Goal: Task Accomplishment & Management: Manage account settings

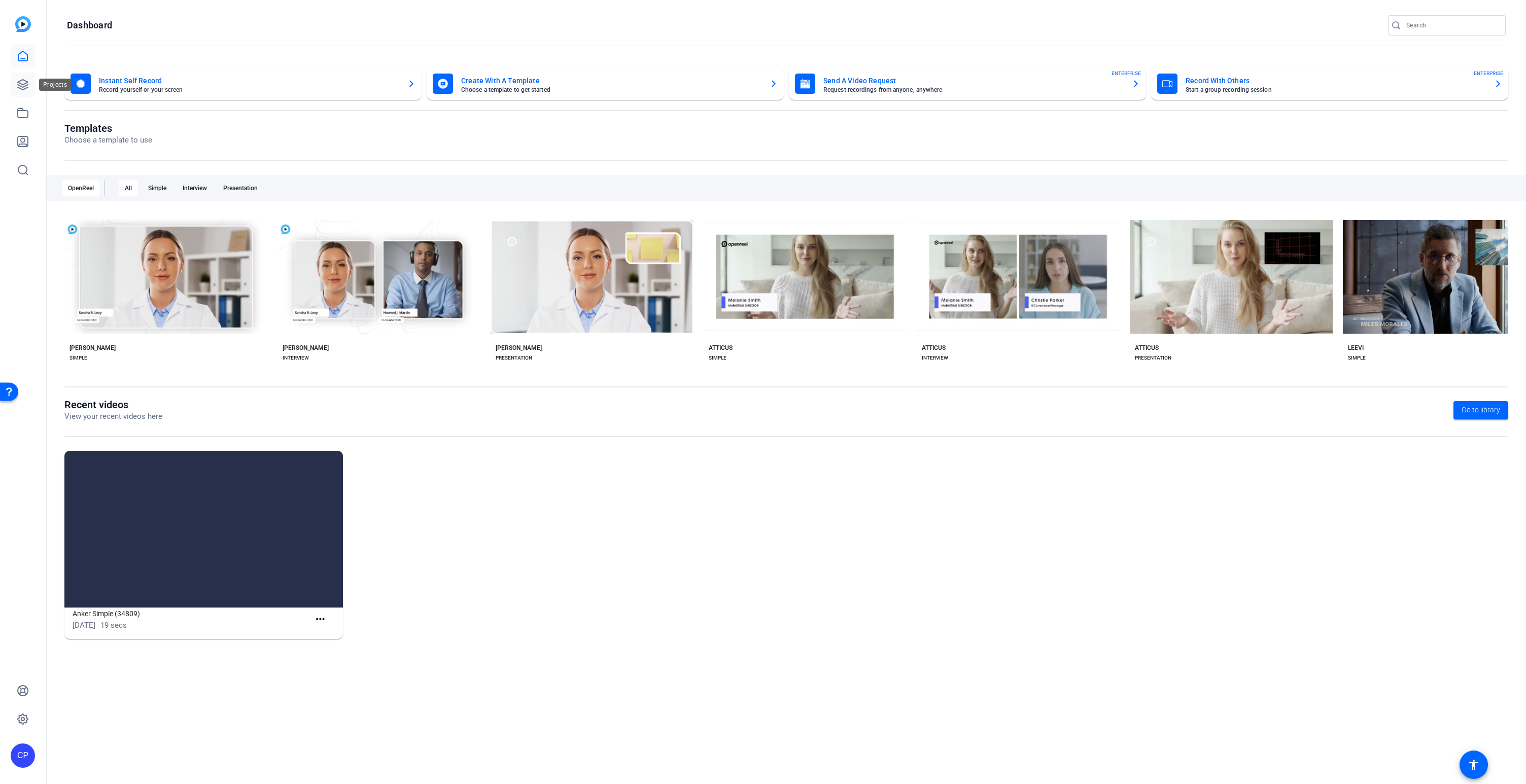
click at [26, 85] on icon at bounding box center [23, 85] width 12 height 12
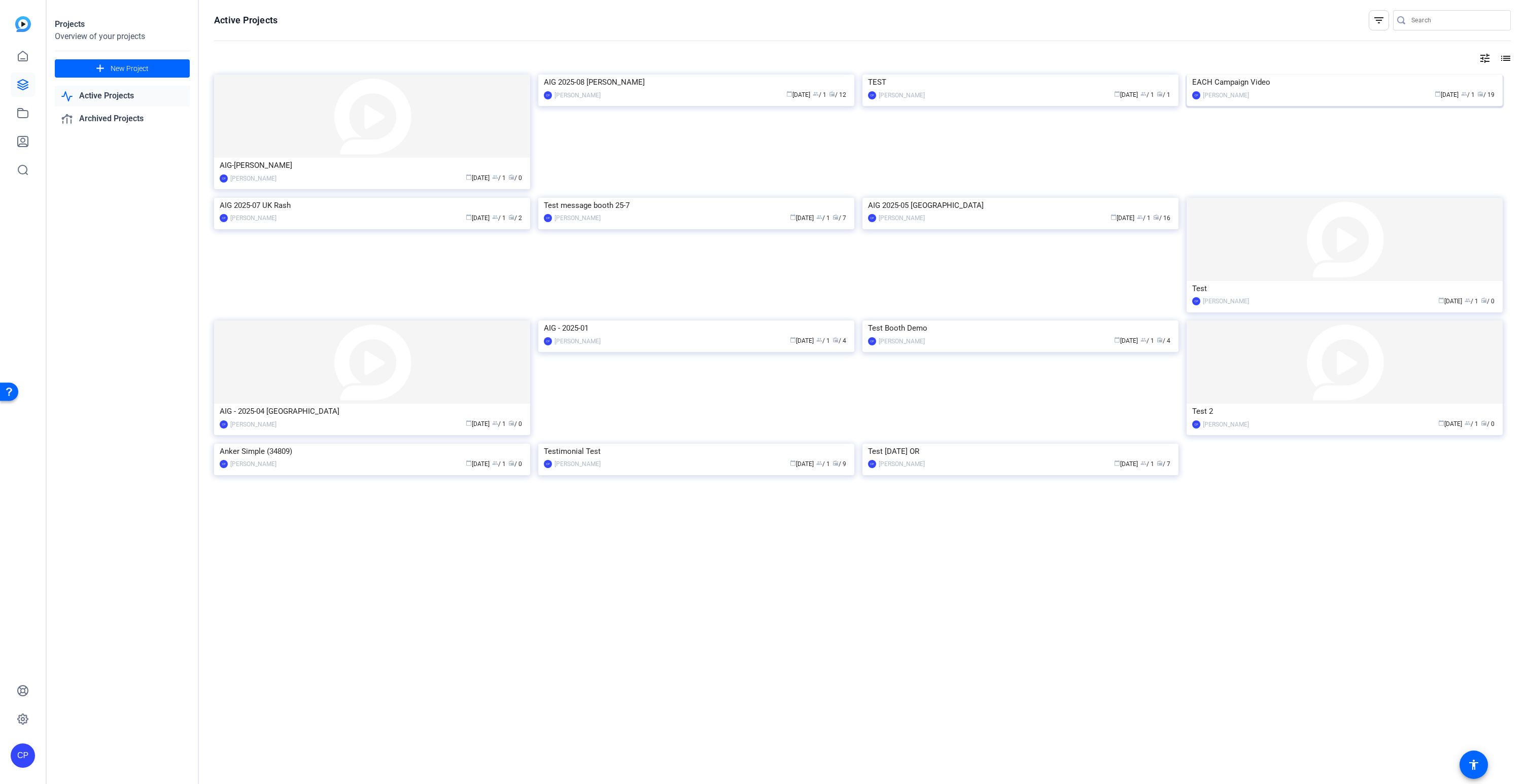
click at [1309, 75] on img at bounding box center [1345, 75] width 316 height 0
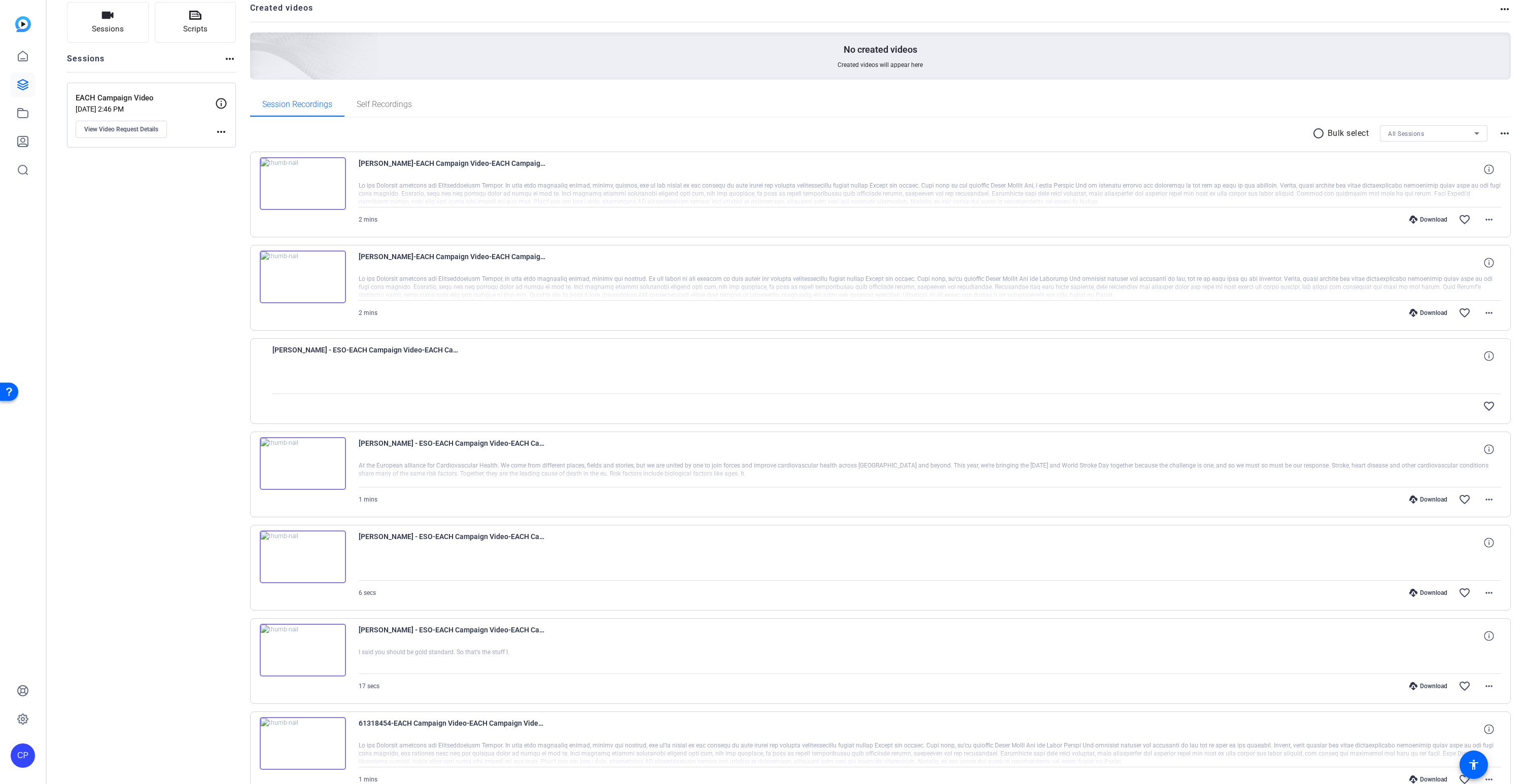
scroll to position [68, 0]
click at [1486, 500] on mat-icon "more_horiz" at bounding box center [1489, 503] width 12 height 12
click at [1472, 548] on span "Download MP4" at bounding box center [1463, 550] width 61 height 12
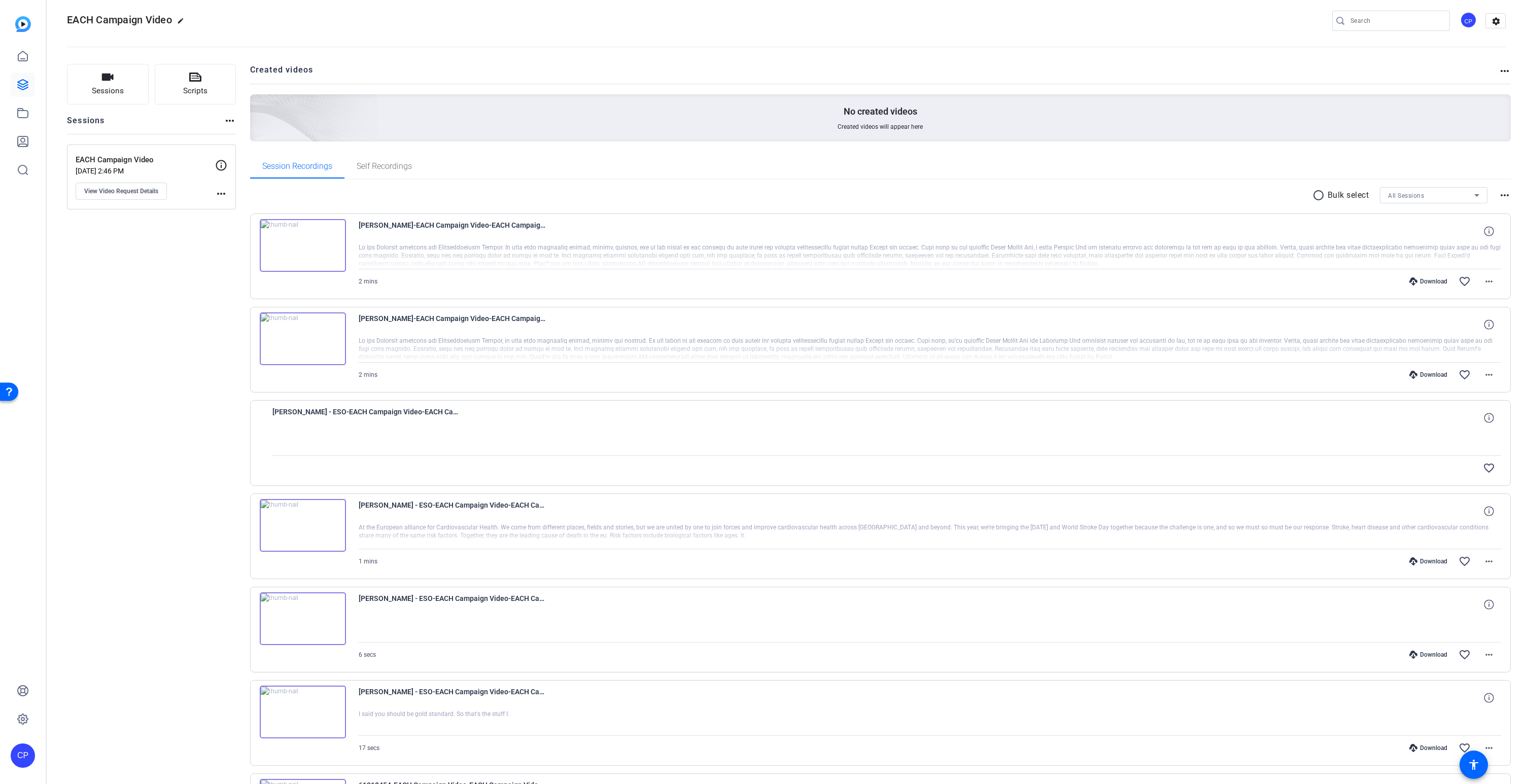
scroll to position [0, 0]
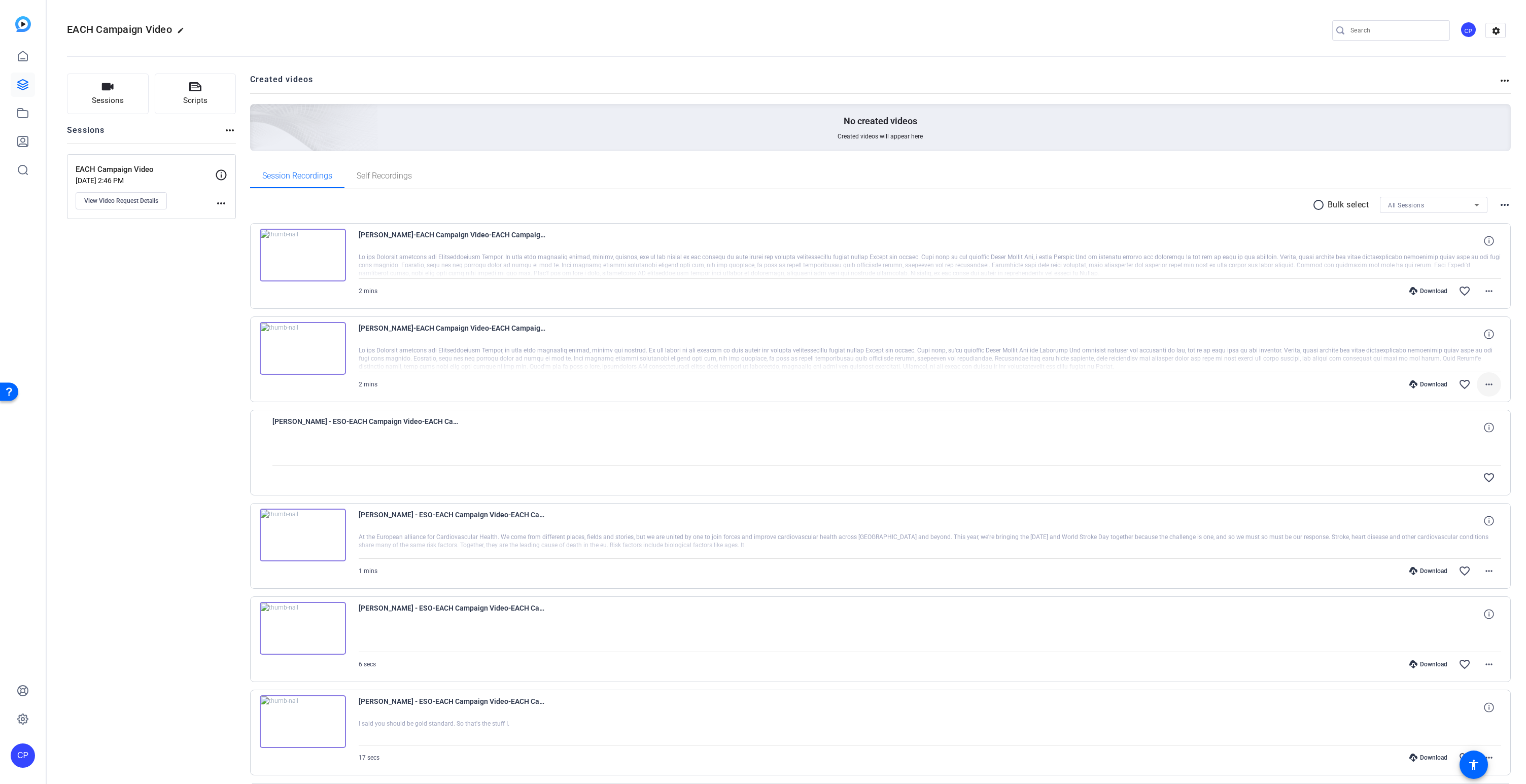
click at [1490, 383] on mat-icon "more_horiz" at bounding box center [1489, 384] width 12 height 12
click at [1467, 429] on span "Download MP4" at bounding box center [1463, 431] width 61 height 12
click at [1490, 291] on mat-icon "more_horiz" at bounding box center [1489, 291] width 12 height 12
click at [1474, 338] on span "Download MP4" at bounding box center [1463, 338] width 61 height 12
click at [1486, 291] on mat-icon "more_horiz" at bounding box center [1489, 291] width 12 height 12
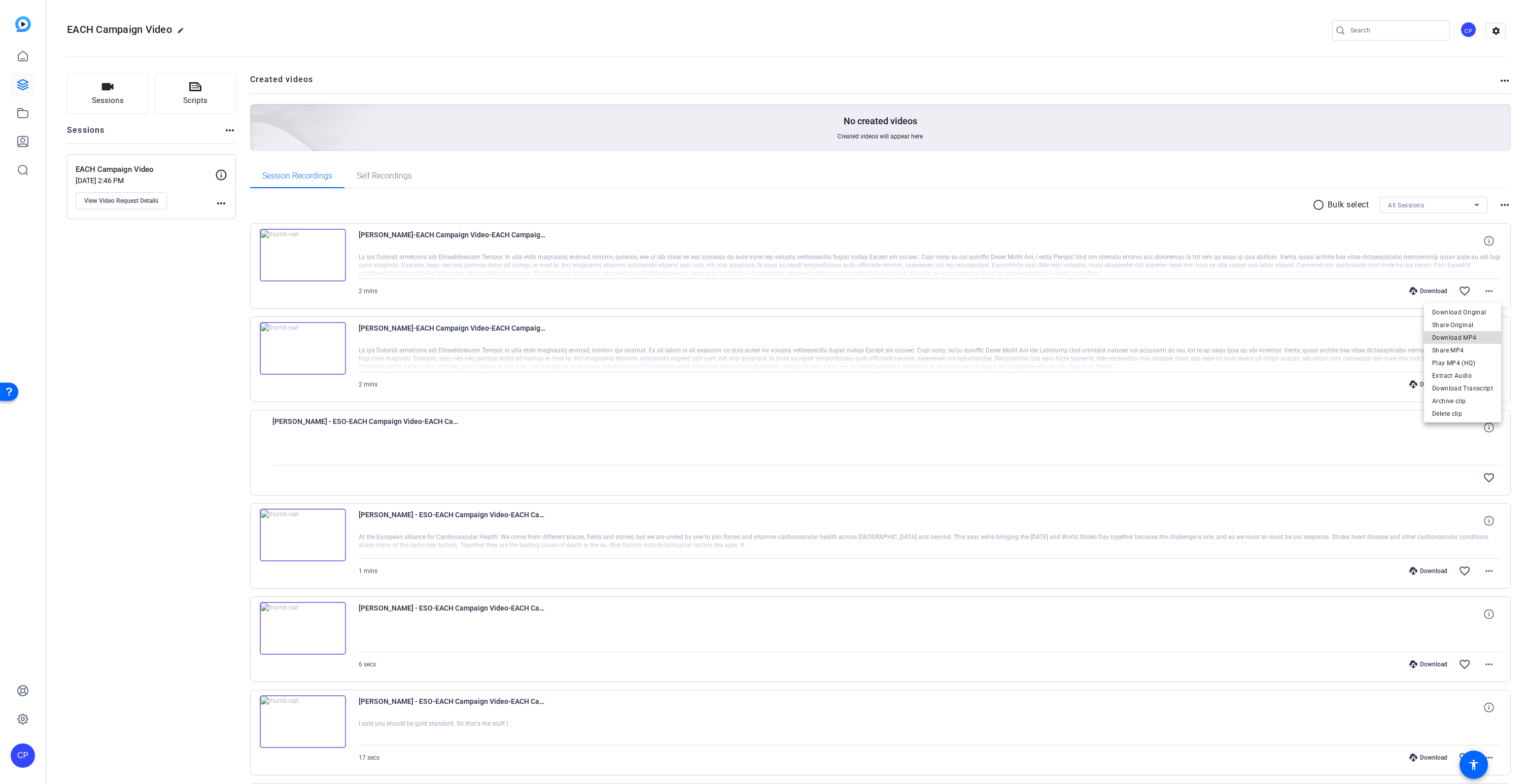
click at [1465, 338] on span "Download MP4" at bounding box center [1463, 338] width 61 height 12
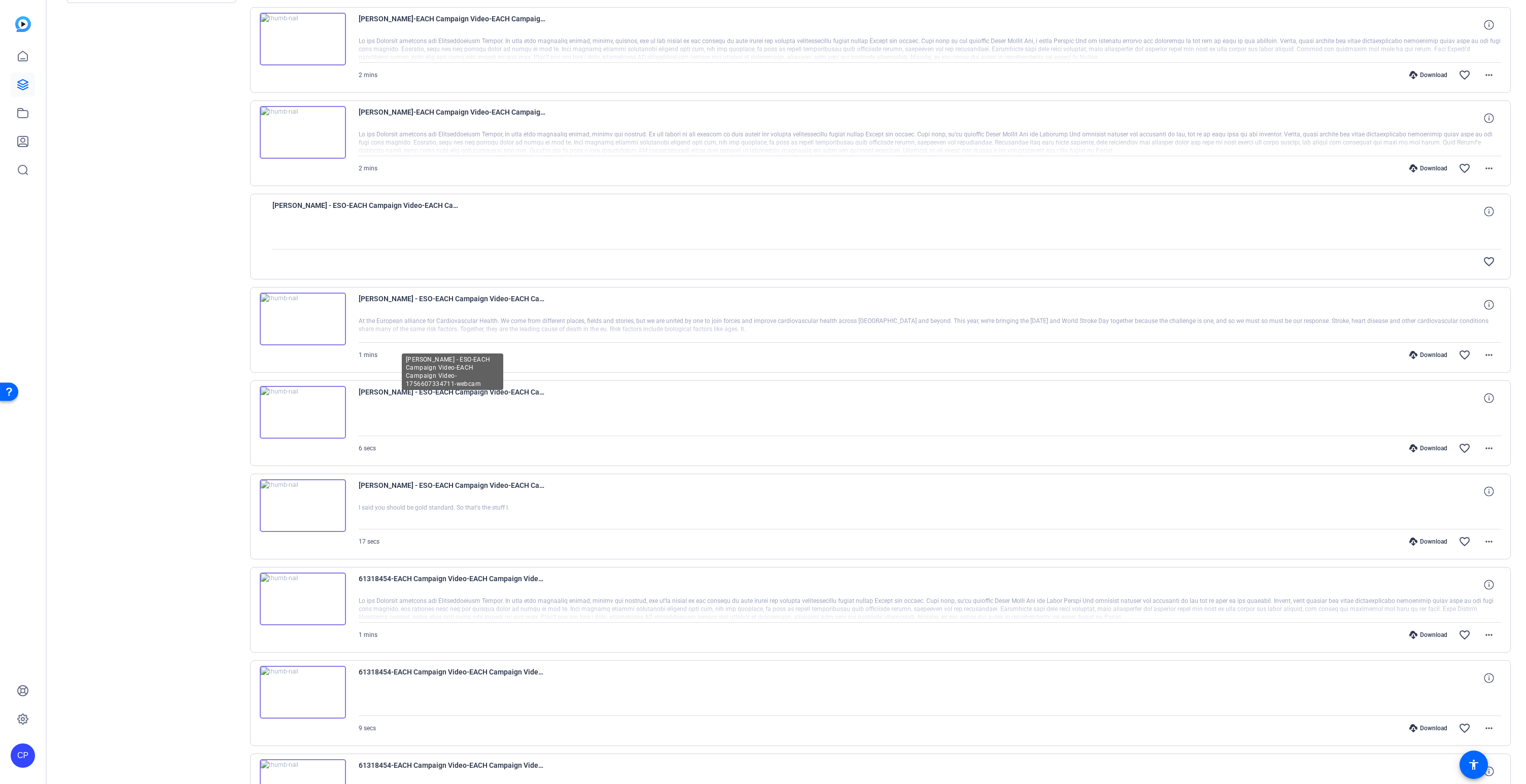
scroll to position [218, 0]
click at [302, 404] on img at bounding box center [303, 410] width 86 height 53
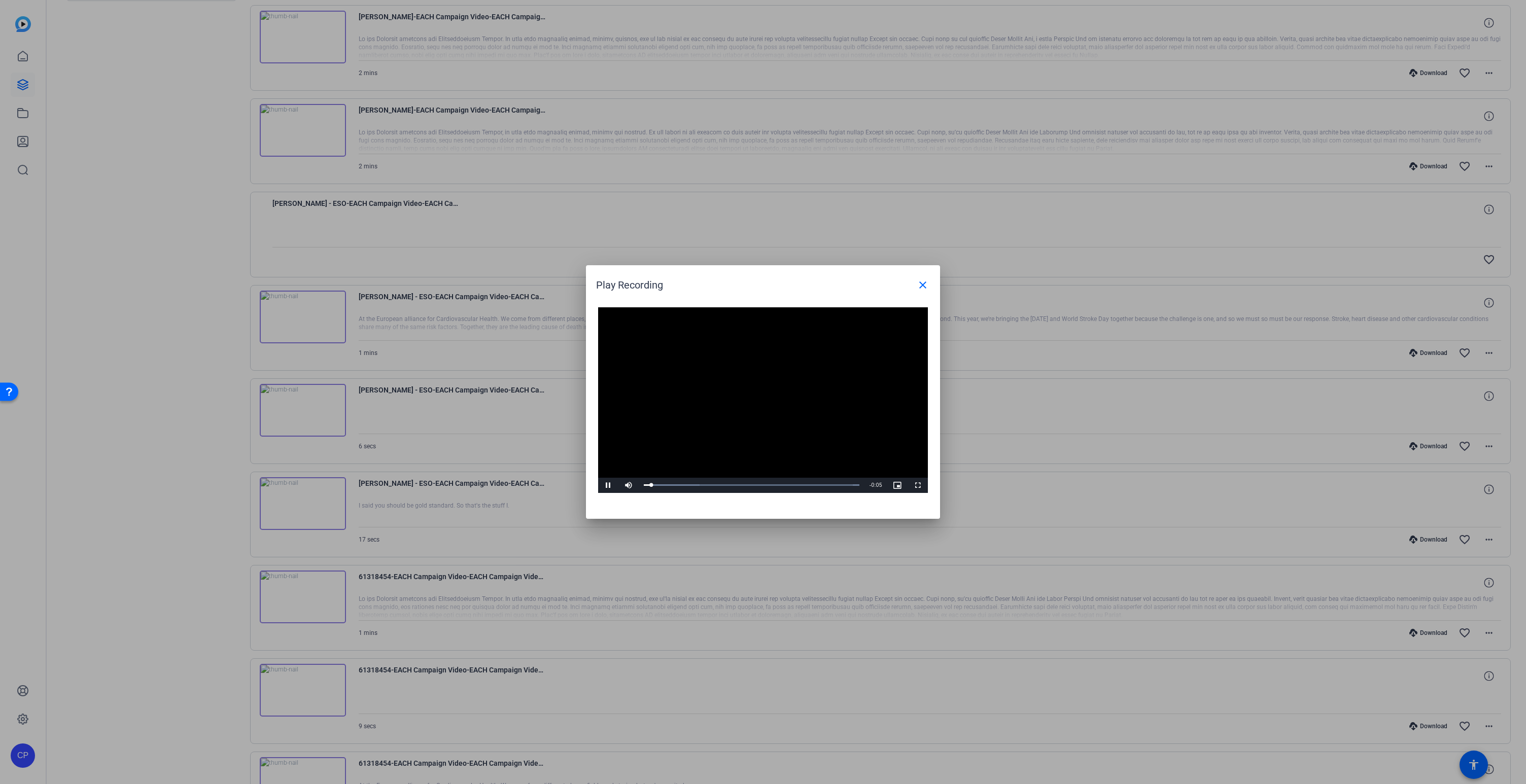
click at [751, 397] on video "Video Player" at bounding box center [763, 400] width 330 height 185
click at [927, 284] on mat-icon "close" at bounding box center [922, 285] width 12 height 12
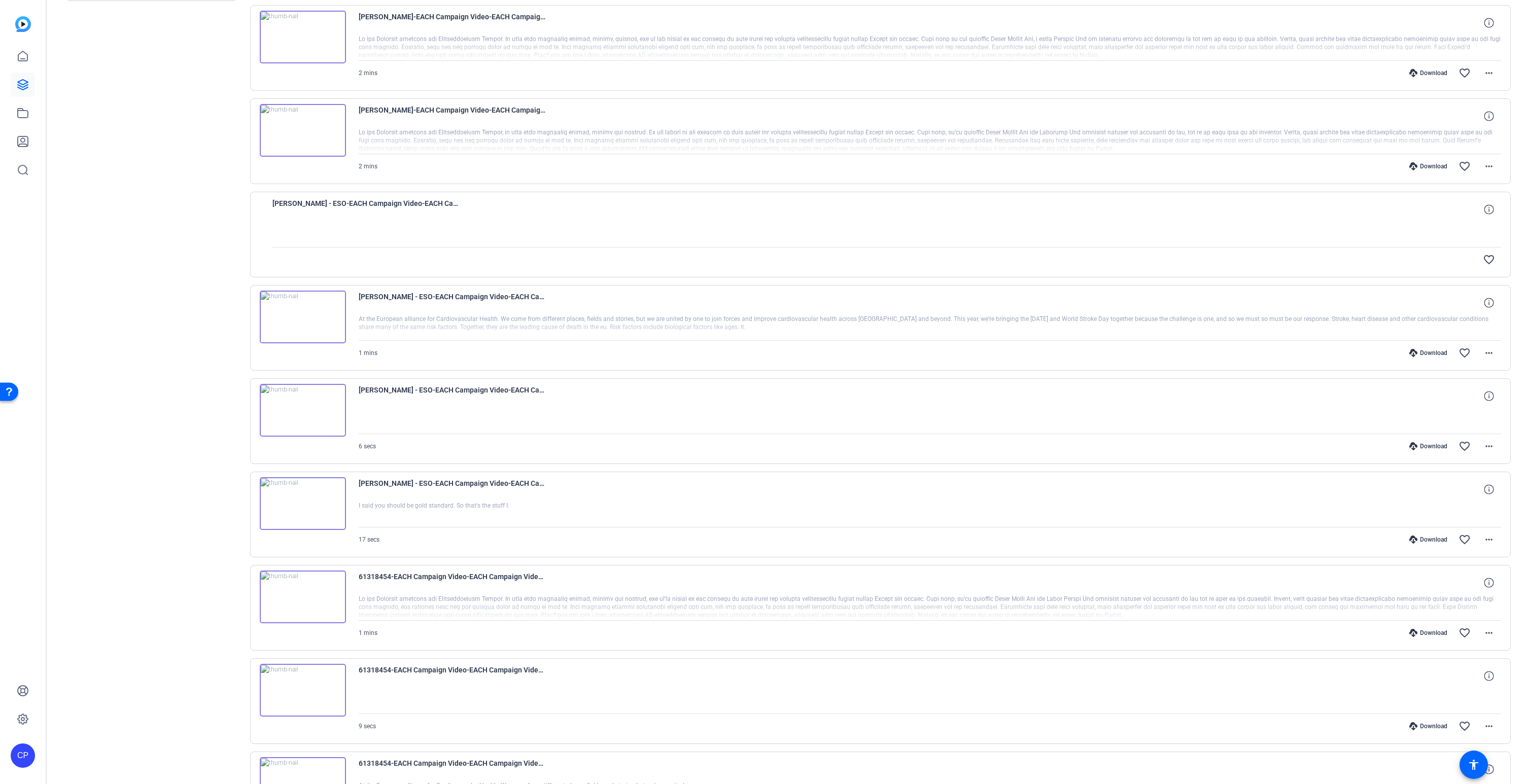
click at [300, 499] on img at bounding box center [303, 503] width 86 height 53
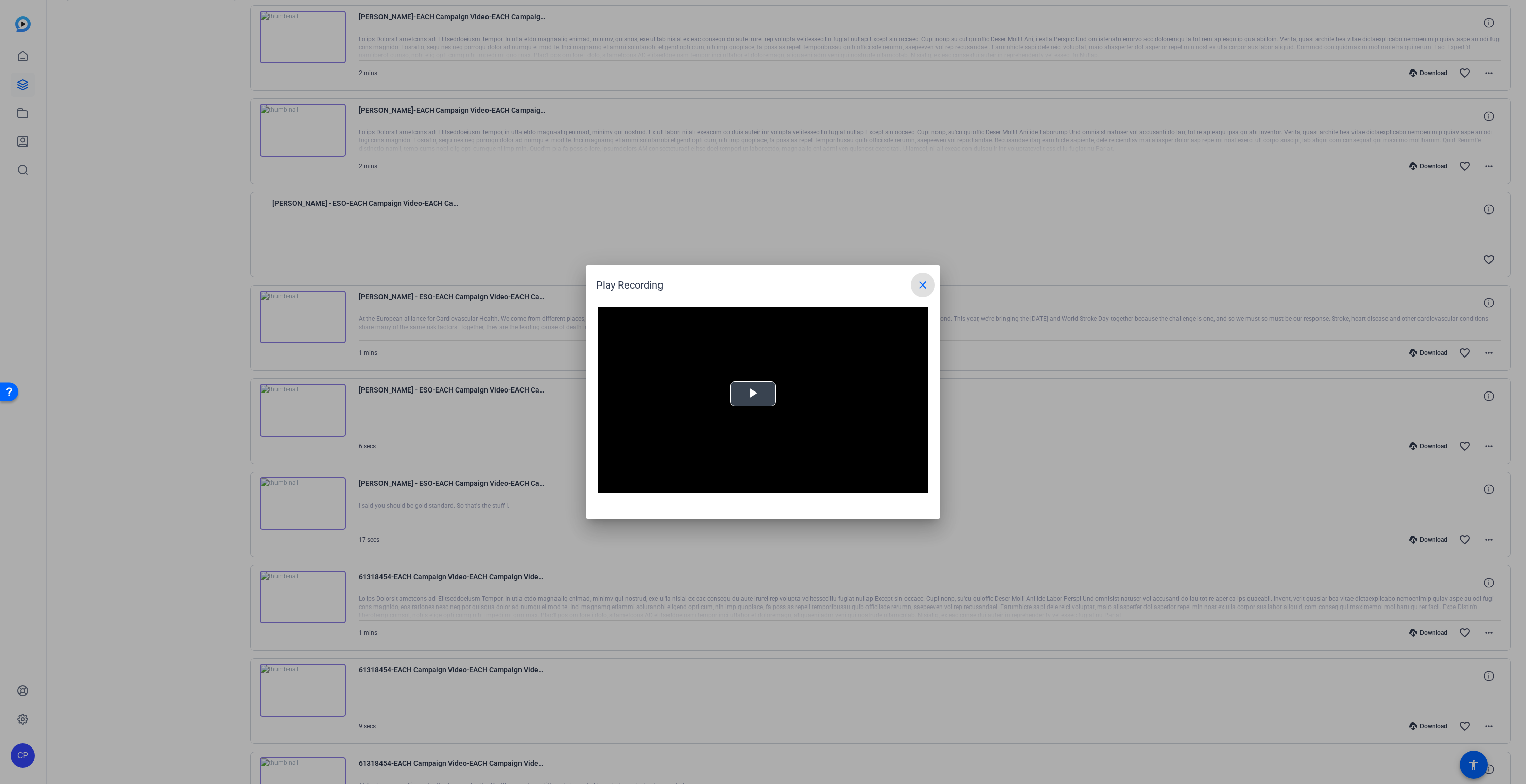
click at [753, 394] on span "Video Player" at bounding box center [753, 394] width 0 height 0
click at [925, 291] on mat-icon "close" at bounding box center [922, 285] width 12 height 12
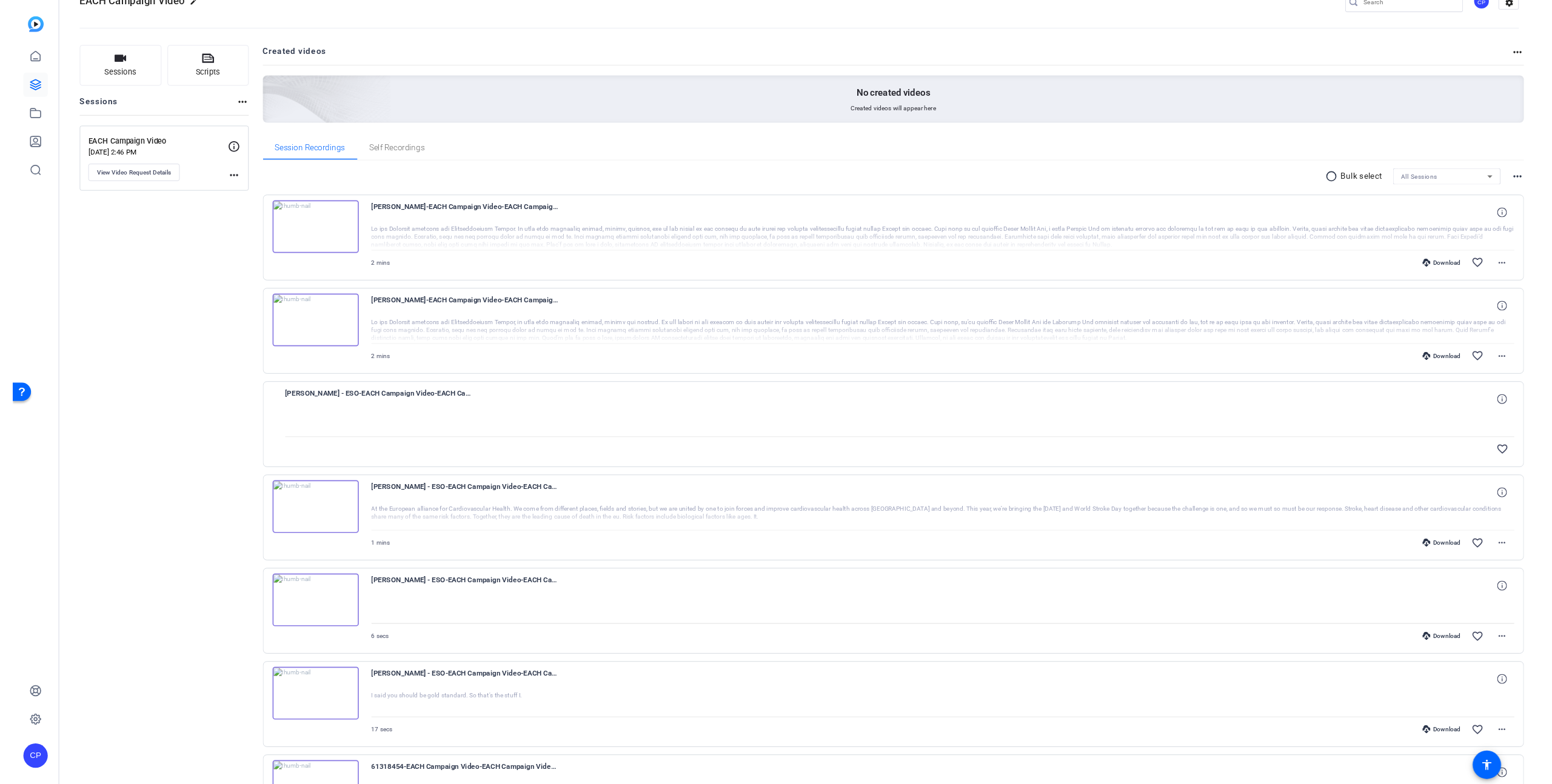
scroll to position [0, 0]
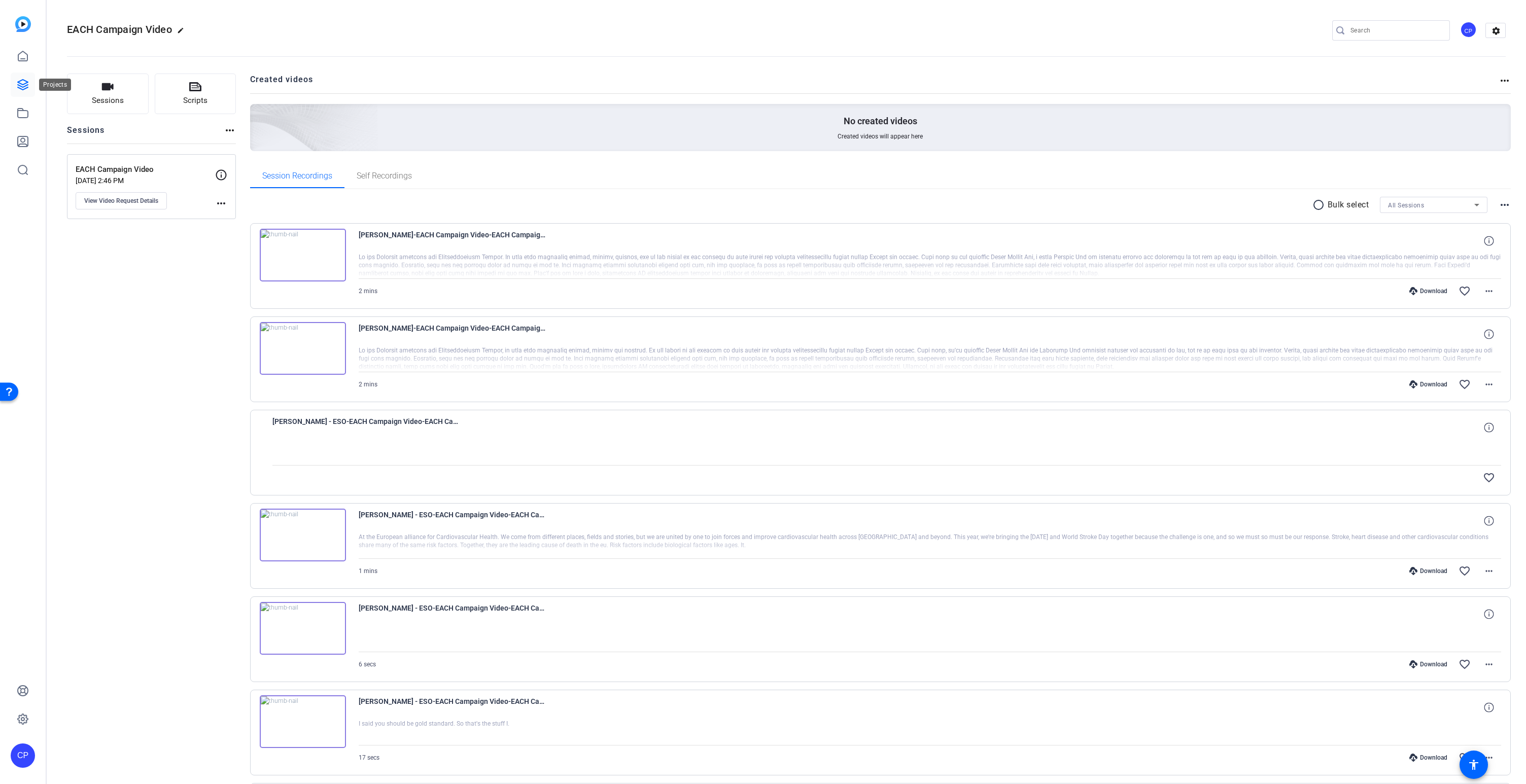
click at [23, 91] on link at bounding box center [23, 84] width 24 height 24
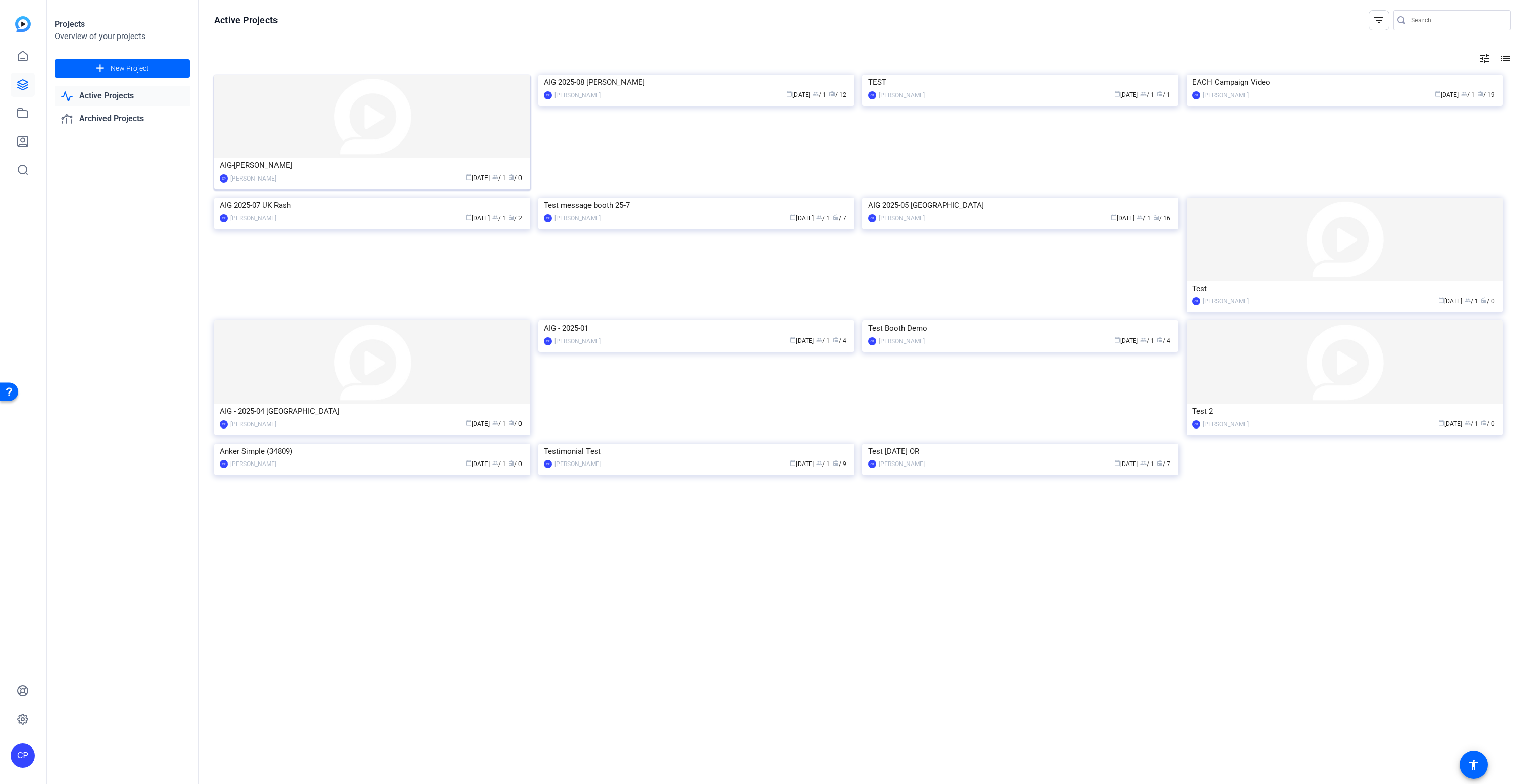
click at [370, 124] on img at bounding box center [372, 116] width 316 height 83
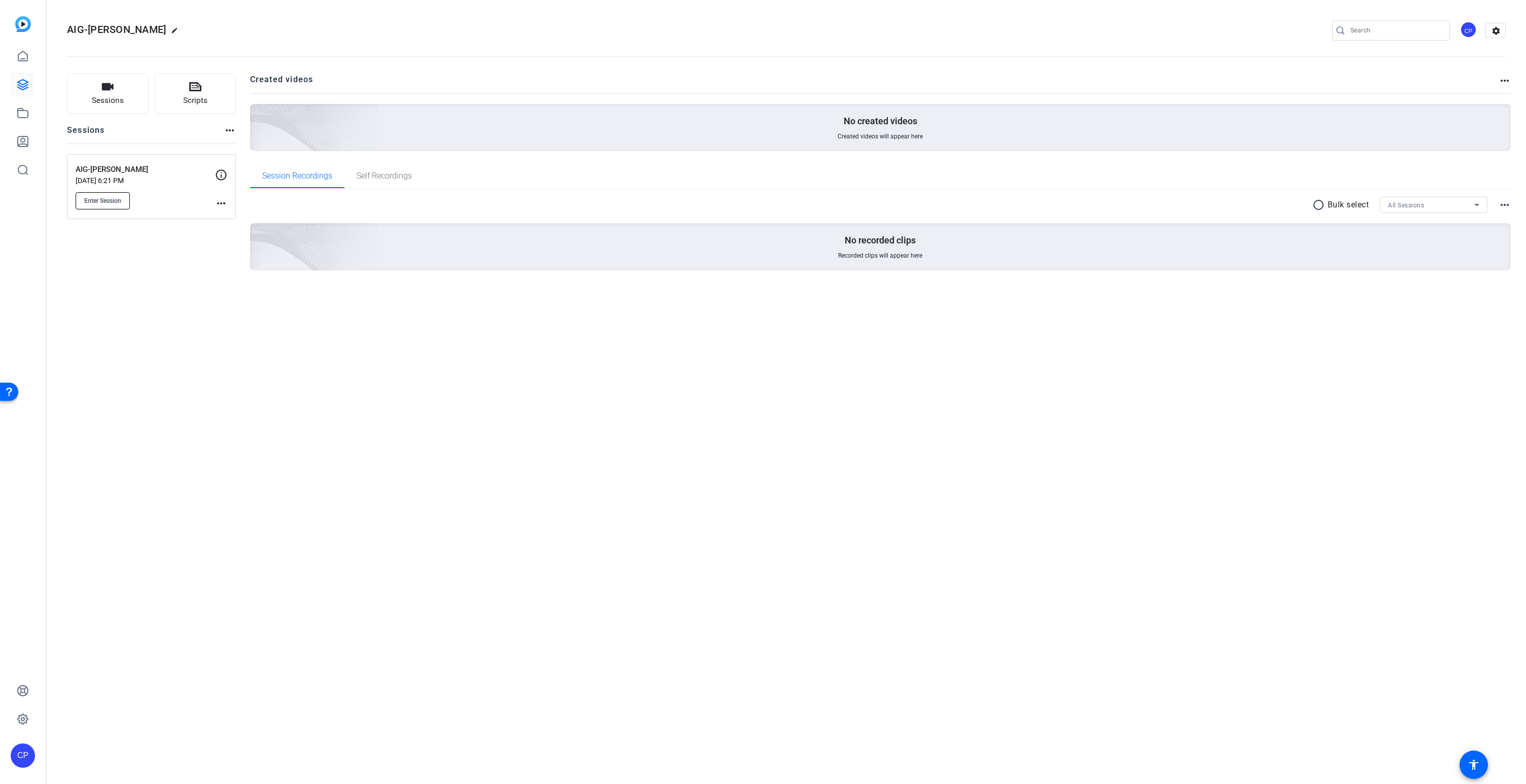
click at [104, 200] on span "Enter Session" at bounding box center [102, 201] width 37 height 8
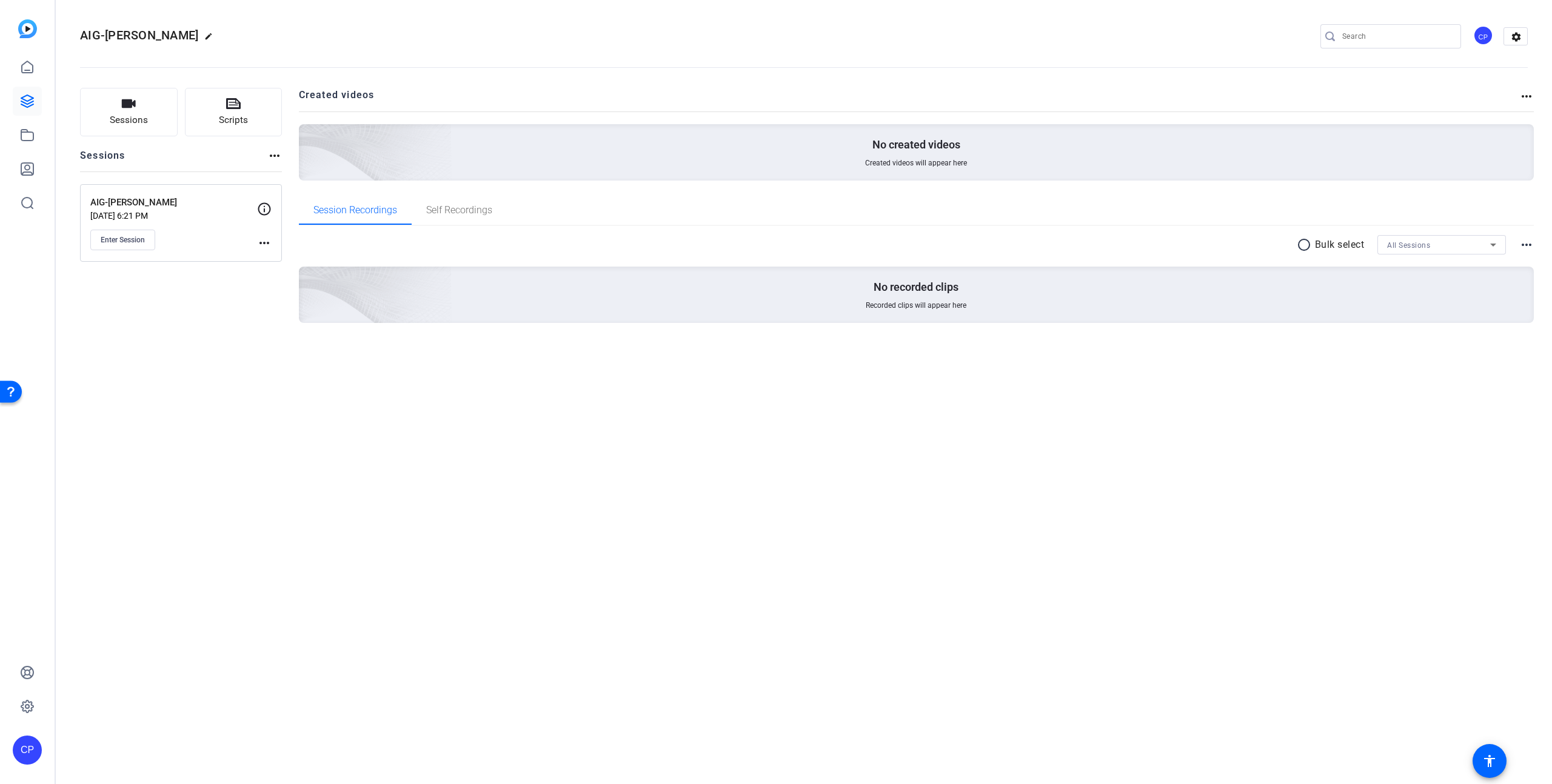
click at [263, 243] on mat-icon "more_horiz" at bounding box center [264, 243] width 15 height 15
click at [292, 260] on span "Edit Session" at bounding box center [295, 260] width 55 height 15
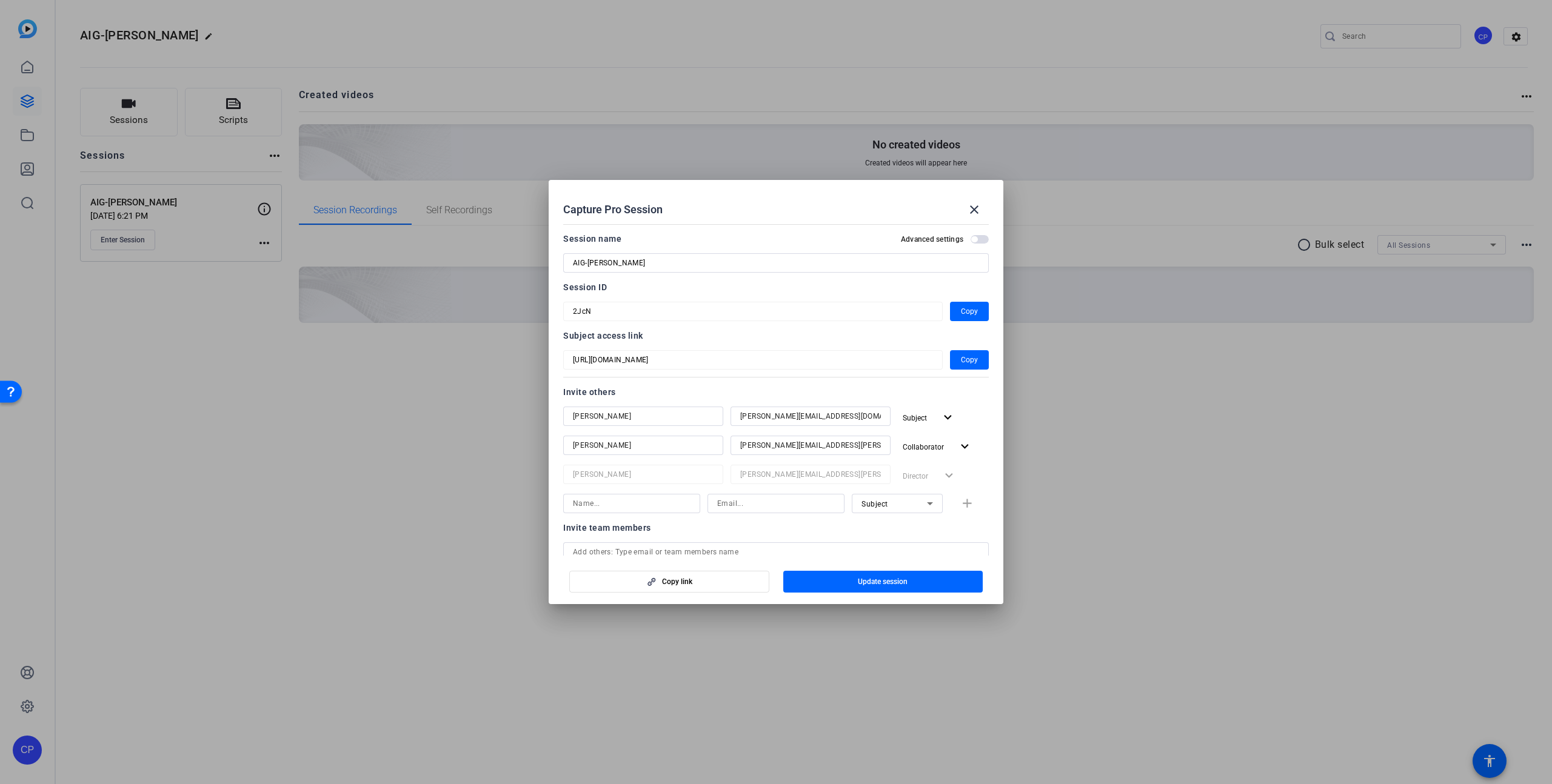
click at [590, 505] on input at bounding box center [632, 503] width 118 height 15
type input "Bernice Y"
click at [774, 502] on input at bounding box center [776, 503] width 118 height 15
paste input "bgiggins04@yahoo.co.uk"
type input "bgiggins04@yahoo.co.uk"
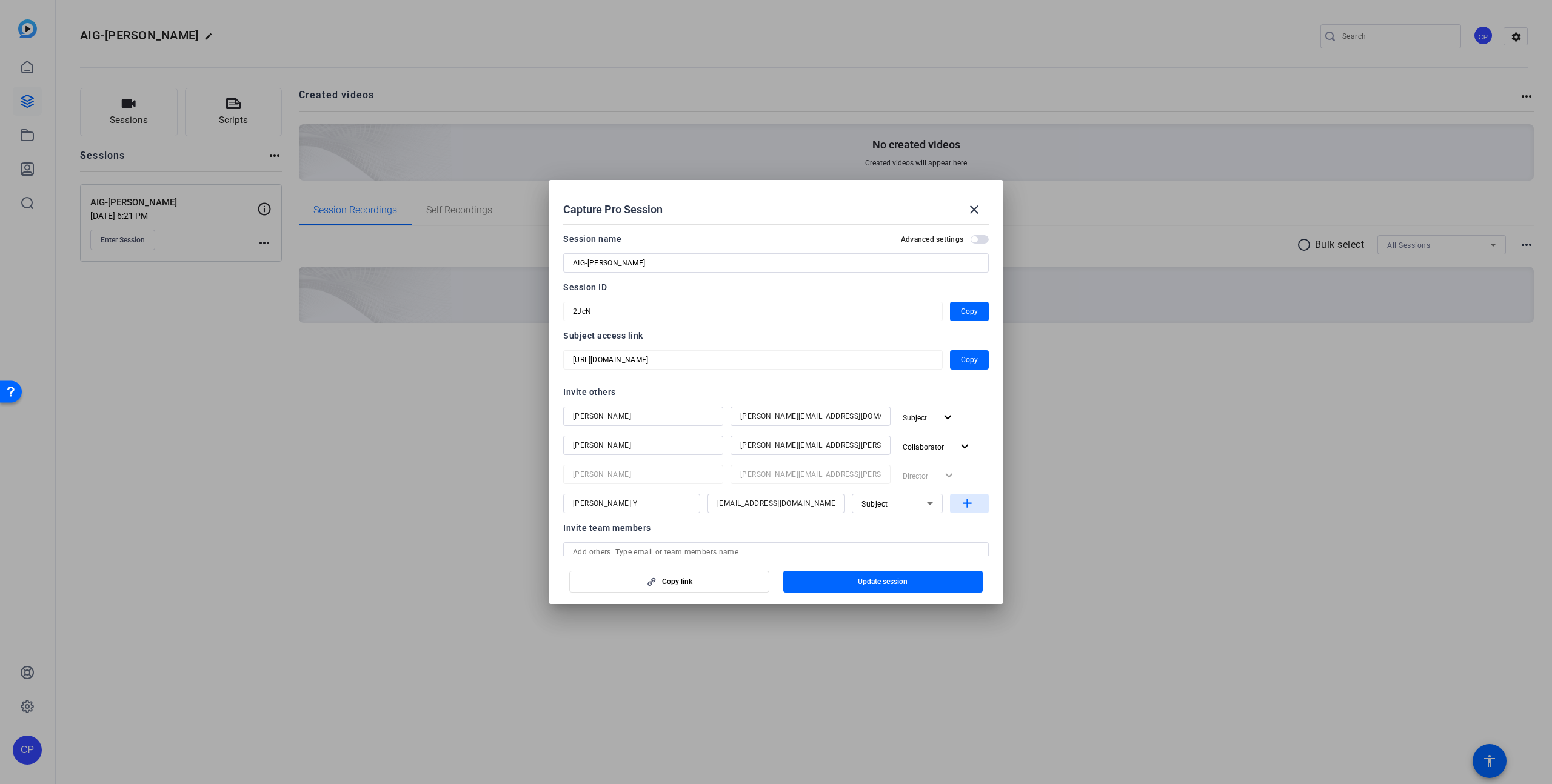
click at [968, 506] on mat-icon "add" at bounding box center [967, 503] width 15 height 15
click at [883, 580] on span "Update session" at bounding box center [883, 582] width 50 height 10
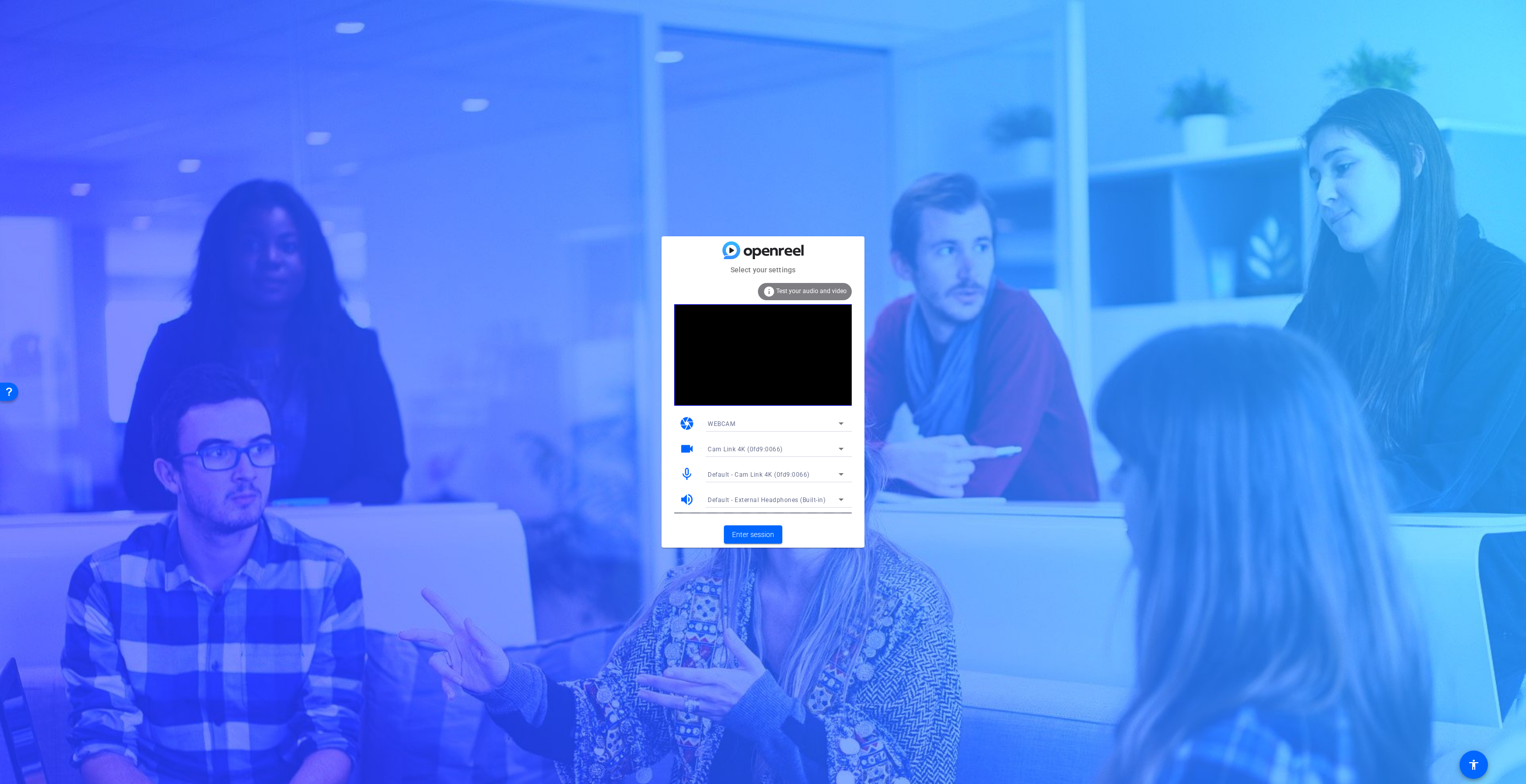
click at [840, 424] on icon at bounding box center [841, 423] width 5 height 2
click at [664, 443] on div at bounding box center [763, 392] width 1526 height 784
click at [736, 471] on span "Default - Cam Link 4K (0fd9:0066)" at bounding box center [759, 475] width 102 height 7
click at [741, 514] on span "LCS_USB_Audio (2e3c:4444)" at bounding box center [749, 510] width 82 height 12
click at [759, 534] on span "Enter session" at bounding box center [753, 535] width 42 height 11
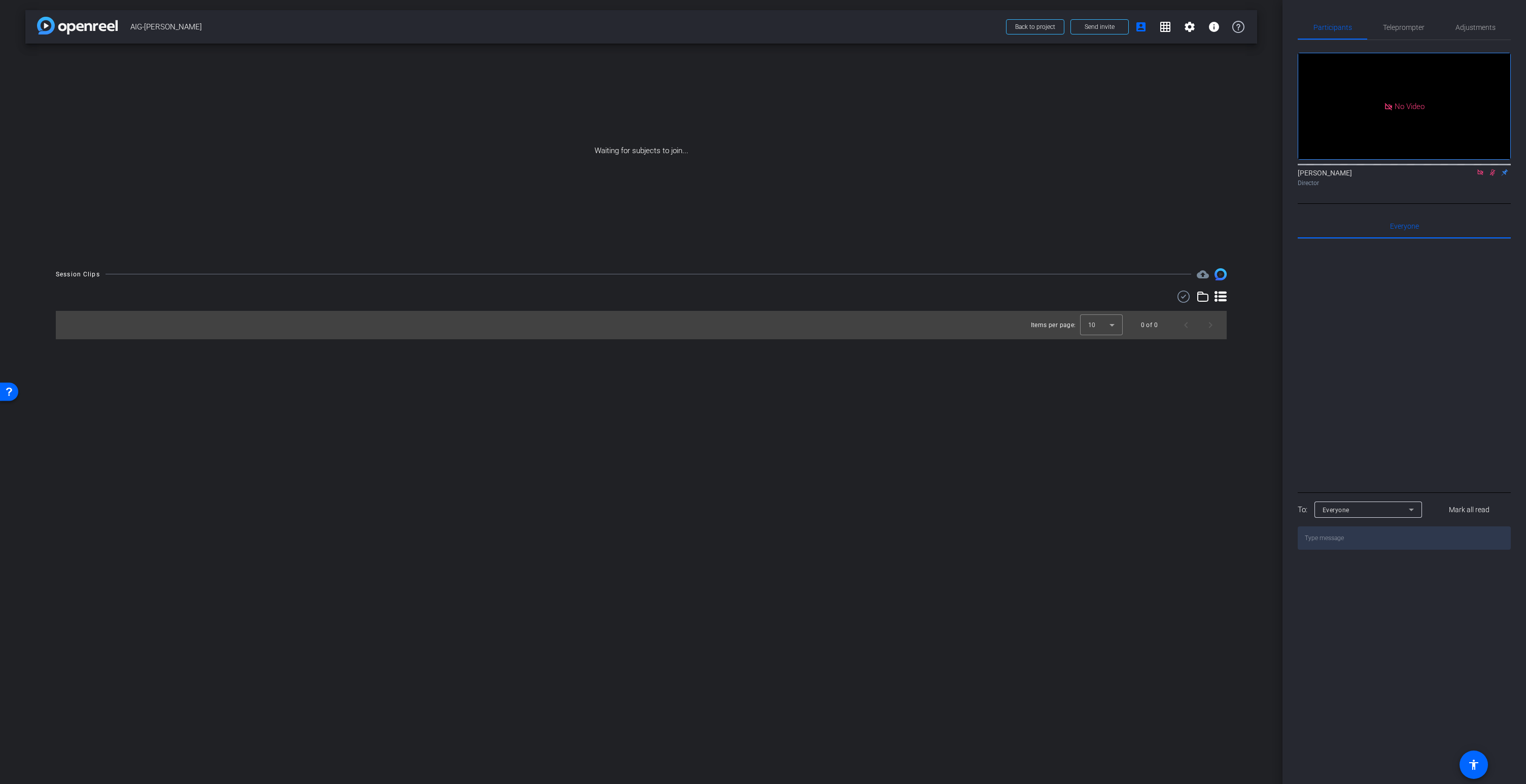
click at [1479, 176] on icon at bounding box center [1480, 172] width 8 height 7
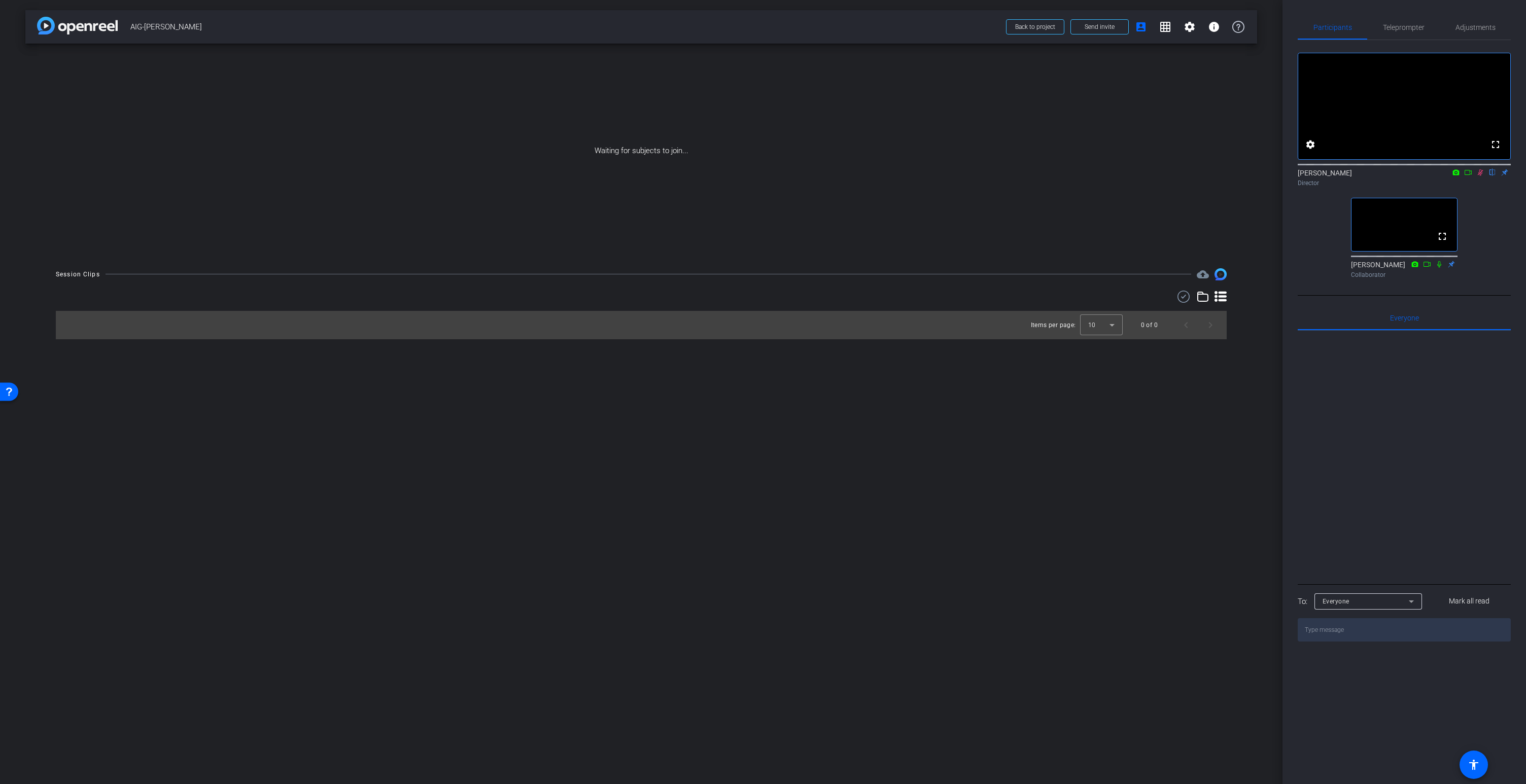
click at [1481, 176] on icon at bounding box center [1480, 172] width 5 height 7
click at [105, 68] on div "Waiting for subjects to join..." at bounding box center [641, 151] width 1232 height 214
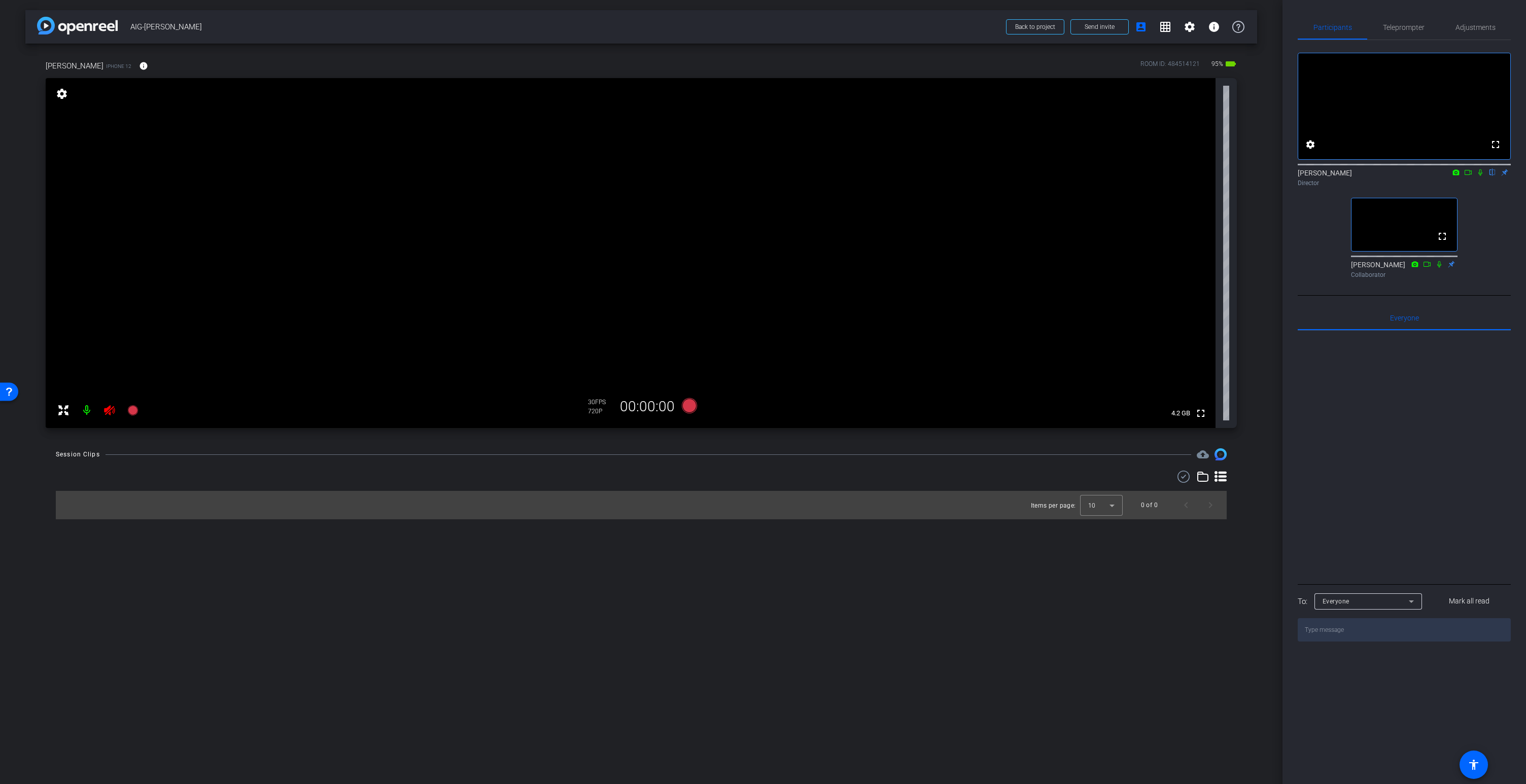
click at [107, 408] on icon at bounding box center [110, 410] width 11 height 10
click at [1479, 24] on span "Adjustments" at bounding box center [1476, 27] width 40 height 7
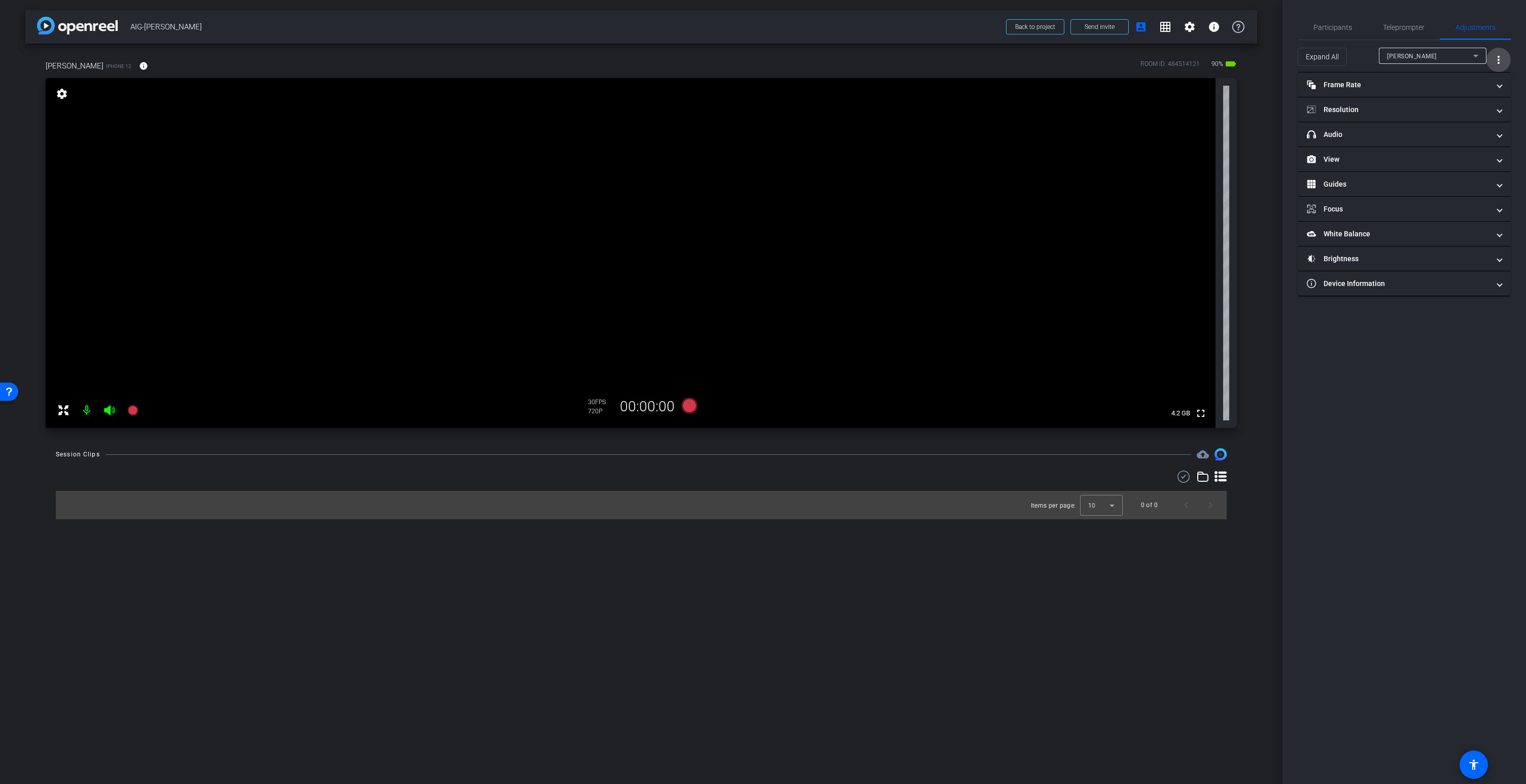
click at [1500, 58] on mat-icon "more_vert" at bounding box center [1498, 60] width 12 height 12
click at [1466, 83] on span "Open Floating Panel" at bounding box center [1473, 81] width 59 height 7
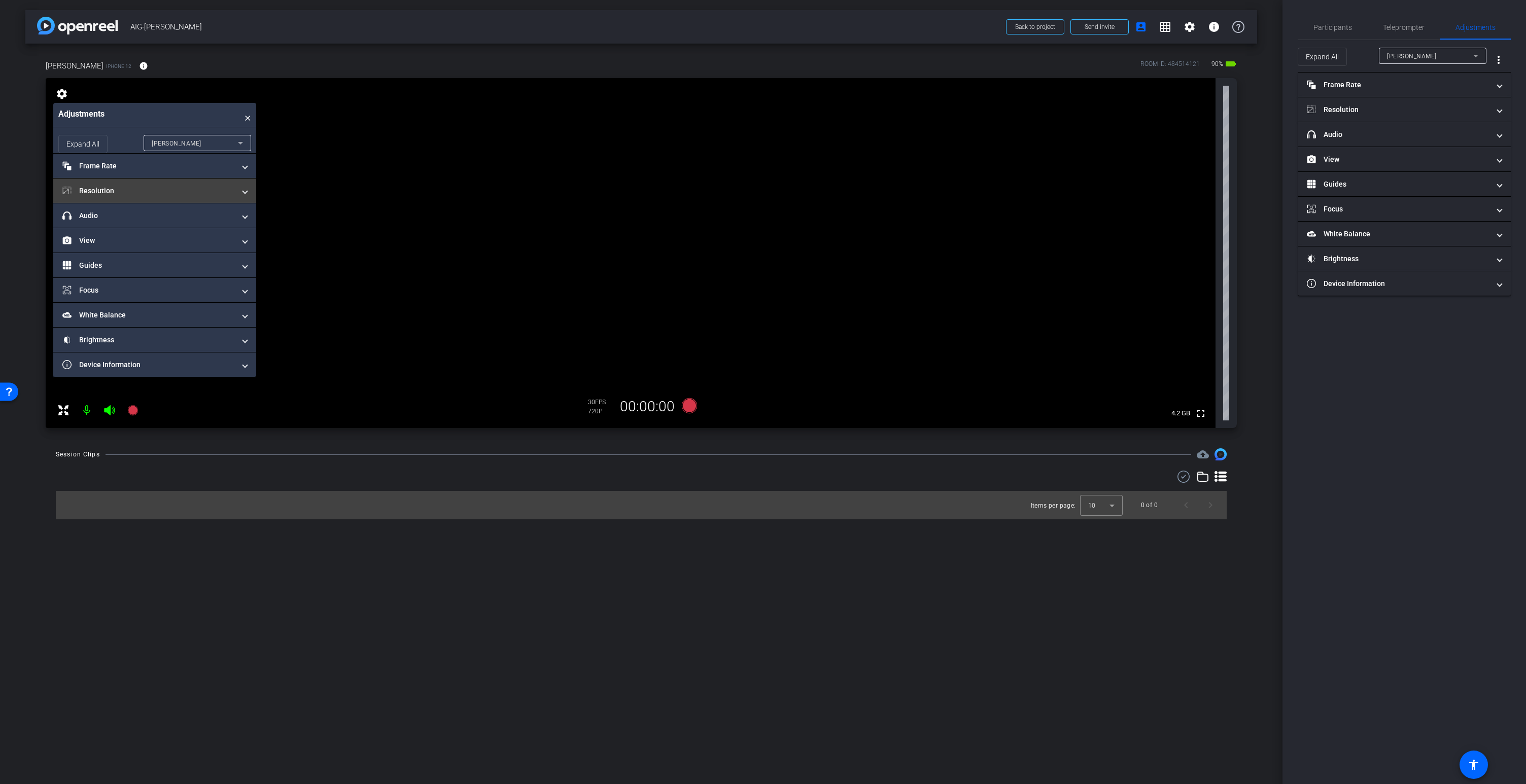
click at [153, 192] on mat-panel-title "Resolution" at bounding box center [148, 191] width 172 height 11
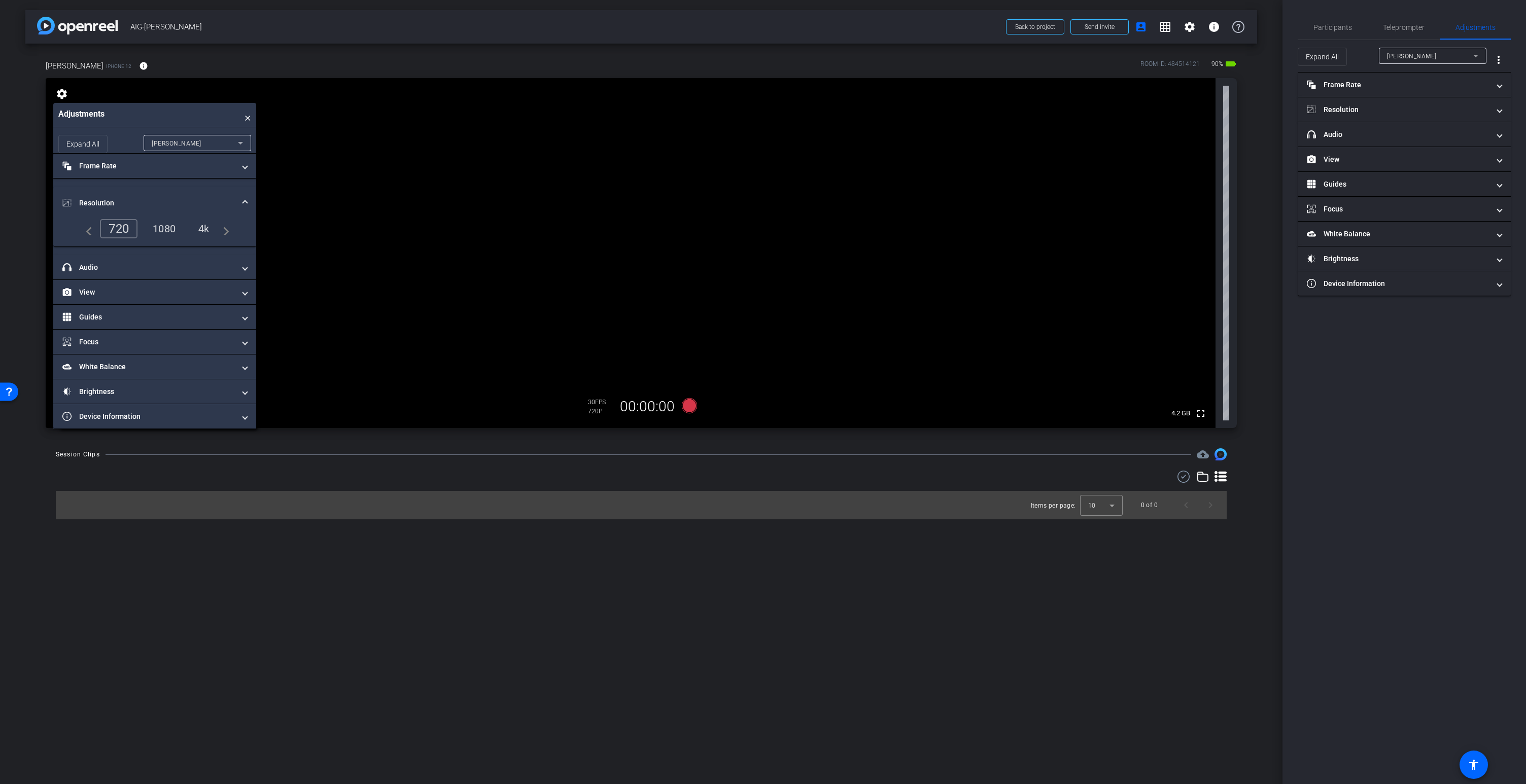
click at [204, 227] on div "4k" at bounding box center [204, 229] width 27 height 17
click at [204, 171] on mat-panel-title "Frame Rate Frame Rate" at bounding box center [148, 166] width 172 height 11
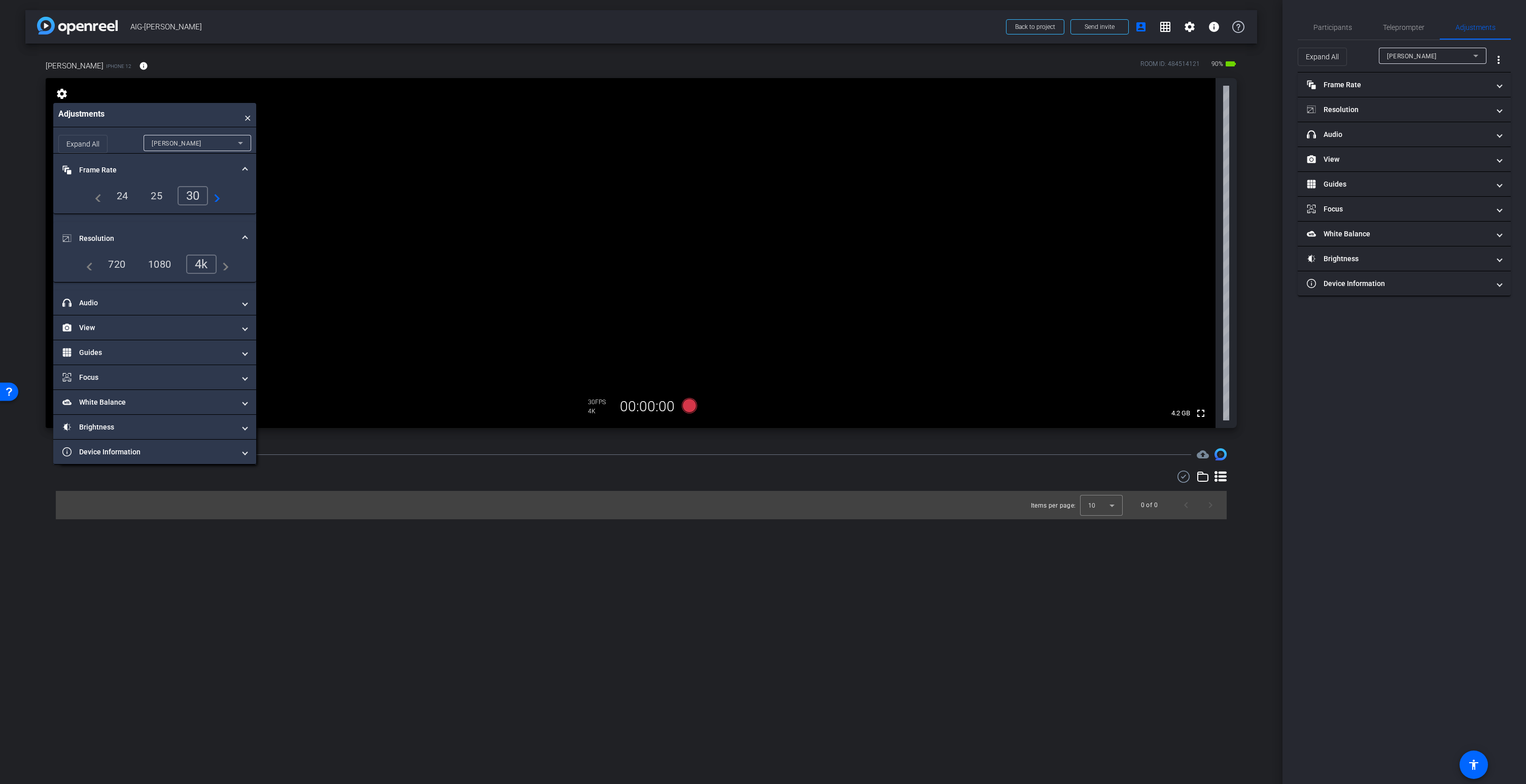
click at [161, 194] on div "25" at bounding box center [156, 195] width 27 height 17
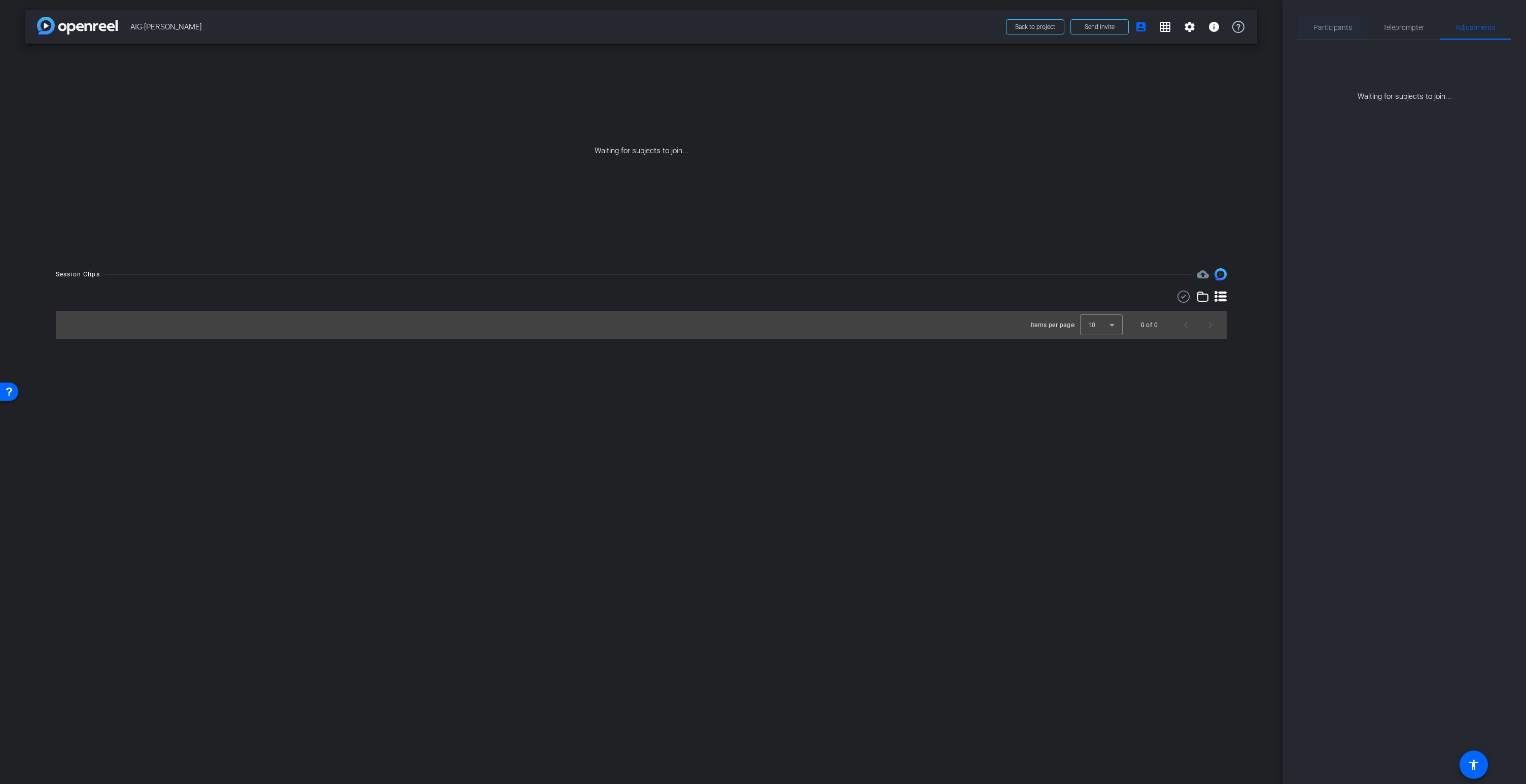
click at [1341, 27] on span "Participants" at bounding box center [1332, 27] width 39 height 7
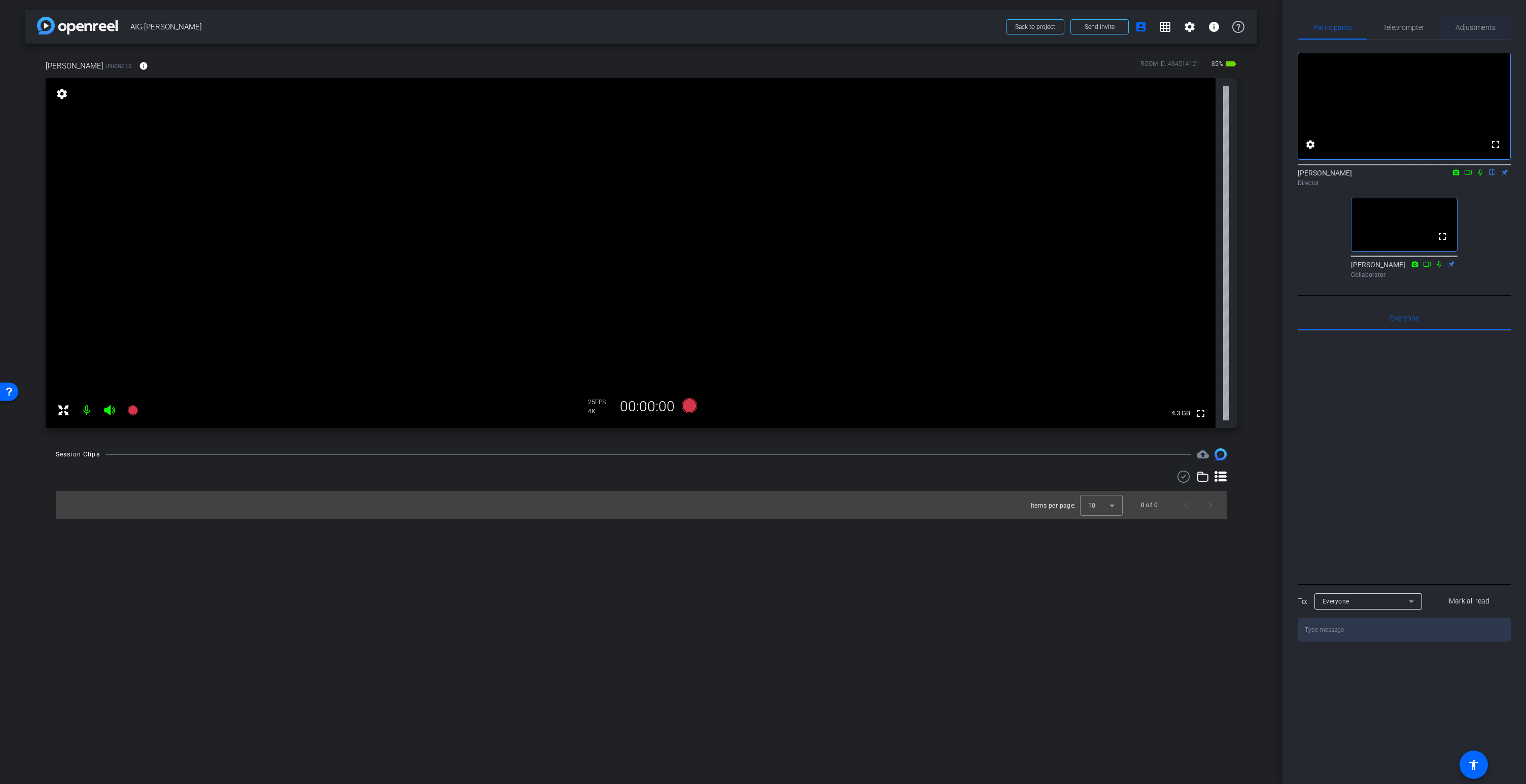
click at [1472, 27] on span "Adjustments" at bounding box center [1476, 27] width 40 height 7
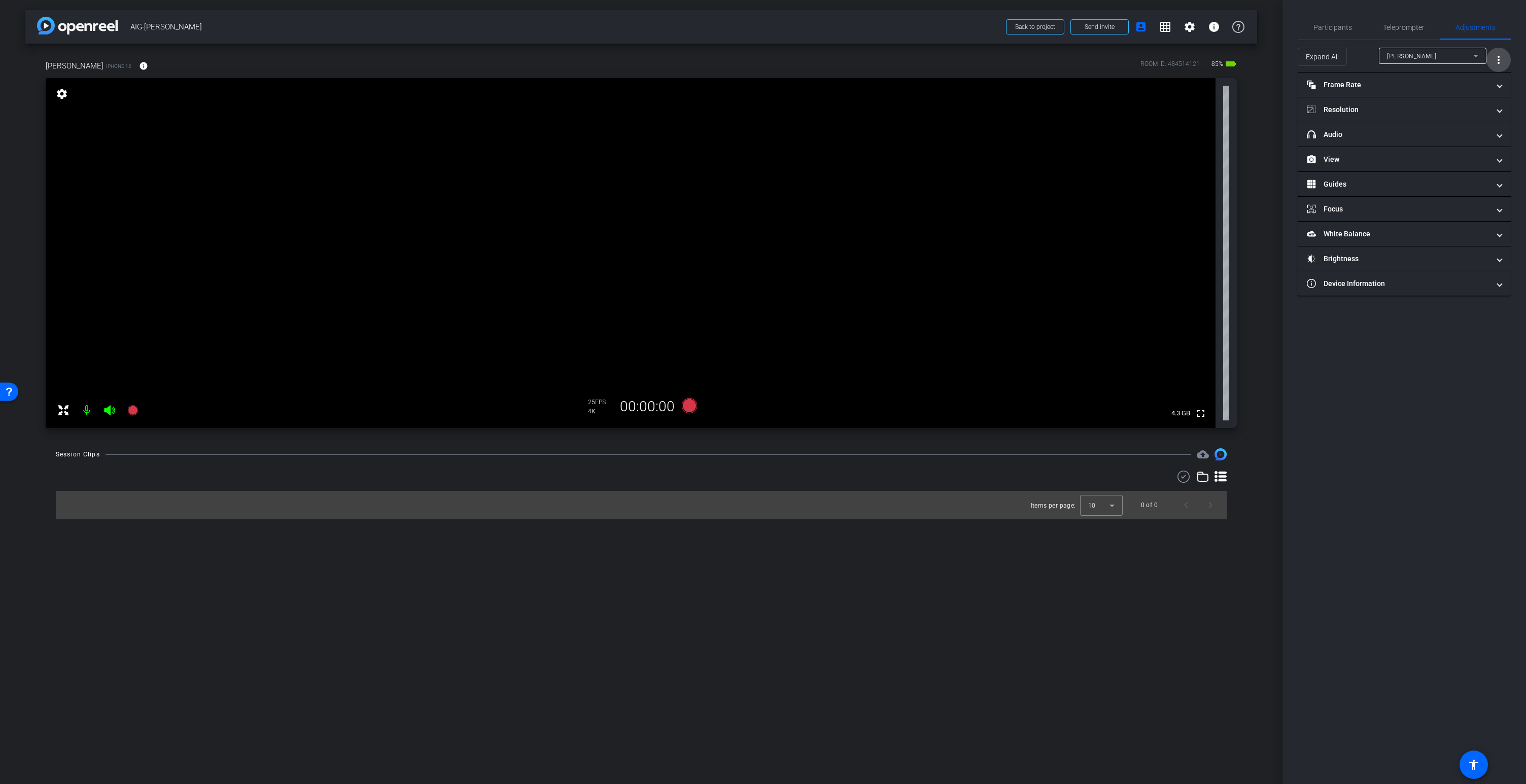
click at [1499, 57] on mat-icon "more_vert" at bounding box center [1498, 60] width 12 height 12
click at [1467, 82] on span "Open Floating Panel" at bounding box center [1473, 81] width 59 height 7
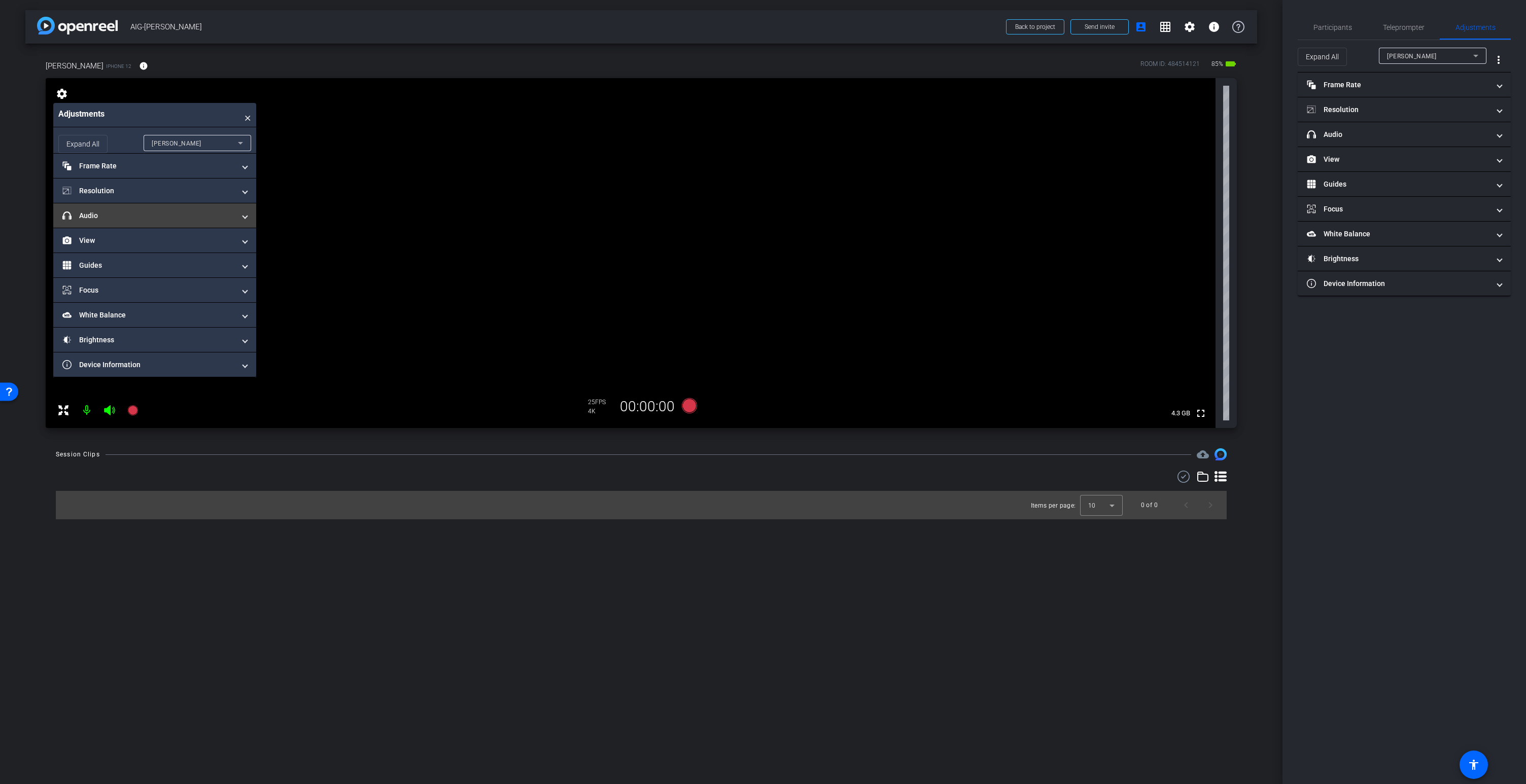
click at [111, 219] on mat-panel-title "headphone icon Audio" at bounding box center [148, 216] width 172 height 11
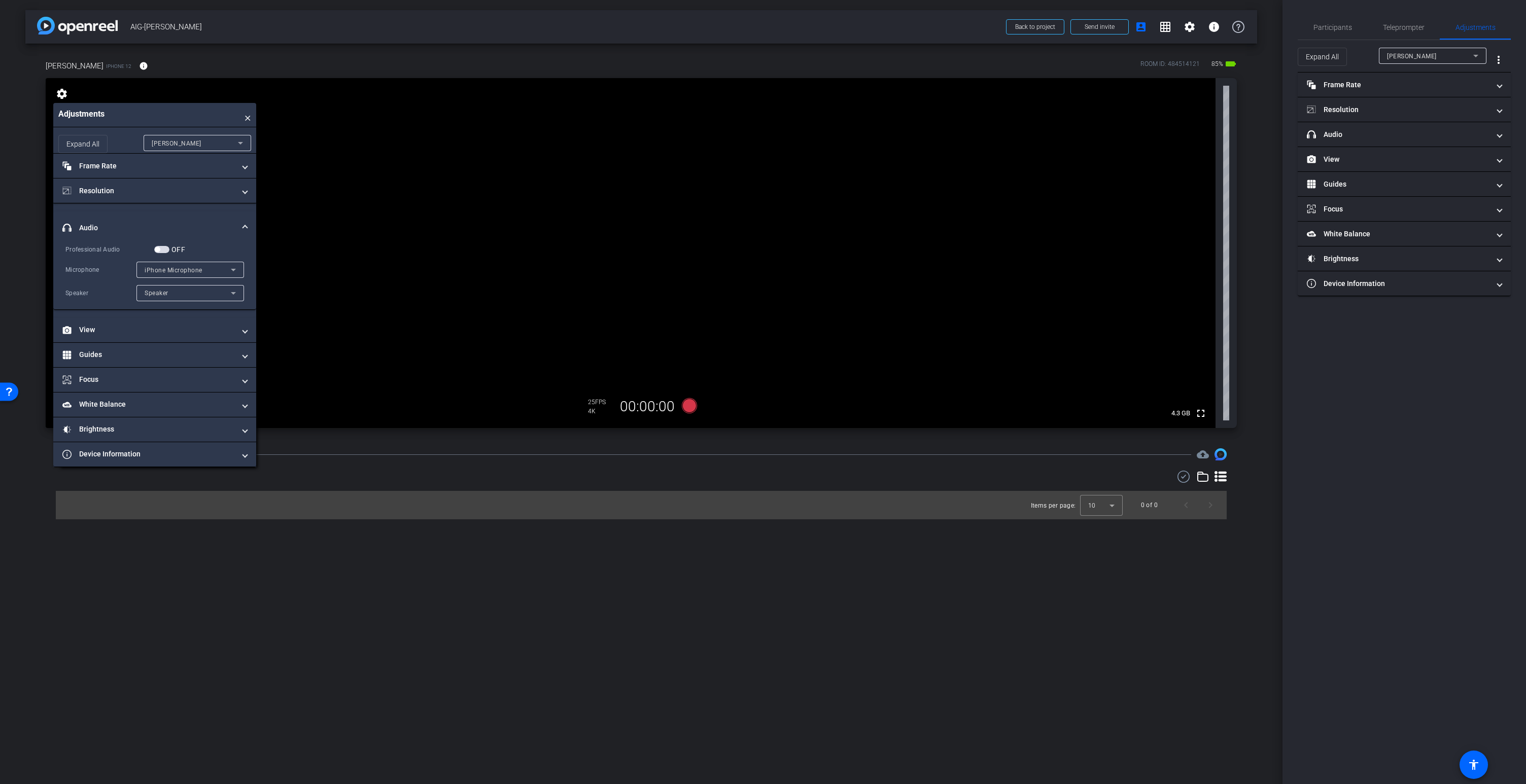
click at [180, 272] on span "iPhone Microphone" at bounding box center [174, 270] width 58 height 7
click at [173, 270] on div at bounding box center [763, 392] width 1526 height 784
click at [164, 249] on span "button" at bounding box center [162, 249] width 15 height 7
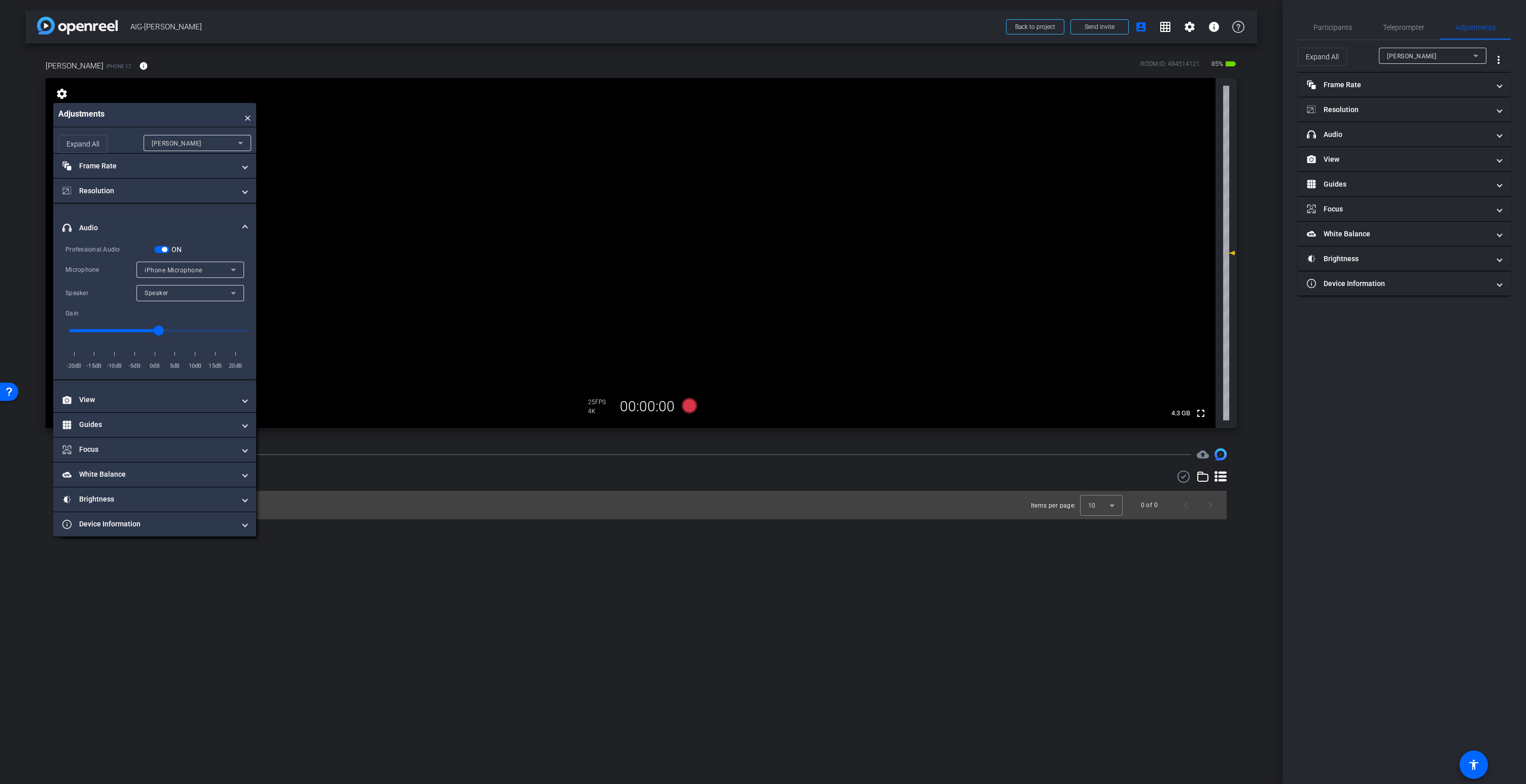
click at [169, 271] on span "iPhone Microphone" at bounding box center [174, 270] width 58 height 7
click at [167, 307] on span "Wireless ME RX" at bounding box center [168, 306] width 48 height 12
click at [178, 294] on div "Speaker" at bounding box center [188, 293] width 86 height 12
click at [178, 294] on div at bounding box center [763, 392] width 1526 height 784
click at [195, 294] on div "Speaker" at bounding box center [188, 293] width 86 height 12
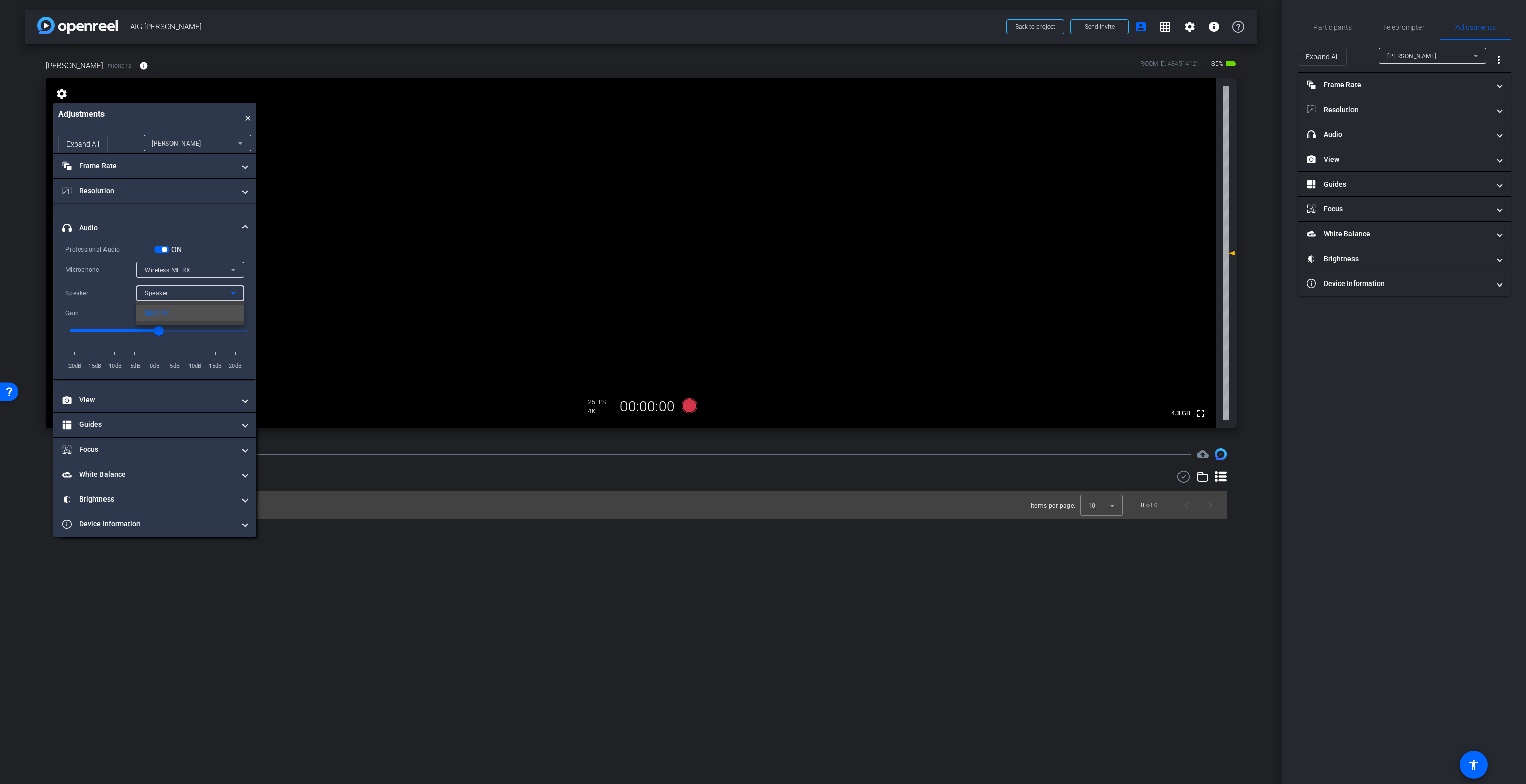
click at [192, 269] on div at bounding box center [763, 392] width 1526 height 784
click at [185, 269] on span "Wireless ME RX" at bounding box center [167, 270] width 46 height 7
click at [184, 290] on span "iPhone Microphone" at bounding box center [174, 290] width 58 height 12
click at [164, 253] on div "ON" at bounding box center [168, 249] width 28 height 10
click at [164, 251] on span "button" at bounding box center [164, 249] width 5 height 5
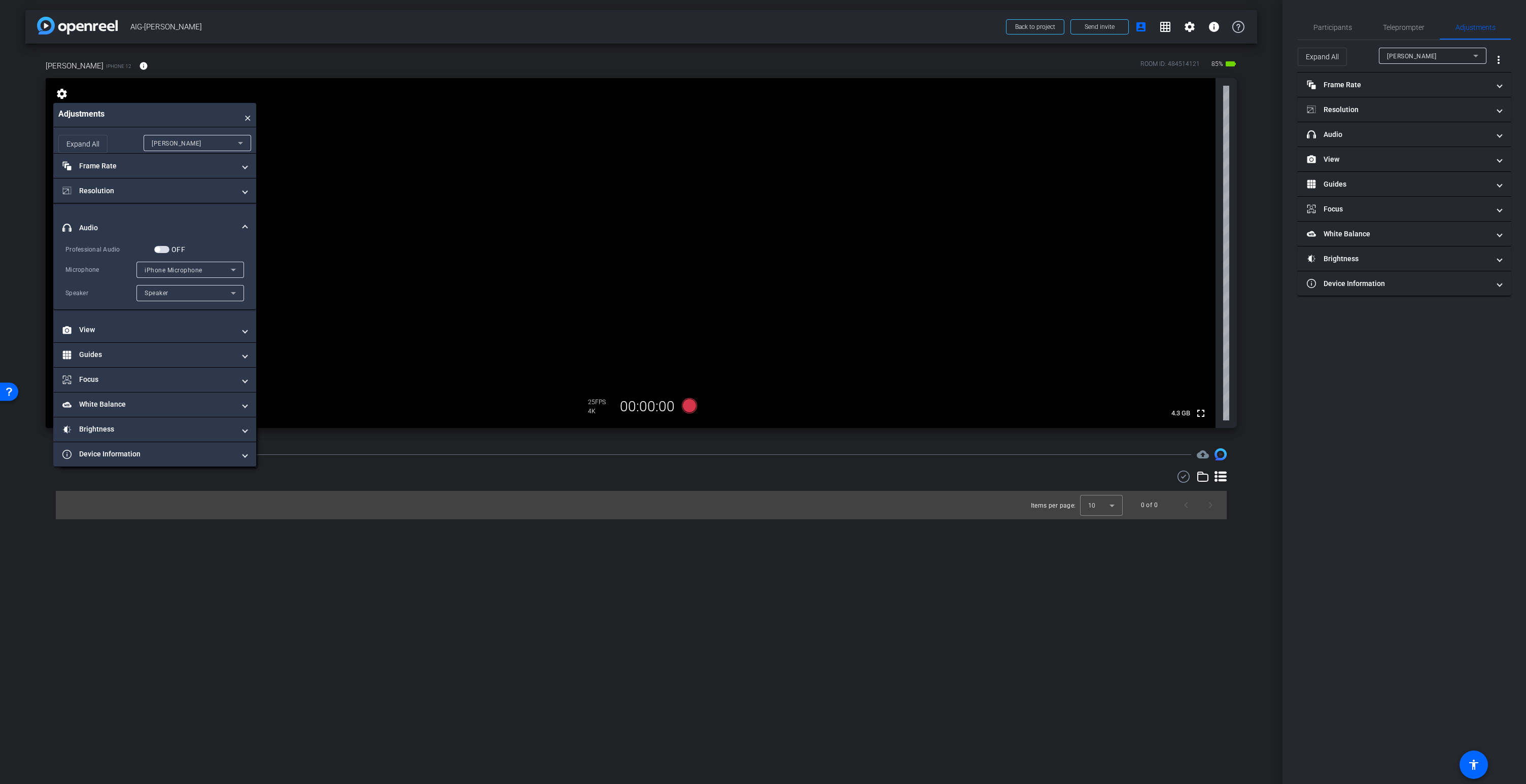
click at [600, 214] on video at bounding box center [630, 253] width 1170 height 350
click at [161, 249] on span "button" at bounding box center [162, 249] width 15 height 7
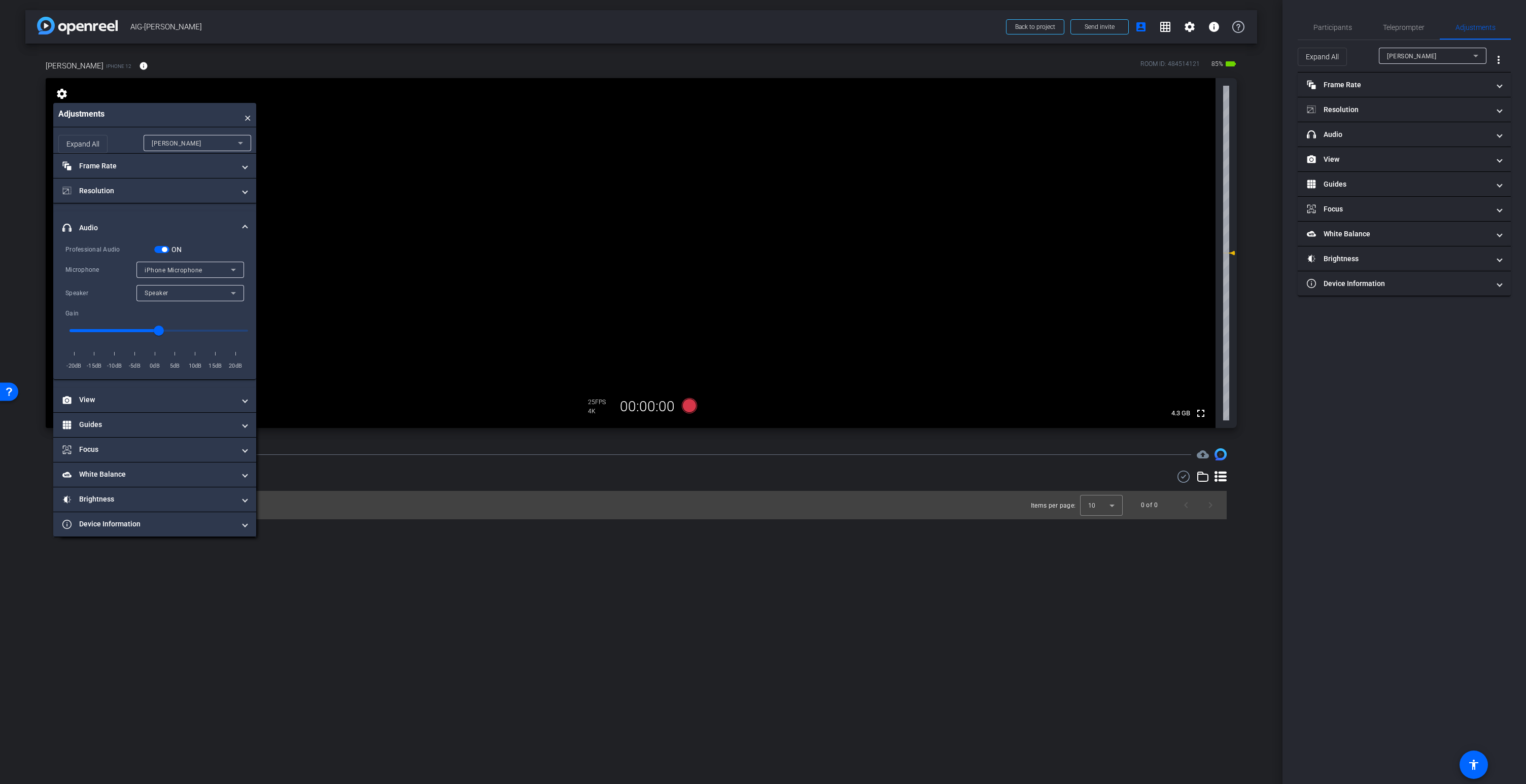
click at [174, 293] on div "Speaker" at bounding box center [188, 293] width 86 height 12
click at [174, 293] on div at bounding box center [763, 392] width 1526 height 784
click at [171, 274] on div "iPhone Microphone" at bounding box center [188, 269] width 86 height 12
click at [169, 303] on span "Wireless ME RX" at bounding box center [168, 306] width 48 height 12
click at [161, 292] on span "Speaker" at bounding box center [156, 293] width 24 height 7
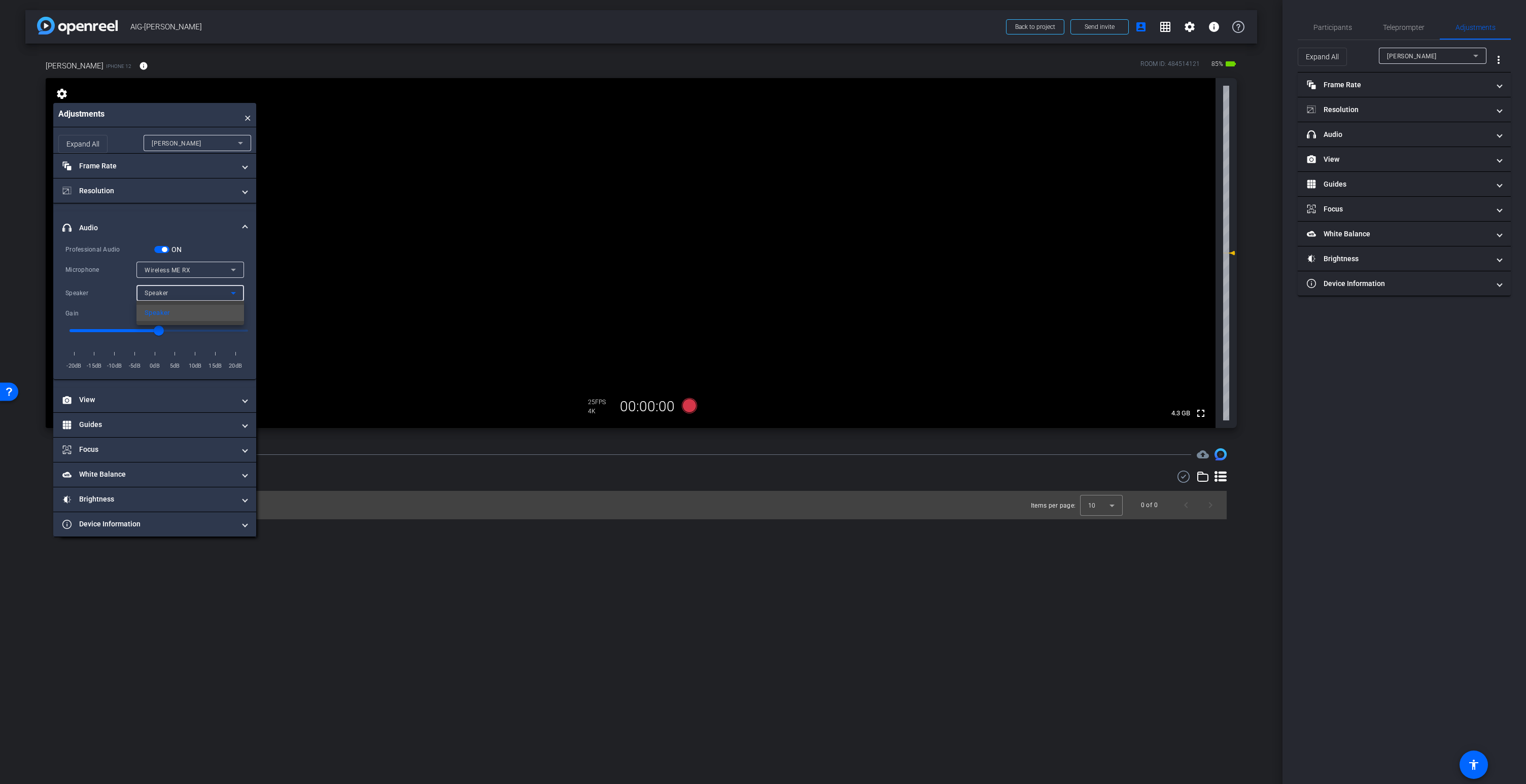
click at [199, 294] on div at bounding box center [763, 392] width 1526 height 784
click at [161, 248] on span "button" at bounding box center [162, 249] width 15 height 7
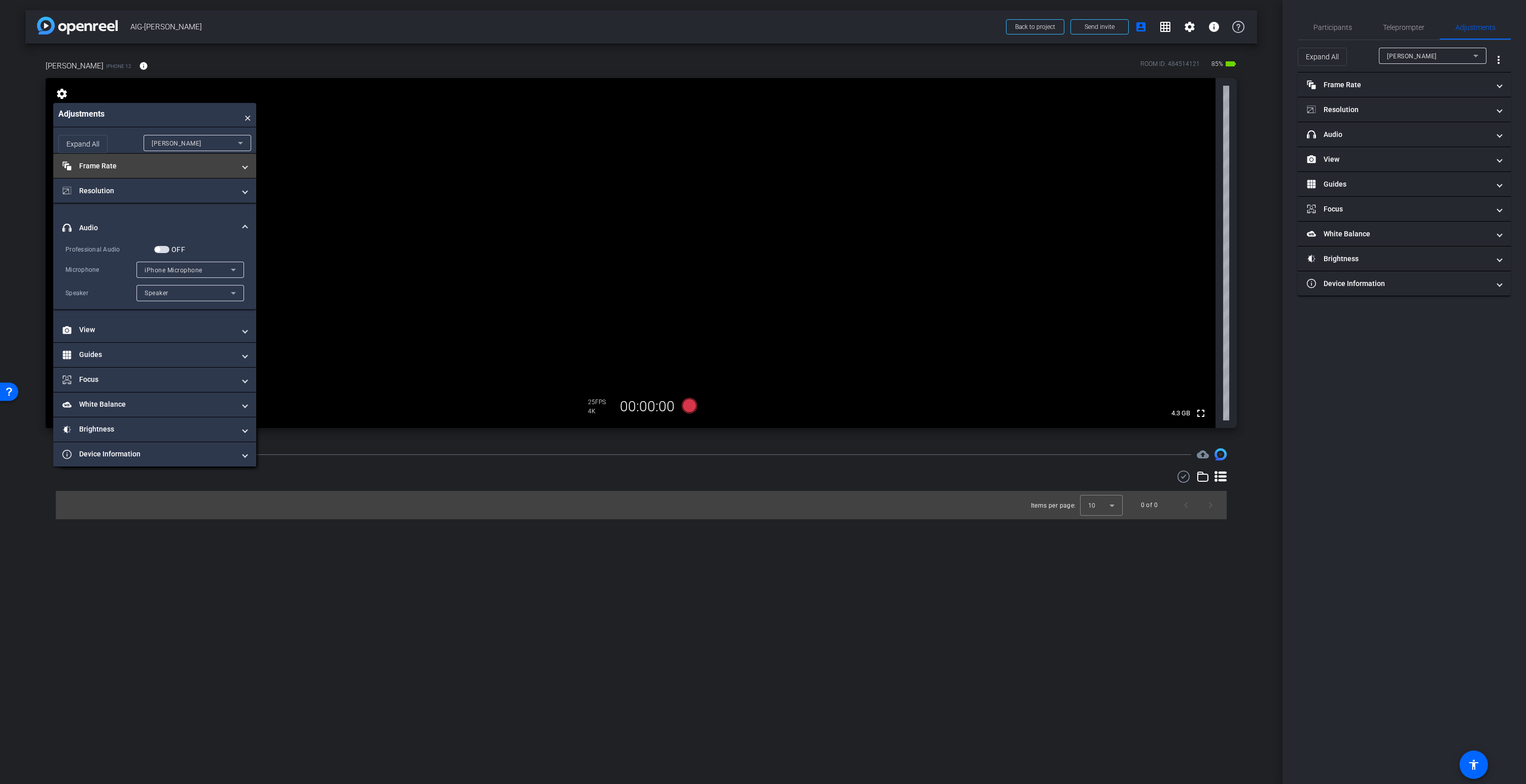
click at [173, 168] on mat-panel-title "Frame Rate Frame Rate" at bounding box center [148, 166] width 172 height 11
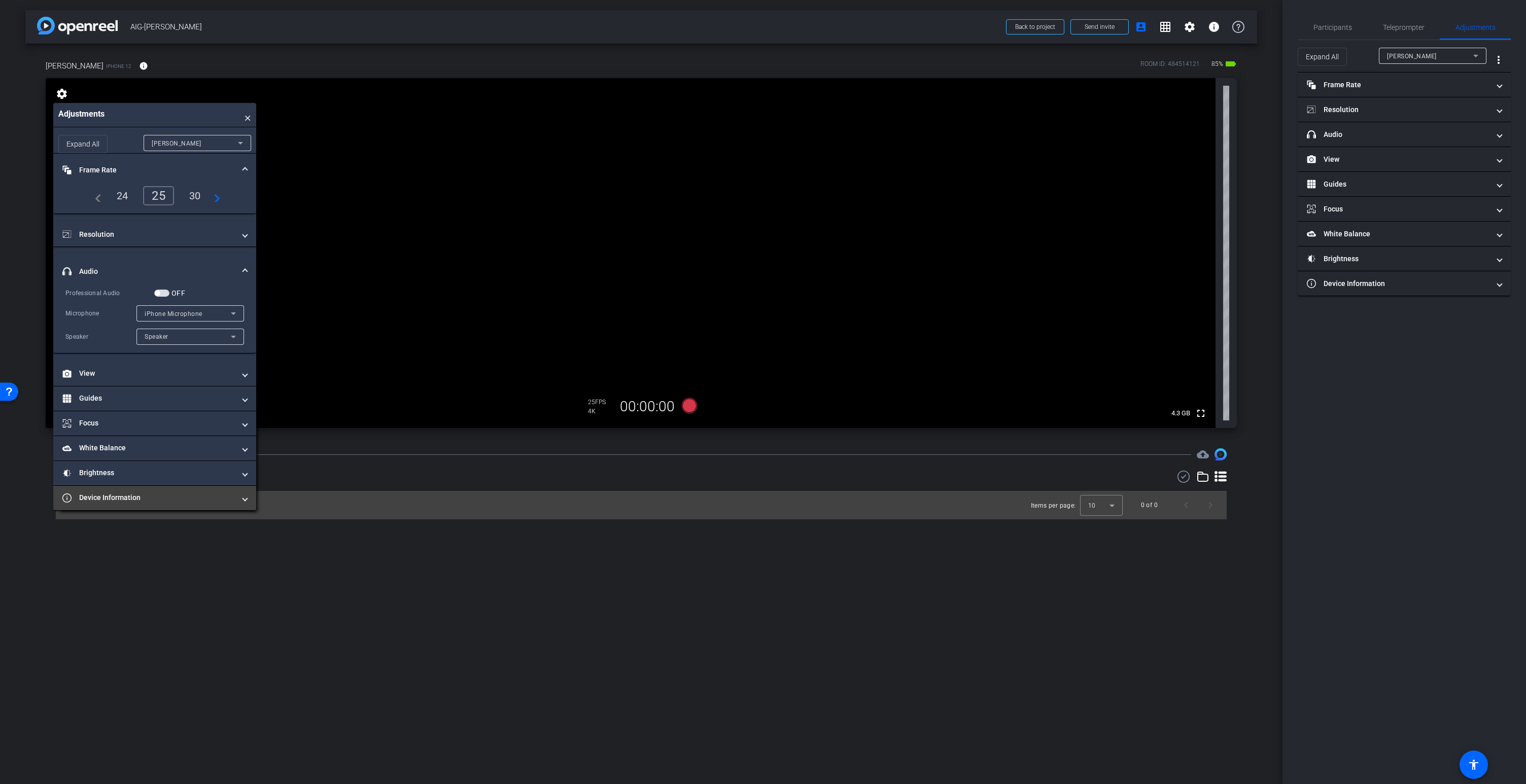
click at [149, 504] on mat-expansion-panel-header "Device Information" at bounding box center [155, 497] width 203 height 24
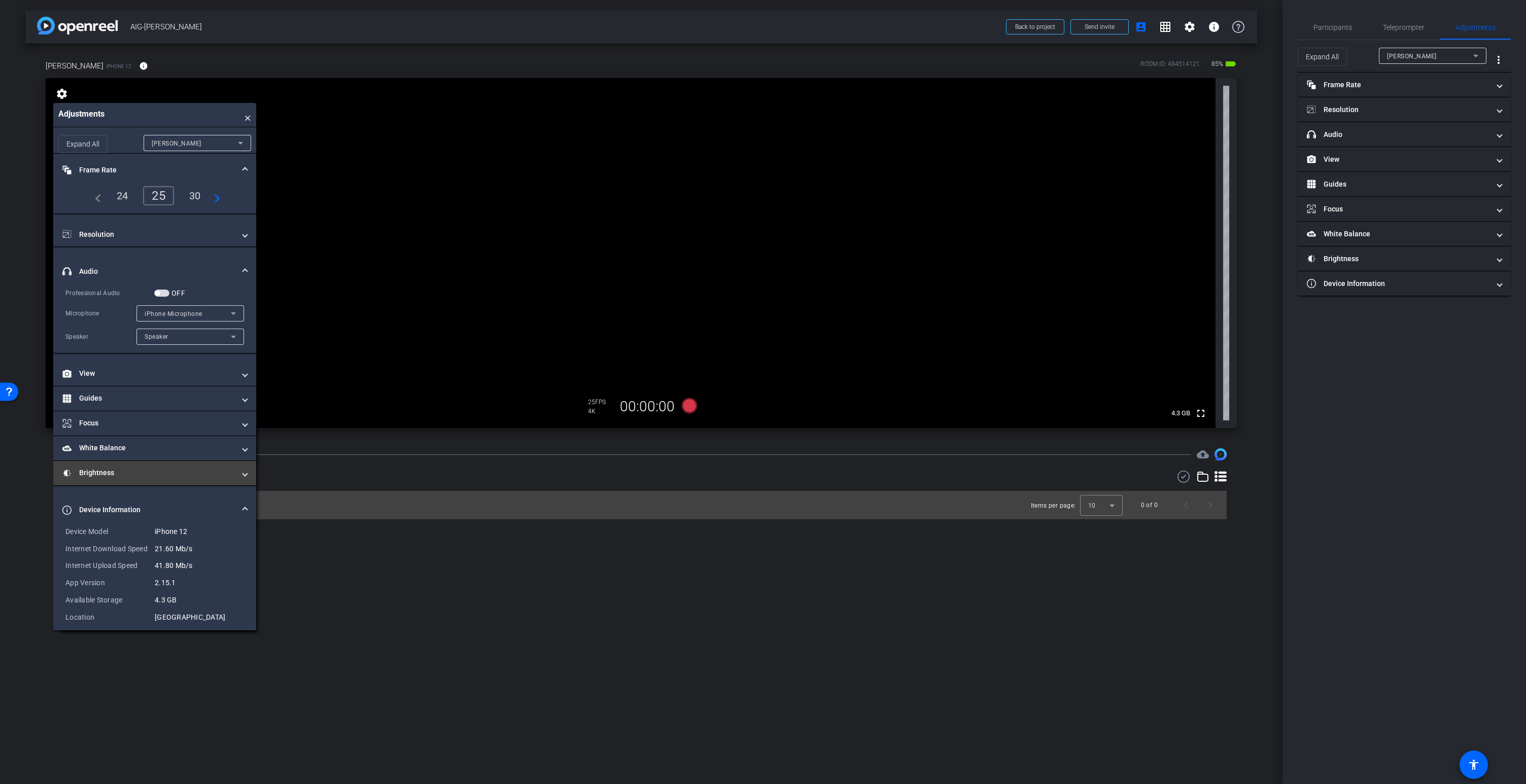
click at [164, 472] on mat-panel-title "Brightness" at bounding box center [148, 473] width 172 height 11
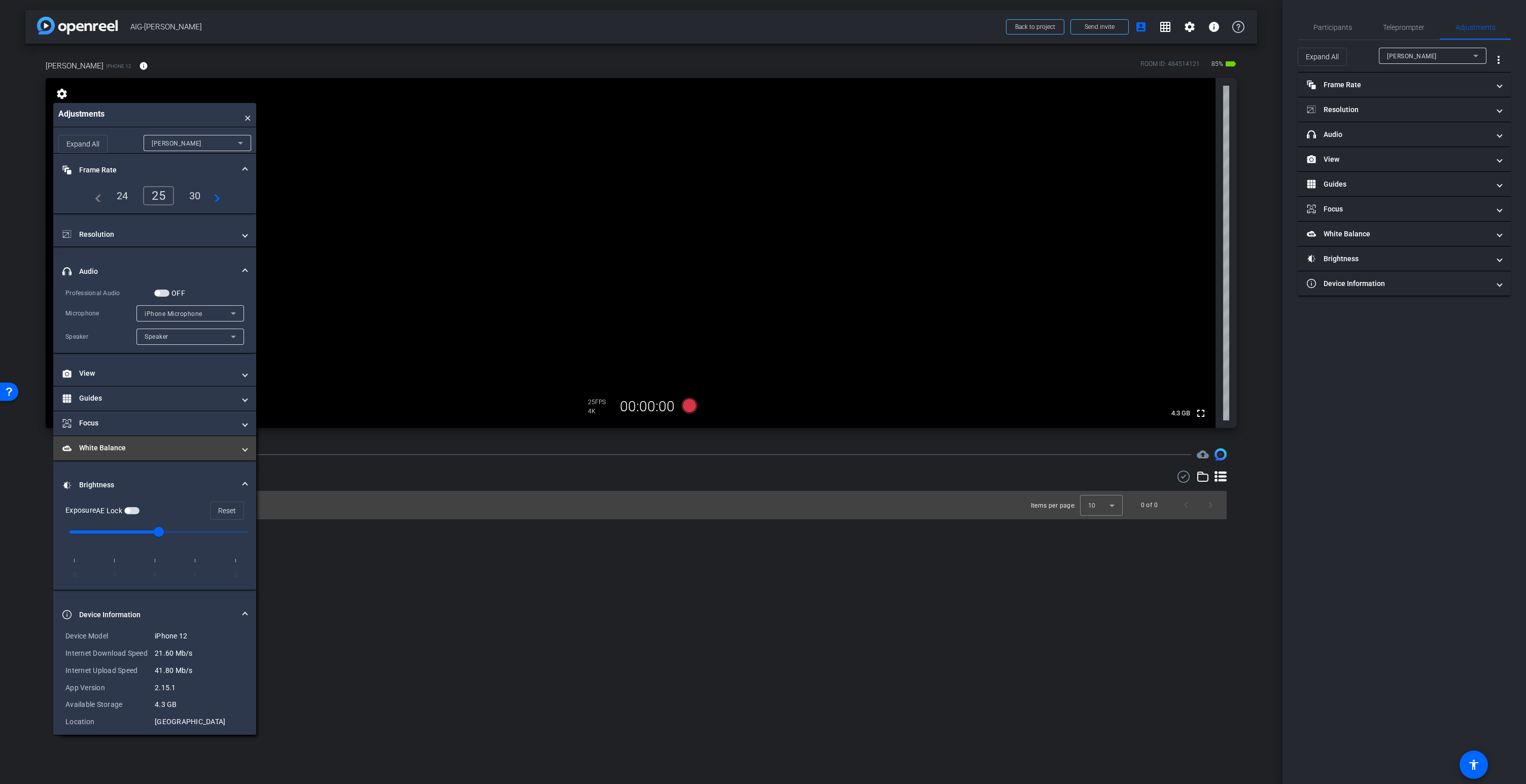
click at [177, 449] on mat-panel-title "White Balance White Balance" at bounding box center [148, 448] width 172 height 11
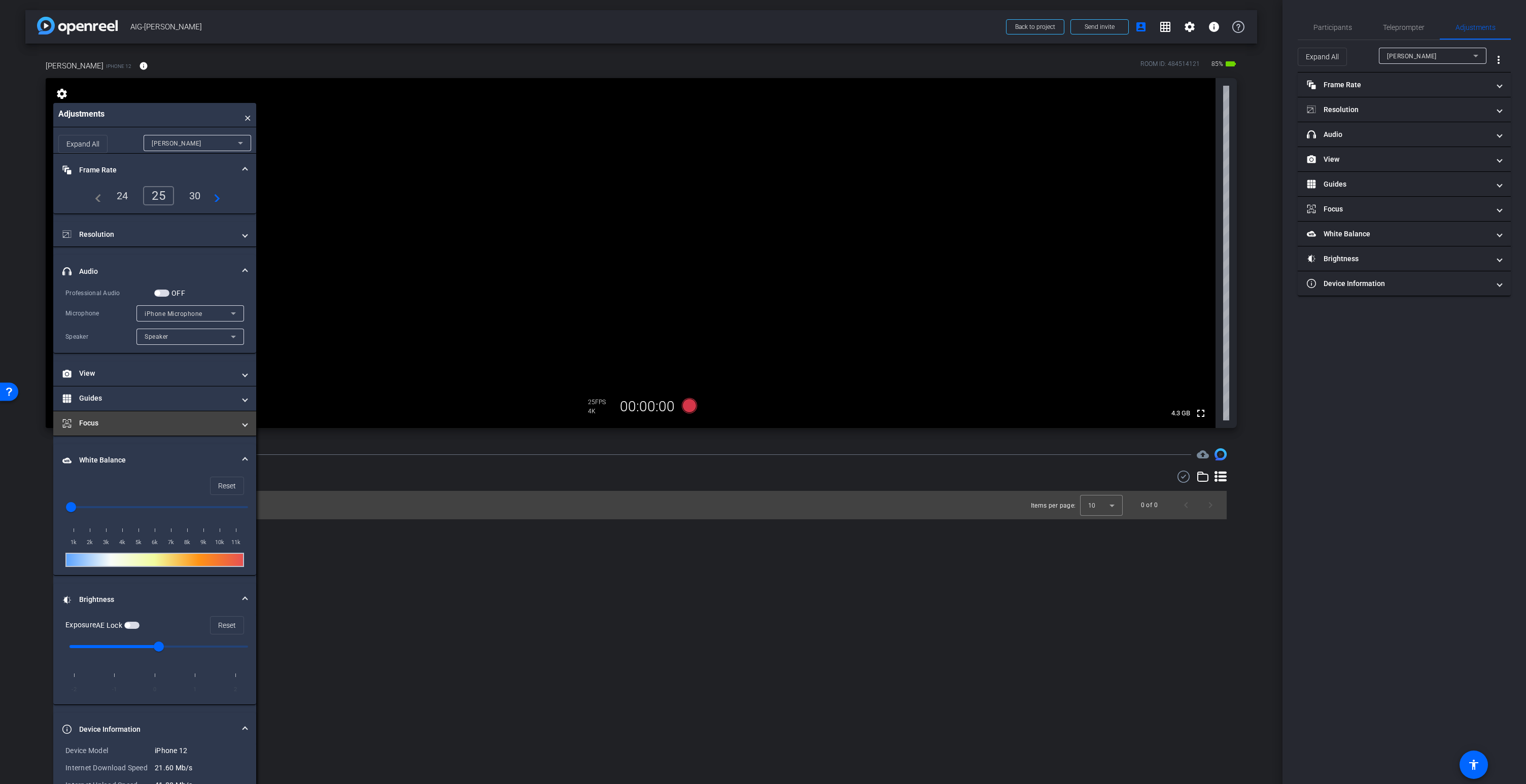
click at [175, 426] on mat-panel-title "Focus" at bounding box center [148, 423] width 172 height 11
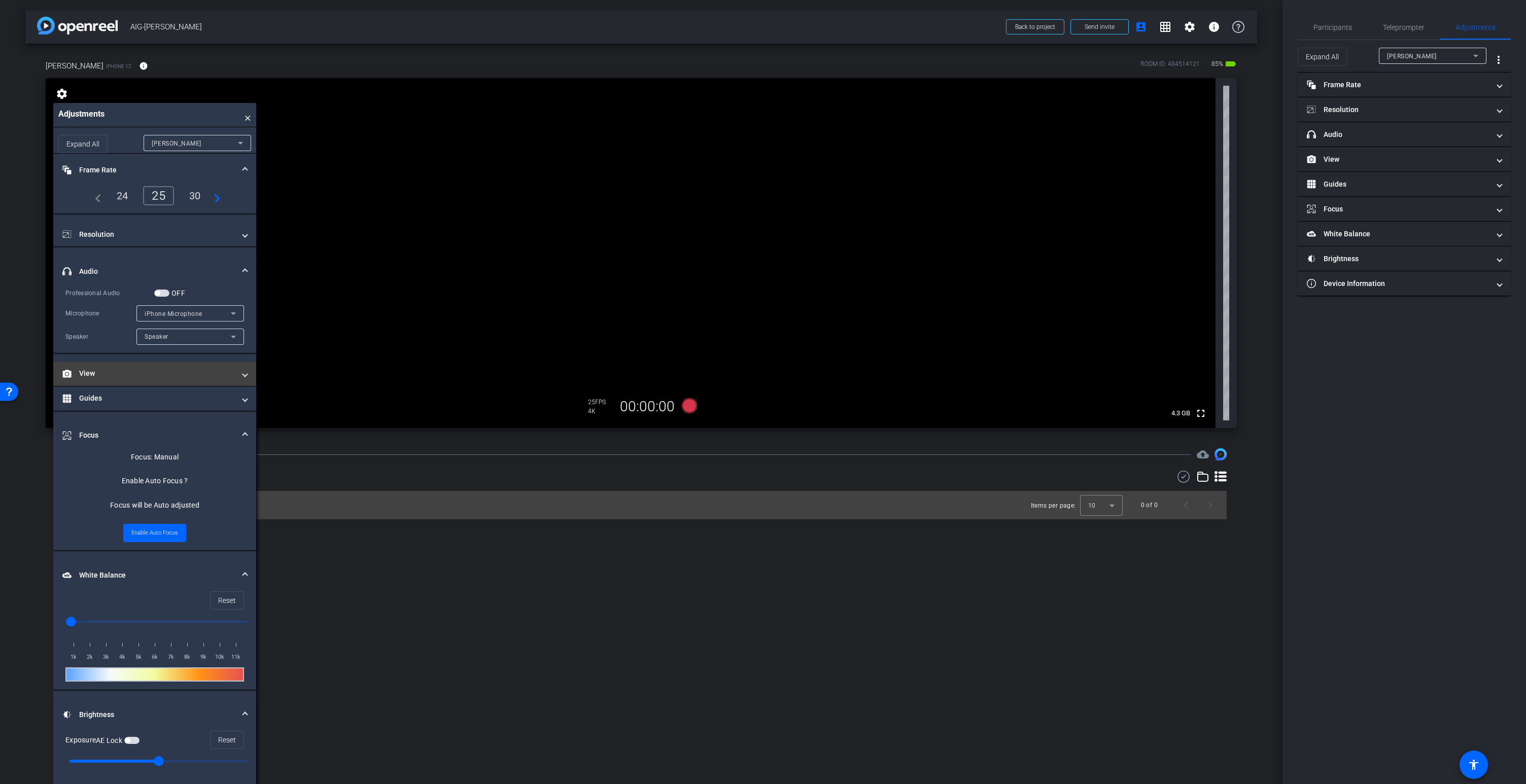
click at [157, 372] on mat-panel-title "View" at bounding box center [148, 374] width 172 height 11
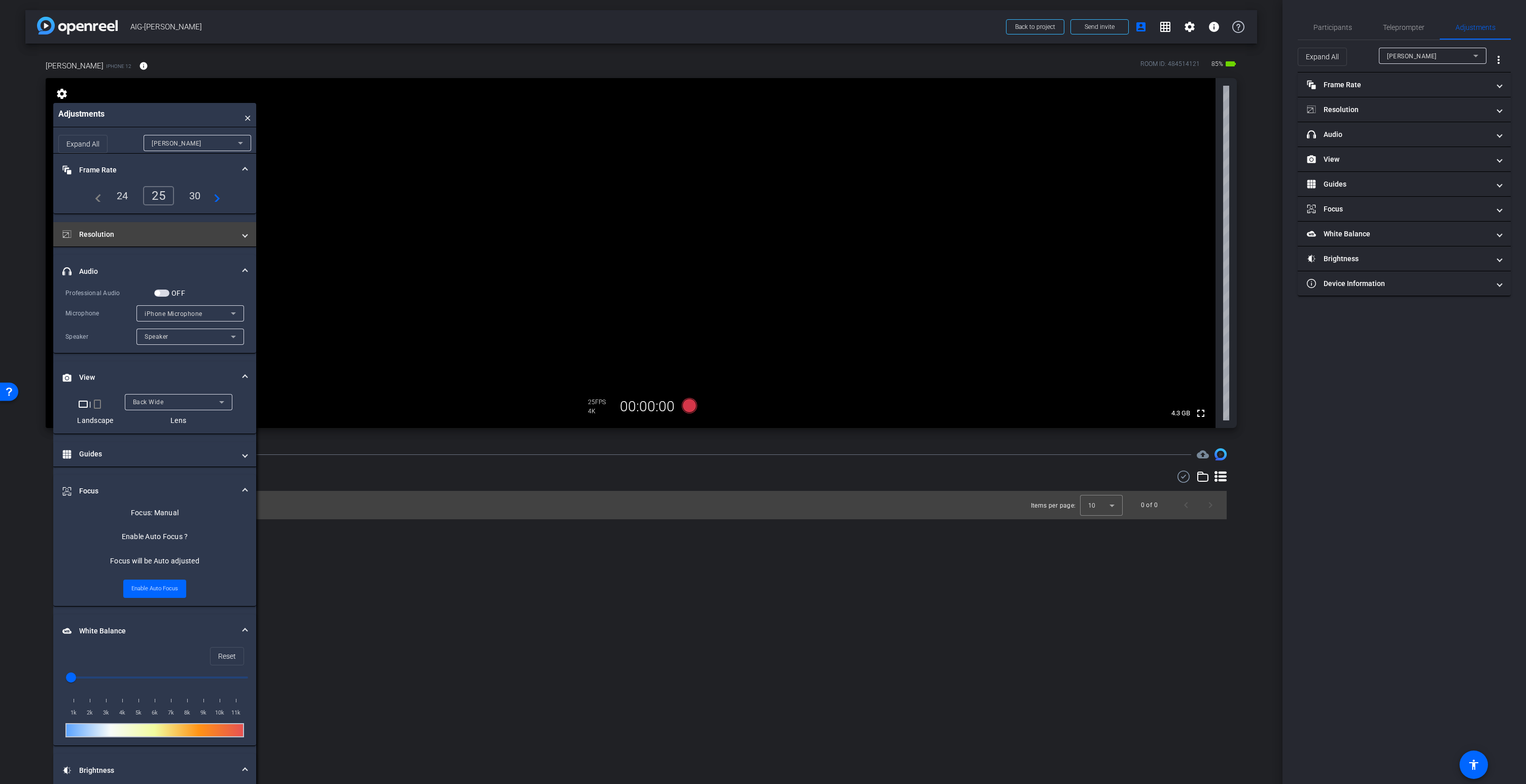
click at [163, 239] on mat-panel-title "Resolution" at bounding box center [148, 234] width 172 height 11
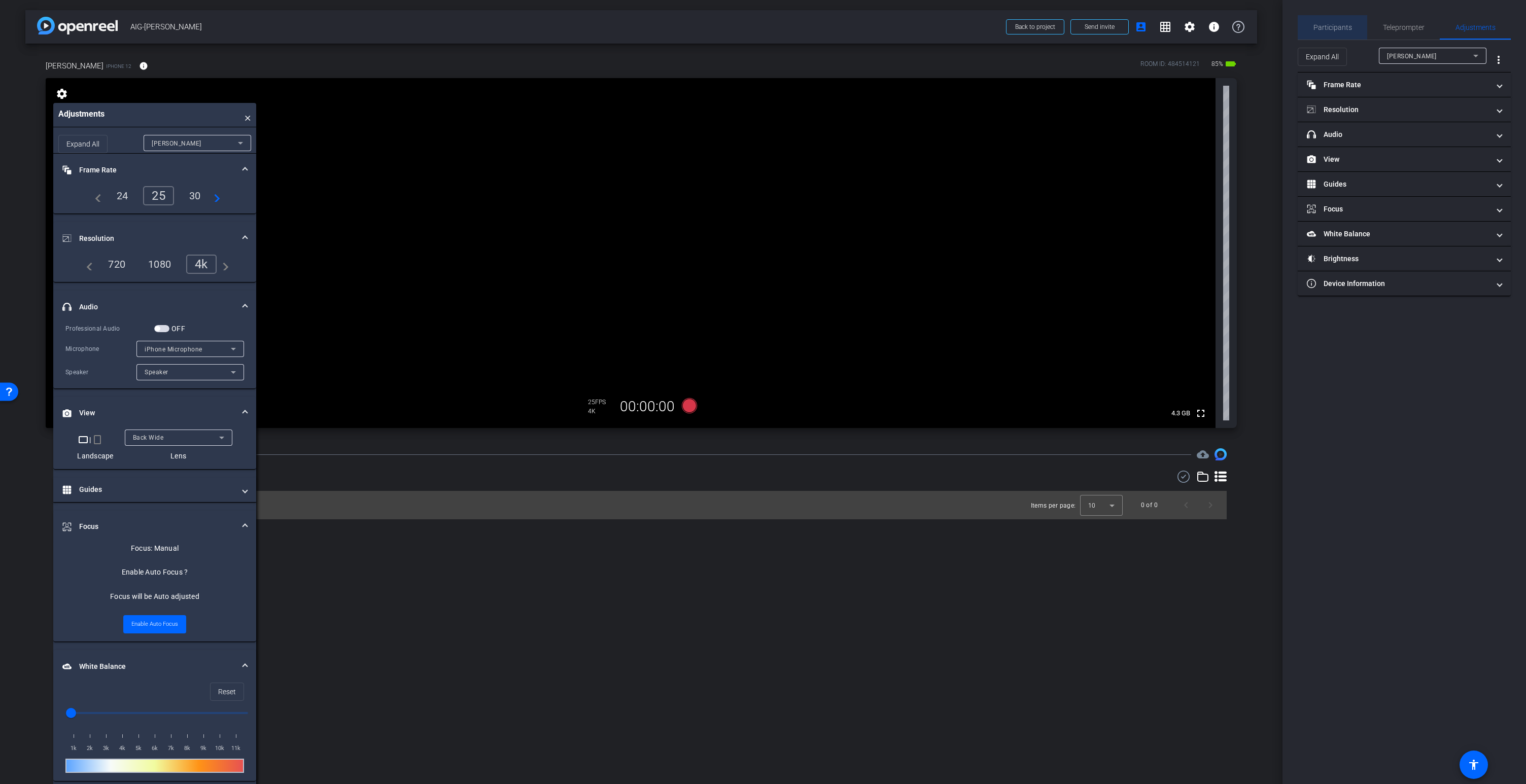
click at [1336, 29] on span "Participants" at bounding box center [1332, 27] width 39 height 7
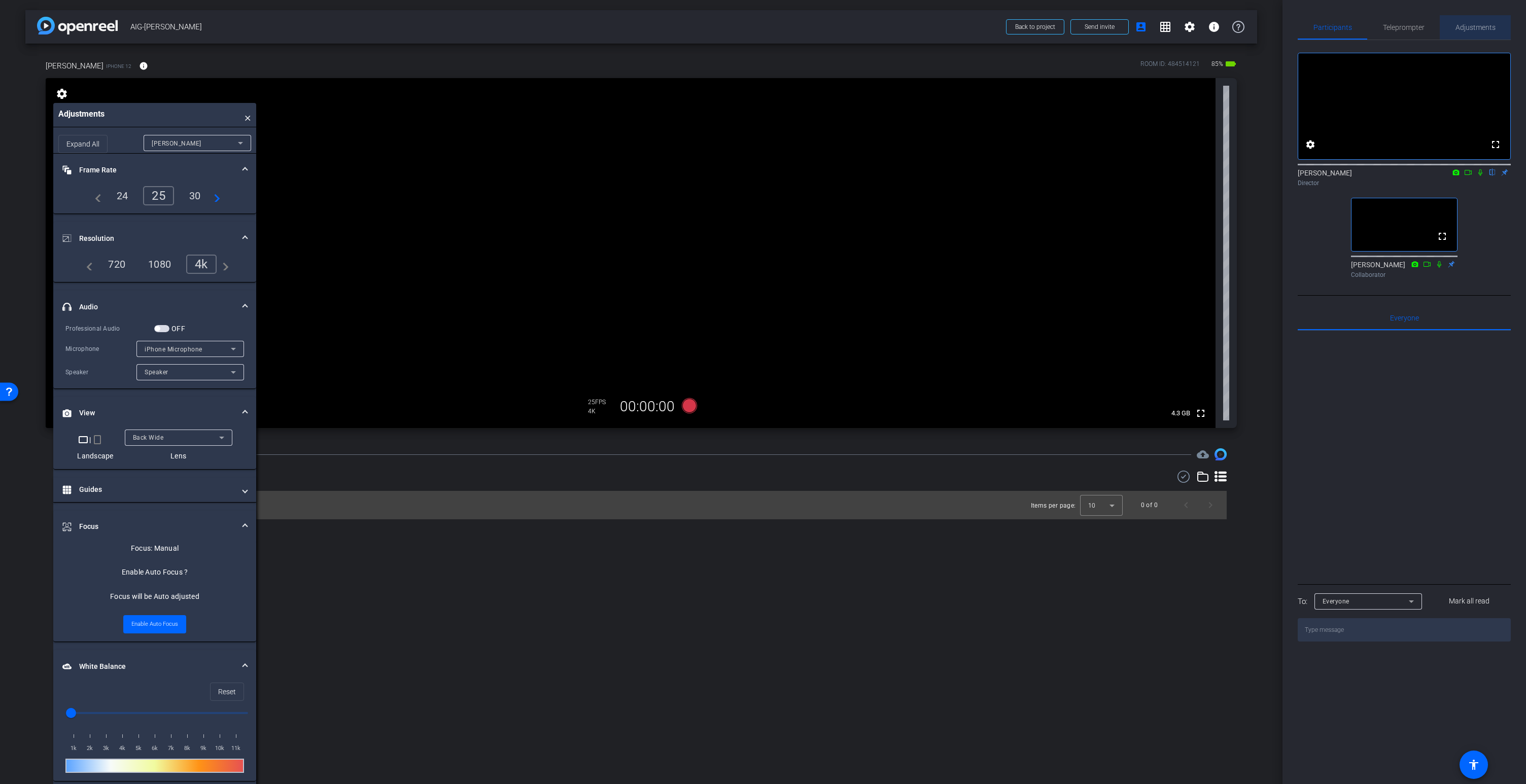
click at [1471, 30] on span "Adjustments" at bounding box center [1476, 27] width 40 height 7
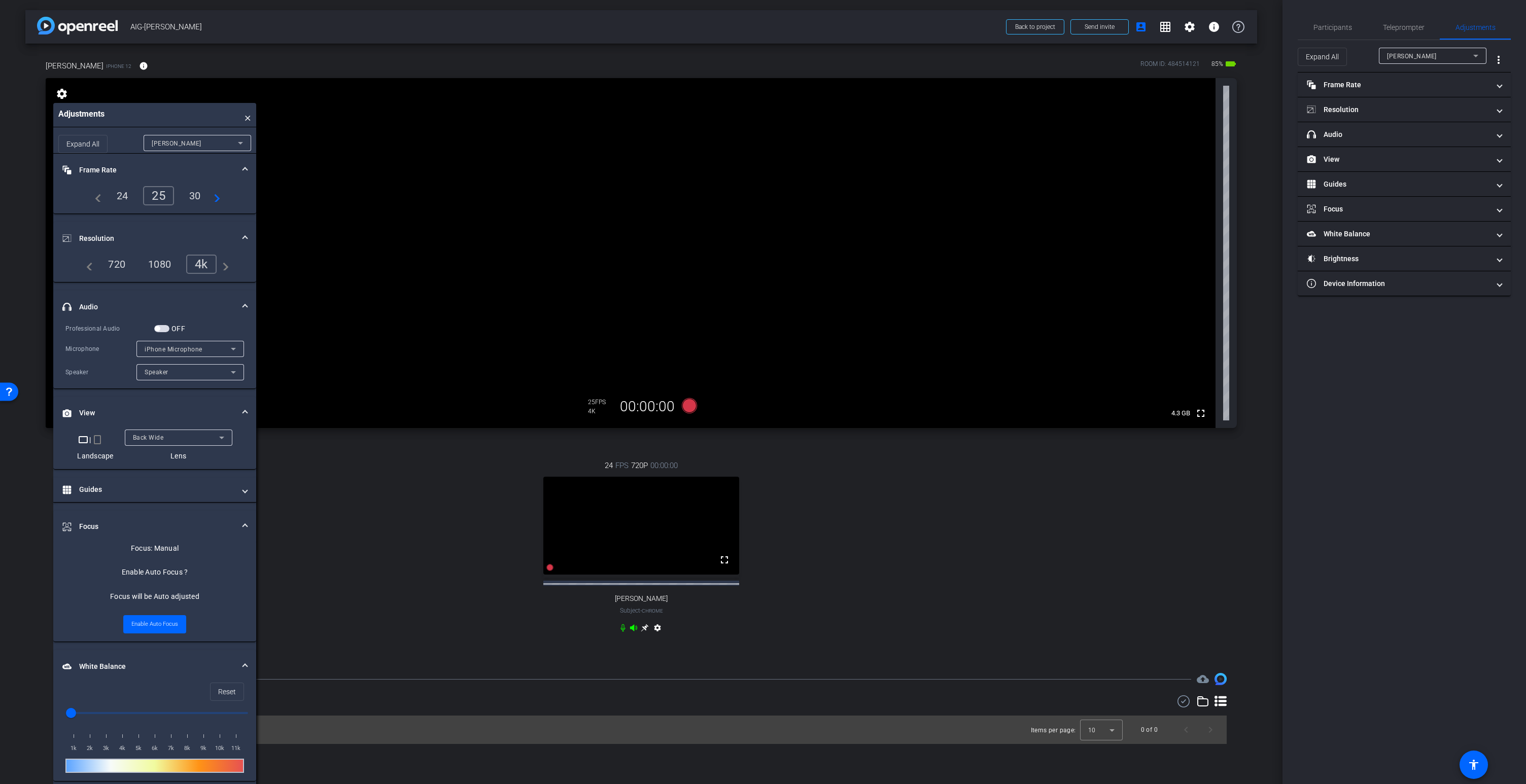
click at [624, 632] on icon at bounding box center [623, 628] width 8 height 8
click at [164, 329] on span "button" at bounding box center [162, 329] width 15 height 7
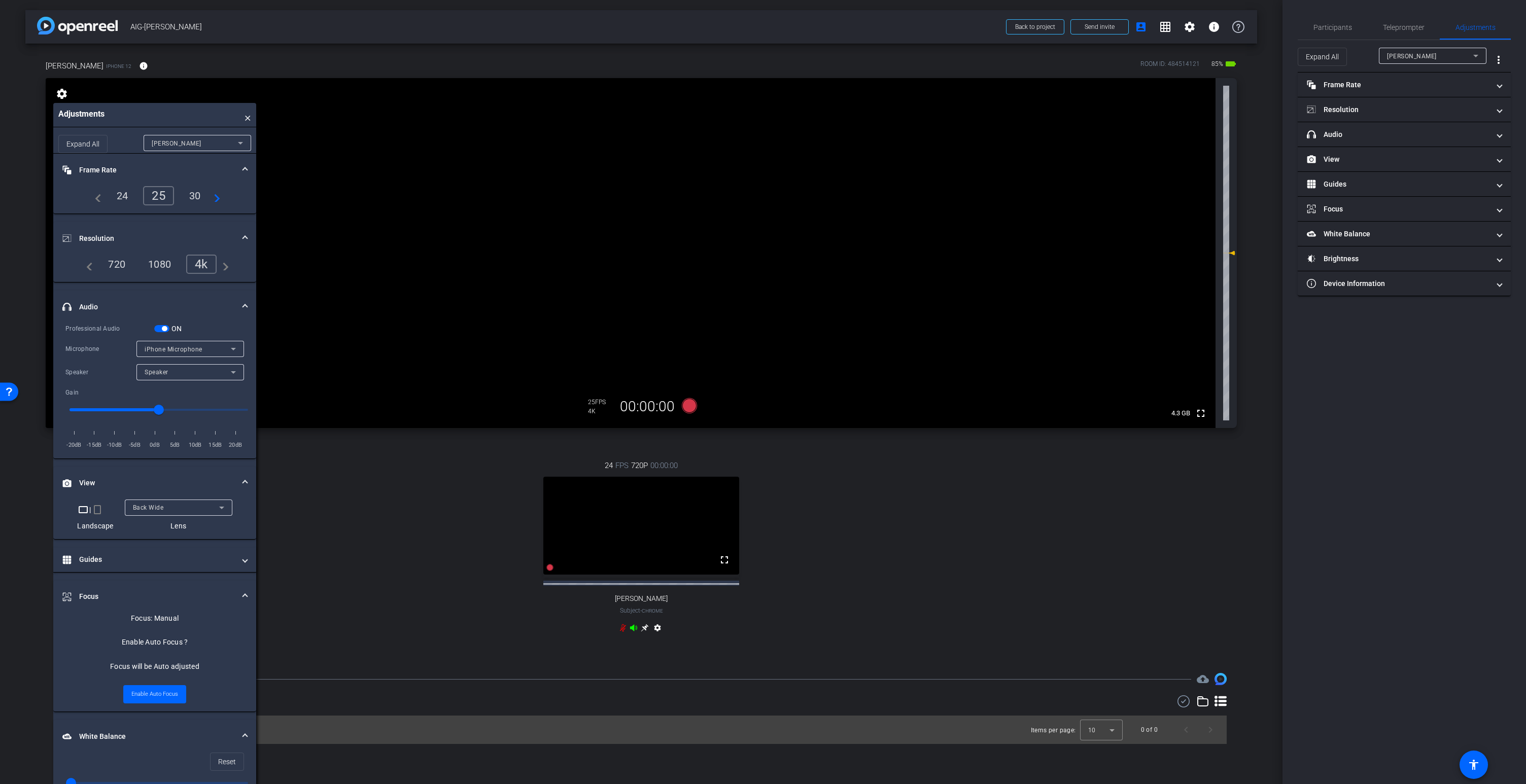
click at [188, 348] on span "iPhone Microphone" at bounding box center [174, 349] width 58 height 7
click at [182, 383] on span "Wireless ME RX" at bounding box center [168, 385] width 48 height 12
click at [163, 327] on span "button" at bounding box center [164, 329] width 5 height 5
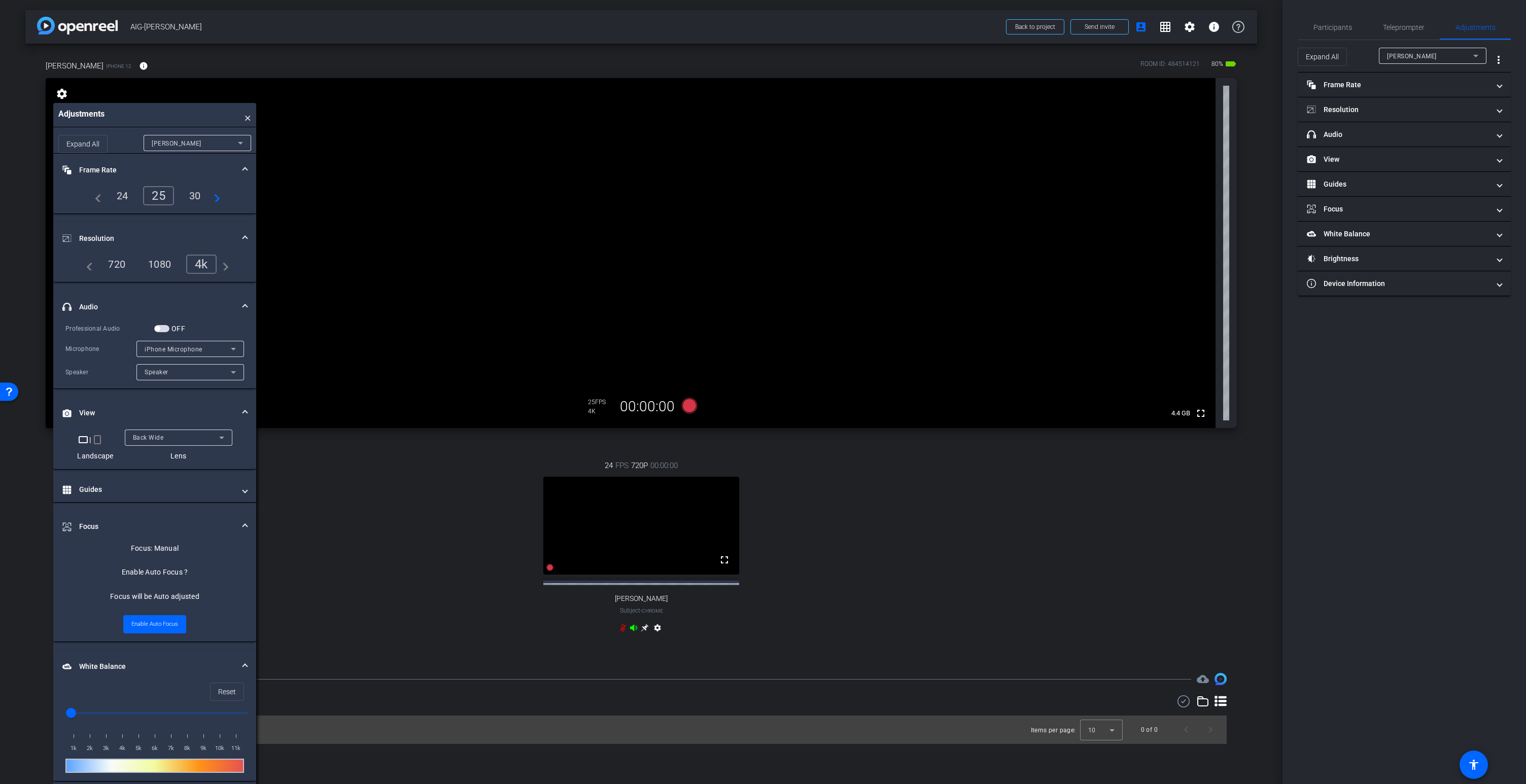
click at [164, 328] on span "button" at bounding box center [162, 329] width 15 height 7
click at [172, 374] on div "Speaker" at bounding box center [188, 371] width 86 height 12
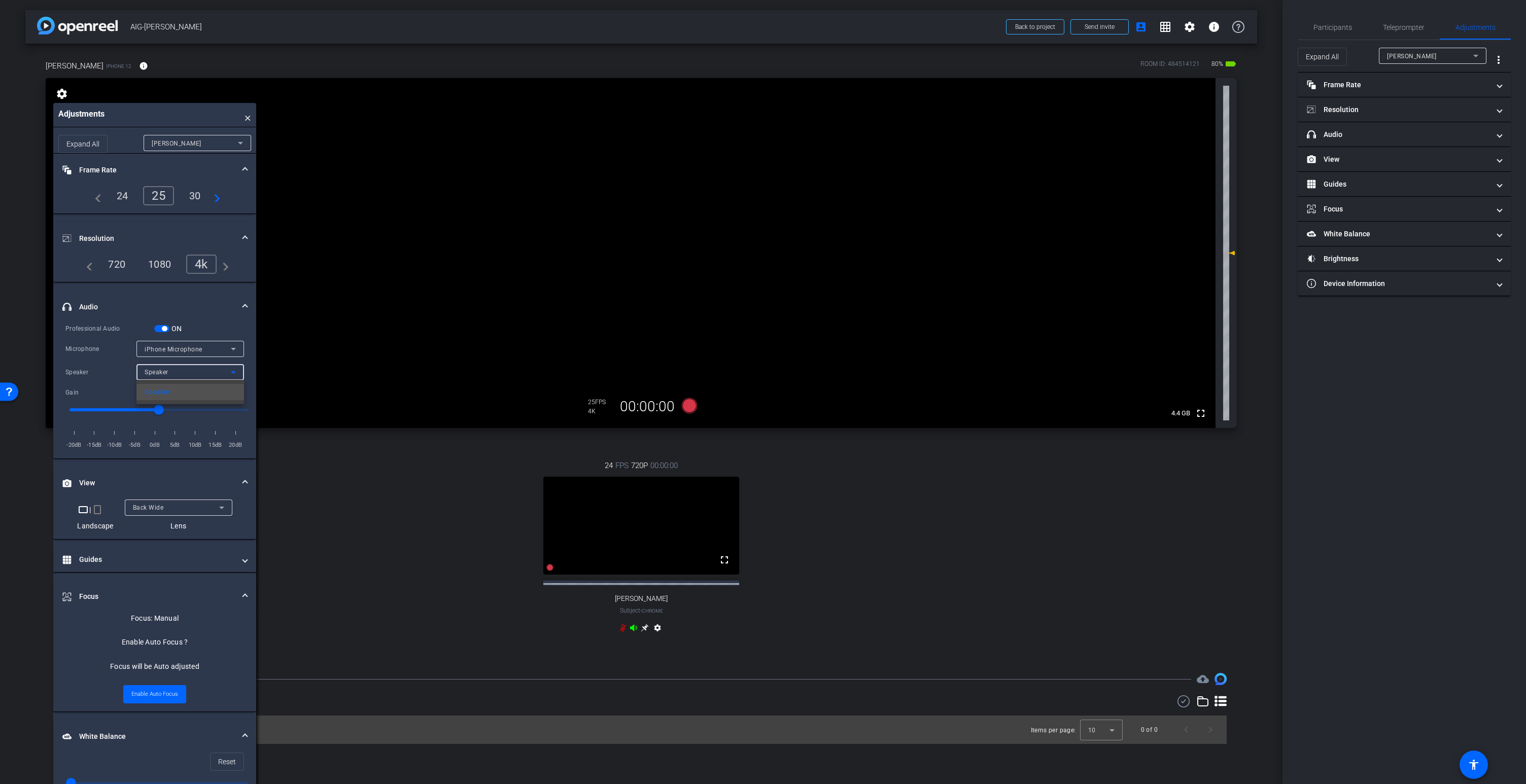
click at [177, 349] on div at bounding box center [763, 392] width 1526 height 784
click at [171, 351] on span "iPhone Microphone" at bounding box center [174, 349] width 58 height 7
click at [168, 381] on span "Wireless ME RX" at bounding box center [168, 385] width 48 height 12
click at [634, 632] on icon at bounding box center [634, 628] width 8 height 8
click at [634, 631] on icon at bounding box center [634, 627] width 7 height 7
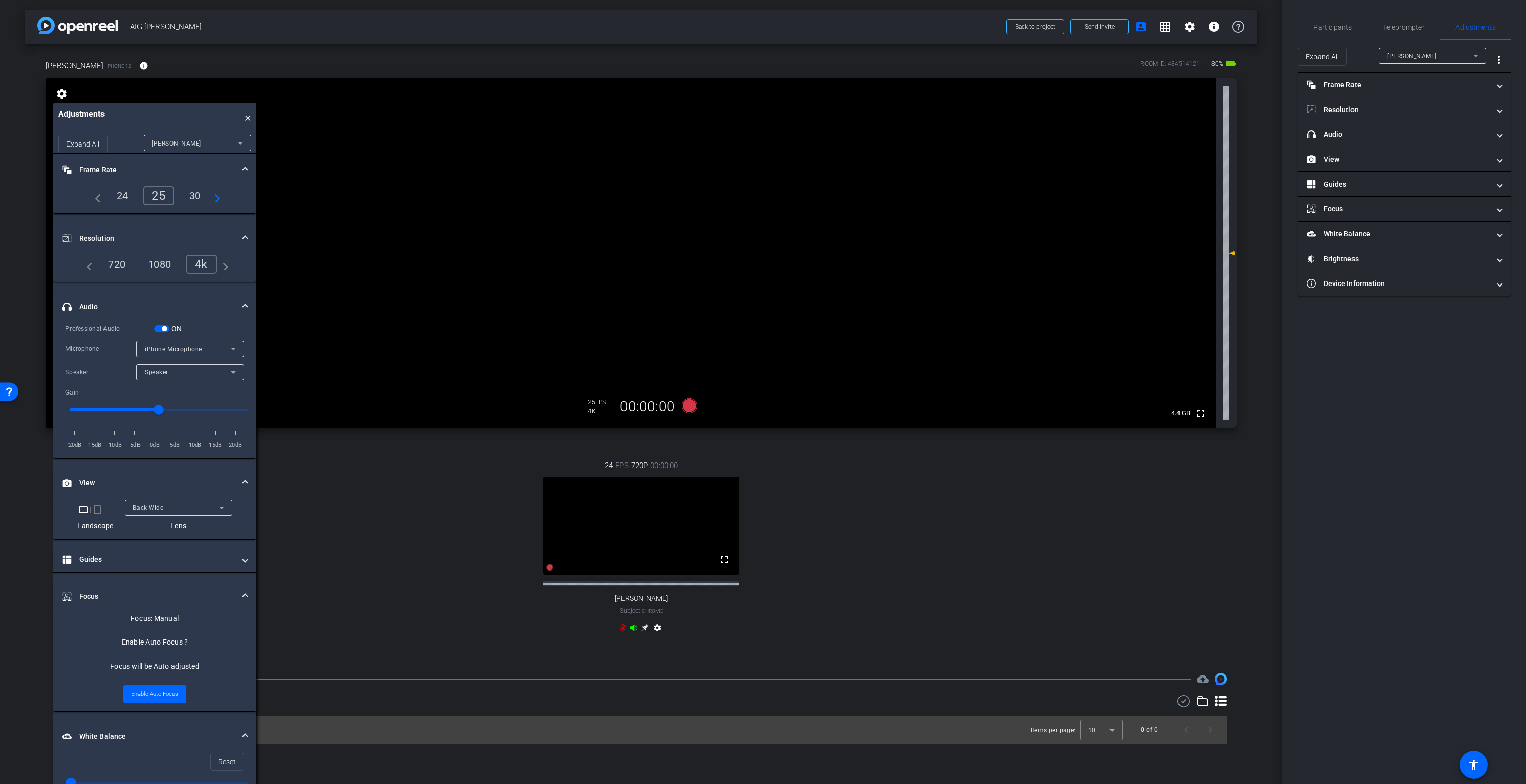
click at [634, 632] on icon at bounding box center [634, 628] width 8 height 8
click at [634, 631] on icon at bounding box center [634, 627] width 7 height 7
click at [159, 329] on span "button" at bounding box center [162, 329] width 15 height 7
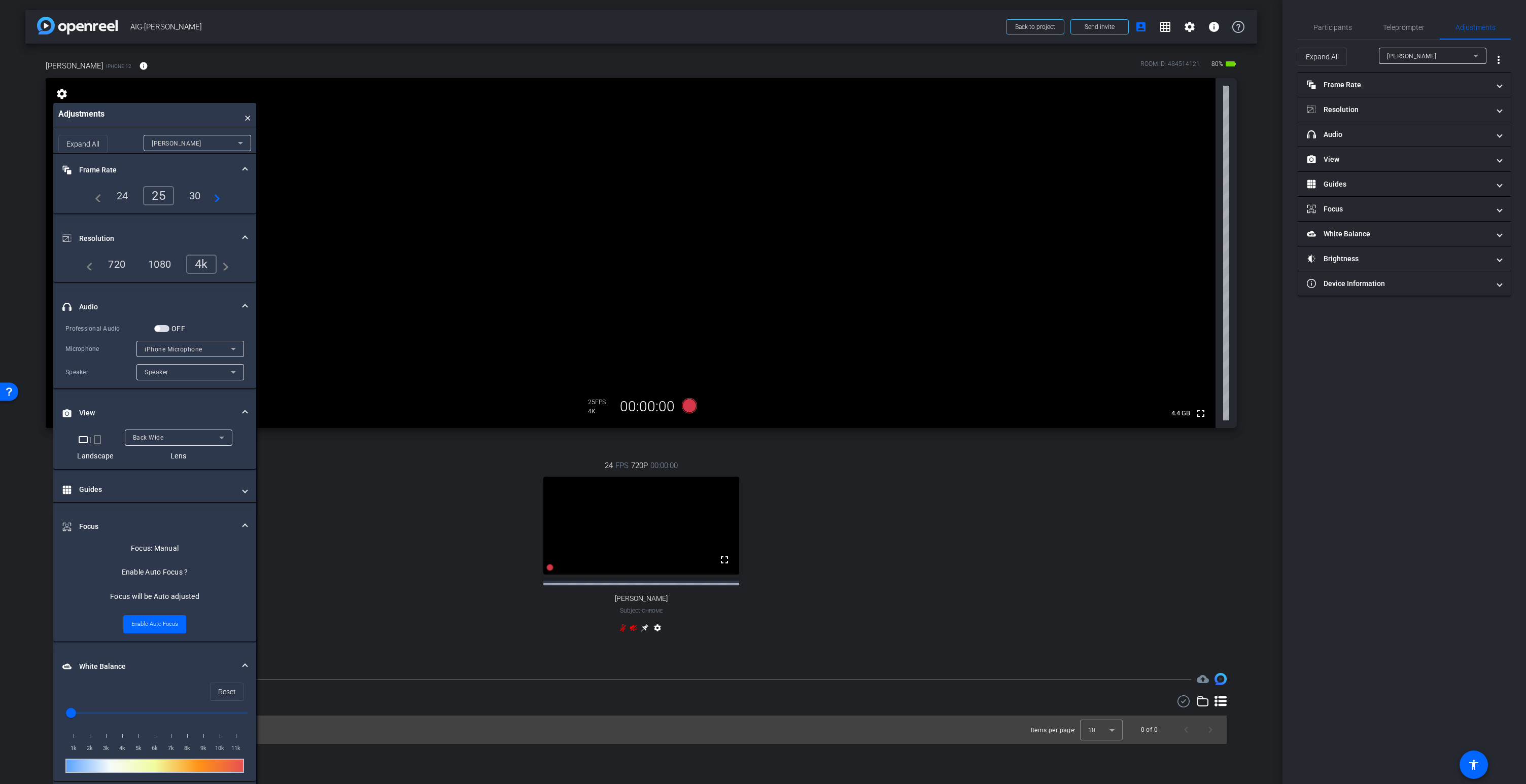
click at [634, 632] on icon at bounding box center [634, 628] width 8 height 8
click at [633, 631] on icon at bounding box center [634, 627] width 7 height 7
click at [220, 438] on icon at bounding box center [222, 438] width 5 height 2
click at [220, 438] on div at bounding box center [763, 392] width 1526 height 784
click at [180, 372] on div "Speaker" at bounding box center [188, 371] width 86 height 12
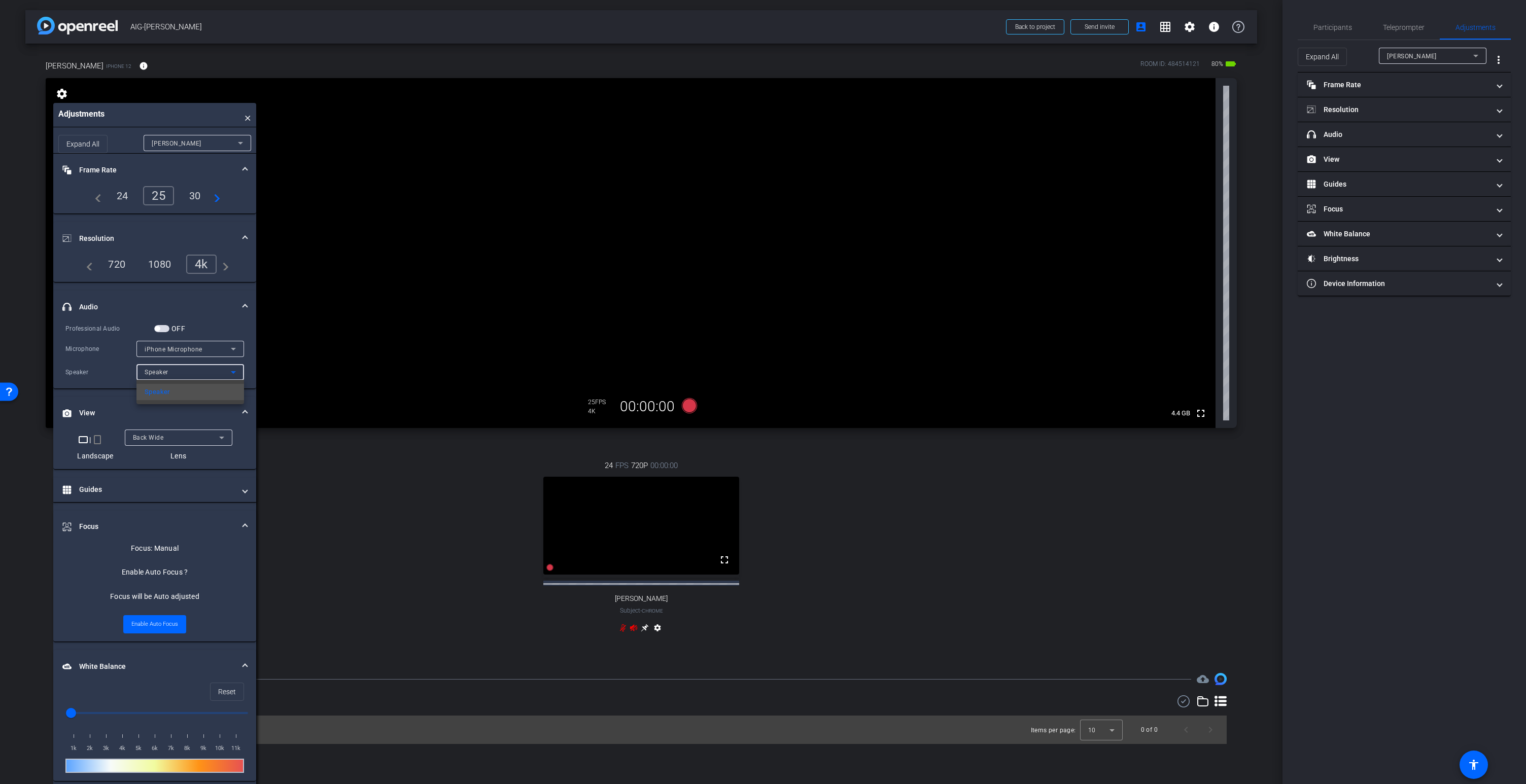
click at [180, 372] on div at bounding box center [763, 392] width 1526 height 784
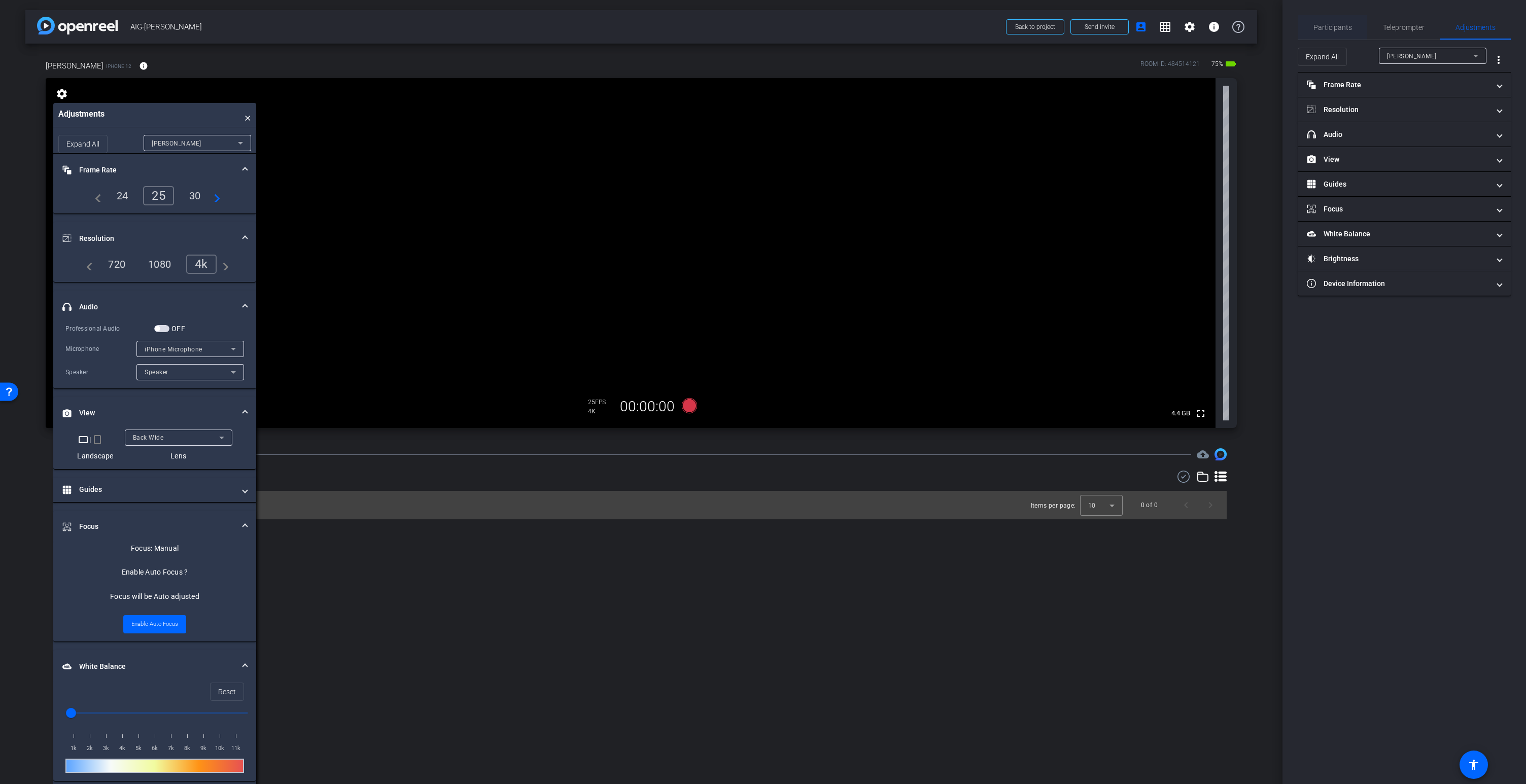
click at [1335, 28] on span "Participants" at bounding box center [1332, 27] width 39 height 7
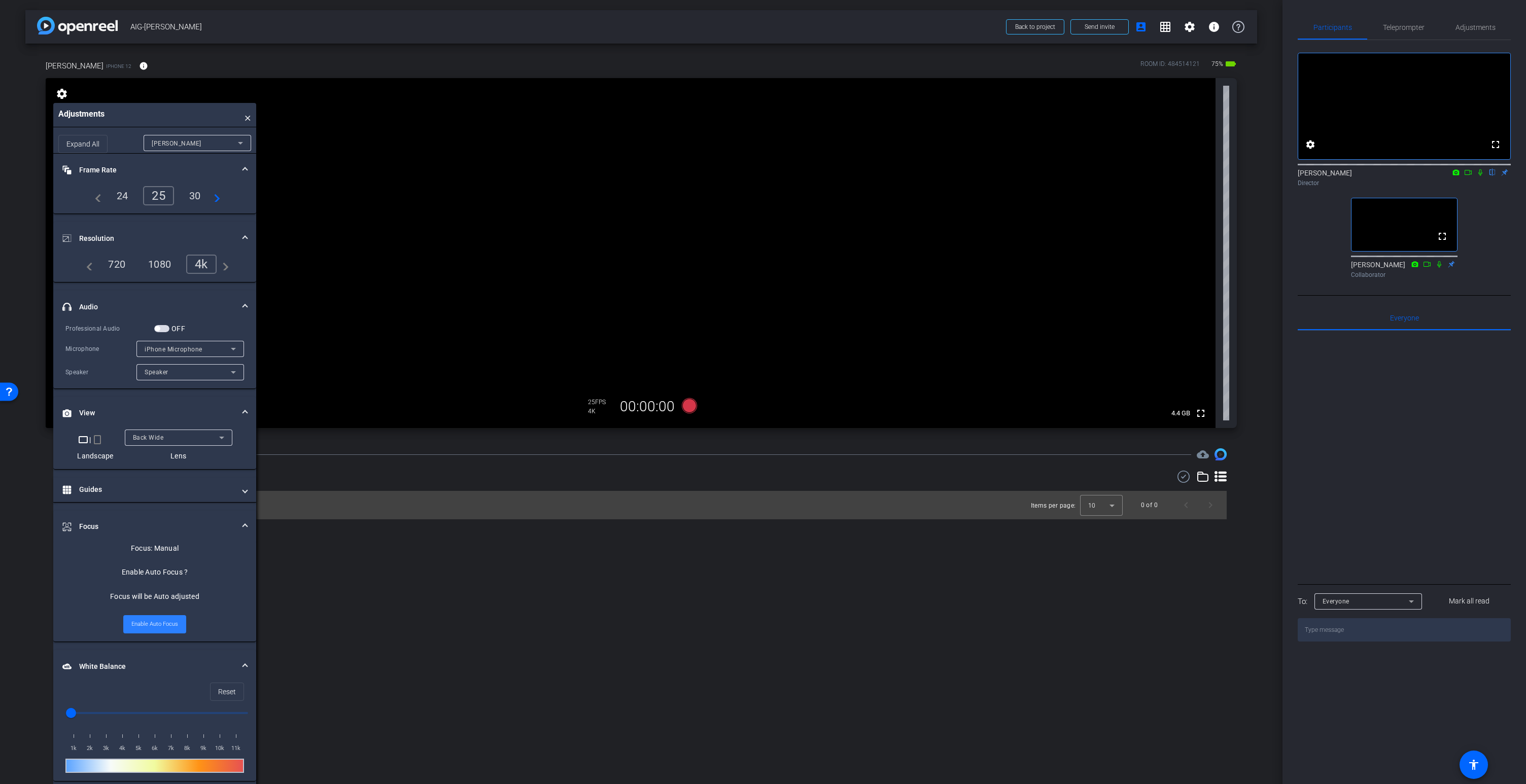
click at [159, 624] on span "Enable Auto Focus" at bounding box center [155, 624] width 47 height 15
click at [399, 175] on video at bounding box center [630, 253] width 1170 height 350
click at [396, 182] on video at bounding box center [630, 253] width 1170 height 350
click at [420, 424] on video at bounding box center [630, 253] width 1170 height 350
click at [161, 634] on span "Enable Manual Focus" at bounding box center [155, 634] width 54 height 15
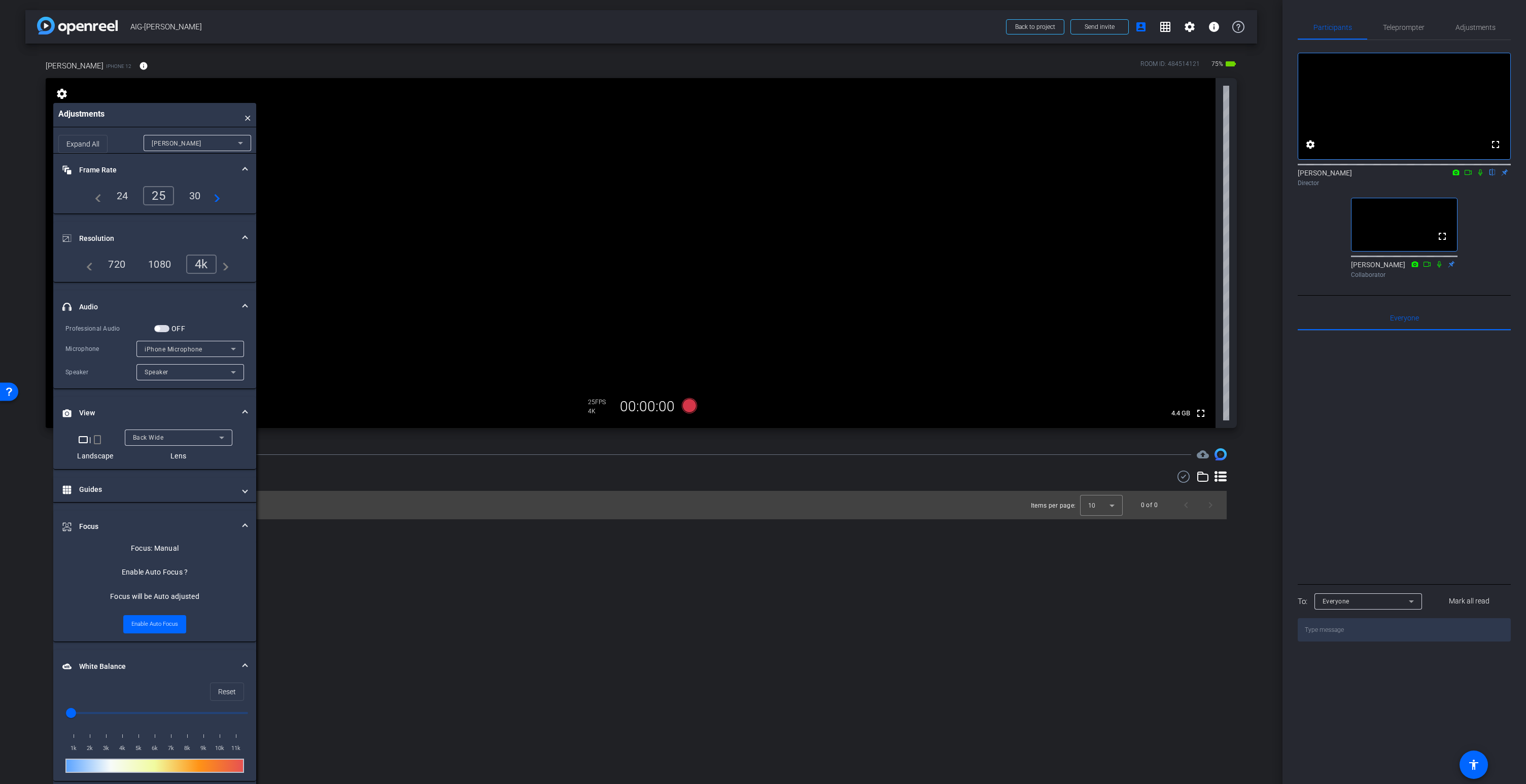
click at [405, 140] on video at bounding box center [630, 253] width 1170 height 350
click at [701, 383] on video at bounding box center [630, 253] width 1170 height 350
click at [239, 489] on span "Guides" at bounding box center [152, 490] width 181 height 11
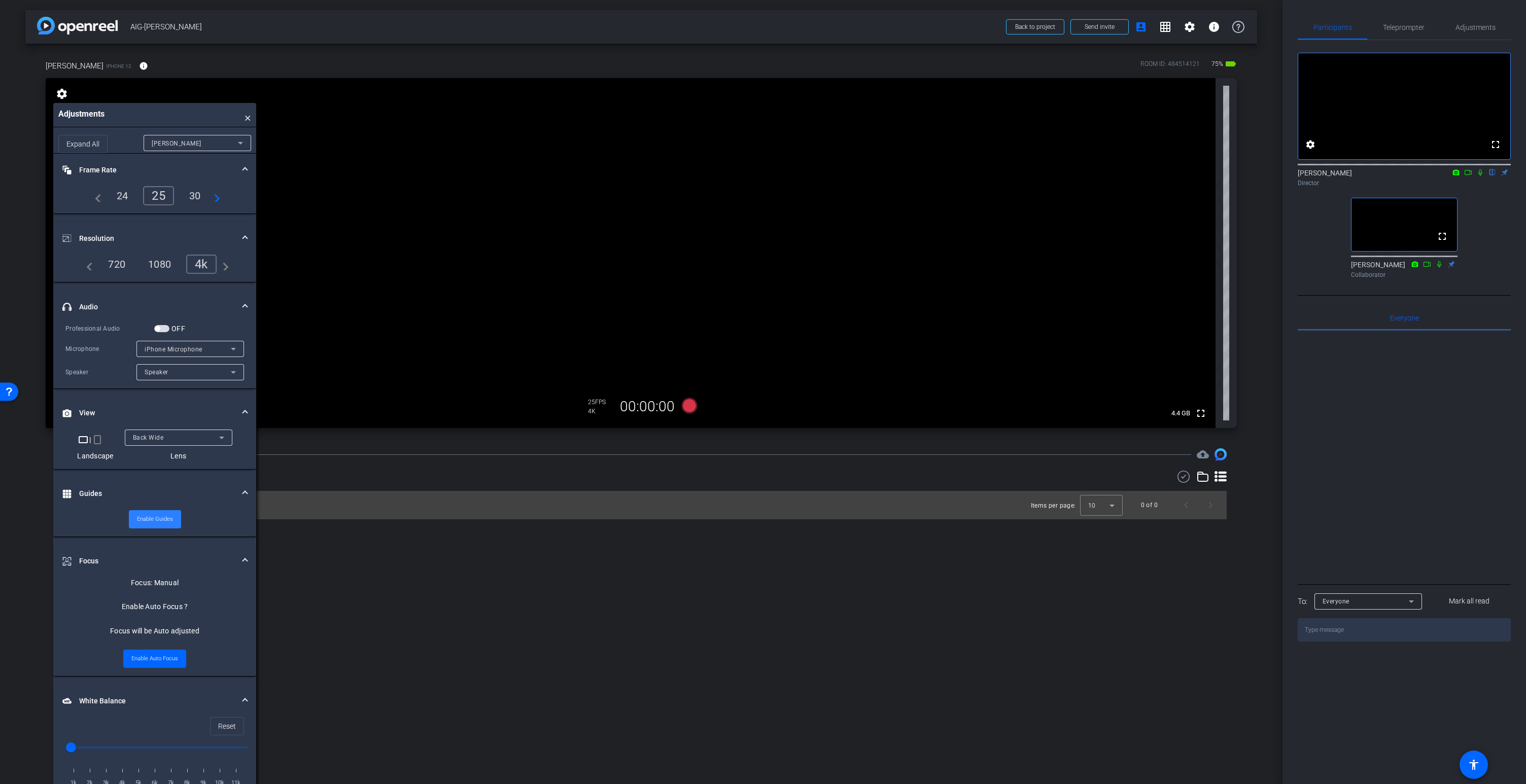
click at [161, 521] on span "Enable Guides" at bounding box center [155, 519] width 36 height 15
click at [161, 521] on span "Disable Guides" at bounding box center [155, 519] width 38 height 15
click at [581, 256] on video at bounding box center [630, 253] width 1170 height 350
click at [167, 658] on span "Enable Auto Focus" at bounding box center [155, 659] width 47 height 15
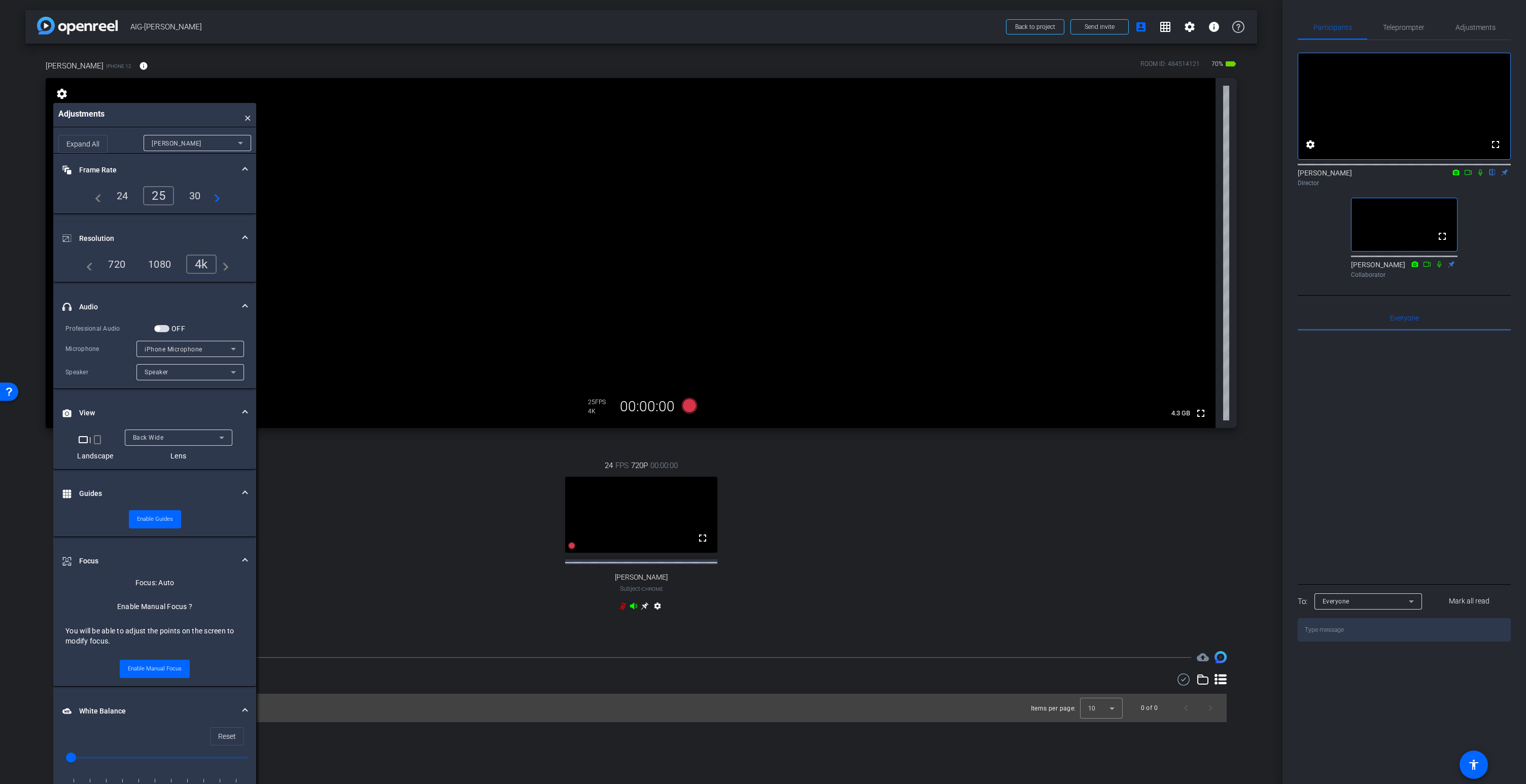
click at [635, 610] on icon at bounding box center [634, 606] width 8 height 8
click at [673, 369] on video at bounding box center [630, 253] width 1170 height 350
click at [411, 265] on video at bounding box center [630, 253] width 1170 height 350
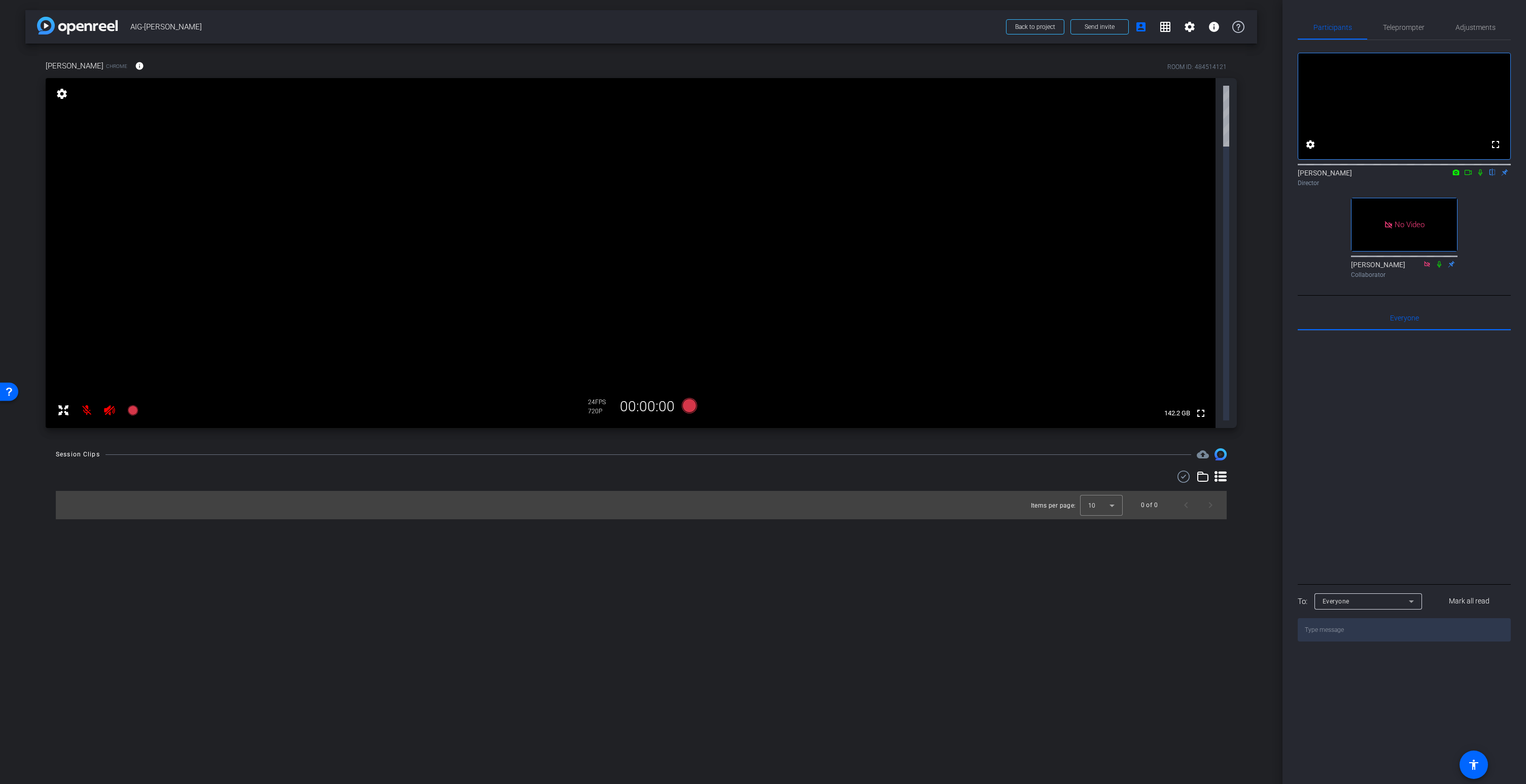
click at [1480, 176] on icon at bounding box center [1480, 172] width 8 height 7
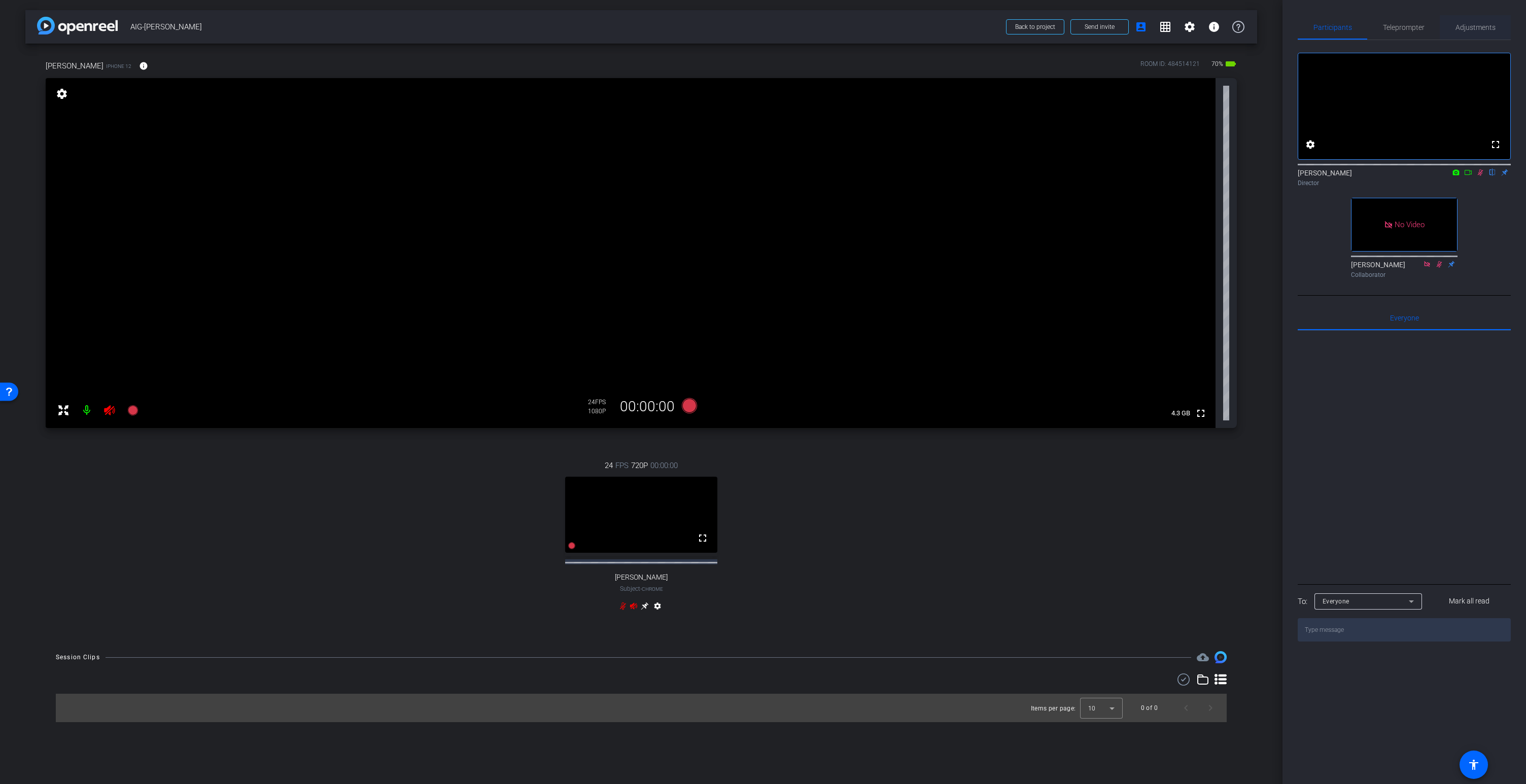
click at [1479, 30] on span "Adjustments" at bounding box center [1476, 27] width 40 height 7
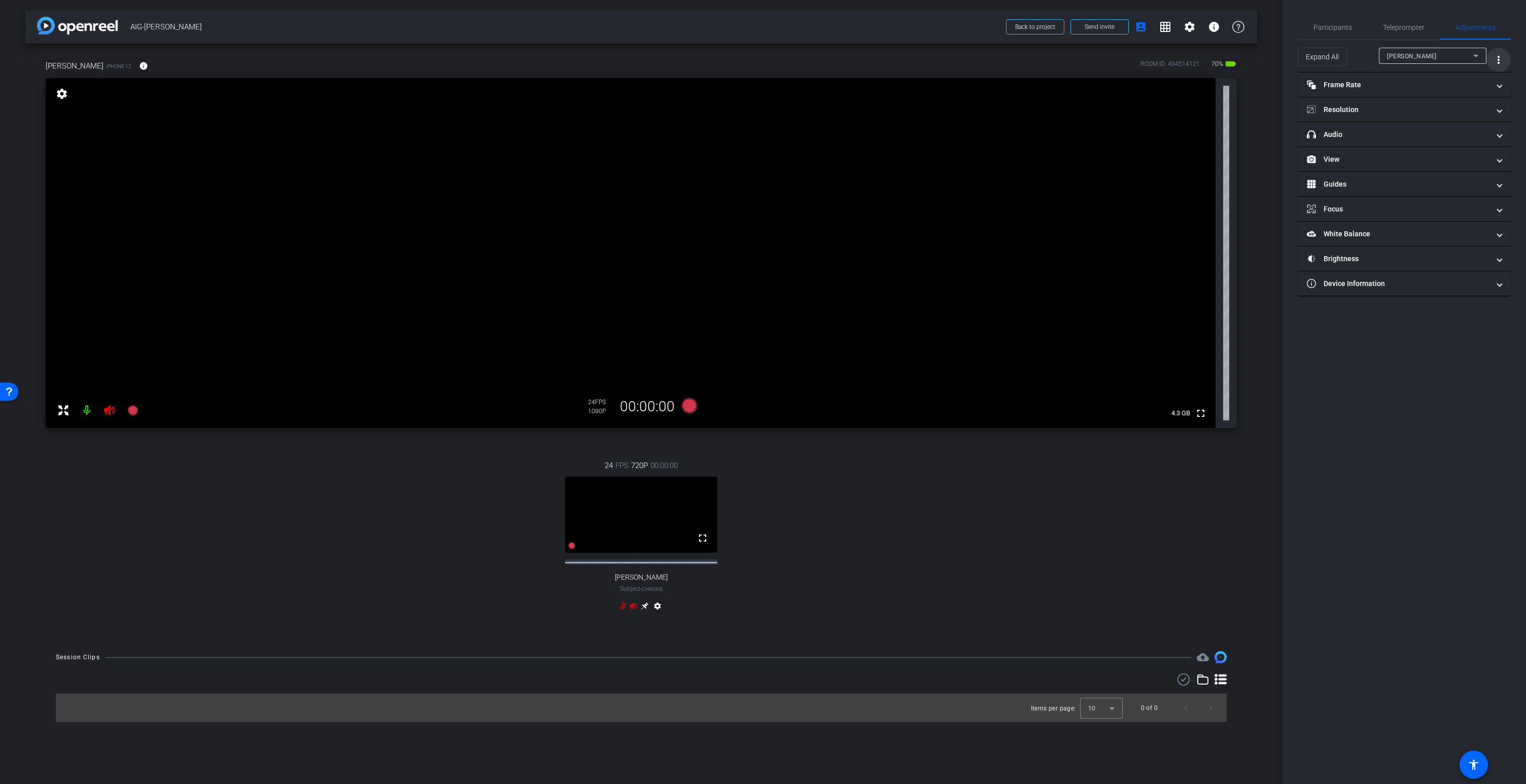
click at [1503, 57] on mat-icon "more_vert" at bounding box center [1498, 60] width 12 height 12
click at [1473, 86] on span "Open Floating Panel" at bounding box center [1473, 81] width 59 height 12
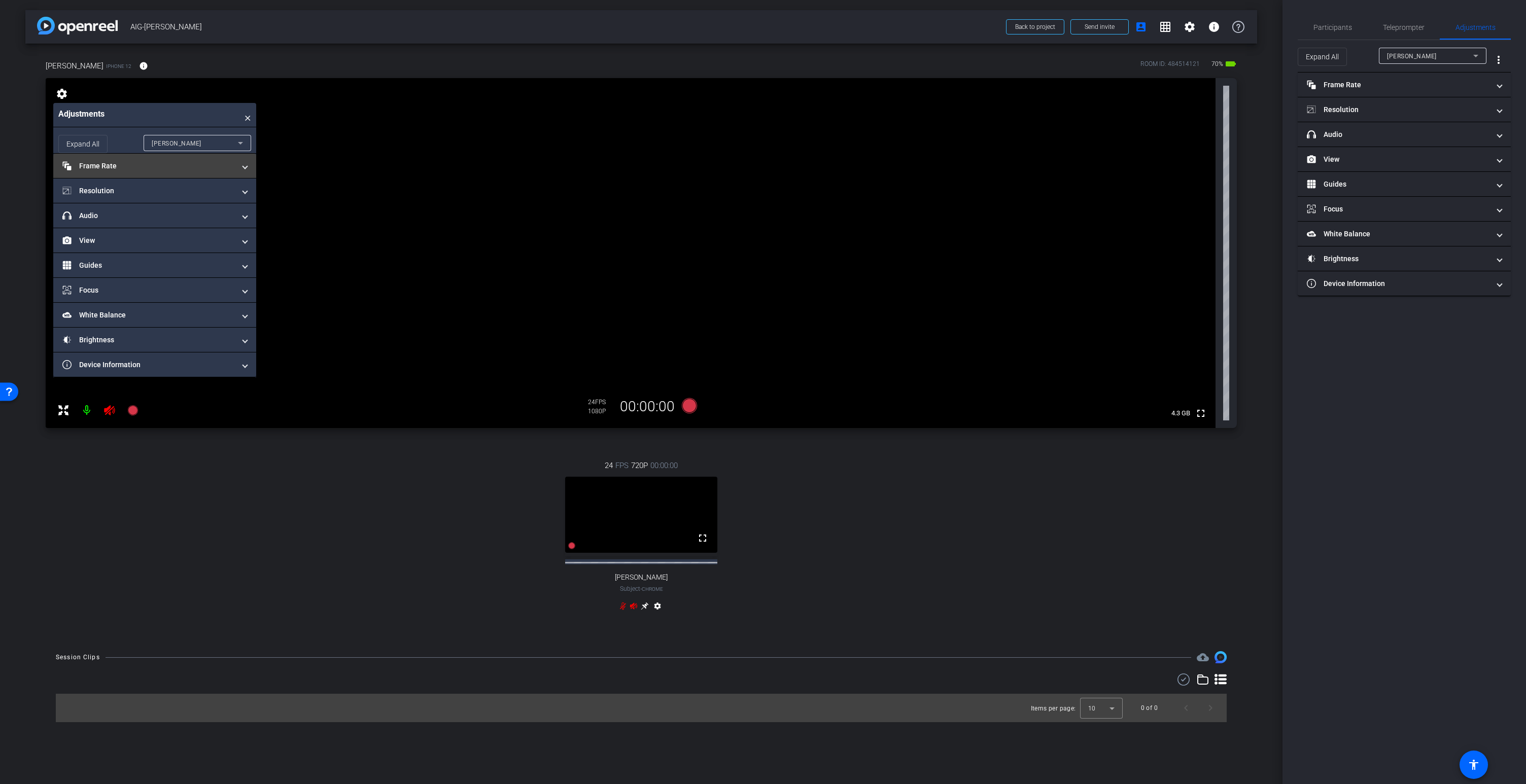
click at [131, 168] on mat-panel-title "Frame Rate Frame Rate" at bounding box center [148, 166] width 172 height 11
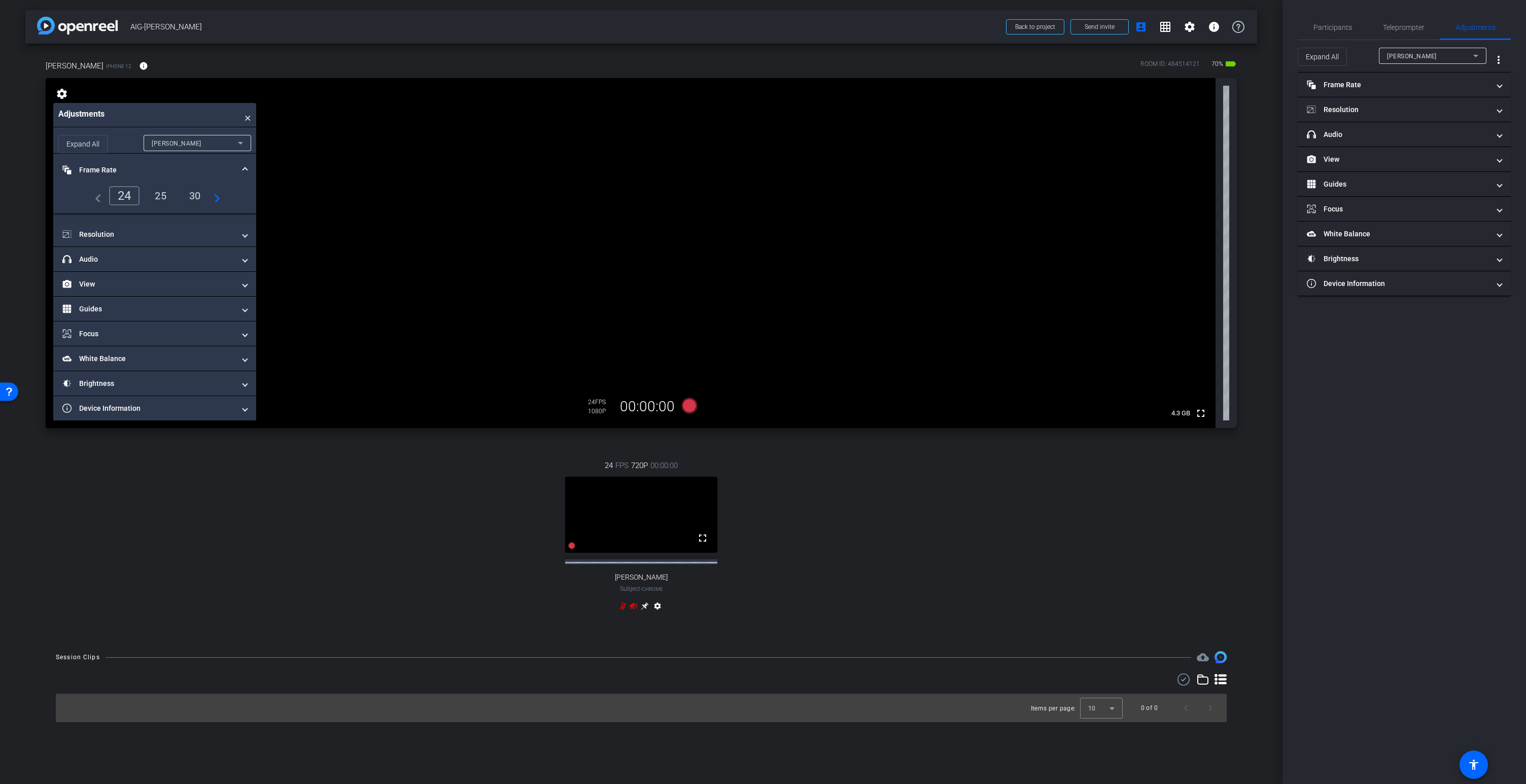
click at [159, 197] on div "25" at bounding box center [160, 195] width 27 height 17
click at [121, 235] on mat-panel-title "Resolution" at bounding box center [148, 234] width 172 height 11
click at [203, 264] on div "4k" at bounding box center [204, 264] width 27 height 17
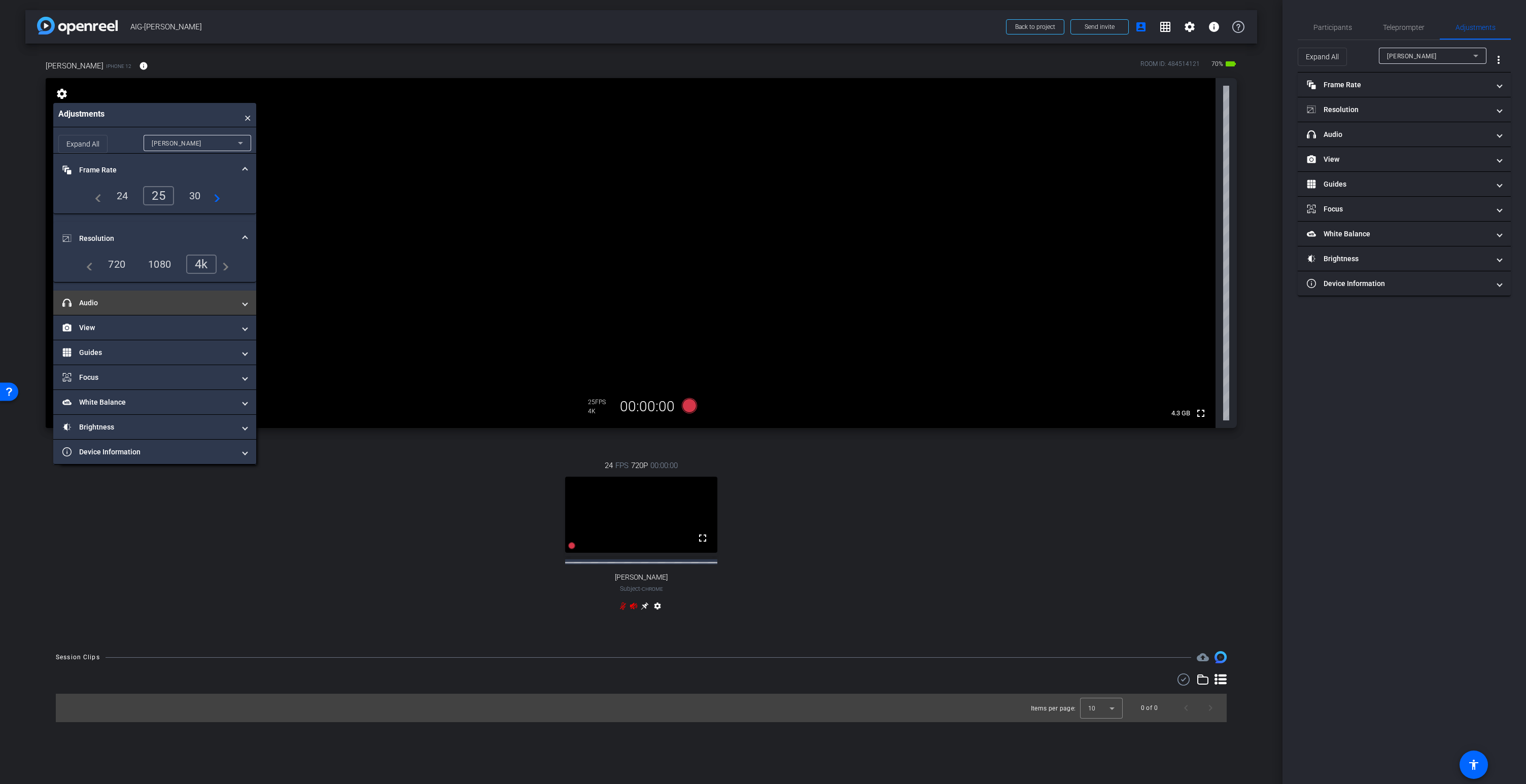
click at [118, 308] on mat-panel-title "headphone icon Audio" at bounding box center [148, 303] width 172 height 11
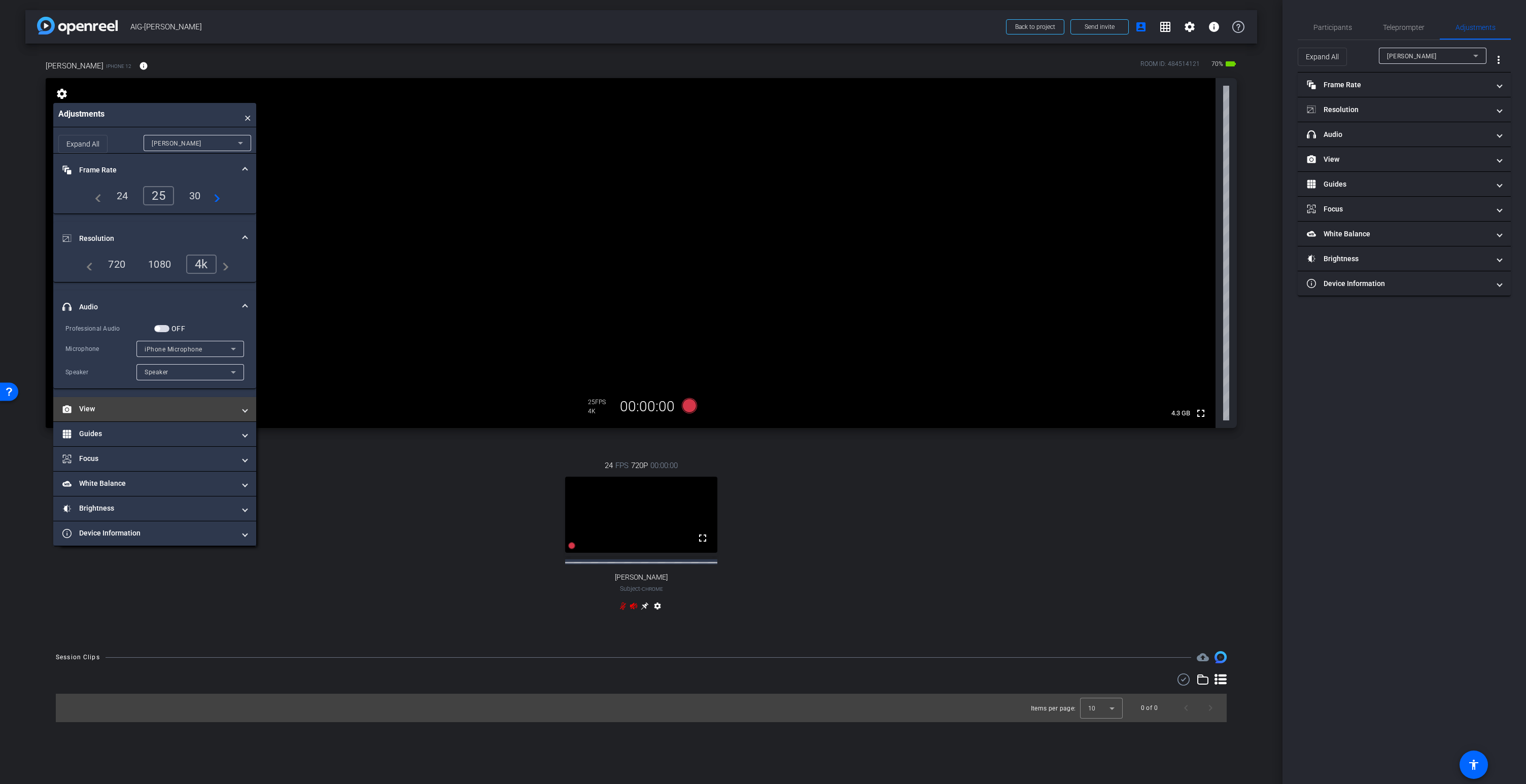
click at [149, 408] on mat-panel-title "View" at bounding box center [148, 409] width 172 height 11
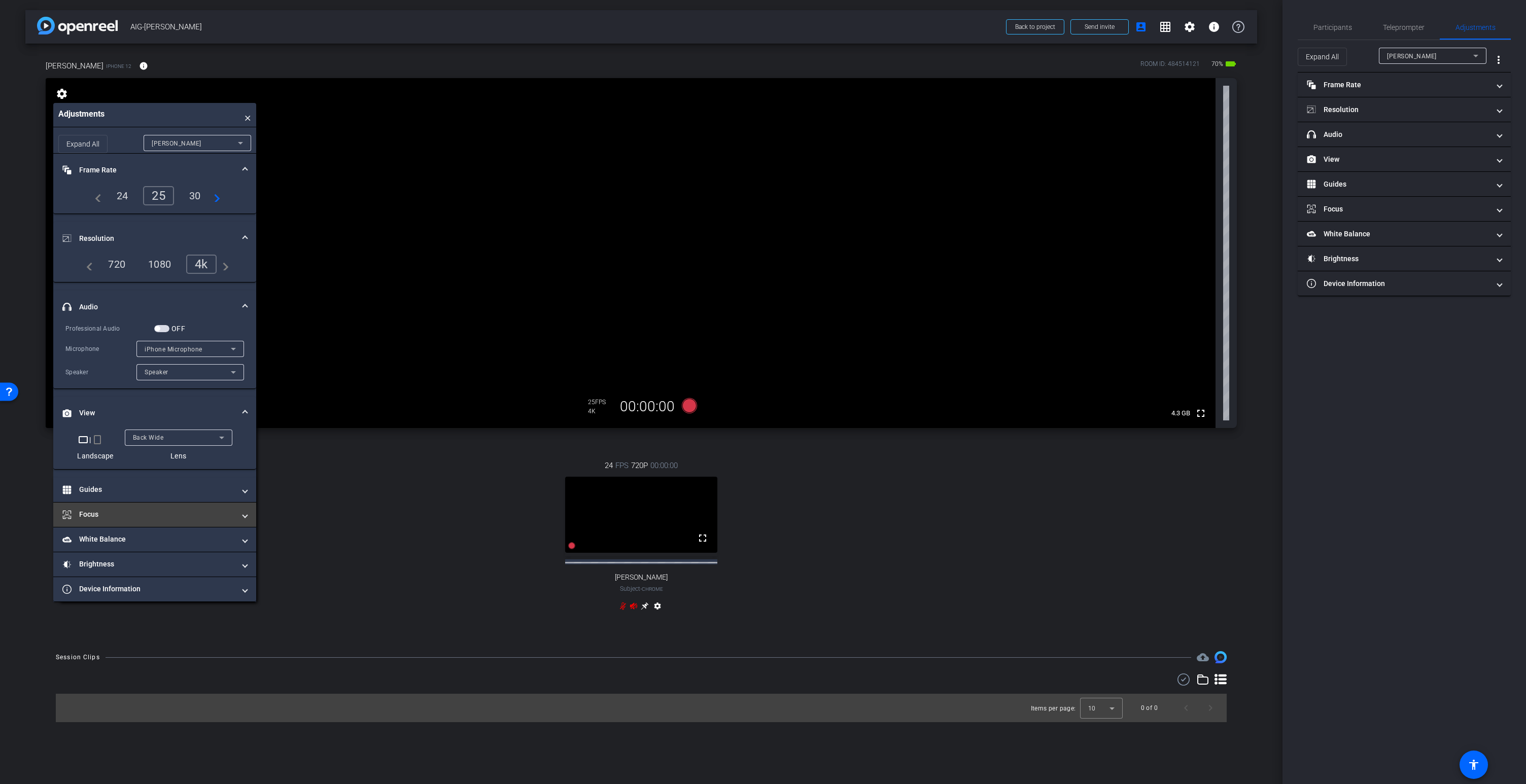
click at [142, 509] on mat-panel-title "Focus" at bounding box center [148, 515] width 172 height 11
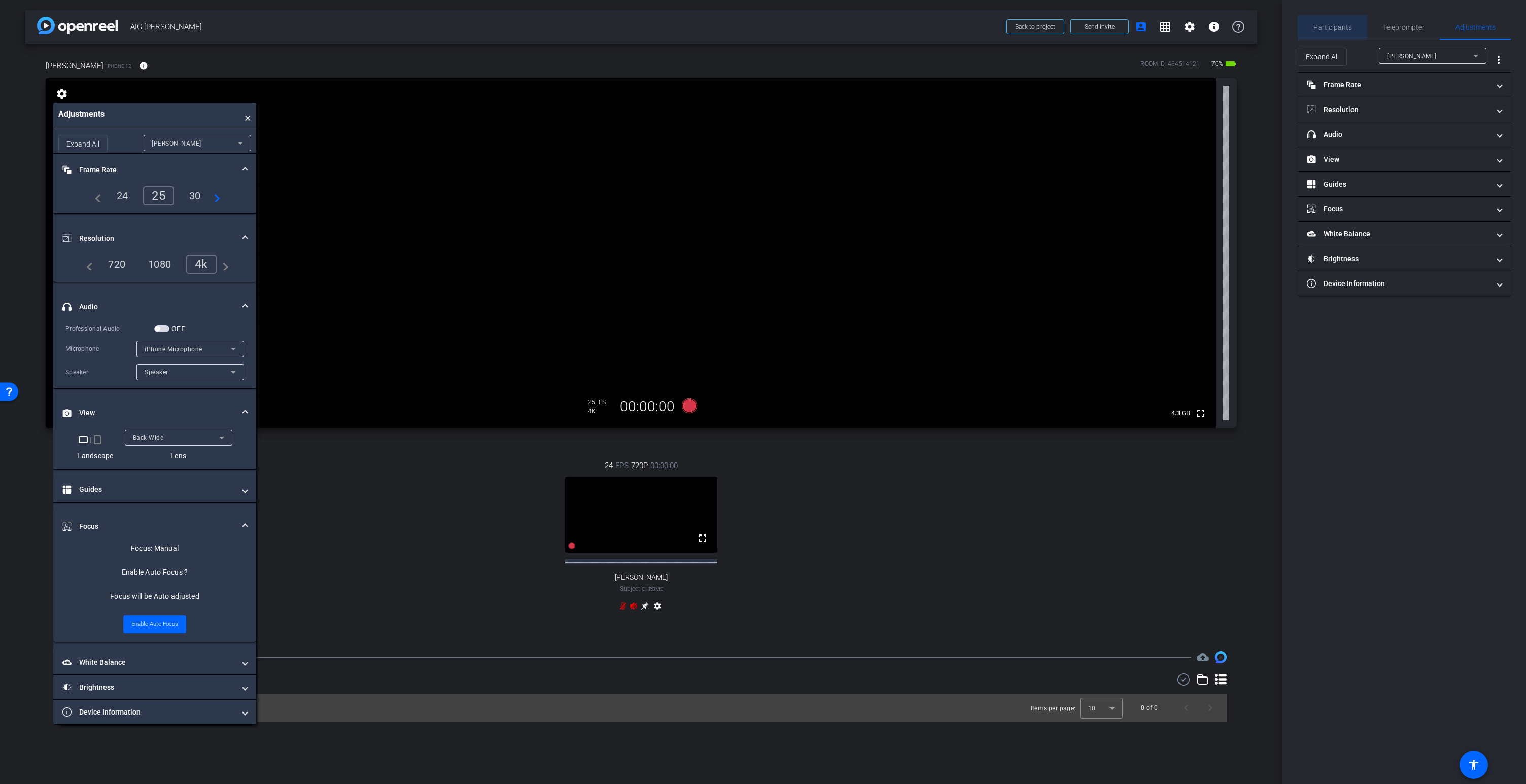
click at [1341, 28] on span "Participants" at bounding box center [1332, 27] width 39 height 7
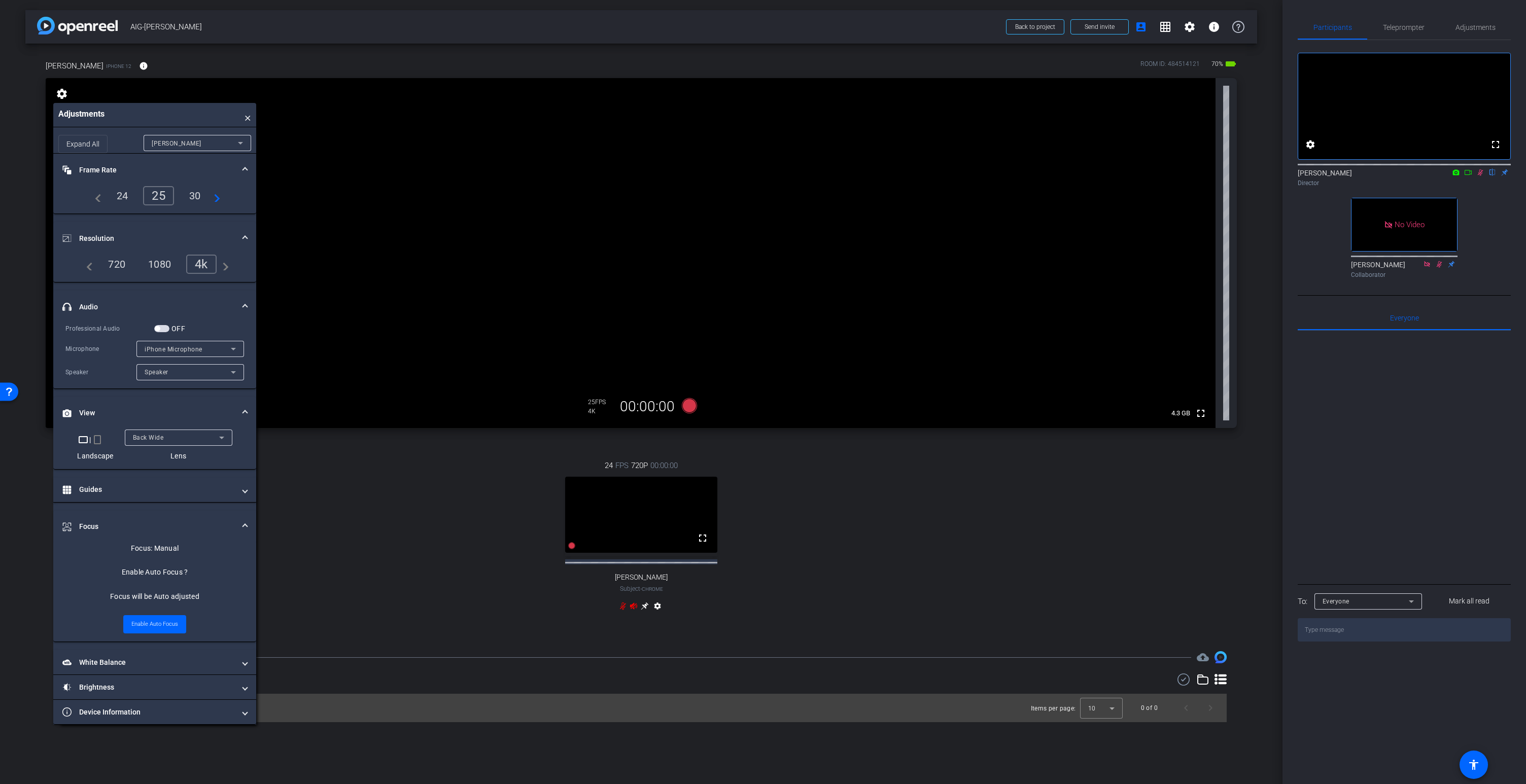
click at [1482, 176] on icon at bounding box center [1480, 172] width 5 height 7
click at [634, 604] on icon at bounding box center [634, 606] width 8 height 8
click at [161, 329] on span "button" at bounding box center [162, 329] width 15 height 7
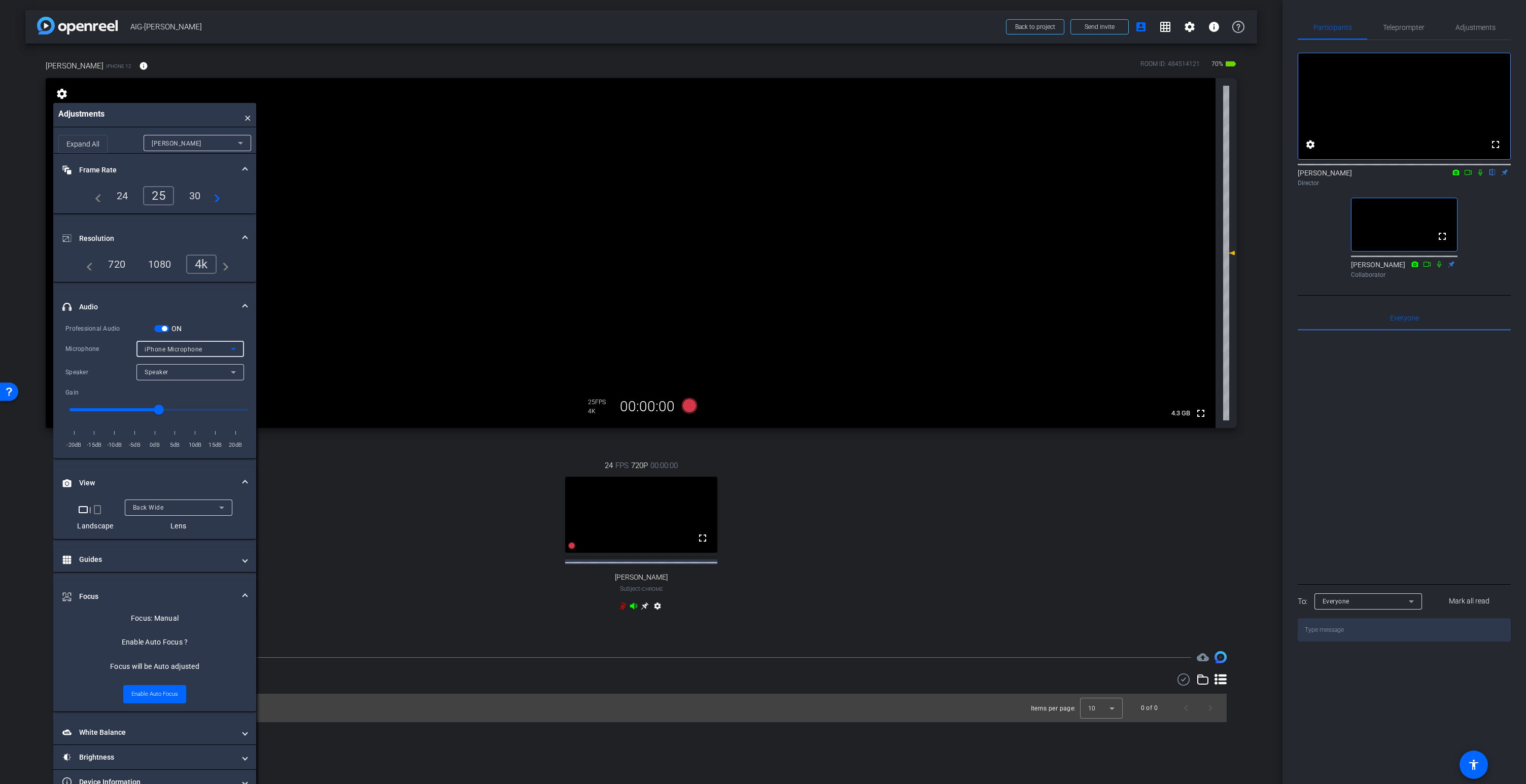
click at [187, 351] on span "iPhone Microphone" at bounding box center [174, 349] width 58 height 7
click at [209, 332] on div at bounding box center [763, 392] width 1526 height 784
click at [165, 328] on span "button" at bounding box center [164, 329] width 5 height 5
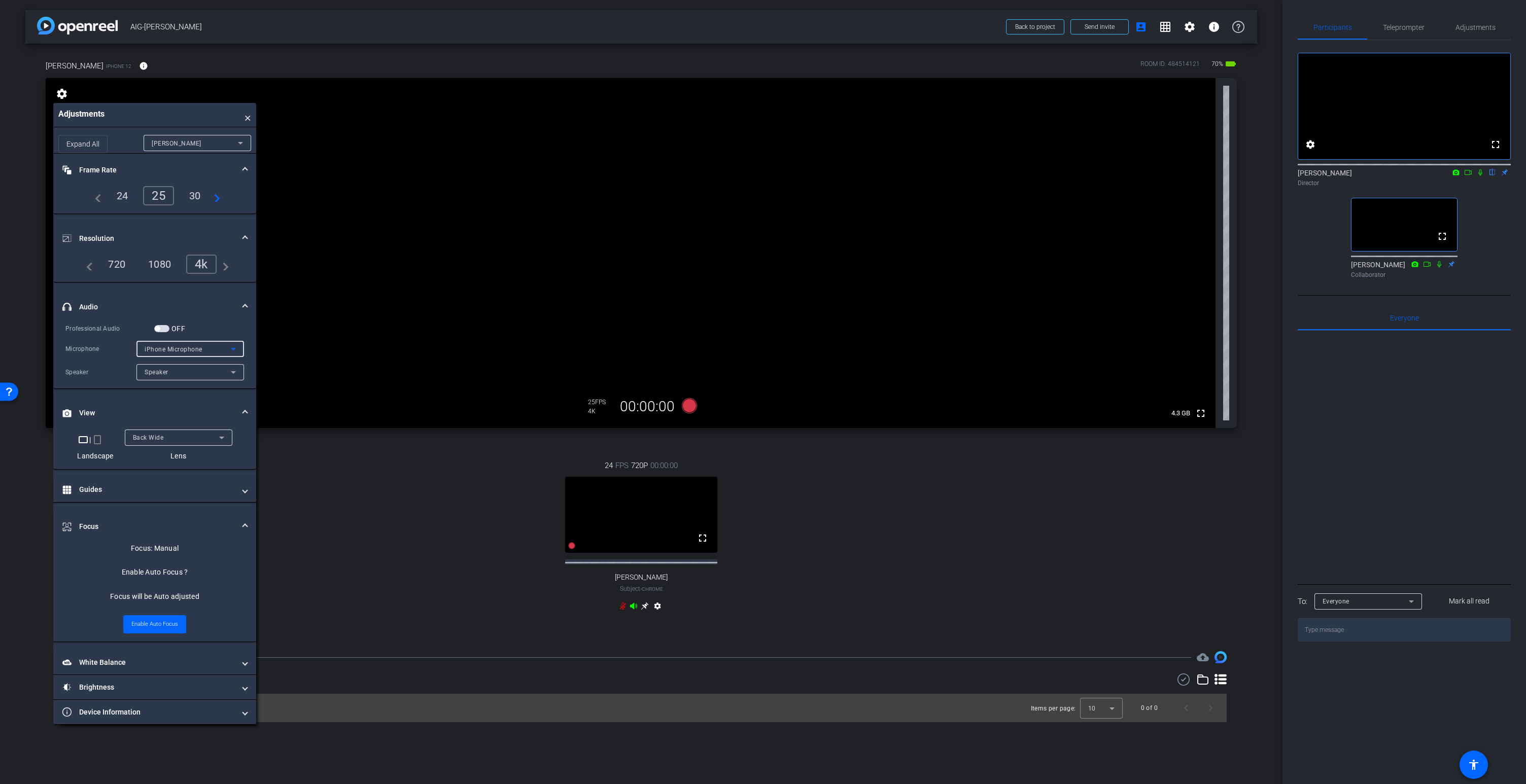
click at [194, 348] on span "iPhone Microphone" at bounding box center [174, 349] width 58 height 7
click at [203, 304] on div at bounding box center [763, 392] width 1526 height 784
click at [1482, 25] on span "Adjustments" at bounding box center [1476, 27] width 40 height 7
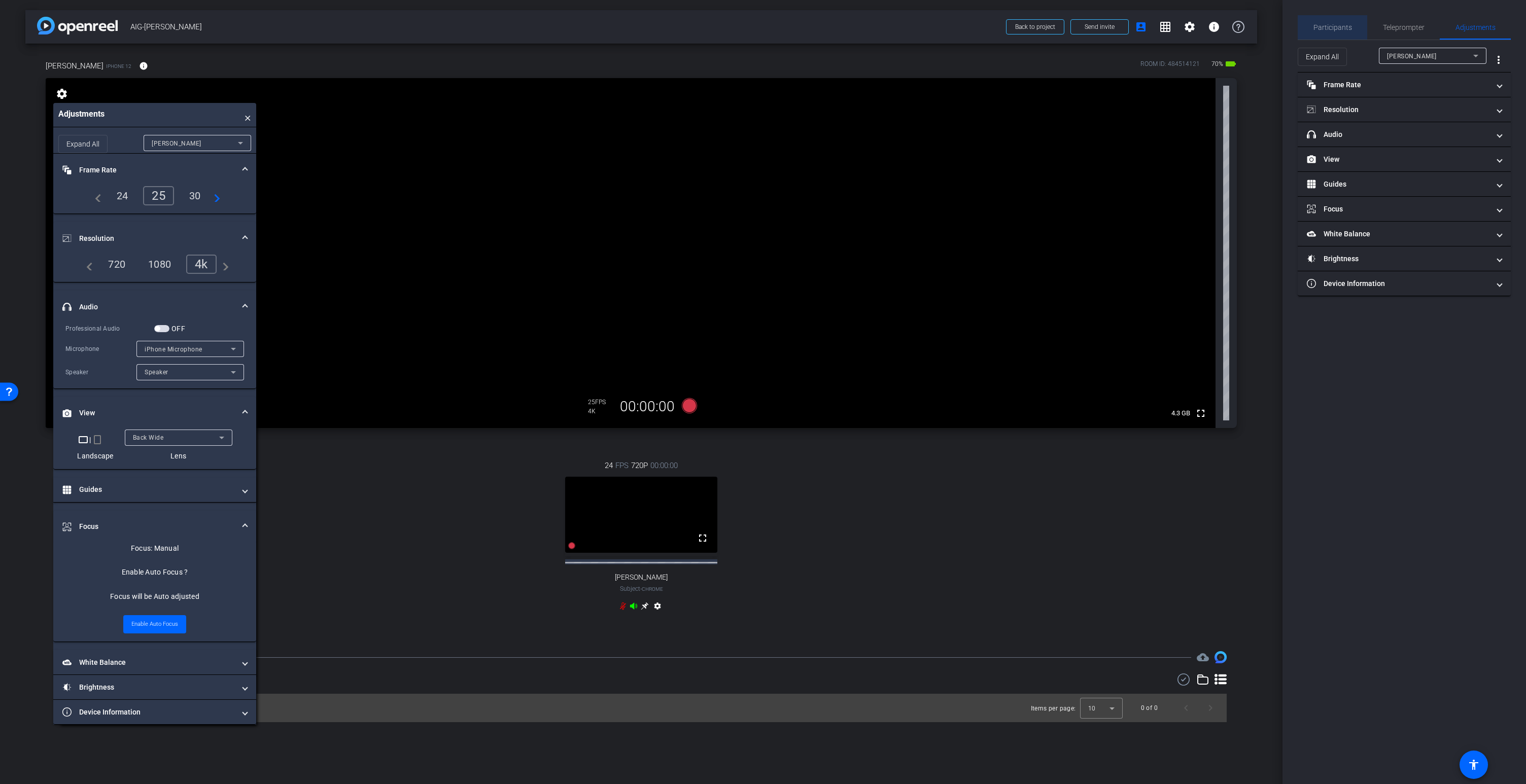
click at [1333, 28] on span "Participants" at bounding box center [1332, 27] width 39 height 7
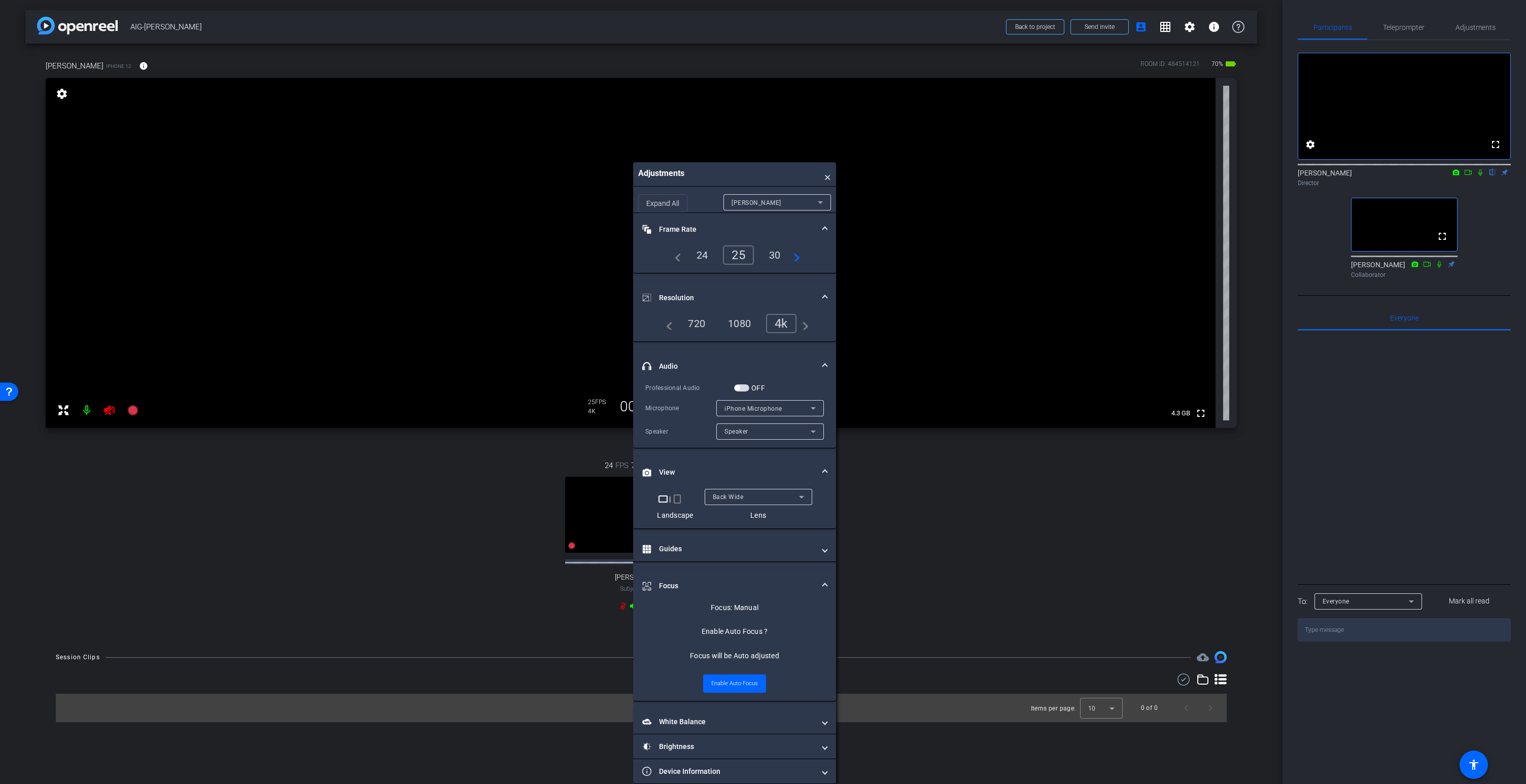
drag, startPoint x: 145, startPoint y: 109, endPoint x: 724, endPoint y: 187, distance: 584.2
click at [724, 187] on div "Adjustments × Expand All Bernice Frame Rate Frame Rate navigate_before 24 25 30…" at bounding box center [735, 473] width 203 height 622
click at [111, 410] on icon at bounding box center [110, 410] width 12 height 12
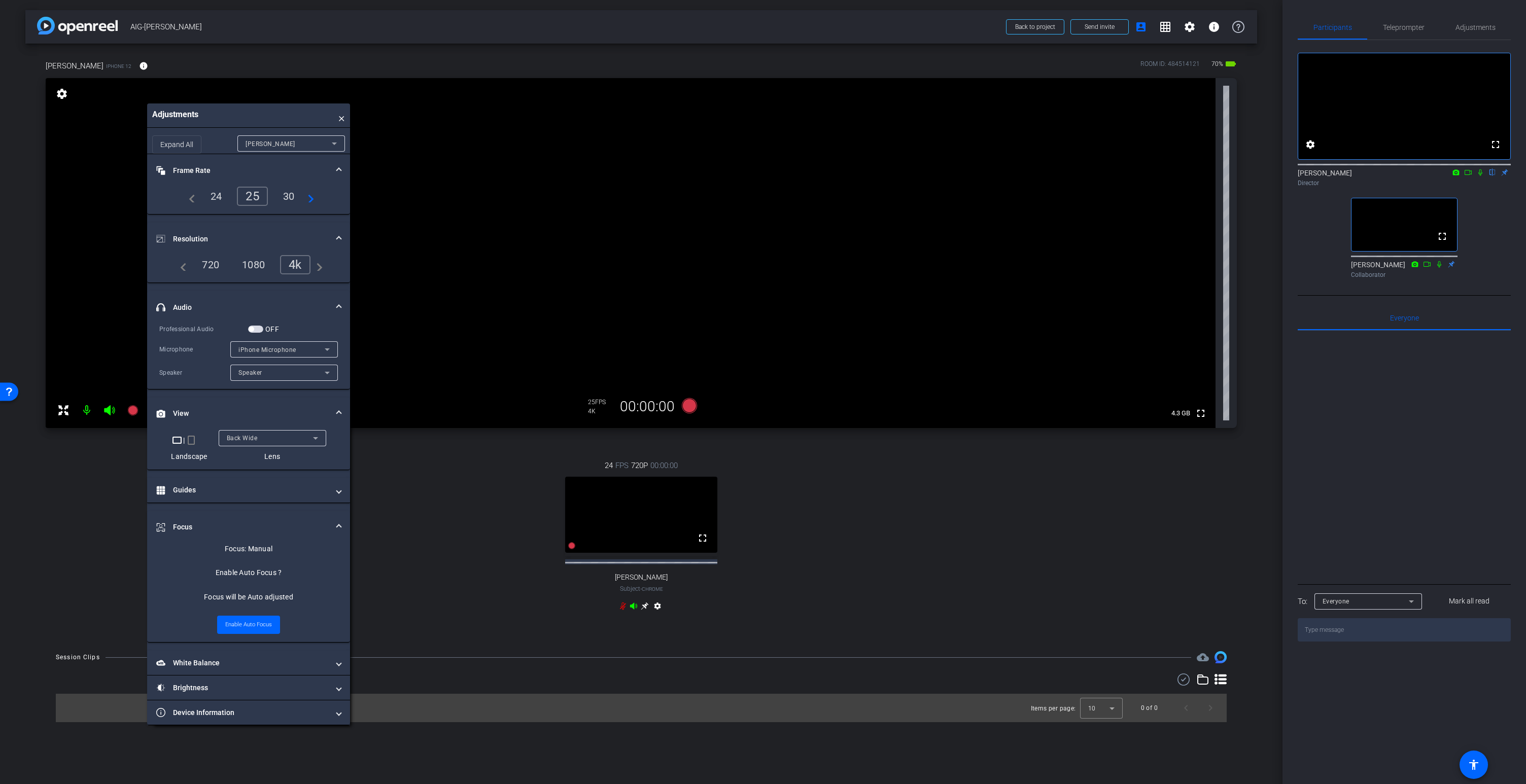
drag, startPoint x: 710, startPoint y: 178, endPoint x: 227, endPoint y: 119, distance: 486.6
click at [227, 120] on div "Adjustments ×" at bounding box center [248, 115] width 203 height 24
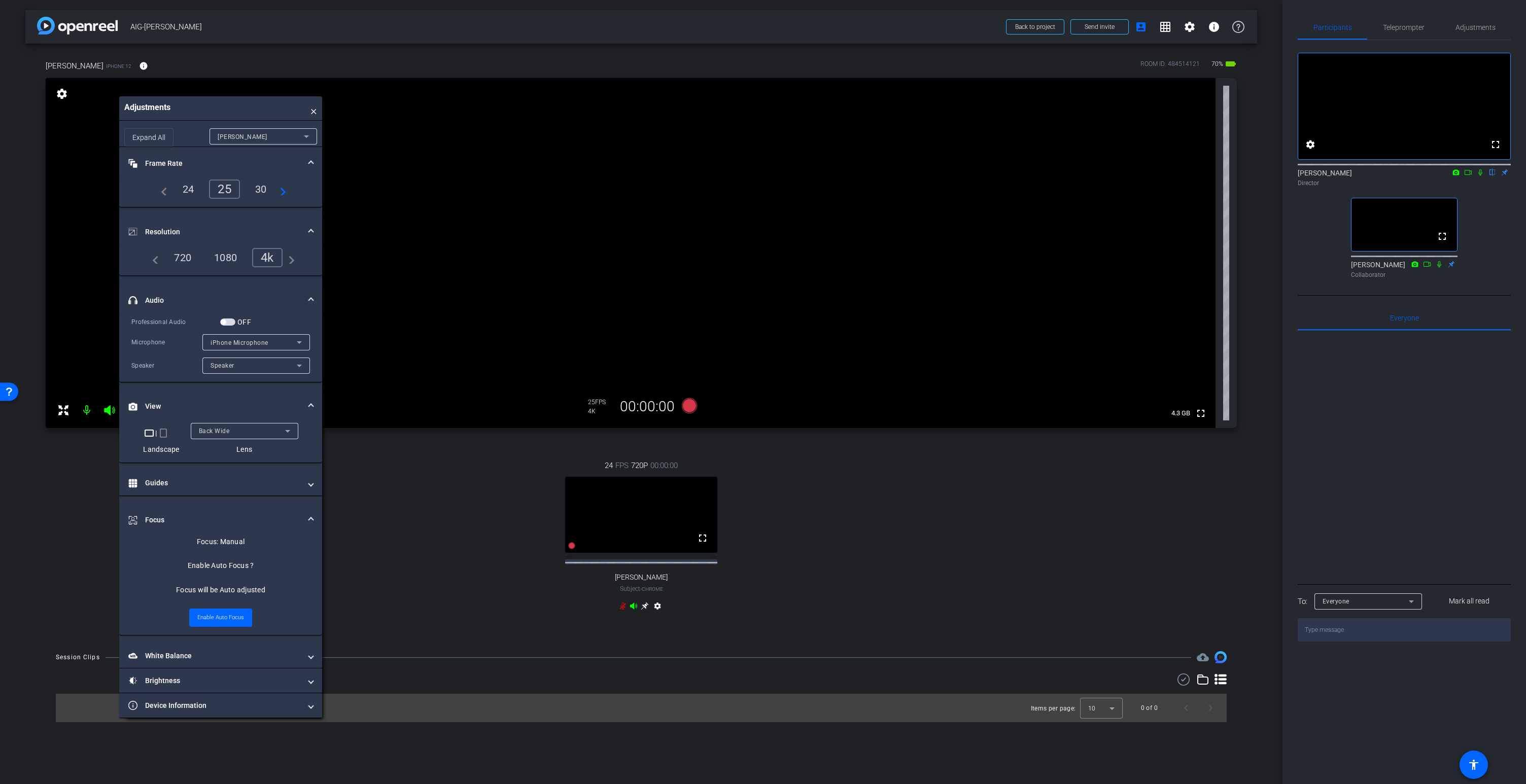
drag, startPoint x: 227, startPoint y: 118, endPoint x: 200, endPoint y: 111, distance: 27.9
click at [200, 111] on div "Adjustments ×" at bounding box center [220, 108] width 203 height 24
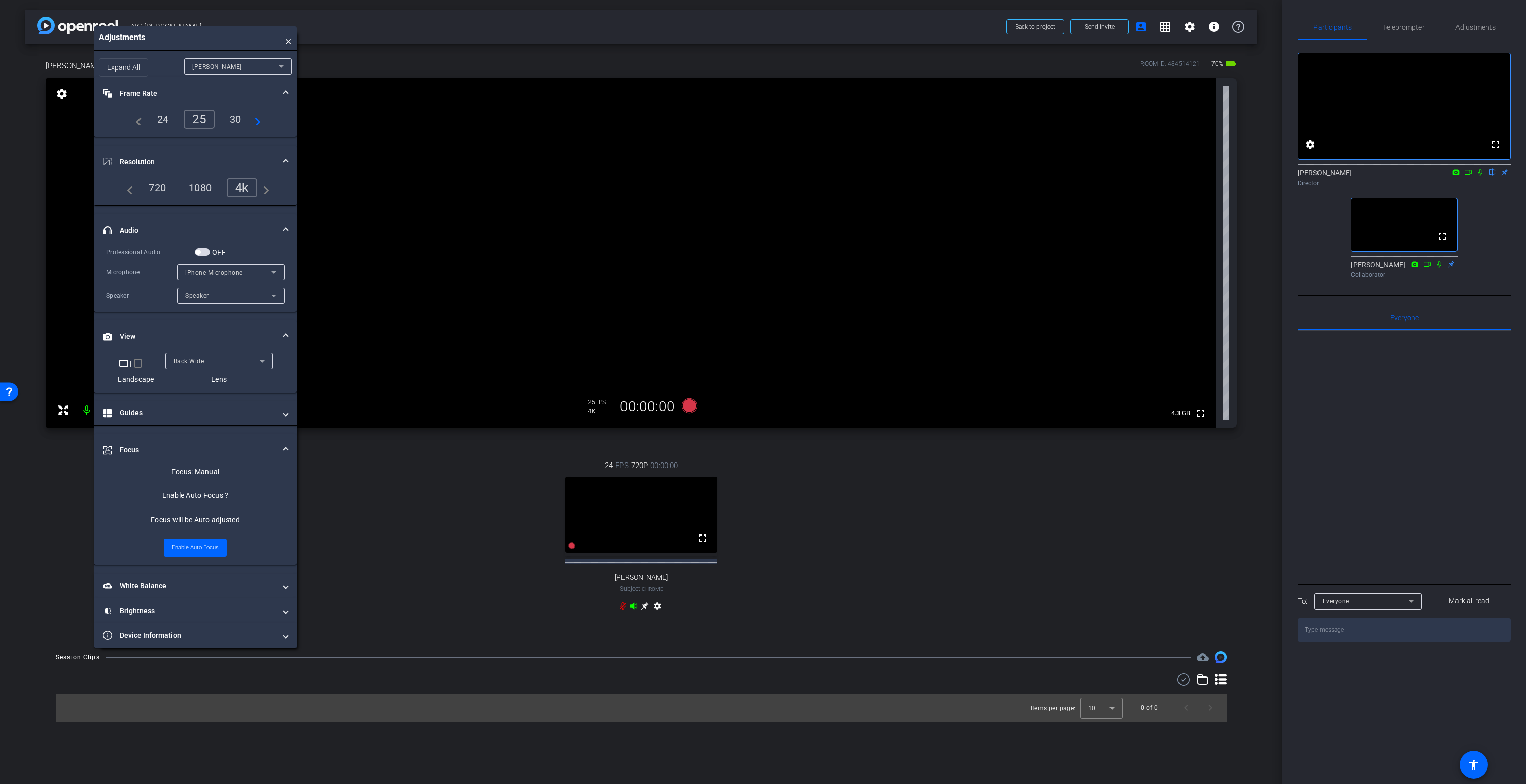
drag, startPoint x: 203, startPoint y: 110, endPoint x: 177, endPoint y: 40, distance: 74.7
click at [177, 39] on div "Adjustments ×" at bounding box center [195, 38] width 203 height 24
drag, startPoint x: 634, startPoint y: 607, endPoint x: 633, endPoint y: 614, distance: 7.1
click at [634, 607] on icon at bounding box center [634, 606] width 8 height 8
click at [225, 270] on span "iPhone Microphone" at bounding box center [214, 272] width 58 height 7
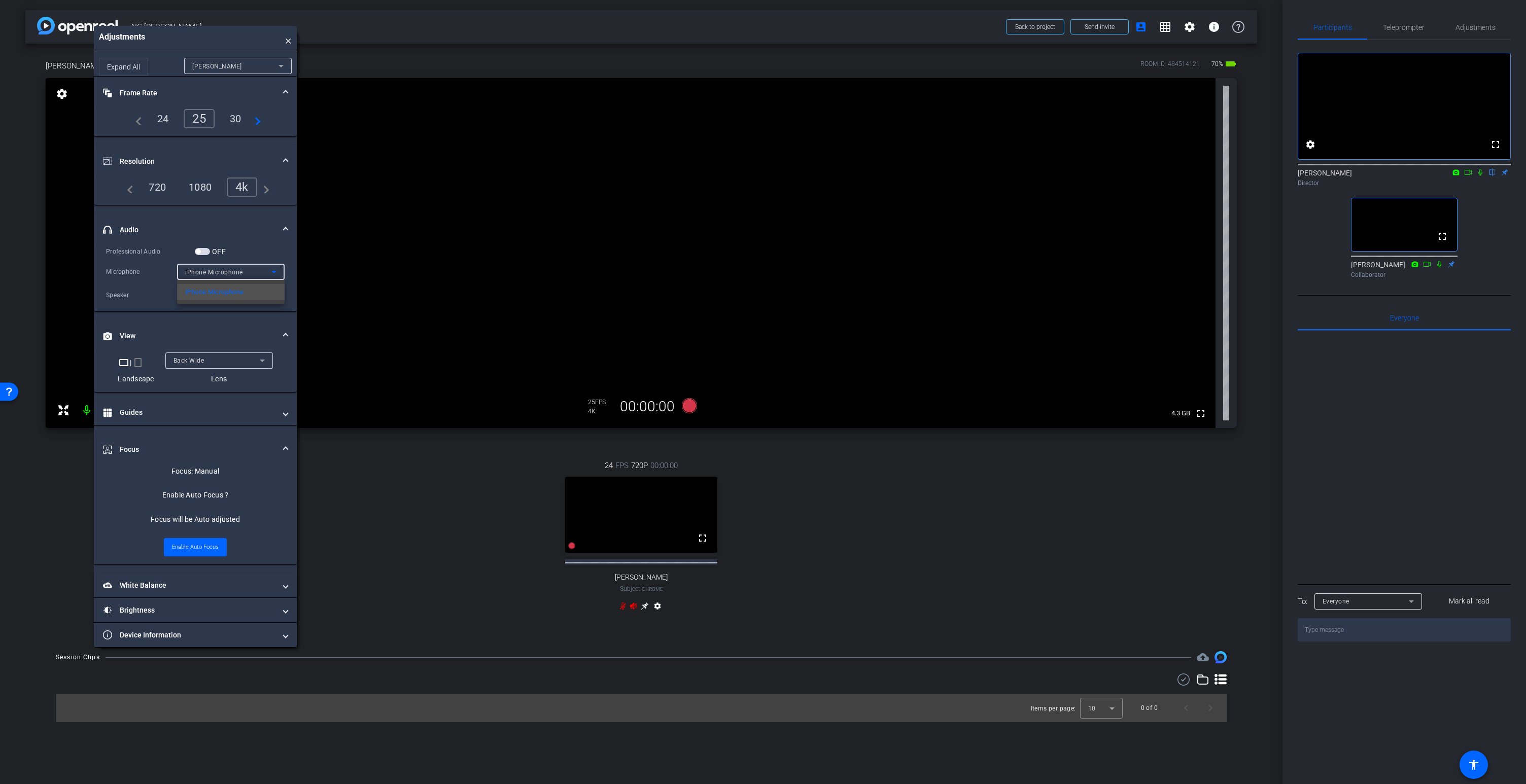
click at [225, 270] on div at bounding box center [763, 392] width 1526 height 784
click at [203, 249] on span "button" at bounding box center [203, 252] width 15 height 7
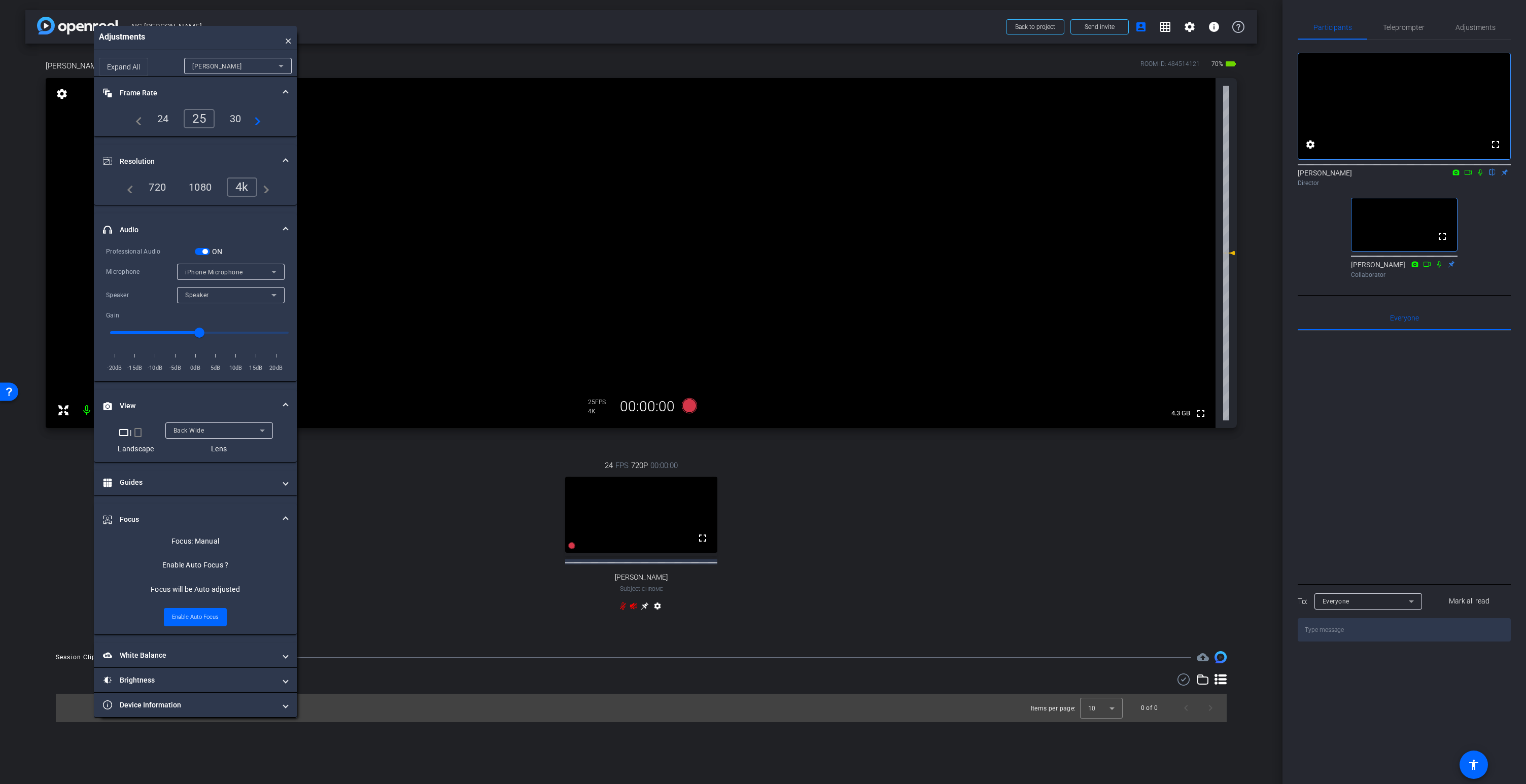
click at [223, 272] on span "iPhone Microphone" at bounding box center [214, 272] width 58 height 7
click at [221, 309] on span "Wireless ME RX" at bounding box center [209, 308] width 48 height 12
click at [635, 608] on icon at bounding box center [634, 606] width 8 height 8
click at [202, 252] on span "button" at bounding box center [203, 252] width 15 height 7
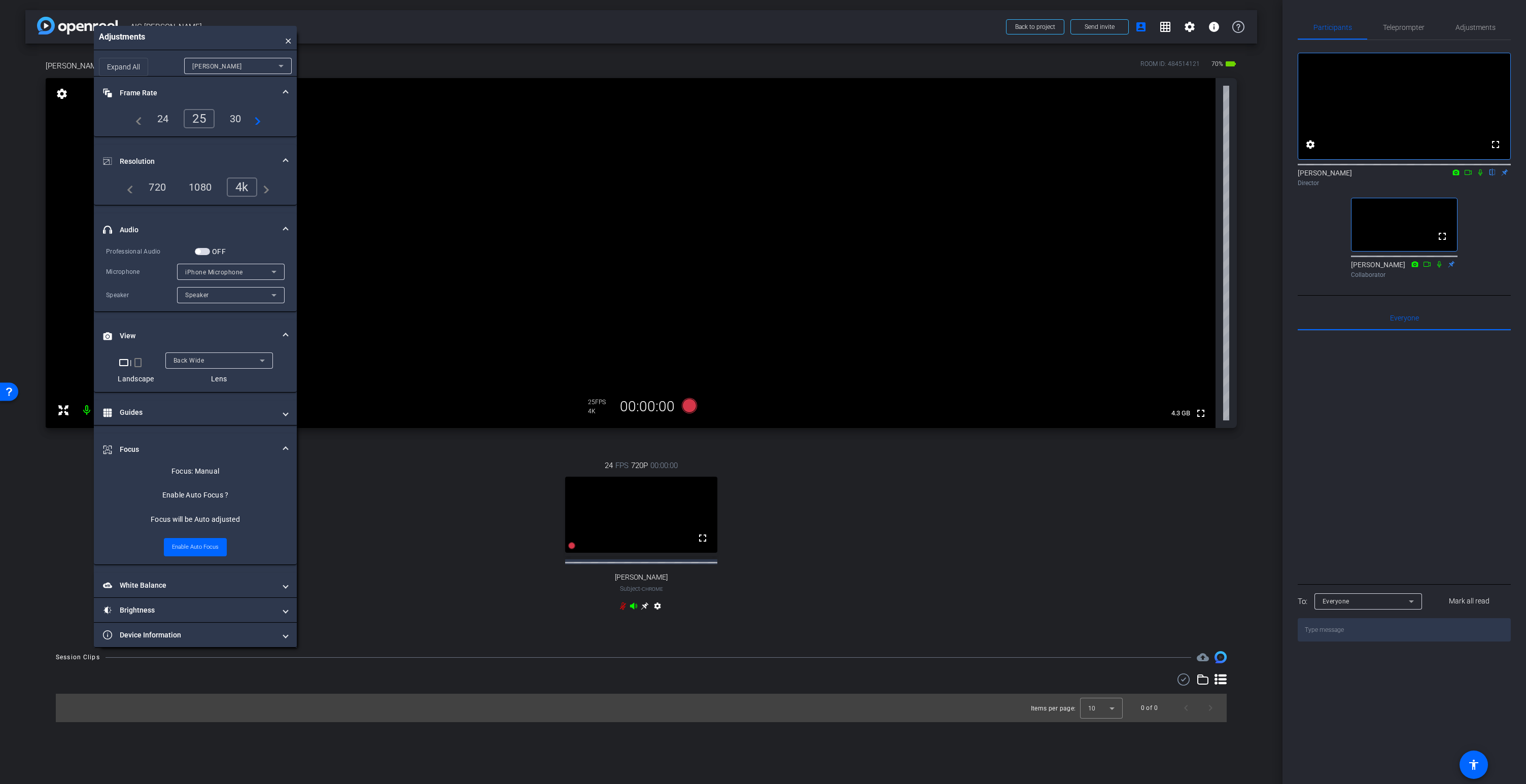
click at [634, 606] on icon at bounding box center [634, 605] width 7 height 7
click at [606, 198] on video at bounding box center [630, 253] width 1170 height 350
click at [204, 255] on div "OFF" at bounding box center [210, 251] width 31 height 10
click at [206, 249] on span "button" at bounding box center [203, 252] width 15 height 7
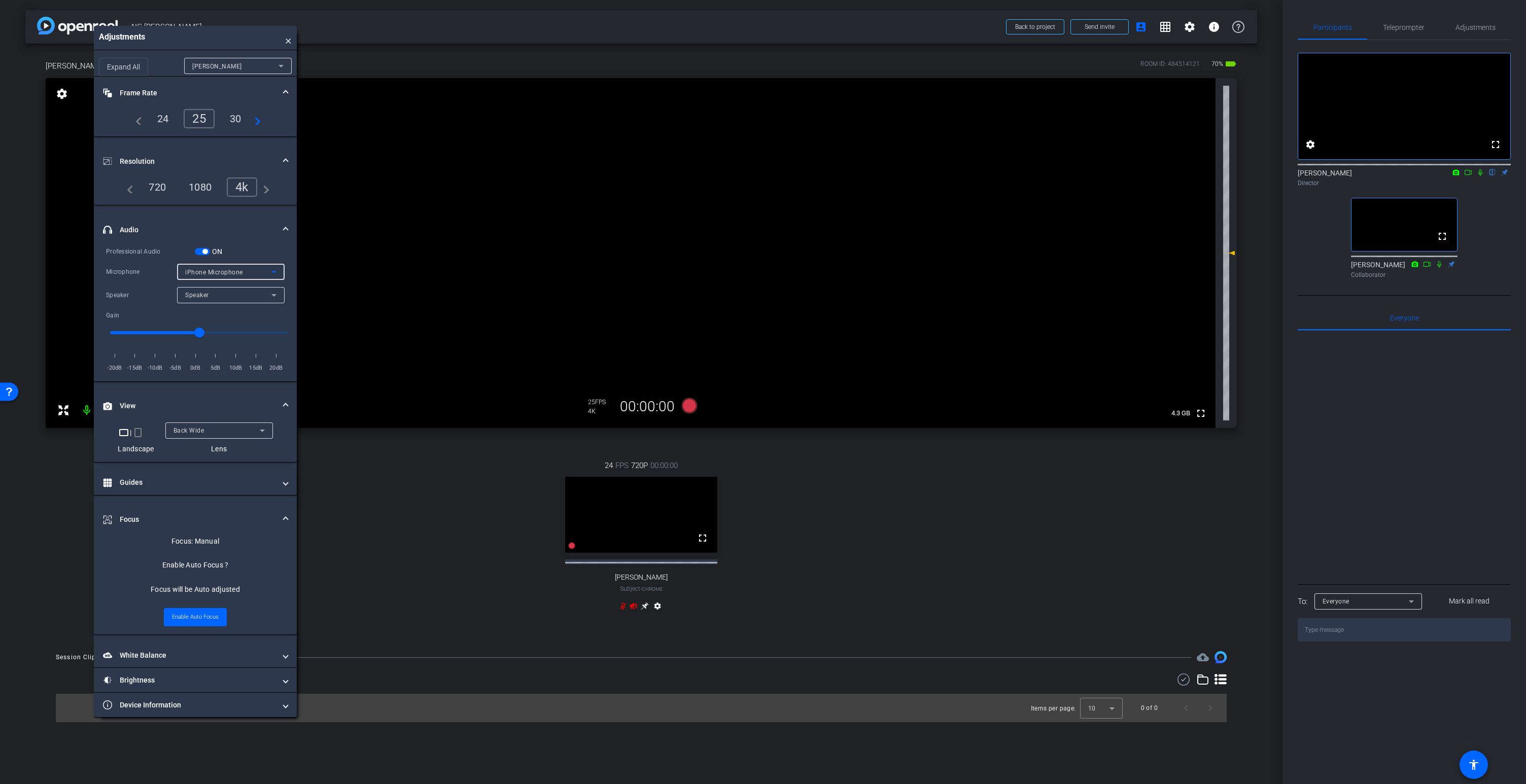
click at [214, 272] on span "iPhone Microphone" at bounding box center [214, 272] width 58 height 7
click at [634, 606] on div at bounding box center [763, 392] width 1526 height 784
click at [634, 606] on icon at bounding box center [634, 605] width 7 height 7
click at [617, 124] on video at bounding box center [630, 253] width 1170 height 350
click at [688, 404] on icon at bounding box center [690, 406] width 15 height 15
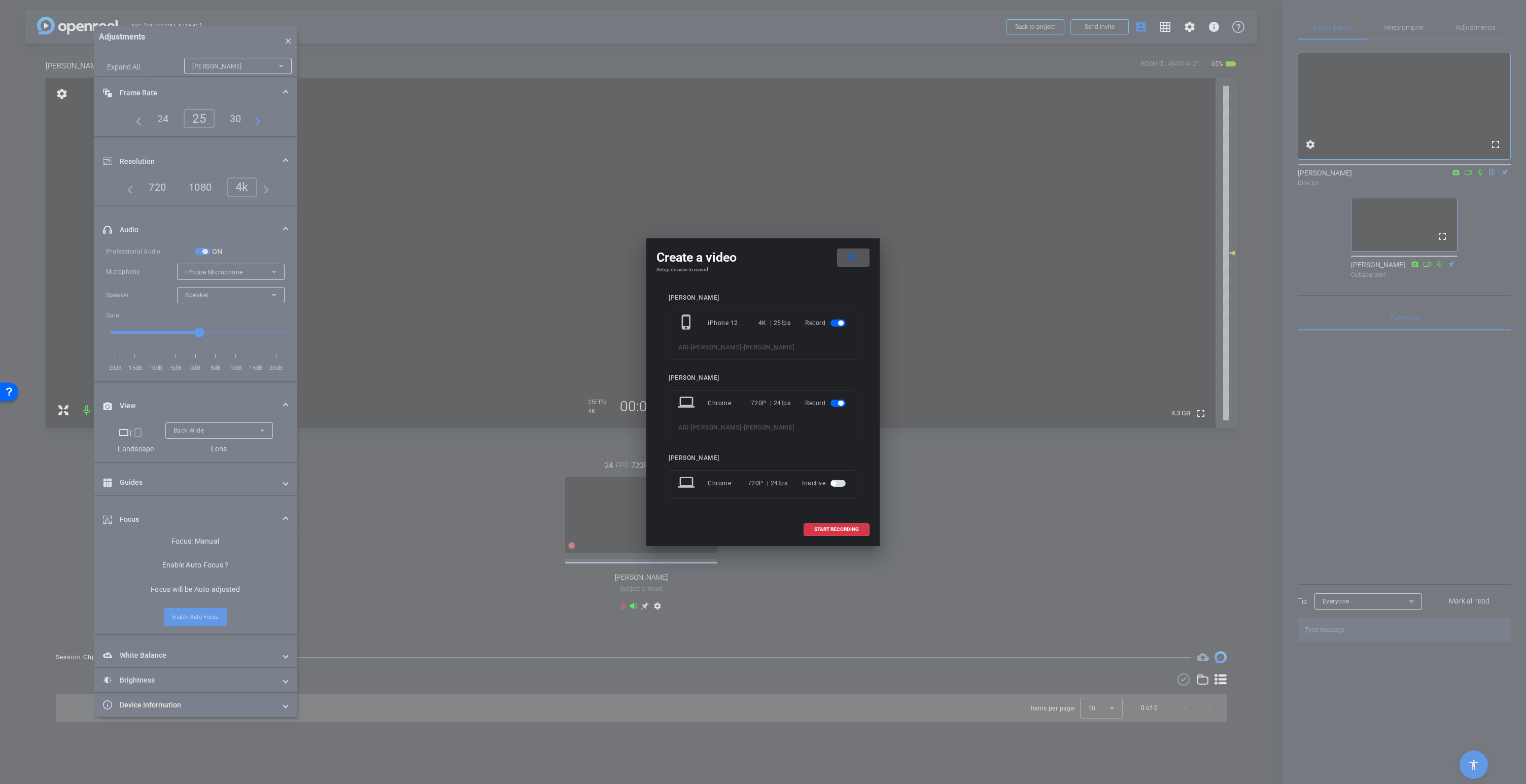
click at [837, 404] on span "button" at bounding box center [838, 403] width 15 height 7
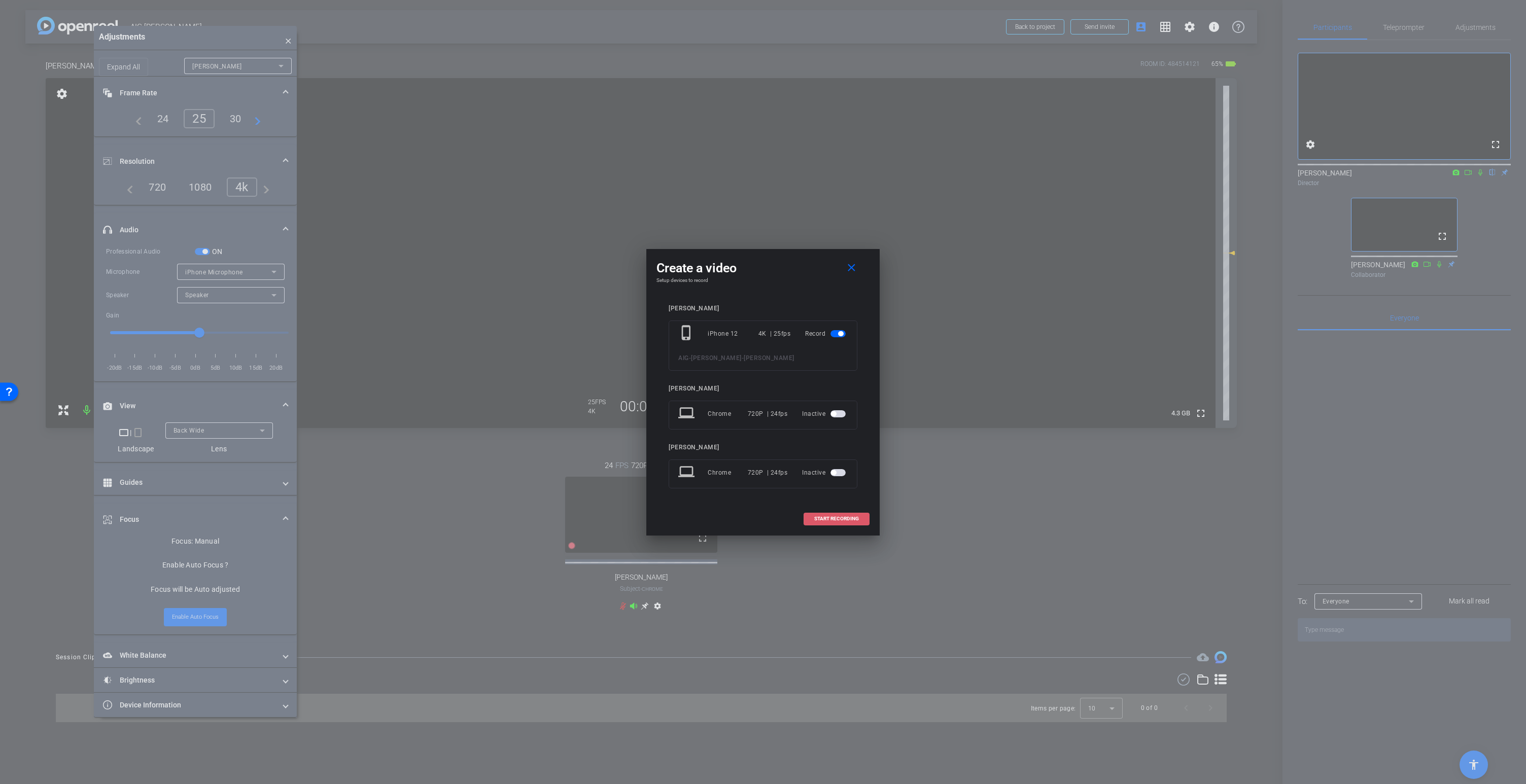
click at [832, 520] on span "START RECORDING" at bounding box center [836, 519] width 44 height 5
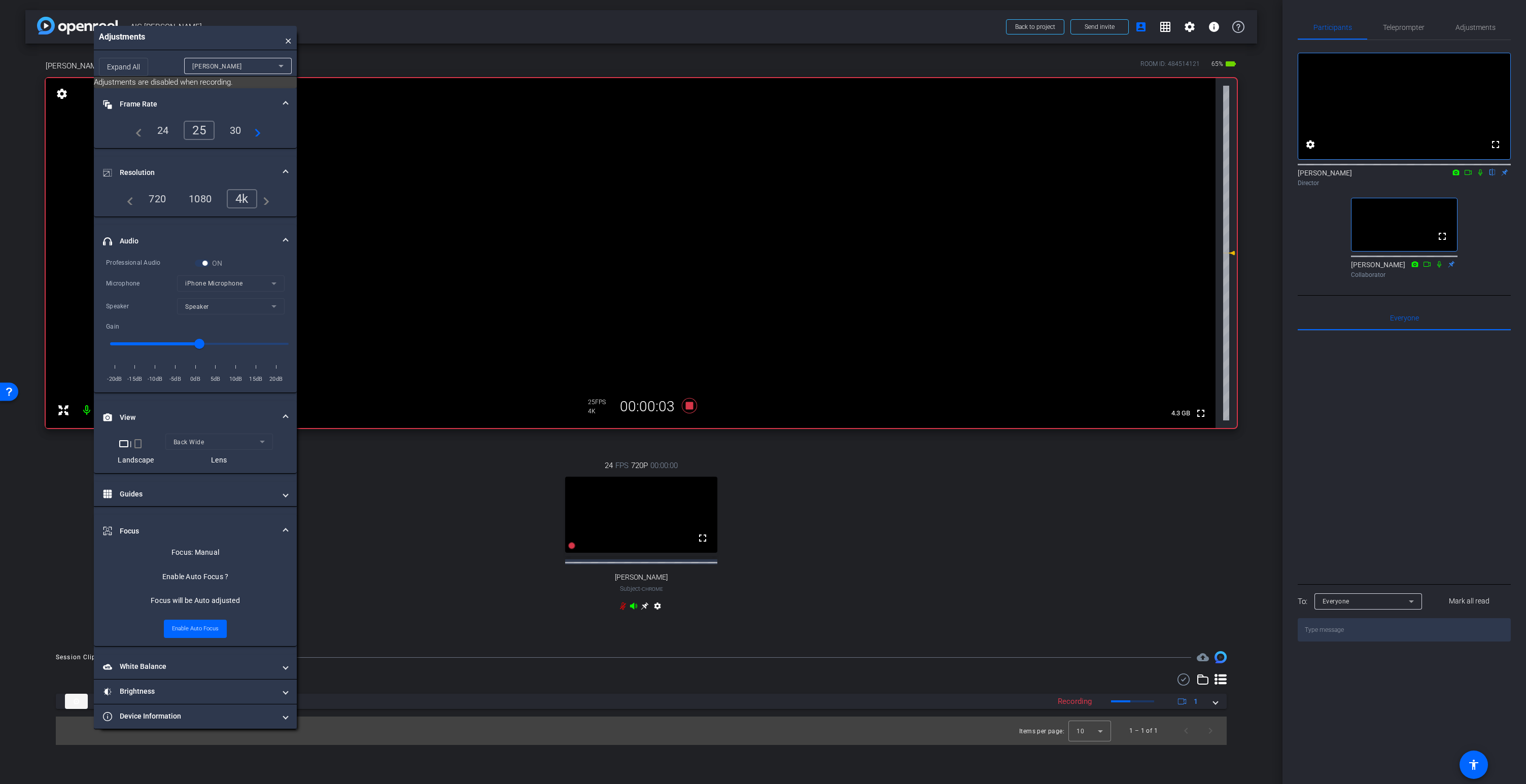
click at [634, 607] on icon at bounding box center [634, 606] width 8 height 8
click at [688, 407] on icon at bounding box center [690, 406] width 15 height 15
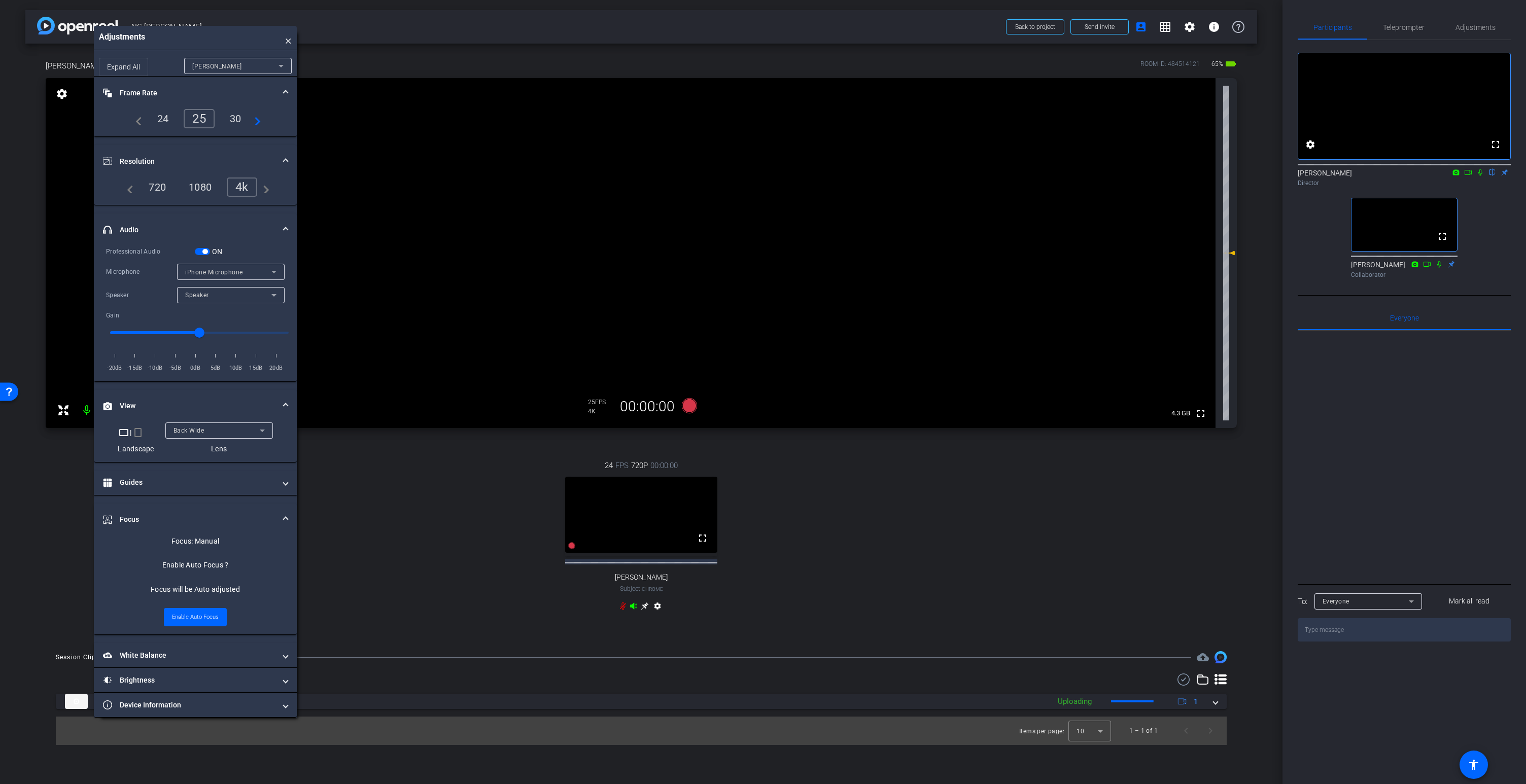
click at [634, 606] on icon at bounding box center [634, 605] width 7 height 7
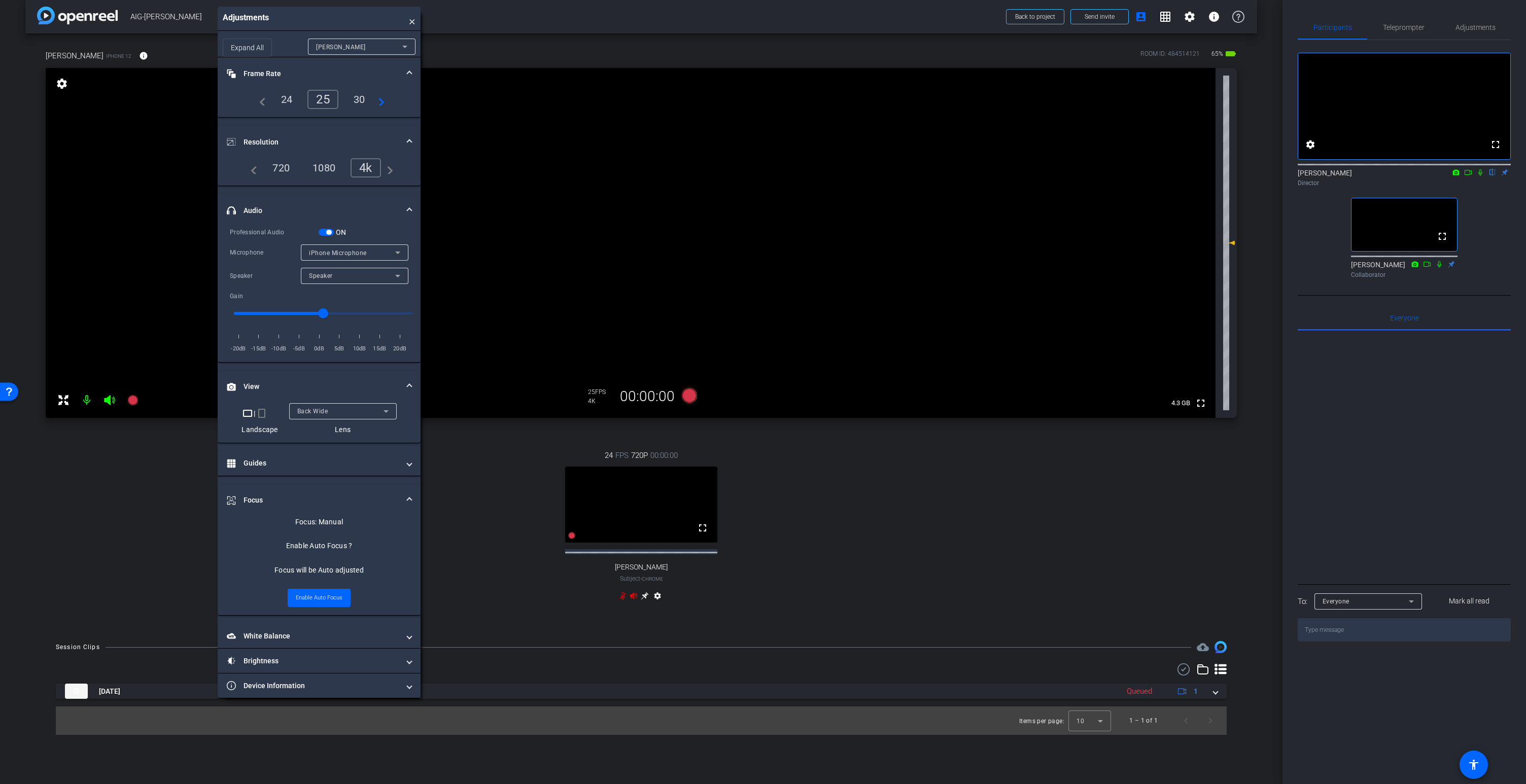
drag, startPoint x: 211, startPoint y: 27, endPoint x: 334, endPoint y: 18, distance: 123.3
click at [334, 18] on div "Adjustments ×" at bounding box center [319, 18] width 203 height 24
click at [1224, 666] on icon at bounding box center [1220, 669] width 12 height 12
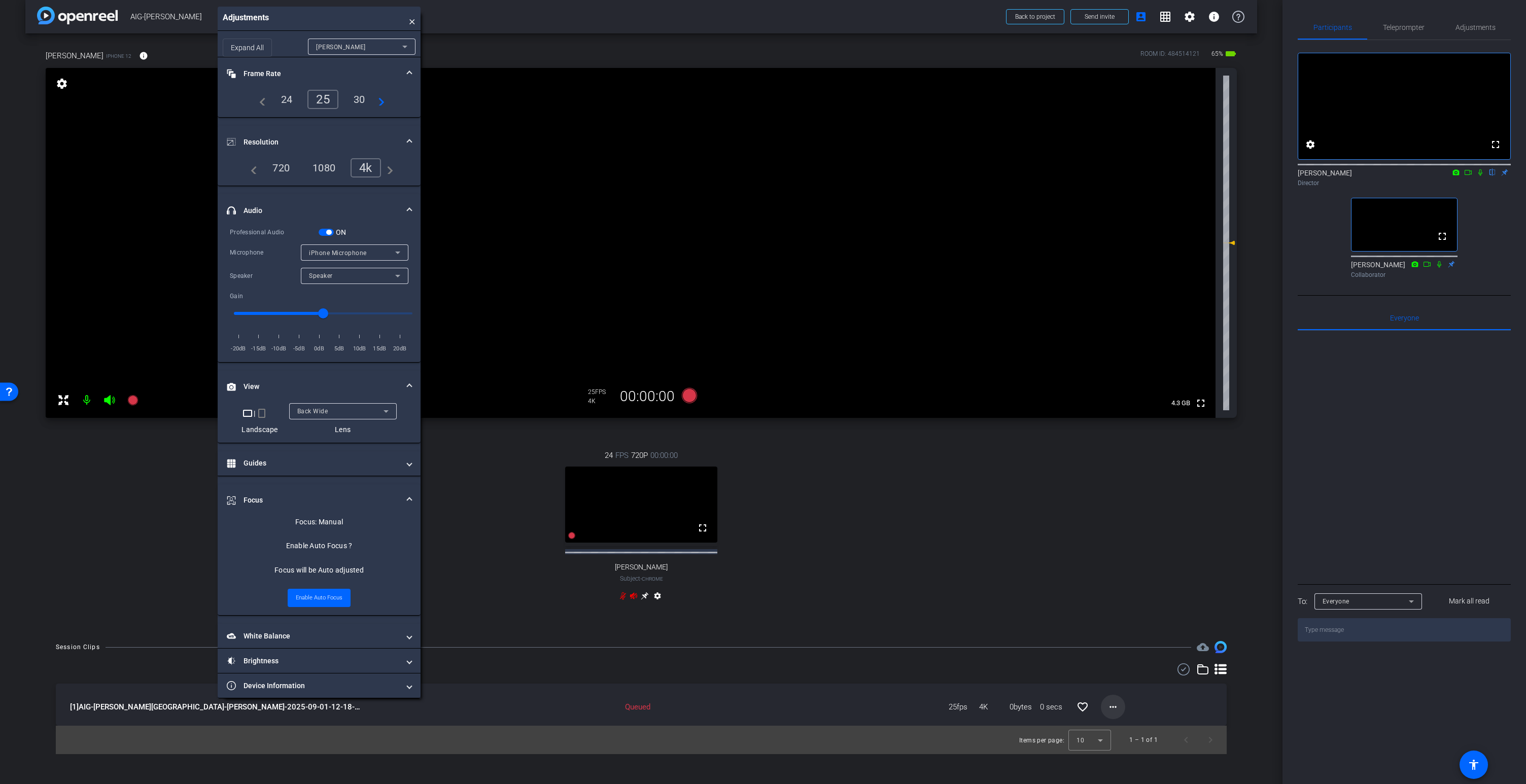
click at [1113, 708] on mat-icon "more_horiz" at bounding box center [1113, 707] width 12 height 12
click at [846, 609] on div at bounding box center [763, 392] width 1526 height 784
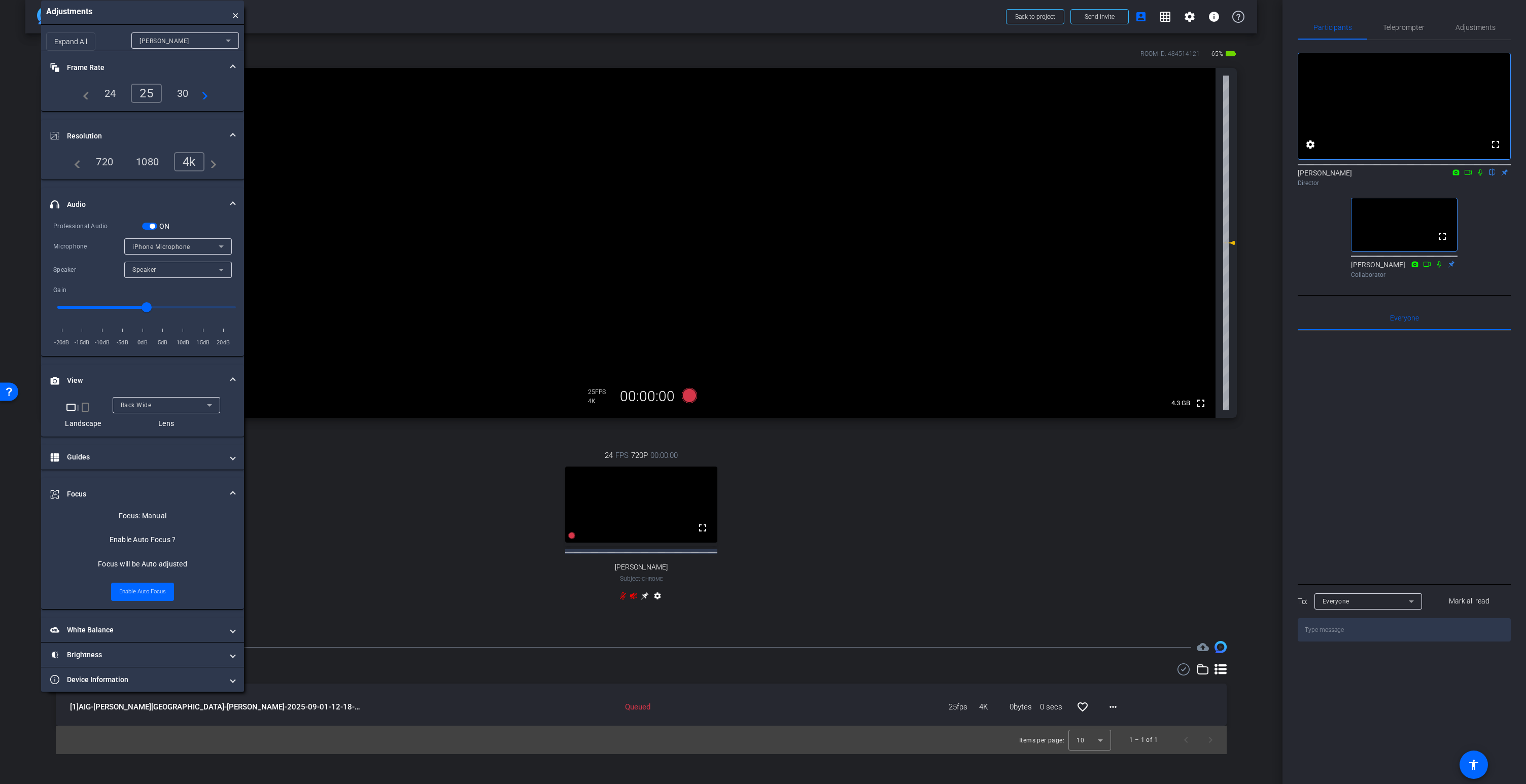
drag, startPoint x: 286, startPoint y: 14, endPoint x: 136, endPoint y: 5, distance: 150.3
click at [136, 5] on div "Adjustments ×" at bounding box center [142, 12] width 203 height 24
click at [1108, 708] on mat-icon "more_horiz" at bounding box center [1113, 707] width 12 height 12
click at [1030, 612] on div at bounding box center [763, 392] width 1526 height 784
click at [634, 596] on icon at bounding box center [634, 596] width 8 height 8
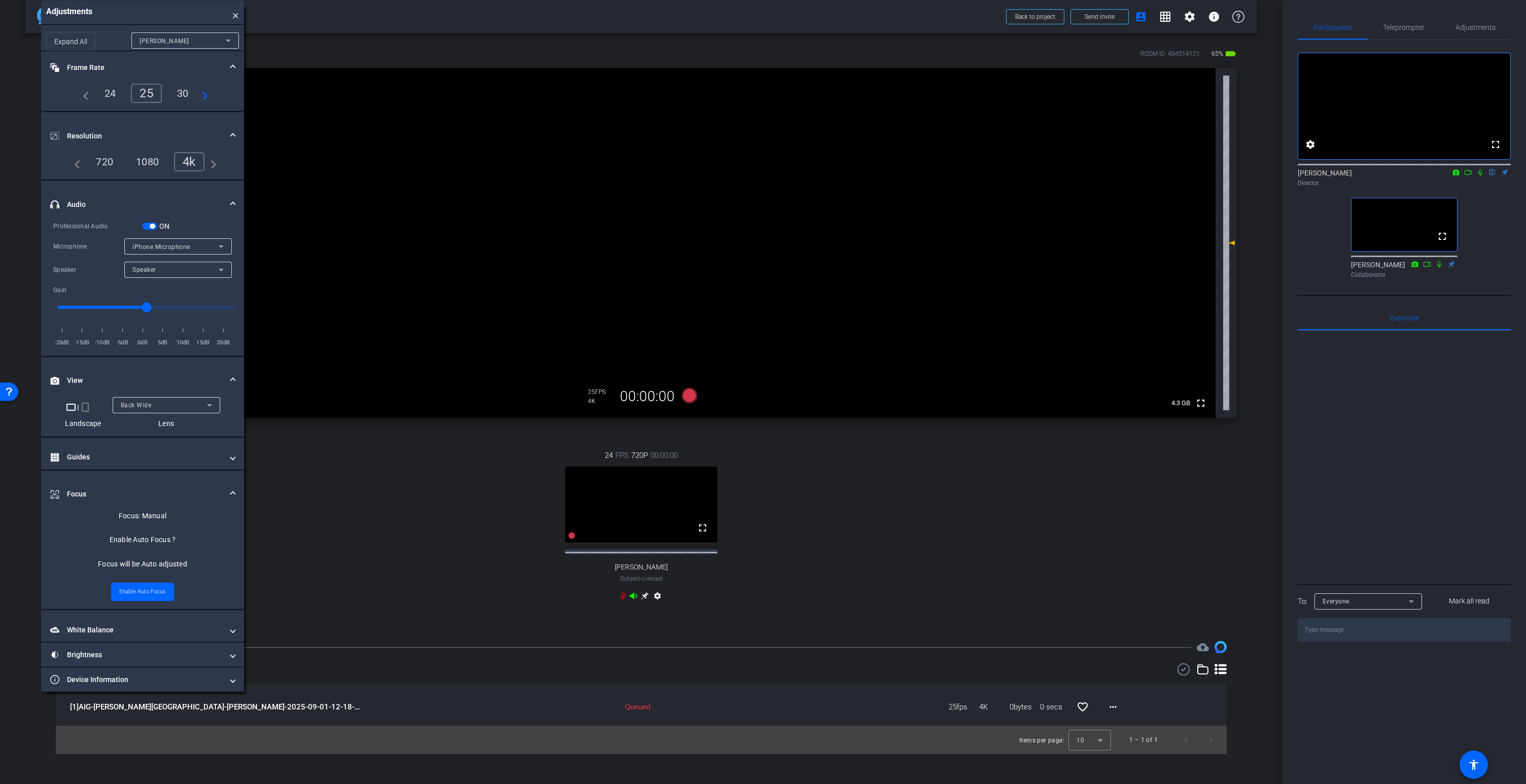
drag, startPoint x: 150, startPoint y: 231, endPoint x: 180, endPoint y: 262, distance: 43.1
click at [150, 231] on div "Professional Audio ON Microphone iPhone Microphone Speaker Speaker Gain -20dB -…" at bounding box center [142, 284] width 178 height 127
click at [635, 593] on icon at bounding box center [634, 596] width 8 height 8
click at [148, 224] on span "button" at bounding box center [150, 226] width 15 height 7
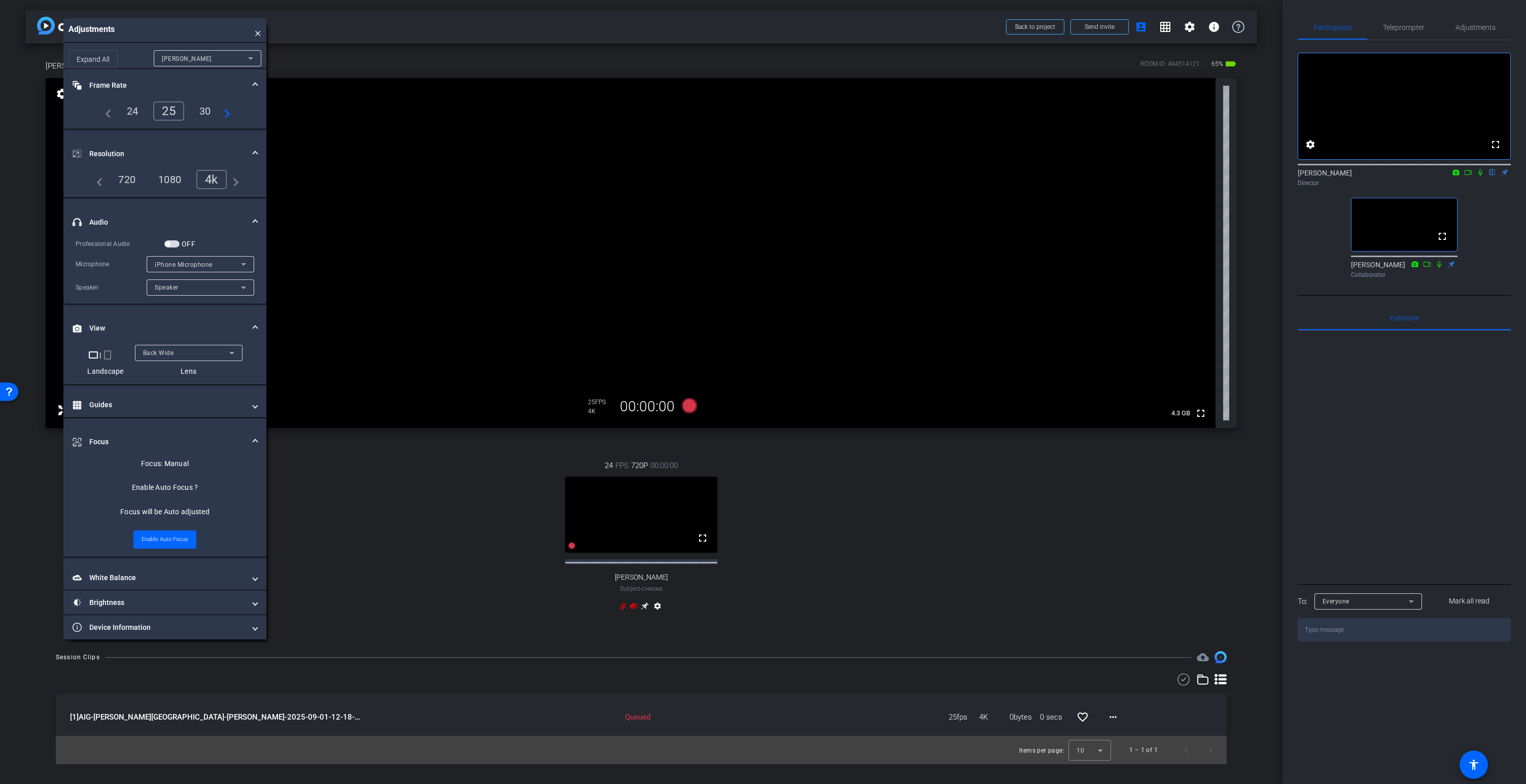
drag, startPoint x: 187, startPoint y: 22, endPoint x: 171, endPoint y: 38, distance: 22.6
click at [172, 32] on div "Adjustments ×" at bounding box center [165, 30] width 203 height 24
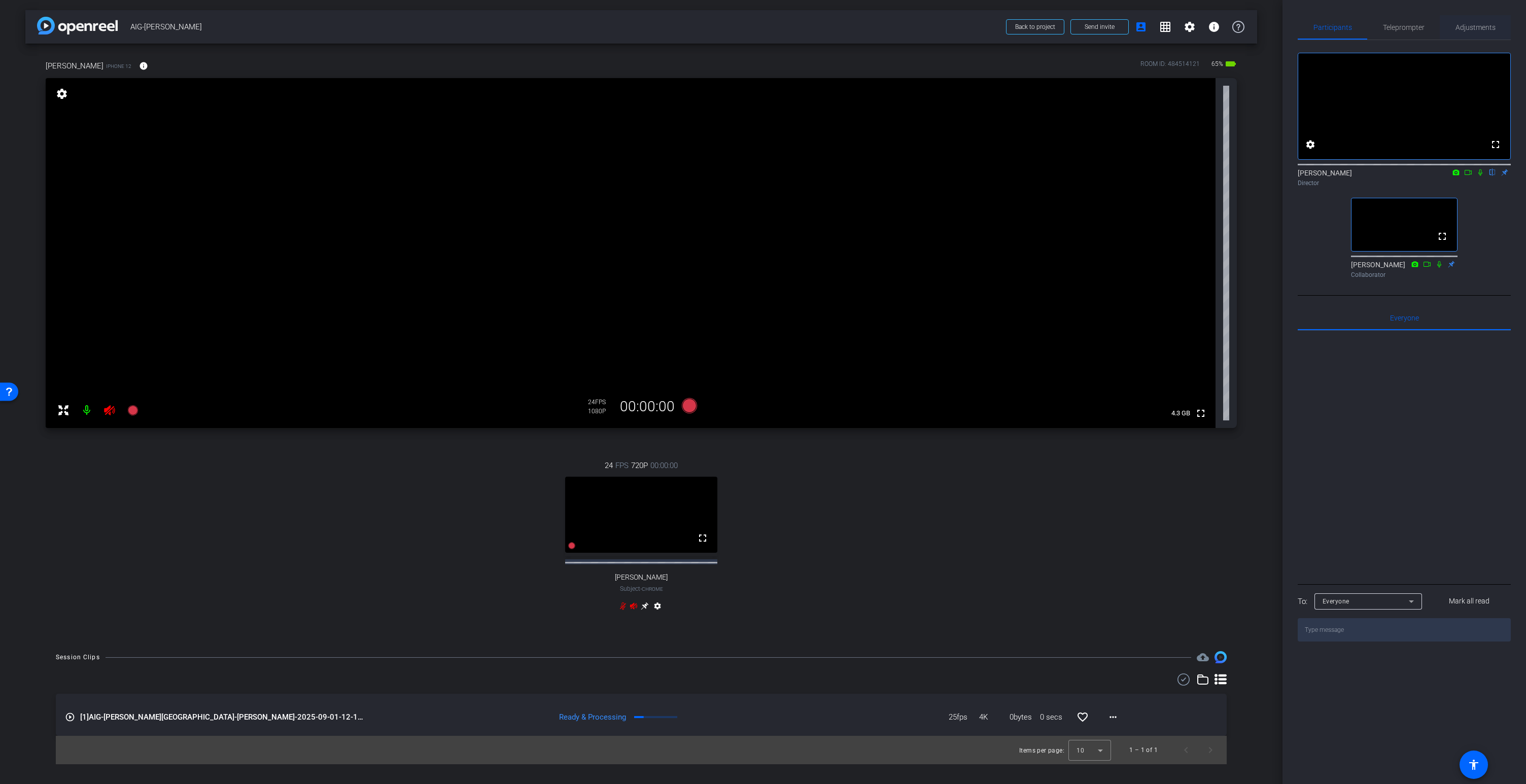
click at [1475, 29] on span "Adjustments" at bounding box center [1476, 27] width 40 height 7
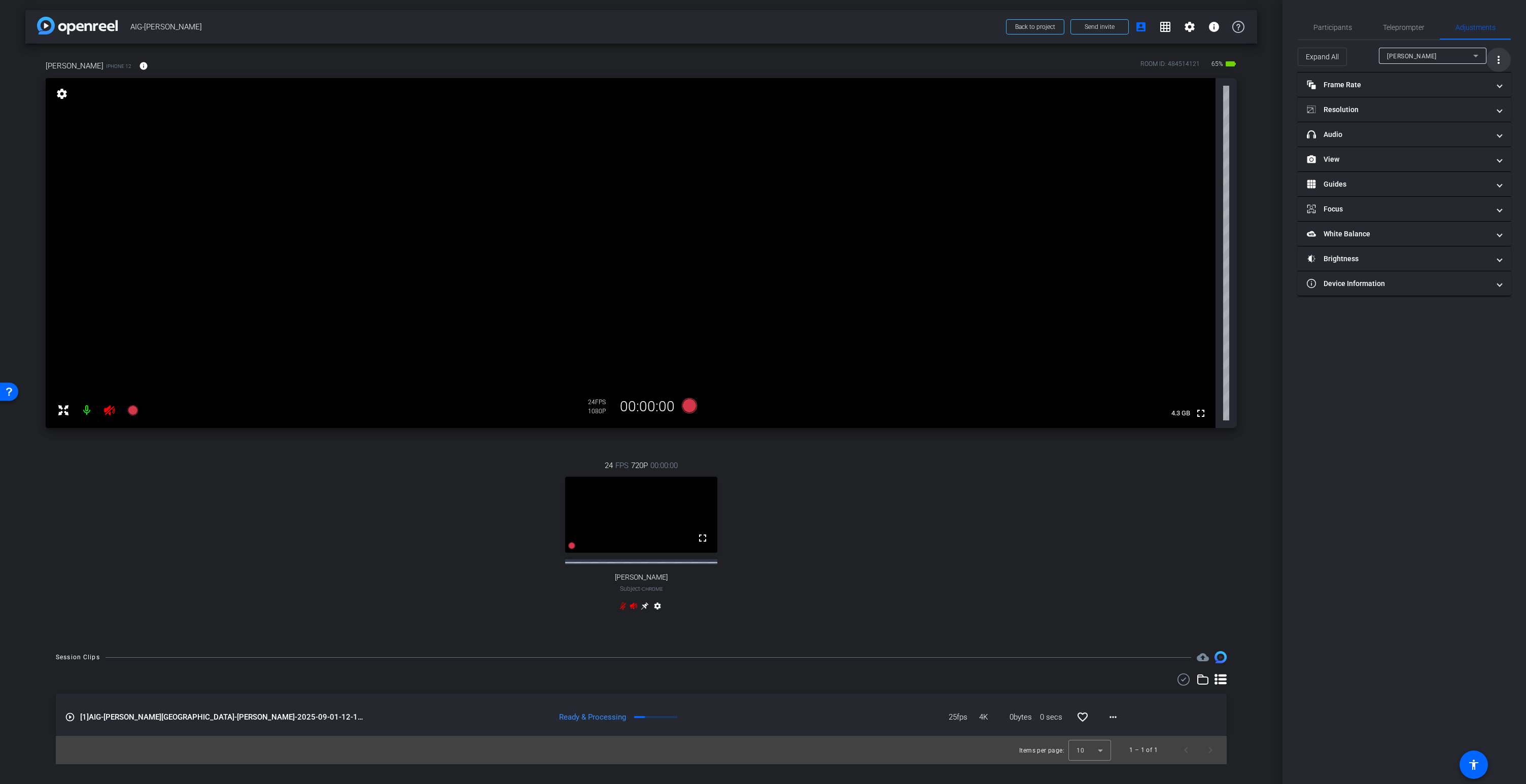
click at [1498, 56] on mat-icon "more_vert" at bounding box center [1498, 60] width 12 height 12
click at [1472, 79] on span "Open Floating Panel" at bounding box center [1473, 81] width 59 height 7
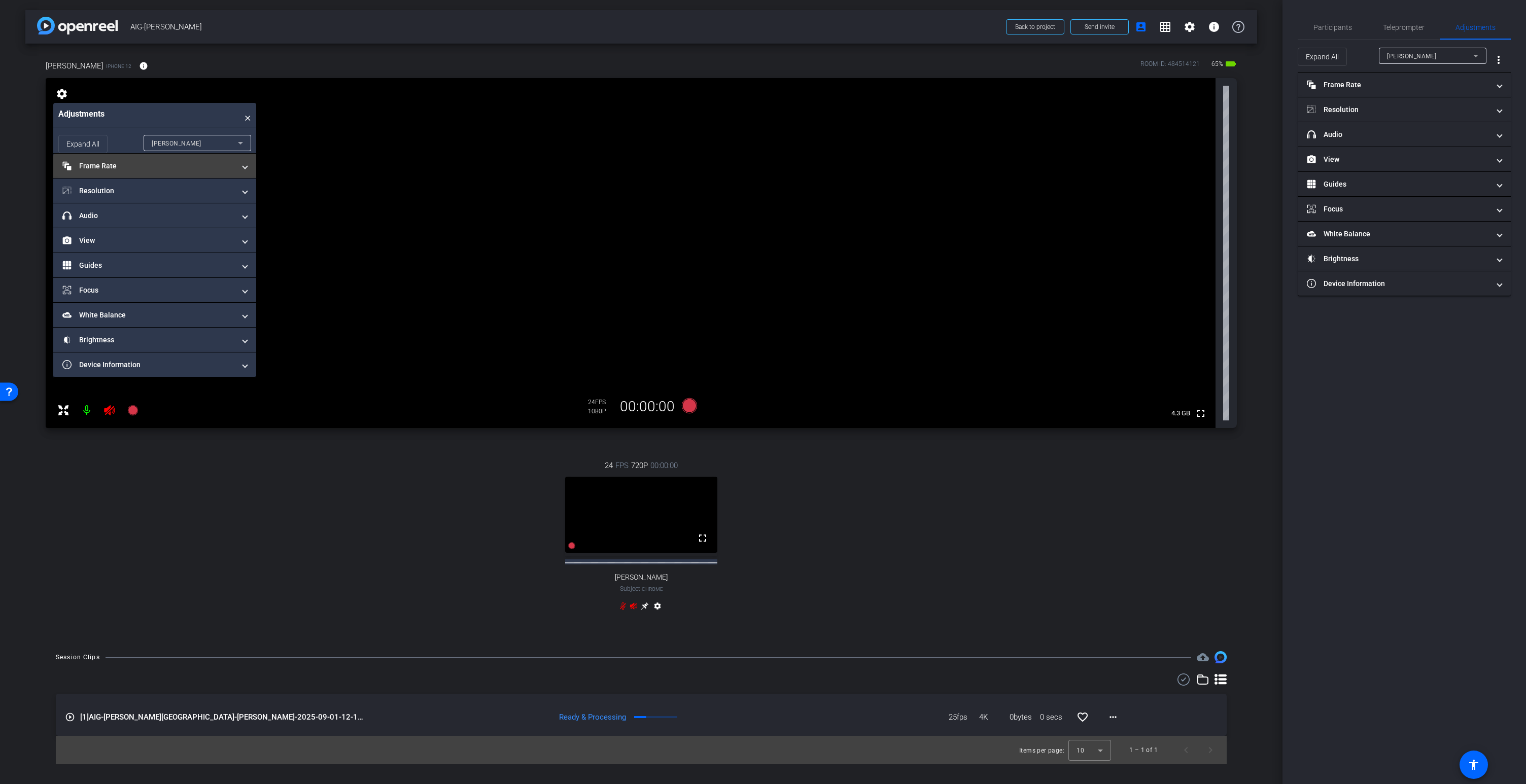
click at [129, 170] on mat-panel-title "Frame Rate Frame Rate" at bounding box center [148, 166] width 172 height 11
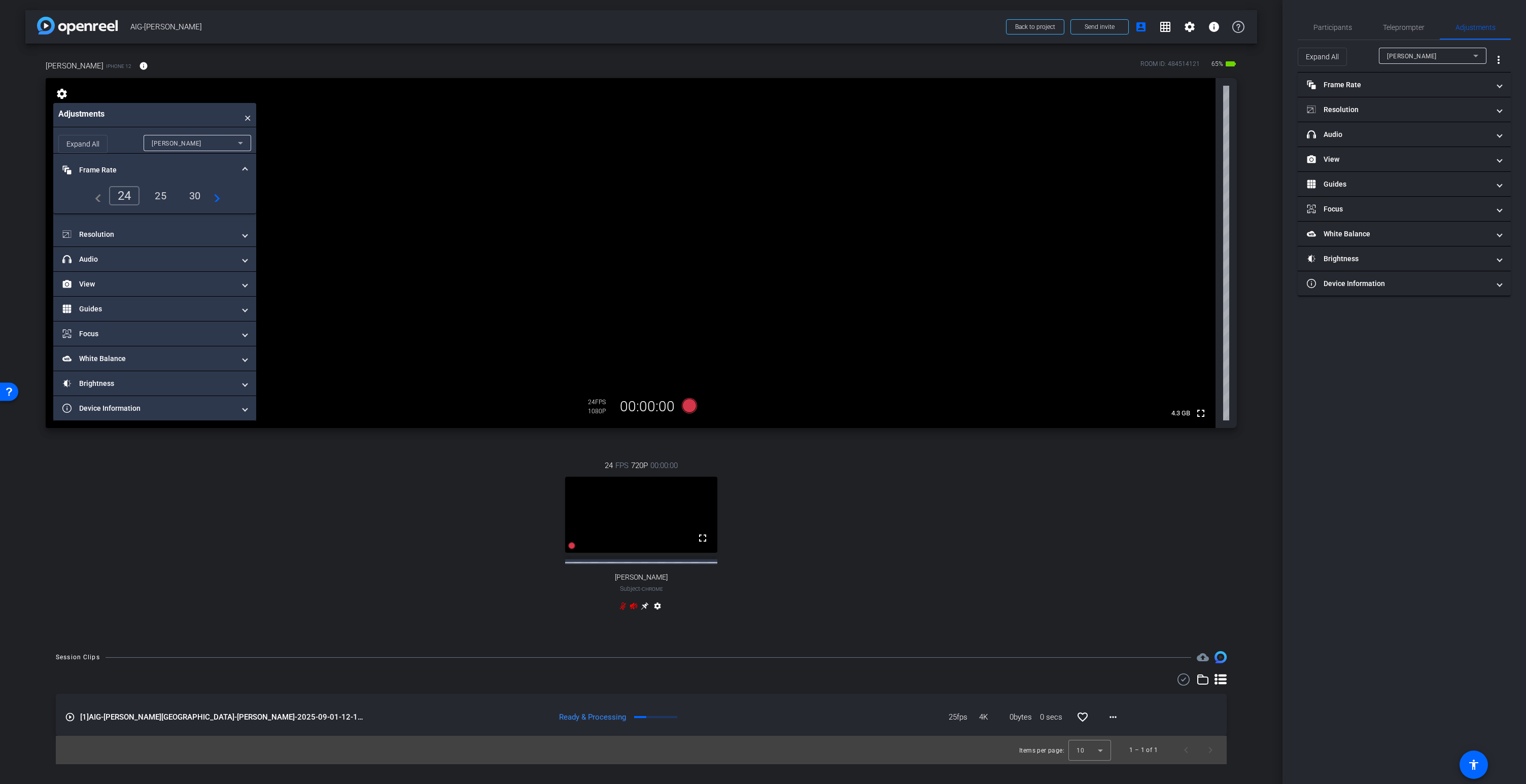
click at [157, 194] on div "25" at bounding box center [160, 195] width 27 height 17
click at [120, 235] on mat-panel-title "Resolution" at bounding box center [148, 234] width 172 height 11
click at [204, 267] on div "4k" at bounding box center [204, 264] width 27 height 17
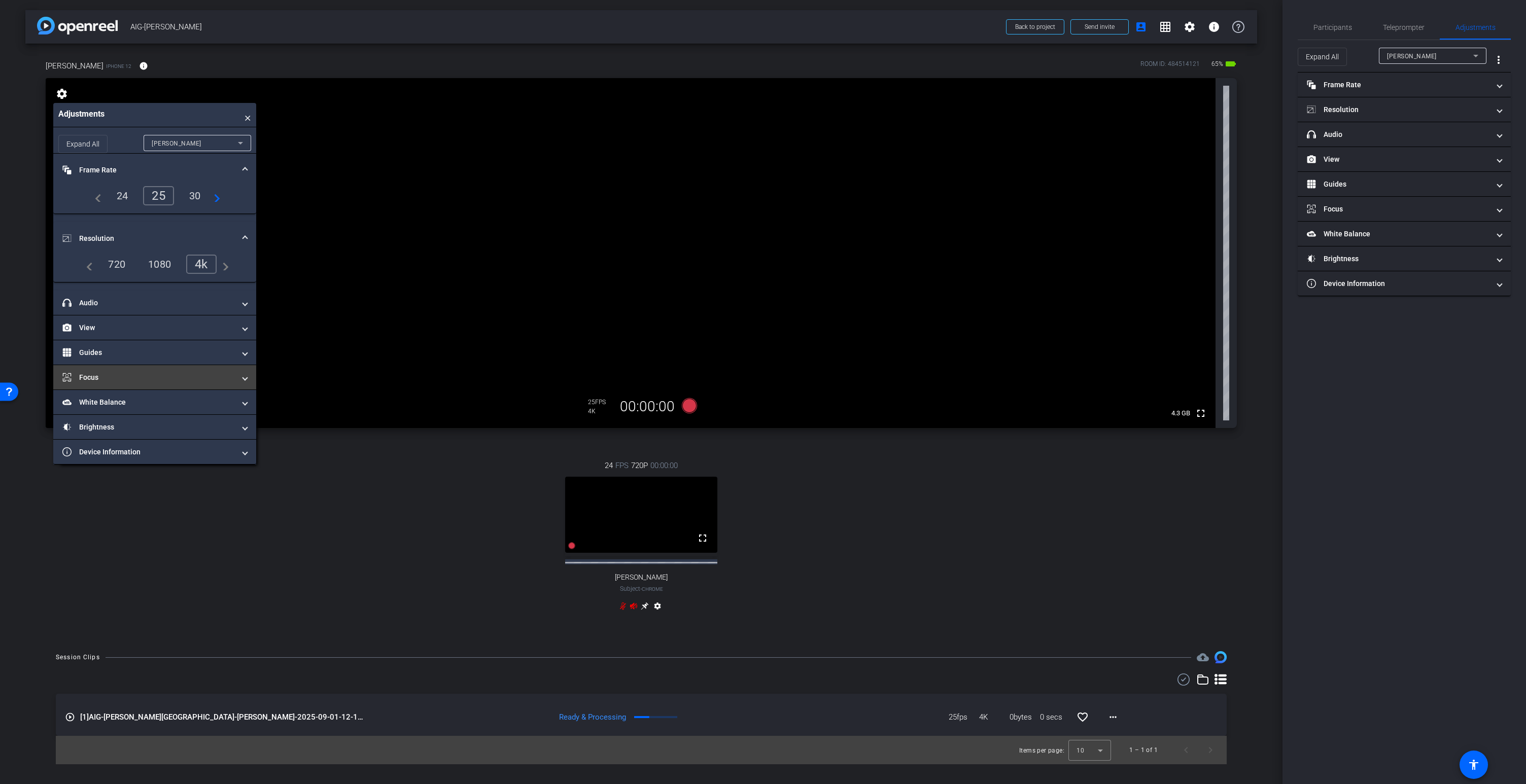
click at [105, 376] on mat-panel-title "Focus" at bounding box center [148, 378] width 172 height 11
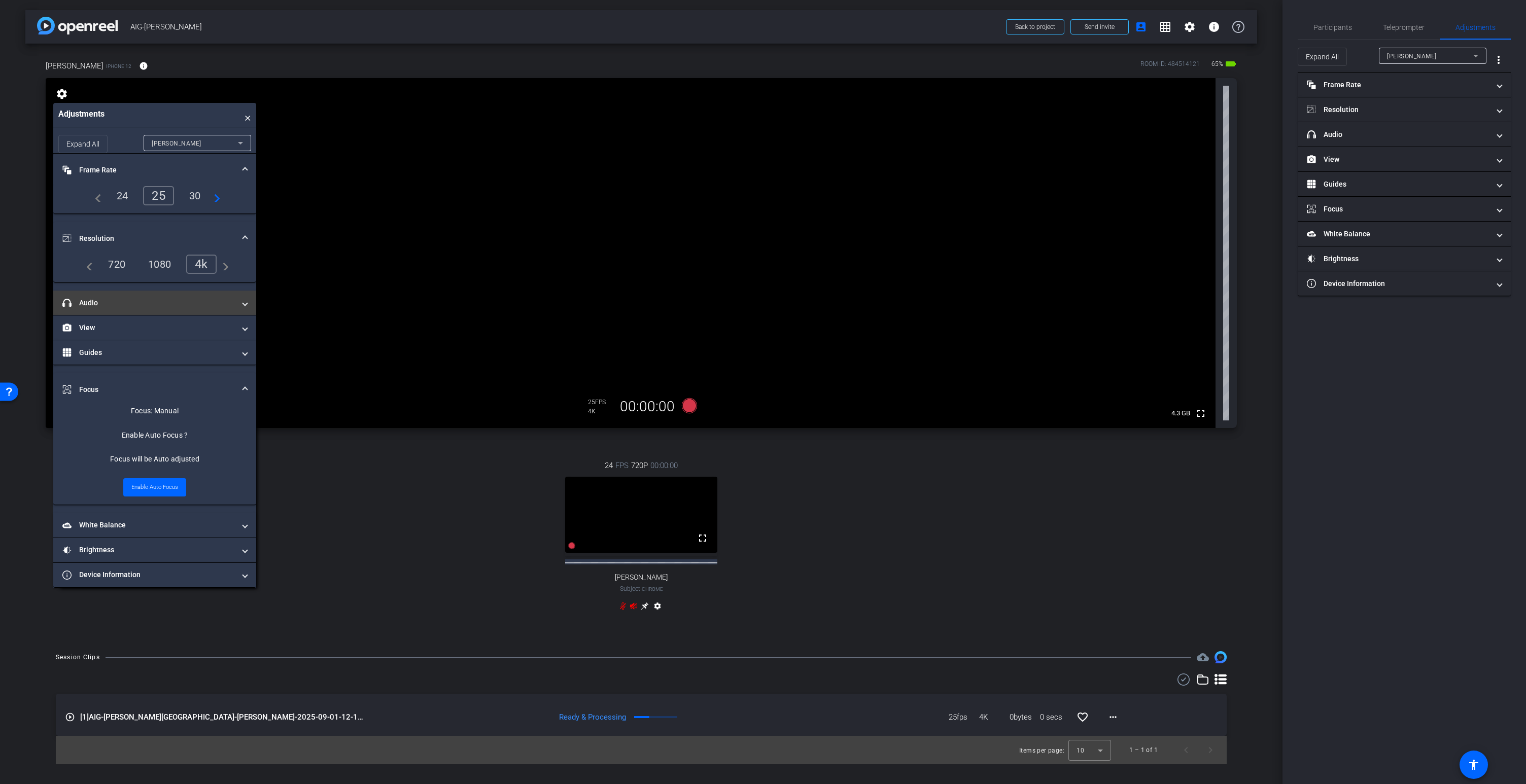
click at [122, 303] on mat-panel-title "headphone icon Audio" at bounding box center [148, 303] width 172 height 11
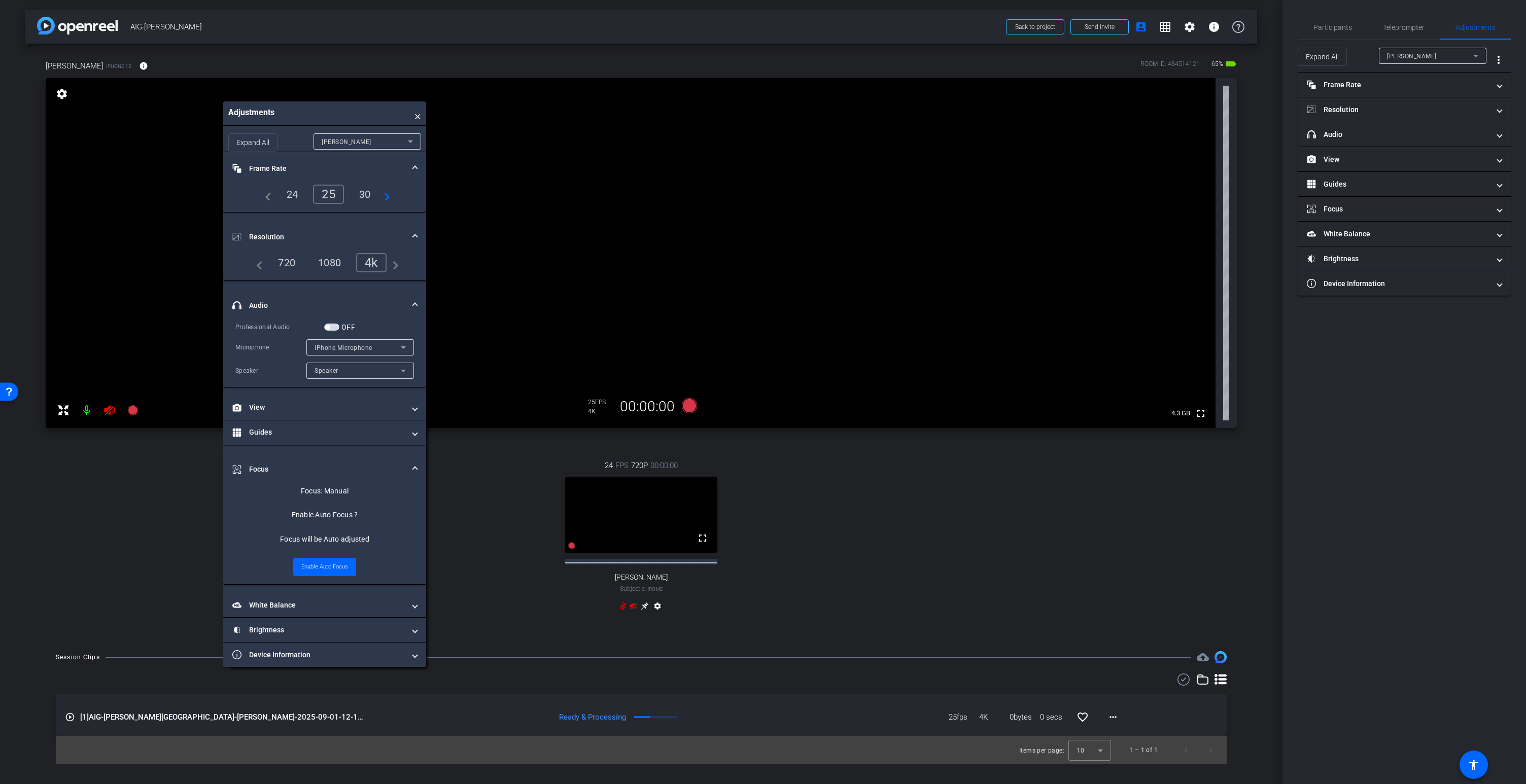
drag, startPoint x: 178, startPoint y: 111, endPoint x: 432, endPoint y: 108, distance: 254.0
click at [426, 108] on div "Adjustments ×" at bounding box center [325, 113] width 203 height 24
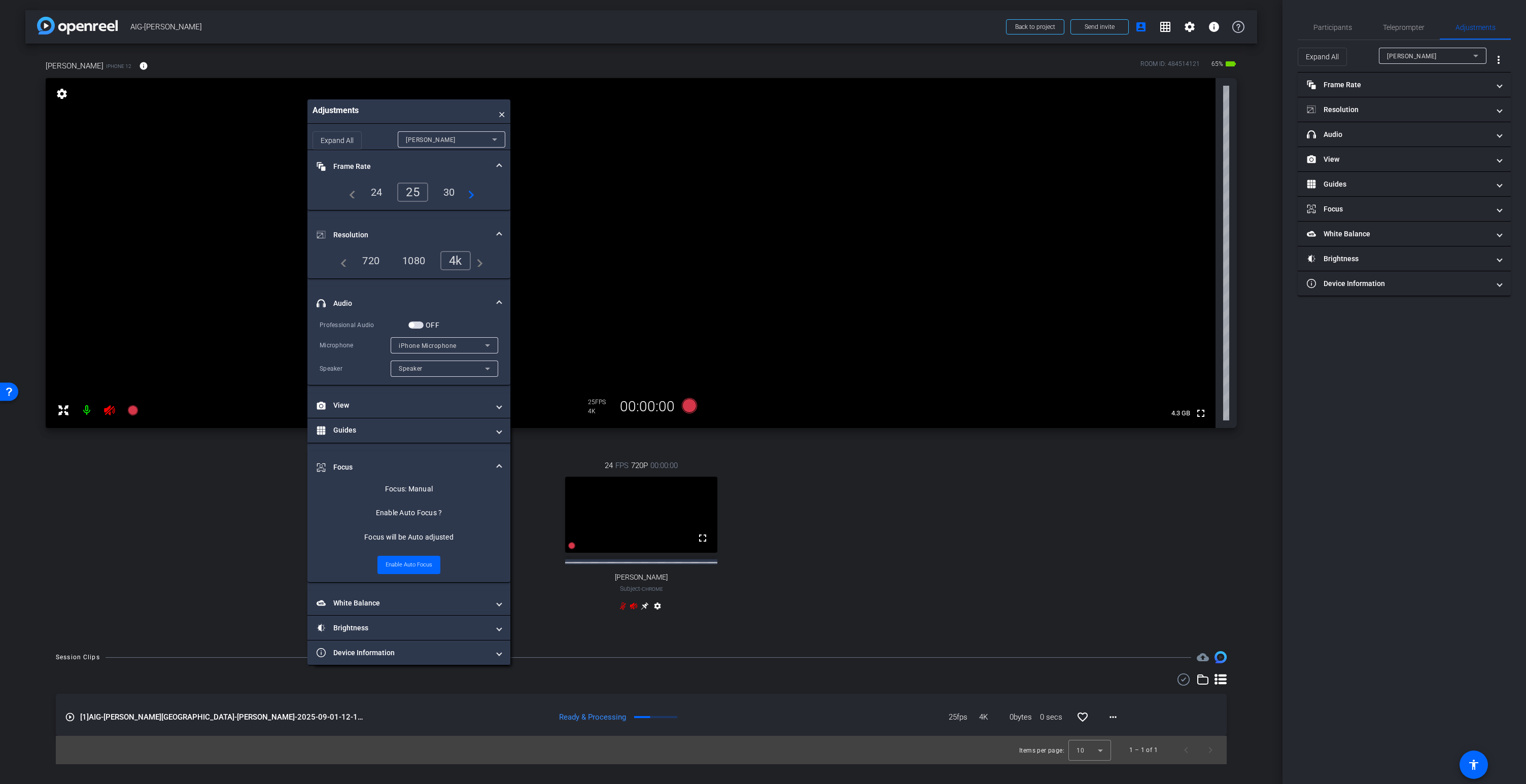
click at [109, 408] on icon at bounding box center [110, 410] width 11 height 10
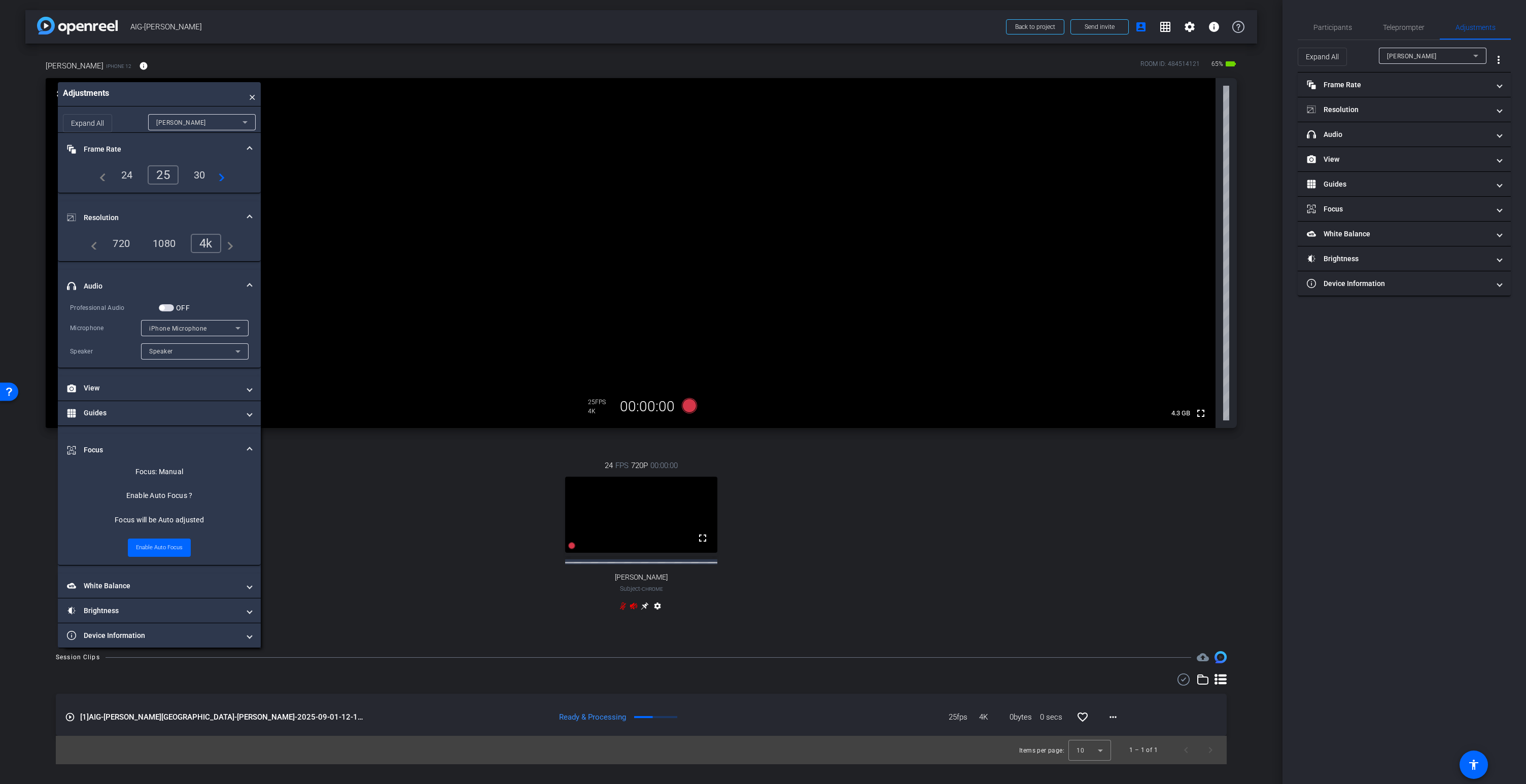
drag, startPoint x: 428, startPoint y: 115, endPoint x: 177, endPoint y: 98, distance: 251.6
click at [178, 97] on div "Adjustments ×" at bounding box center [159, 94] width 203 height 24
click at [170, 309] on span "button" at bounding box center [166, 308] width 15 height 7
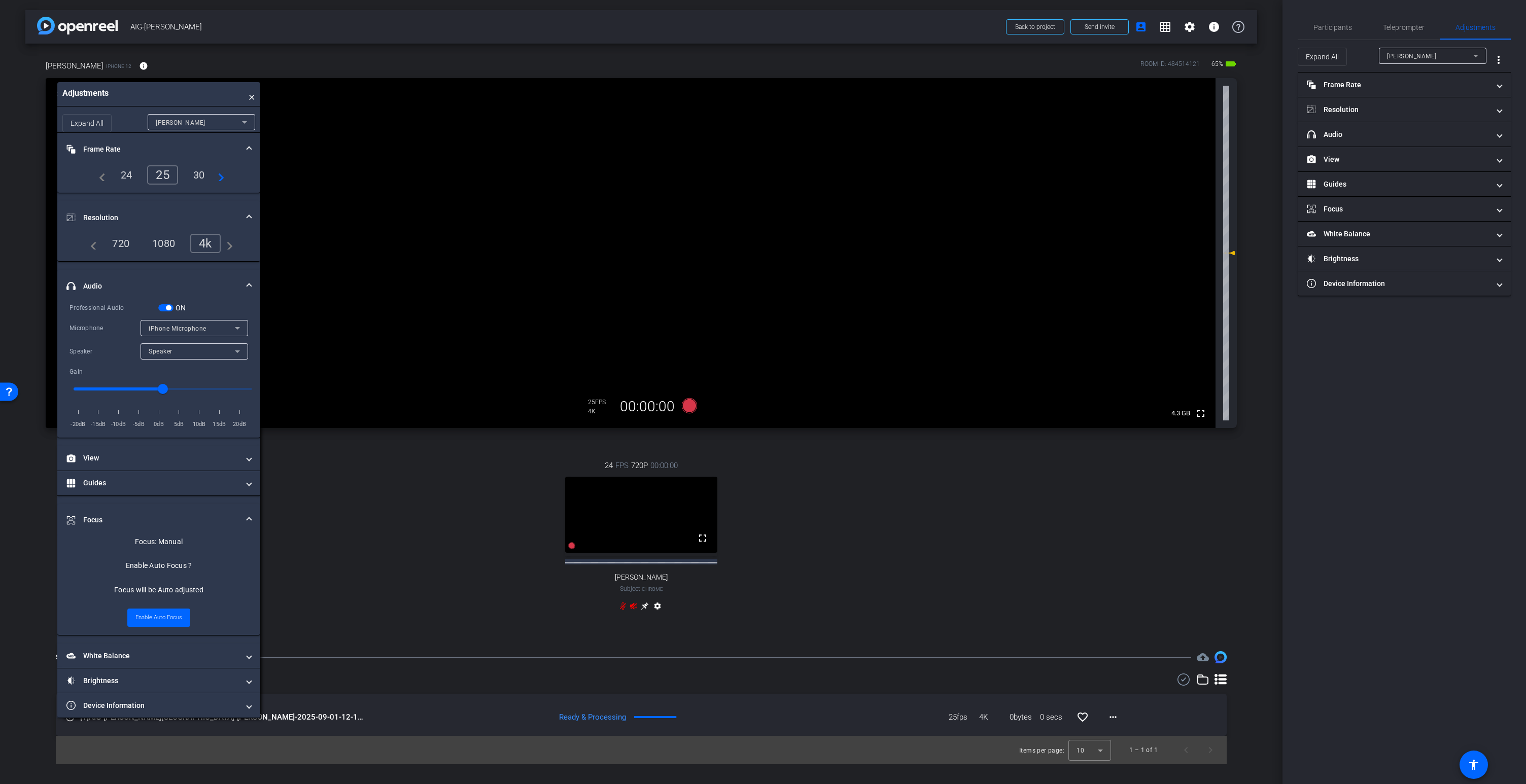
click at [169, 309] on span "button" at bounding box center [168, 308] width 5 height 5
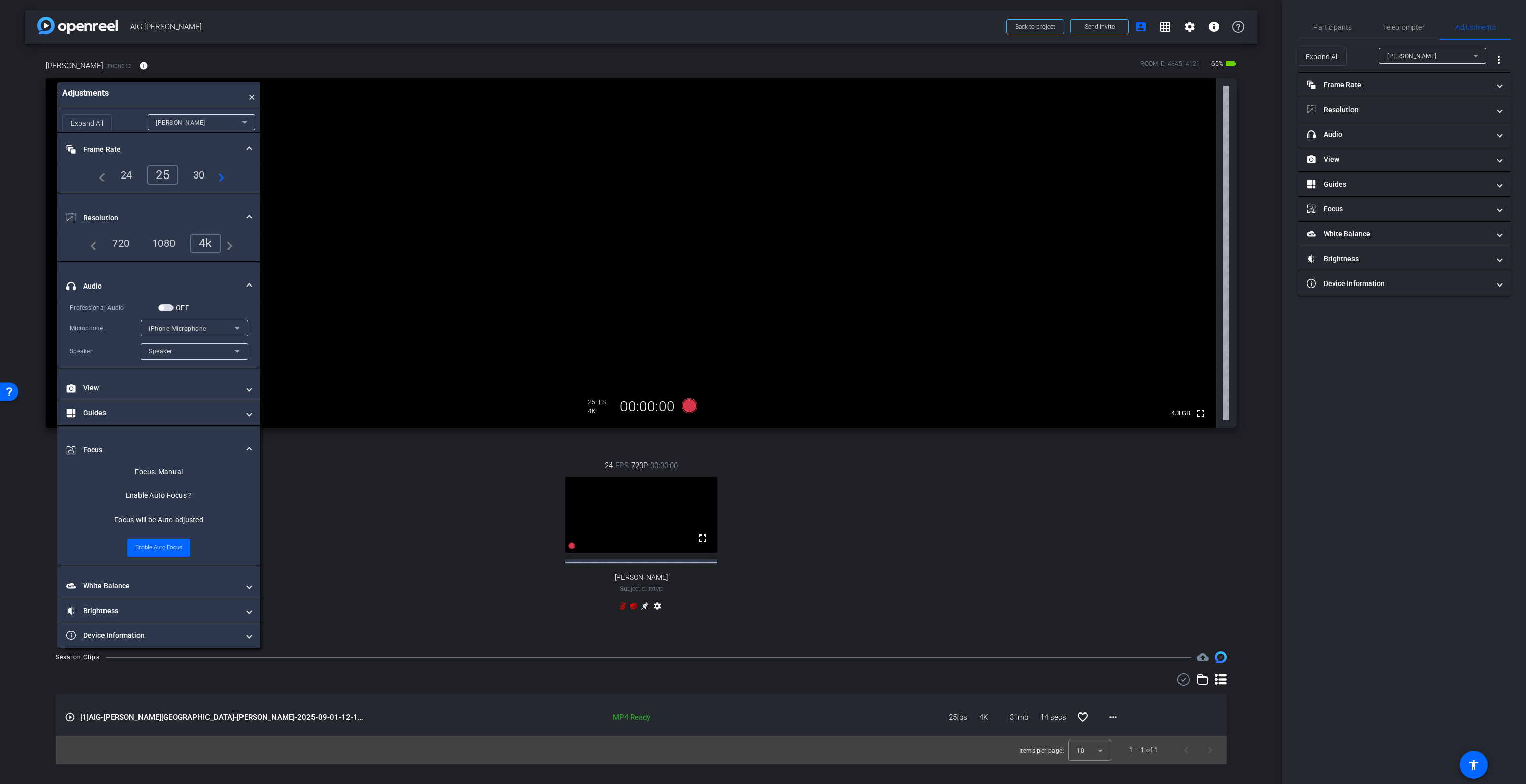
click at [168, 308] on span "button" at bounding box center [166, 308] width 15 height 7
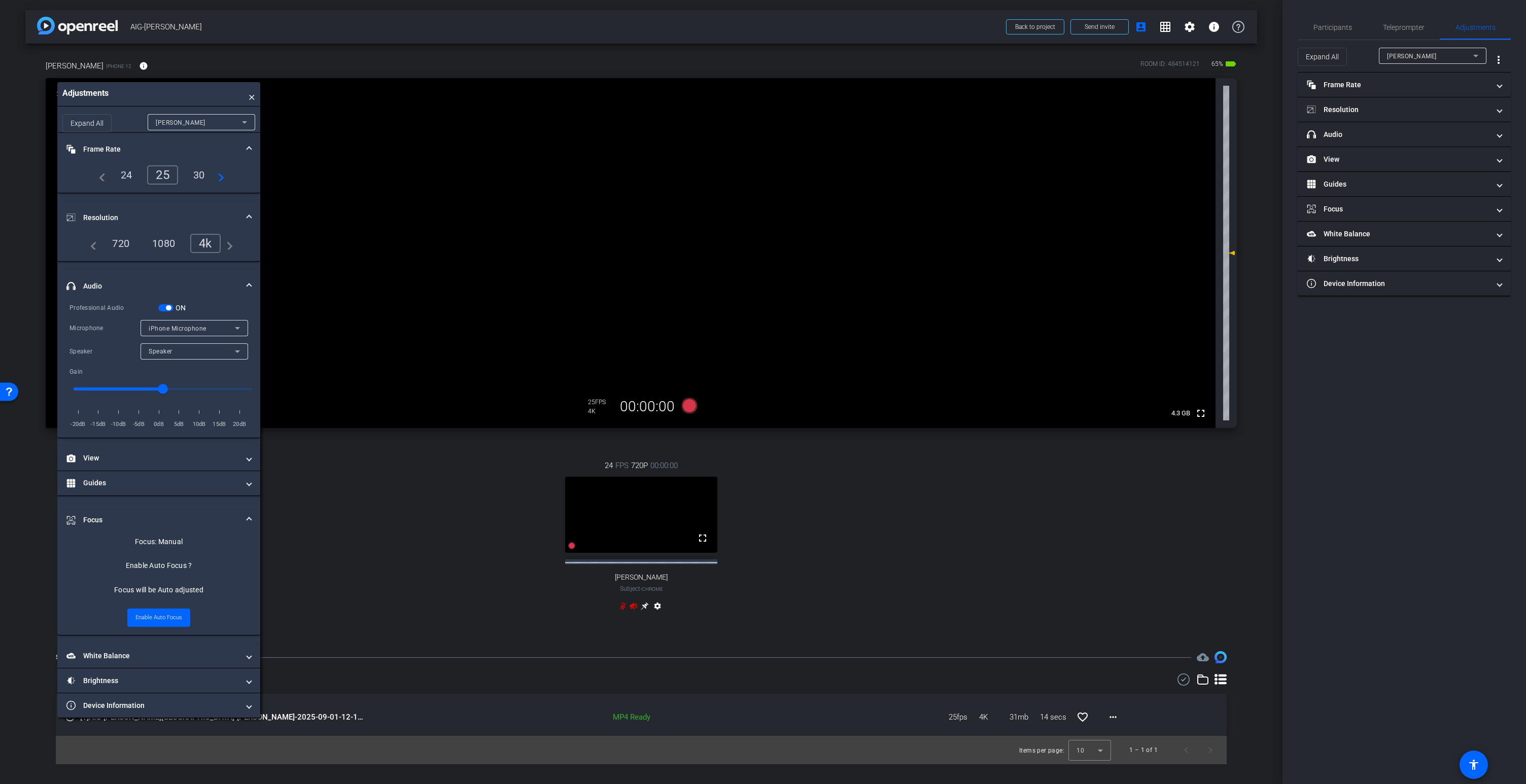
click at [176, 329] on span "iPhone Microphone" at bounding box center [178, 329] width 58 height 7
click at [684, 408] on icon at bounding box center [690, 406] width 15 height 15
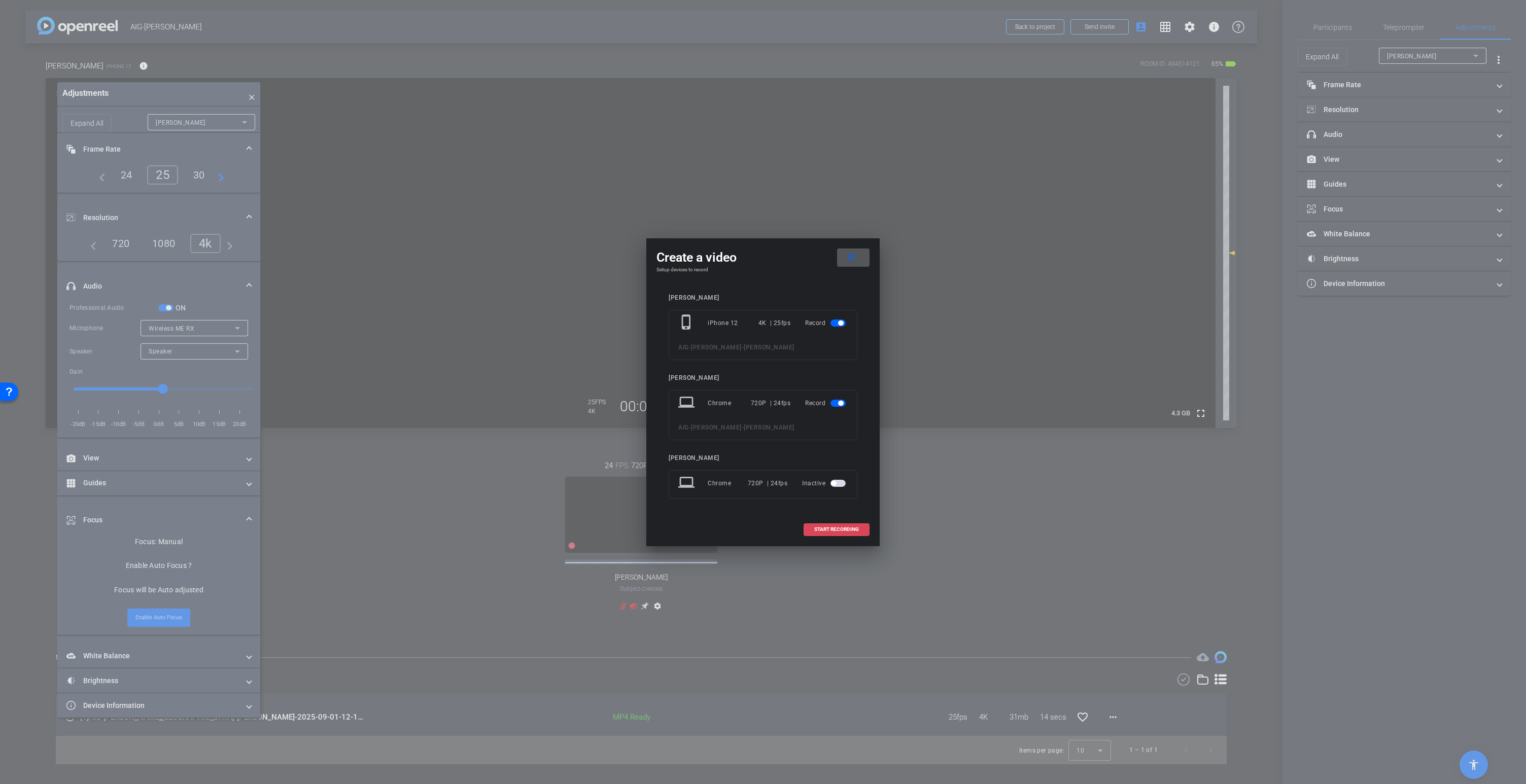
click at [855, 521] on span at bounding box center [836, 529] width 65 height 24
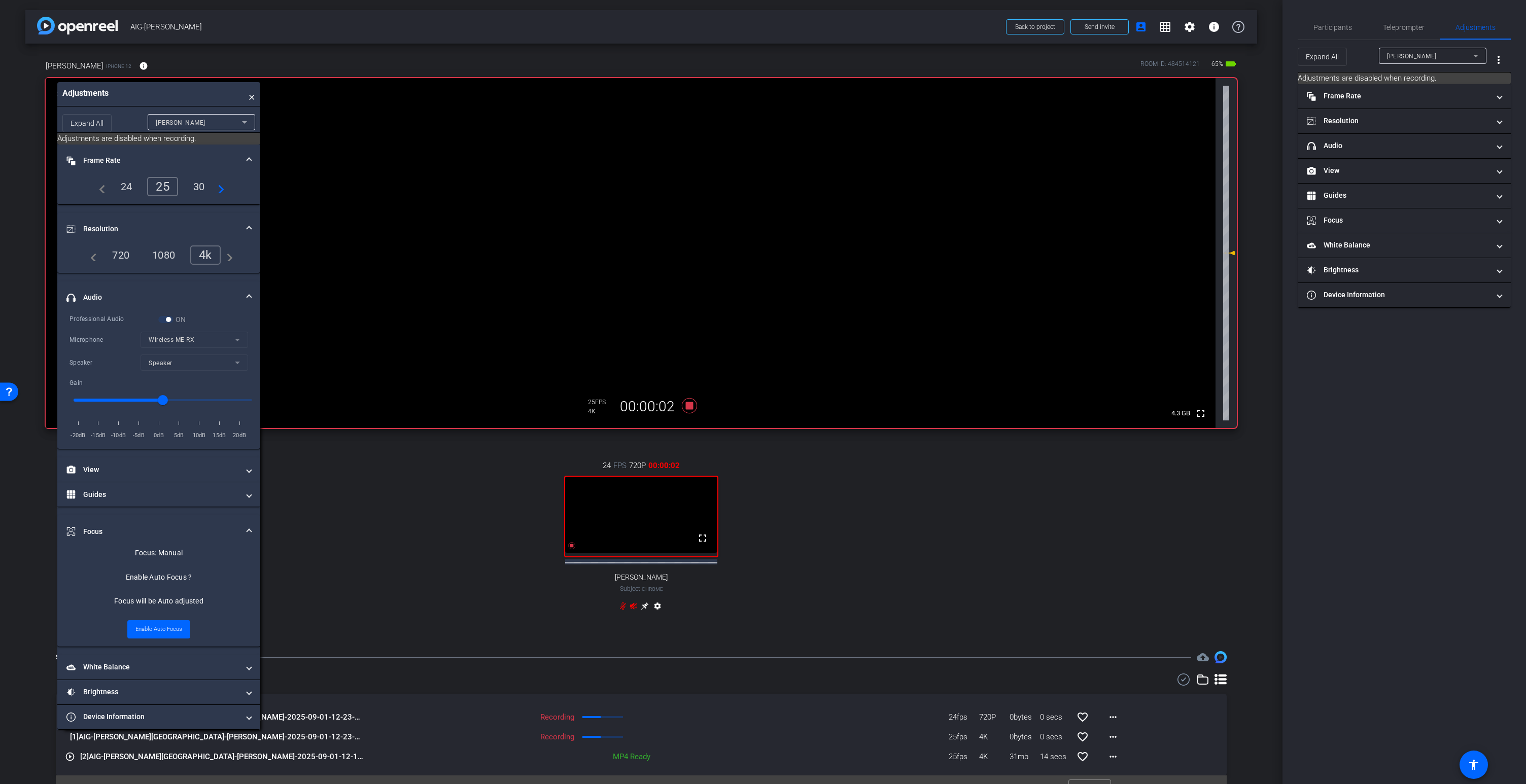
click at [634, 605] on icon at bounding box center [634, 605] width 7 height 7
click at [634, 607] on icon at bounding box center [634, 605] width 7 height 7
click at [691, 405] on icon at bounding box center [690, 406] width 15 height 15
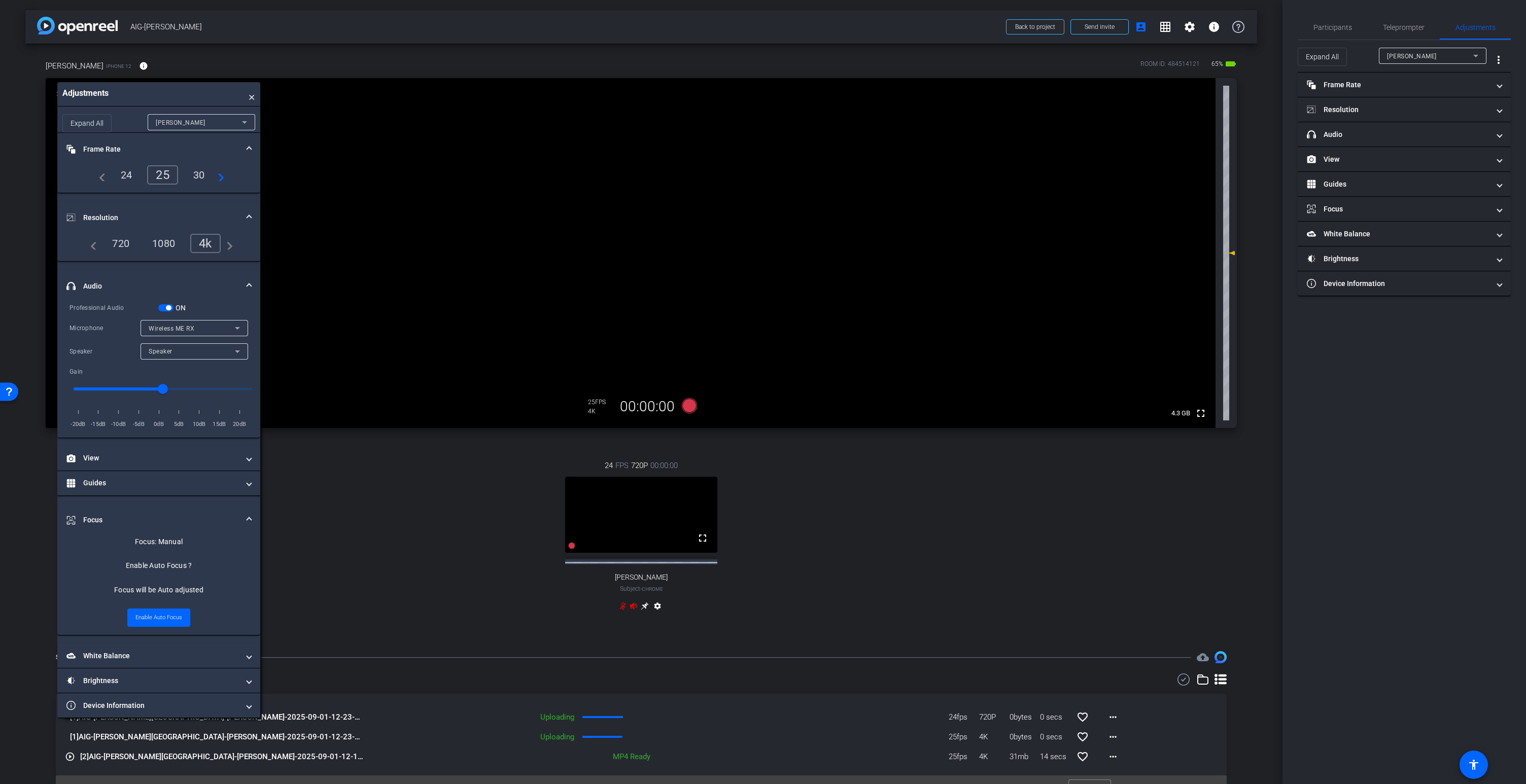
click at [170, 305] on span "button" at bounding box center [166, 308] width 15 height 7
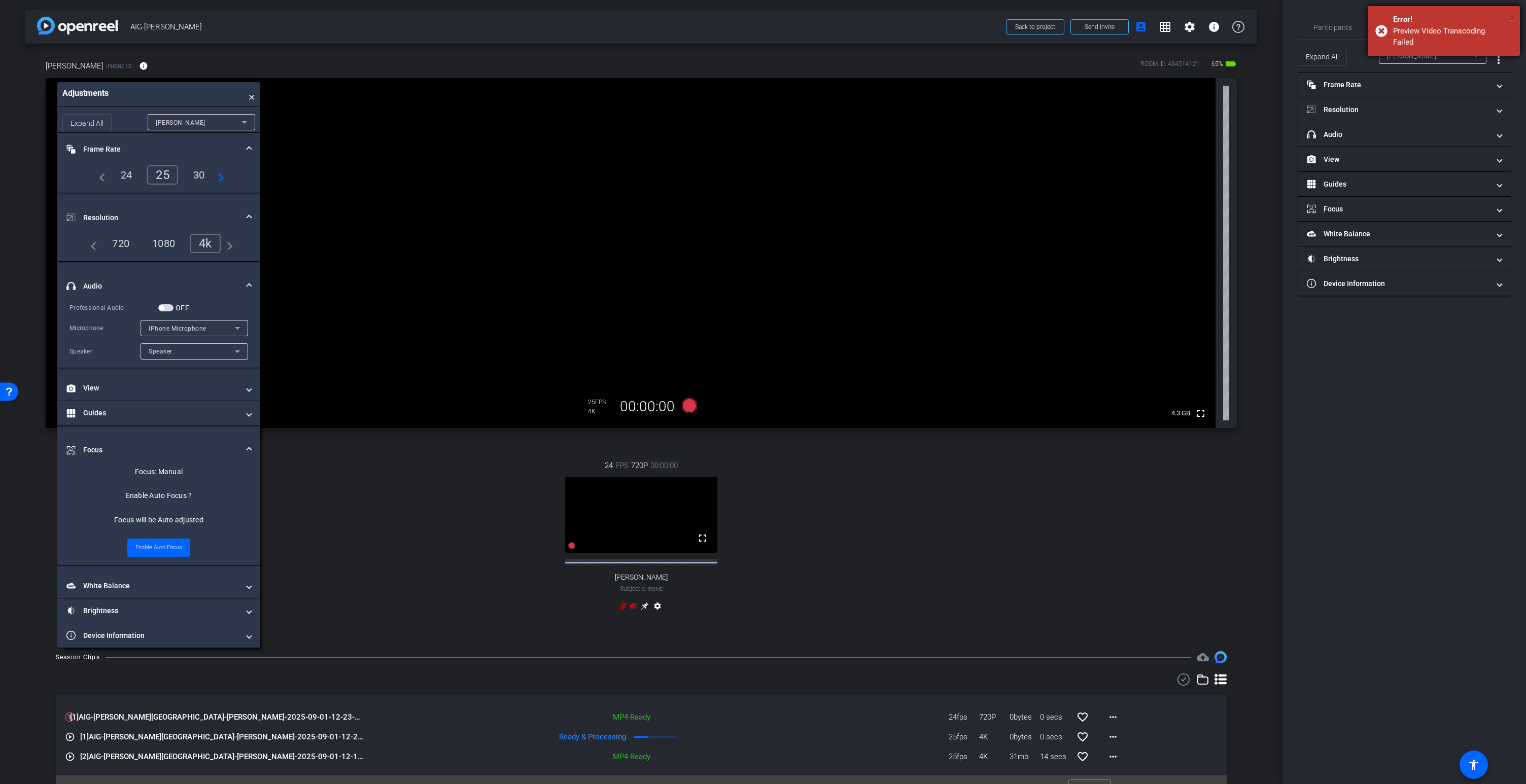
click at [1511, 18] on span "×" at bounding box center [1512, 18] width 5 height 12
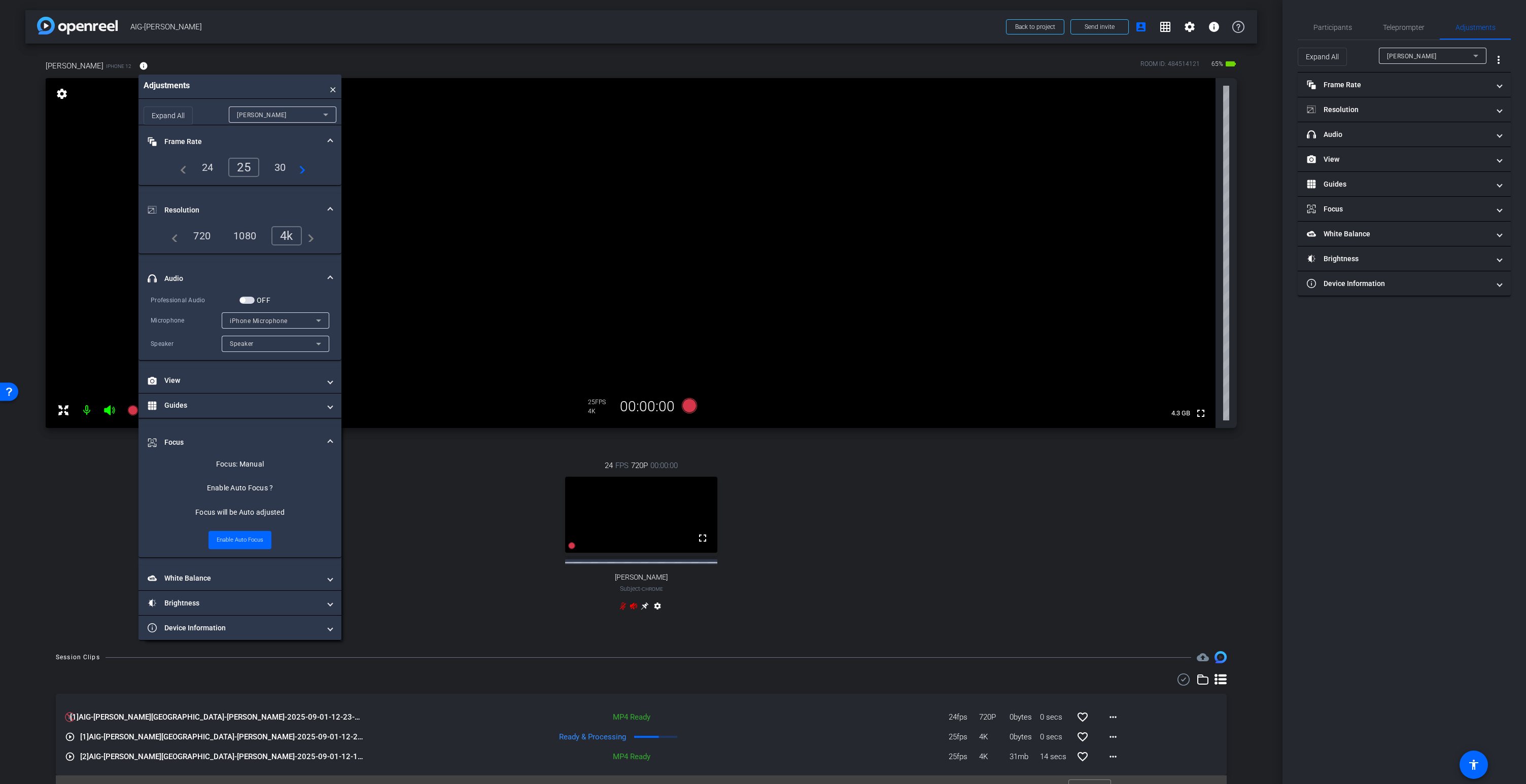
drag, startPoint x: 178, startPoint y: 96, endPoint x: 258, endPoint y: 89, distance: 80.3
click at [258, 89] on div "Adjustments ×" at bounding box center [240, 86] width 203 height 24
click at [665, 223] on video at bounding box center [630, 253] width 1170 height 350
click at [641, 217] on video at bounding box center [630, 253] width 1170 height 350
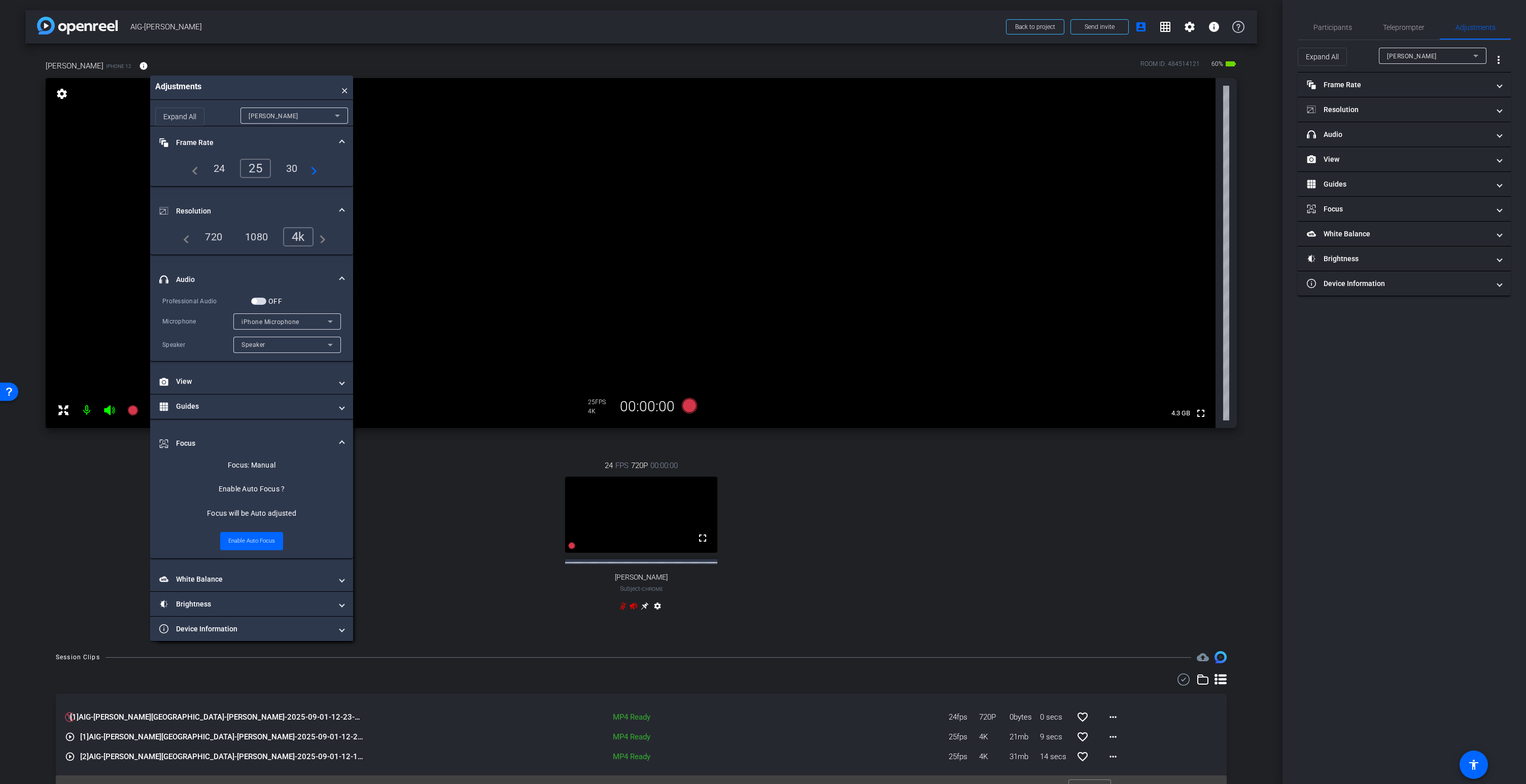
drag, startPoint x: 242, startPoint y: 91, endPoint x: 252, endPoint y: 92, distance: 10.0
click at [252, 92] on div "Adjustments ×" at bounding box center [251, 88] width 203 height 24
click at [646, 212] on video at bounding box center [630, 253] width 1170 height 350
click at [693, 407] on icon at bounding box center [690, 406] width 15 height 15
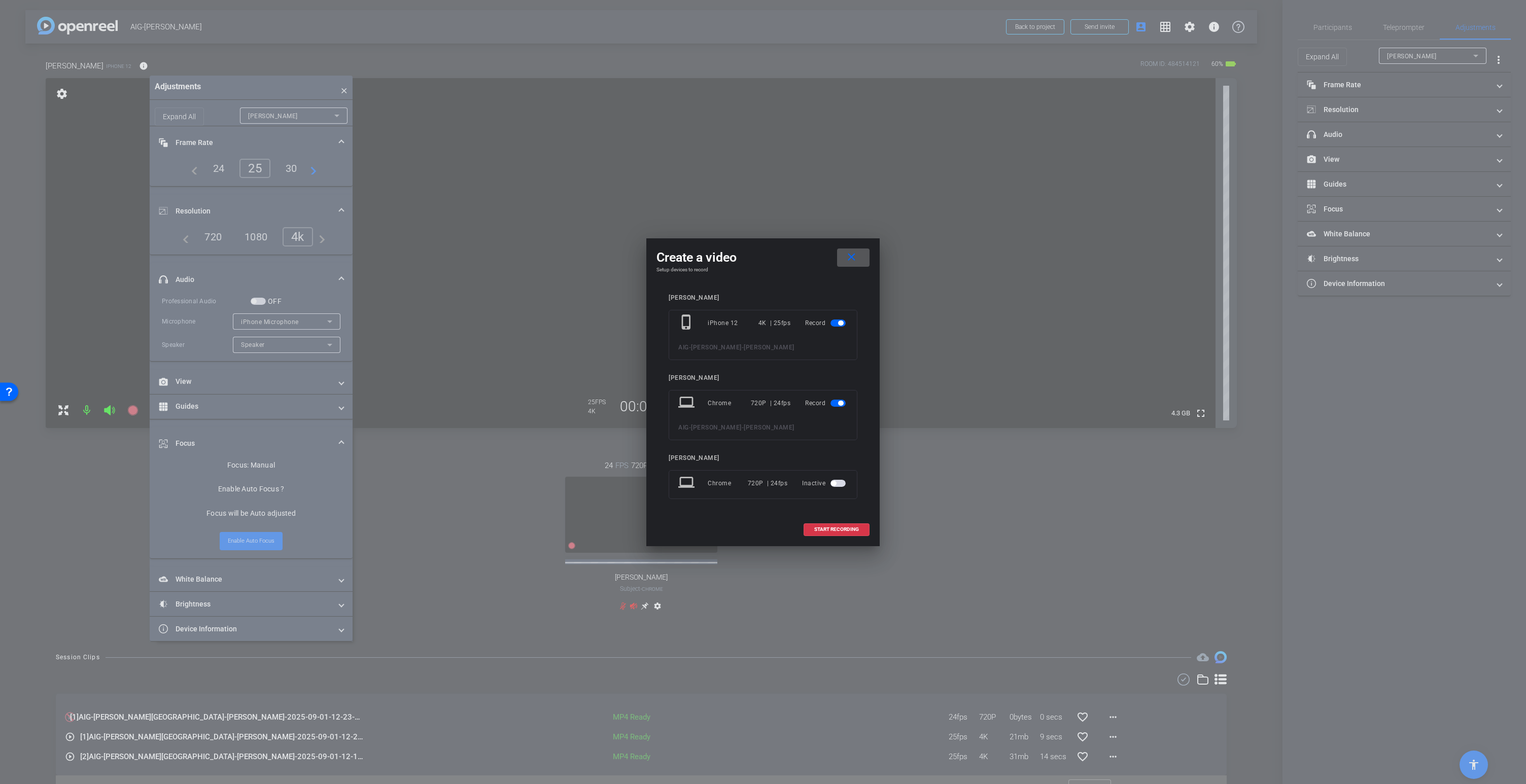
click at [860, 258] on span at bounding box center [853, 257] width 33 height 24
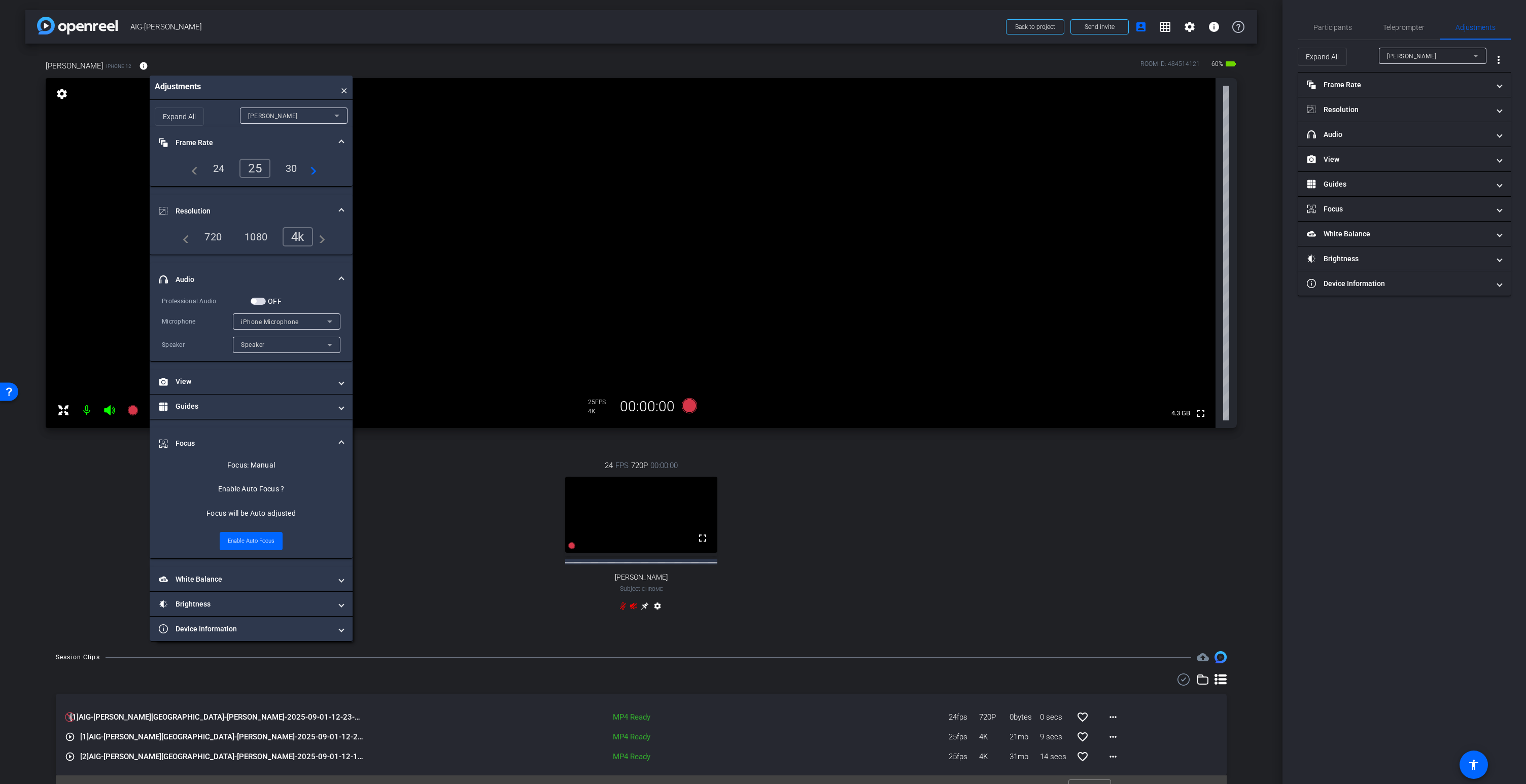
click at [262, 300] on span "button" at bounding box center [258, 301] width 15 height 7
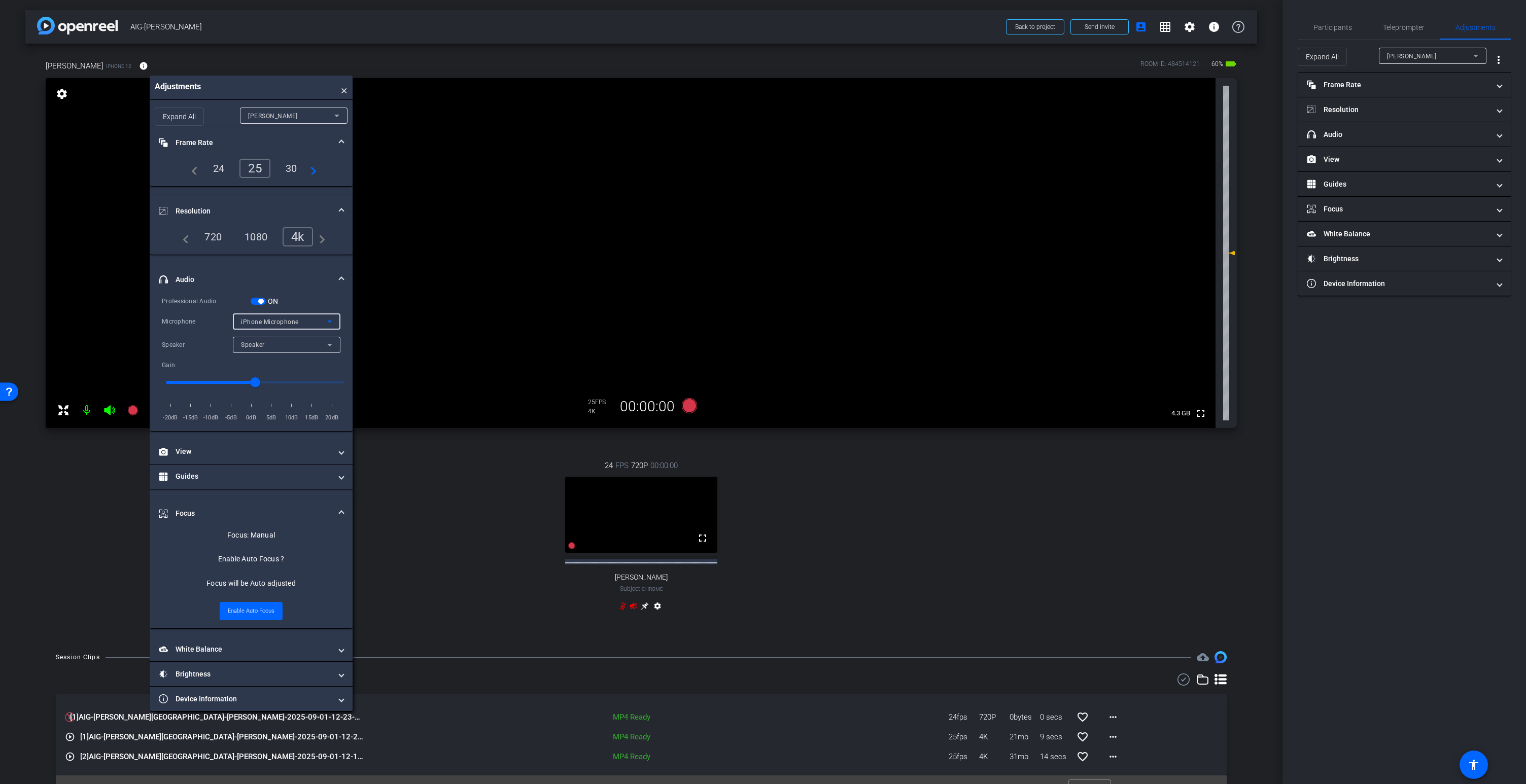
click at [264, 322] on span "iPhone Microphone" at bounding box center [270, 322] width 58 height 7
click at [281, 358] on span "Wireless ME RX" at bounding box center [265, 358] width 48 height 12
click at [691, 404] on icon at bounding box center [690, 406] width 15 height 15
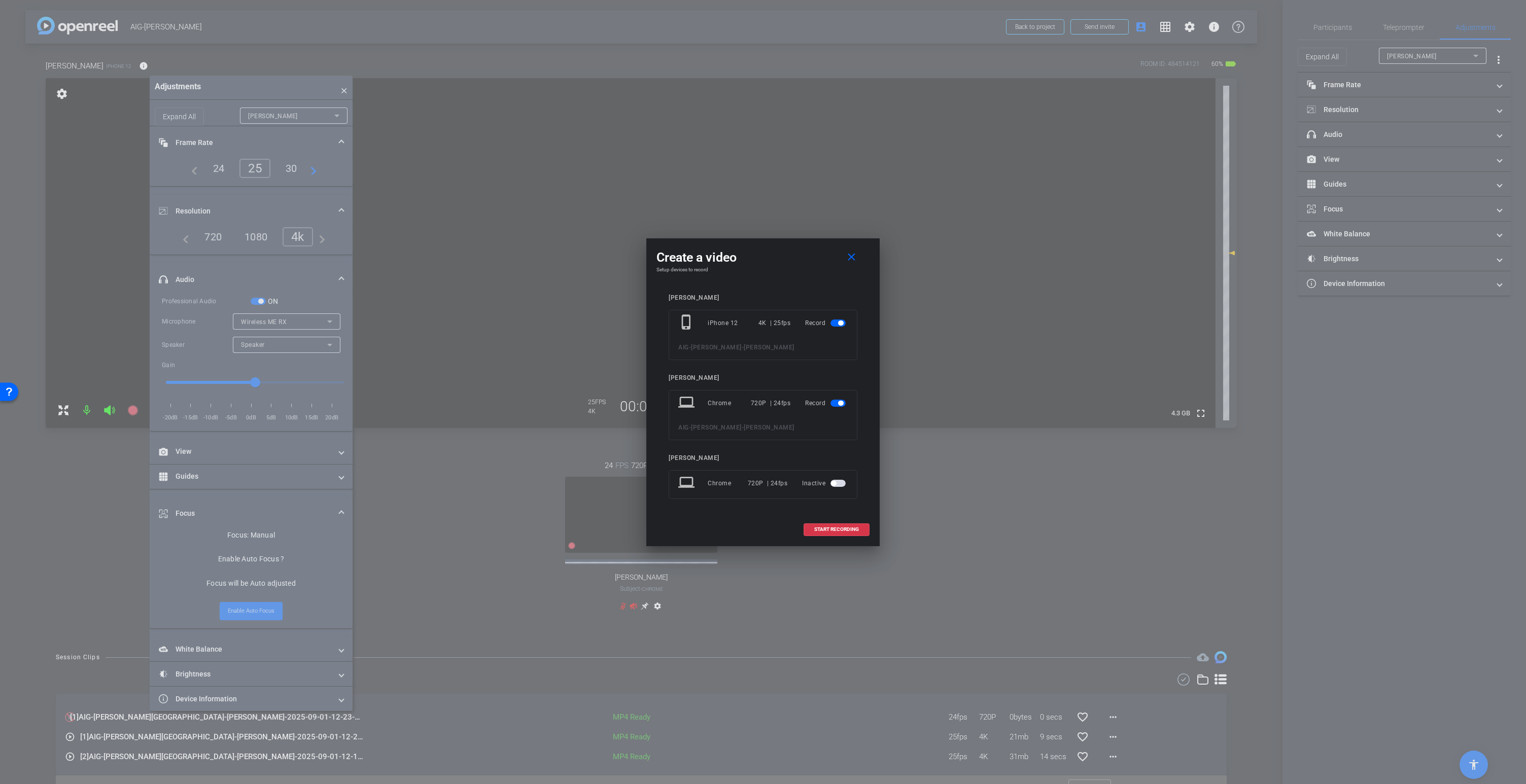
click at [835, 404] on span "button" at bounding box center [838, 403] width 15 height 7
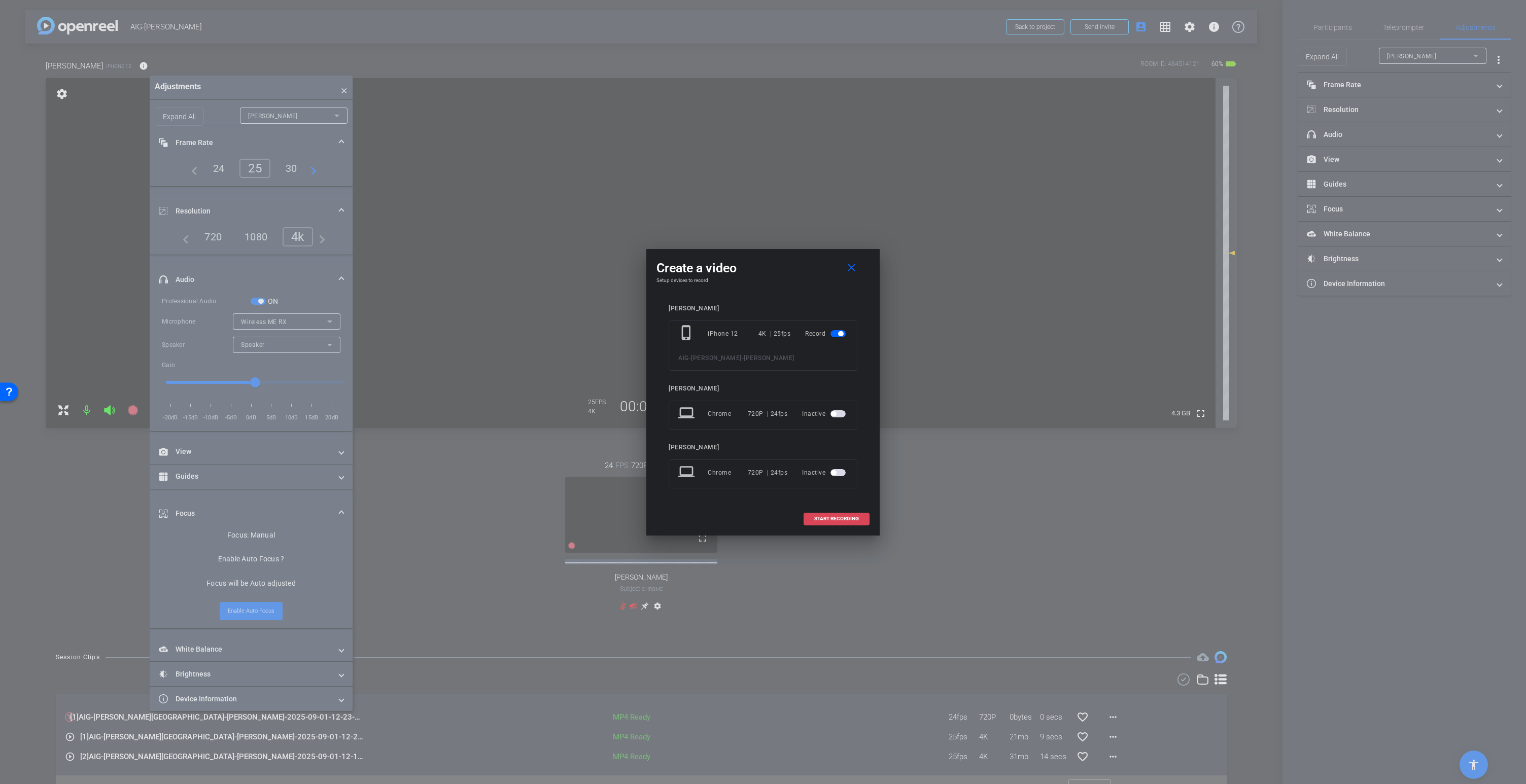
click at [837, 516] on span "START RECORDING" at bounding box center [836, 519] width 44 height 5
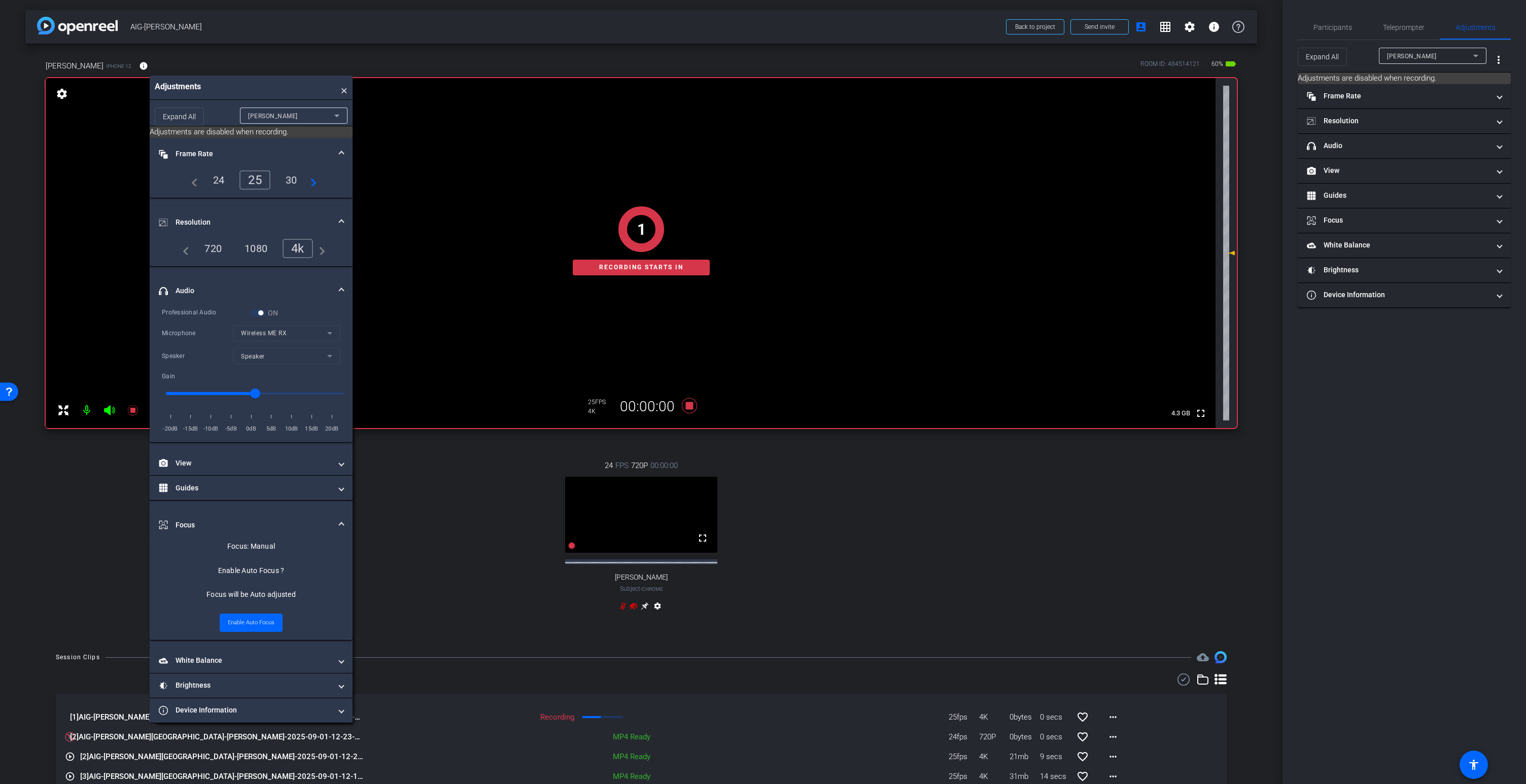
click at [634, 606] on icon at bounding box center [634, 605] width 7 height 7
click at [652, 210] on video at bounding box center [630, 253] width 1170 height 350
click at [633, 606] on icon at bounding box center [634, 606] width 8 height 8
click at [633, 606] on icon at bounding box center [634, 605] width 7 height 7
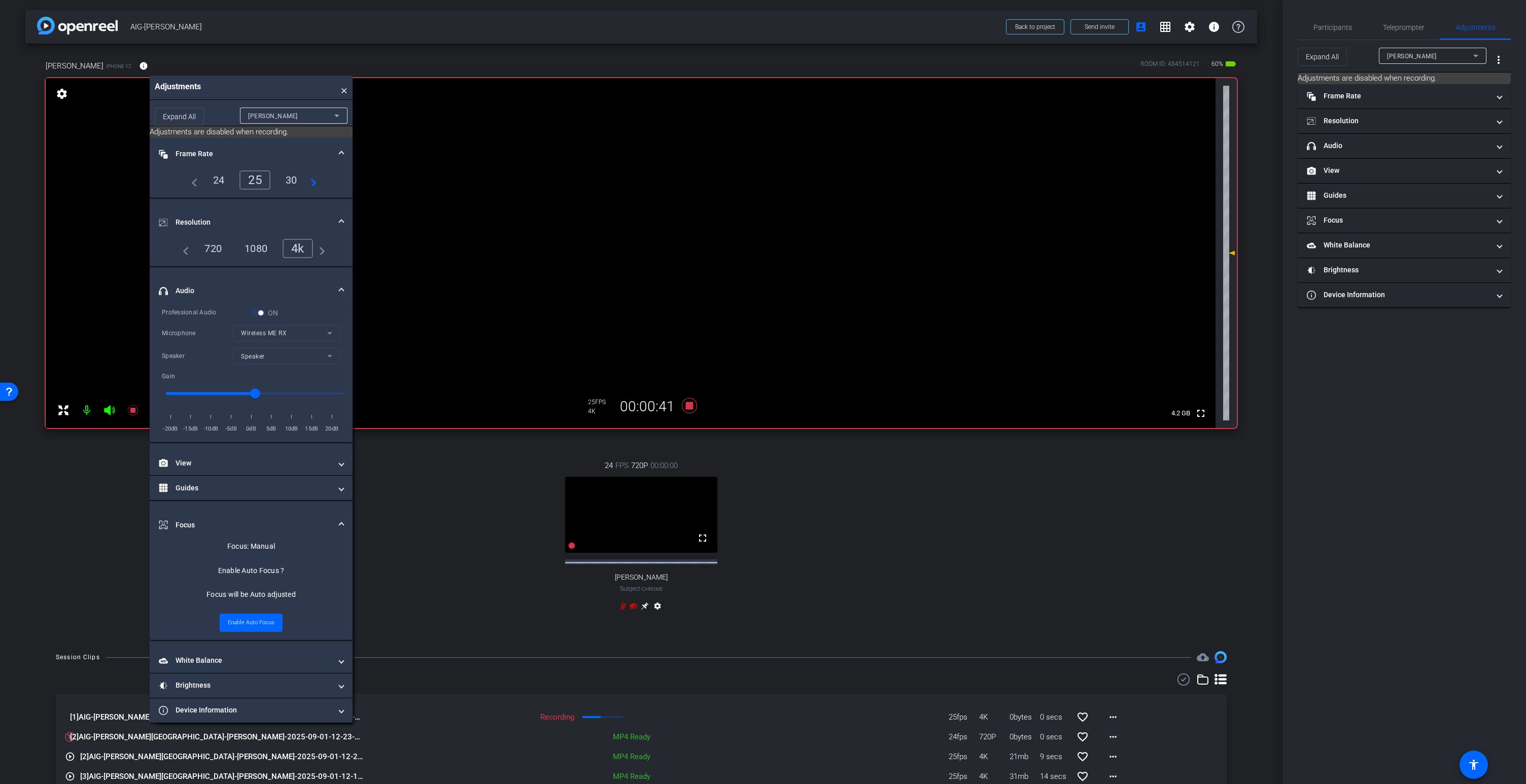
click at [633, 606] on icon at bounding box center [634, 605] width 7 height 7
click at [633, 606] on icon at bounding box center [634, 605] width 7 height 7
click at [634, 606] on icon at bounding box center [634, 605] width 7 height 7
click at [634, 606] on icon at bounding box center [634, 605] width 7 height 7
click at [633, 606] on icon at bounding box center [634, 606] width 8 height 8
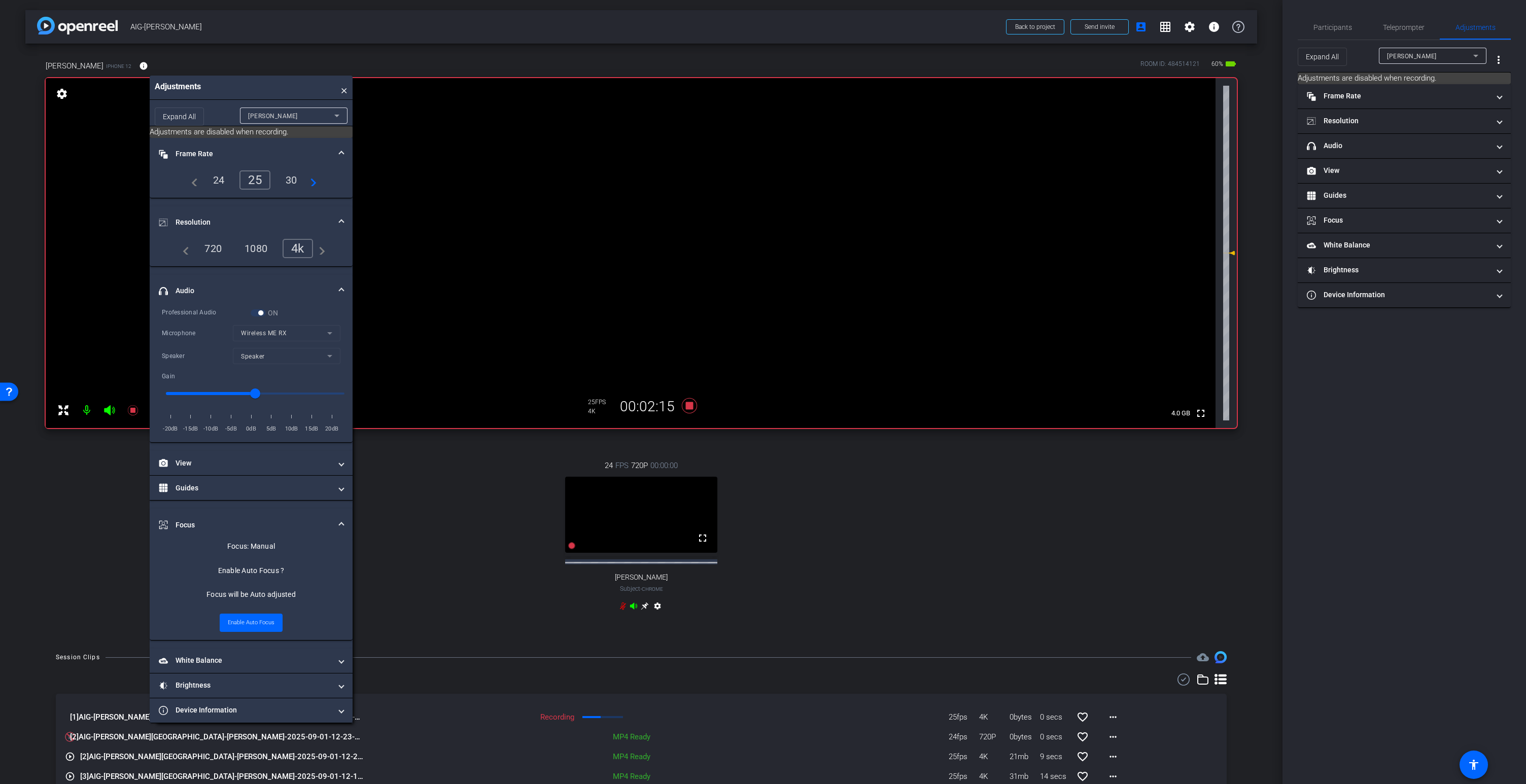
click at [633, 606] on icon at bounding box center [634, 605] width 7 height 7
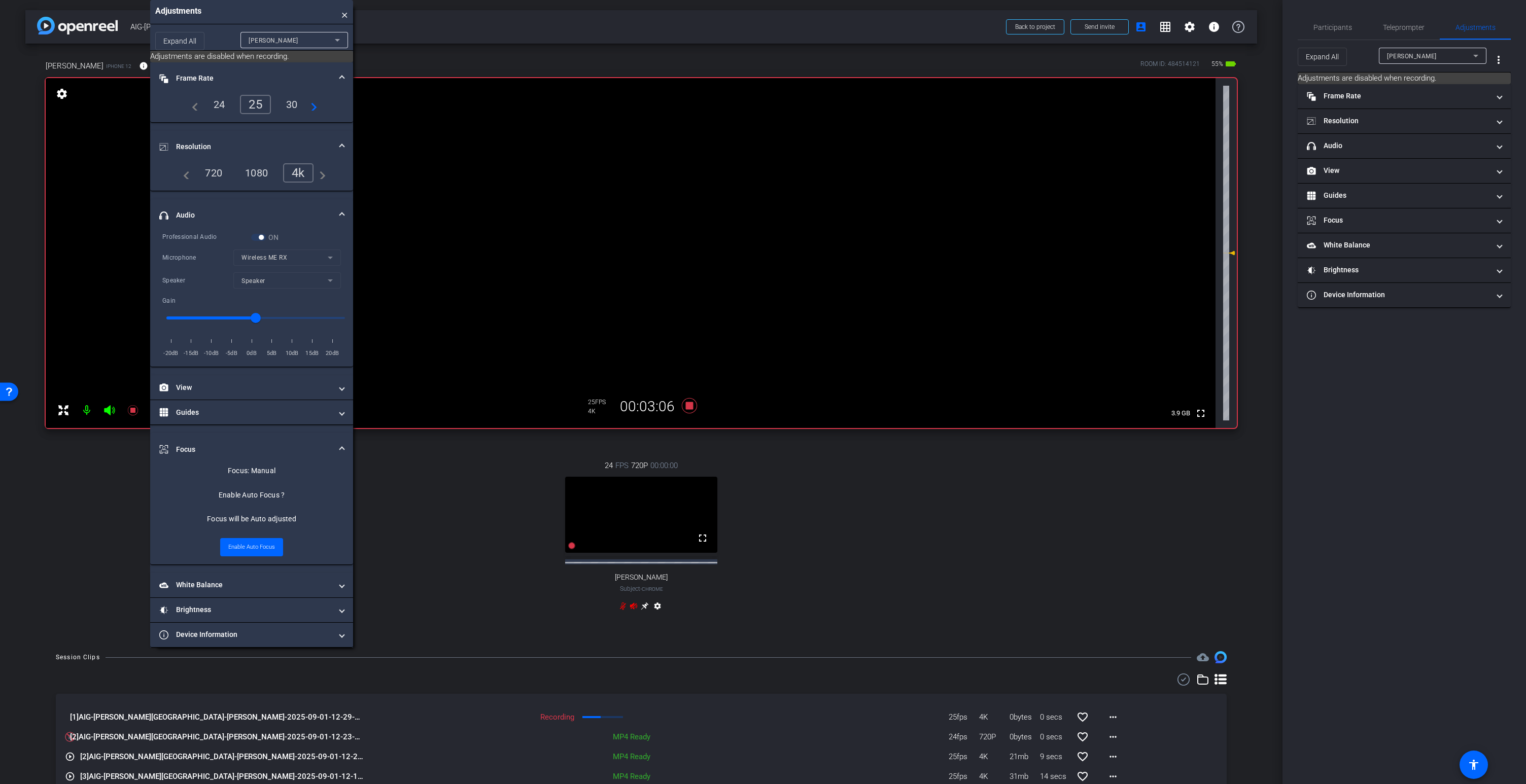
drag, startPoint x: 231, startPoint y: 76, endPoint x: 246, endPoint y: 14, distance: 63.8
click at [246, 14] on div "Adjustments ×" at bounding box center [251, 12] width 203 height 24
click at [653, 200] on video at bounding box center [630, 253] width 1170 height 350
click at [633, 609] on icon at bounding box center [634, 606] width 8 height 8
click at [634, 606] on icon at bounding box center [634, 605] width 7 height 7
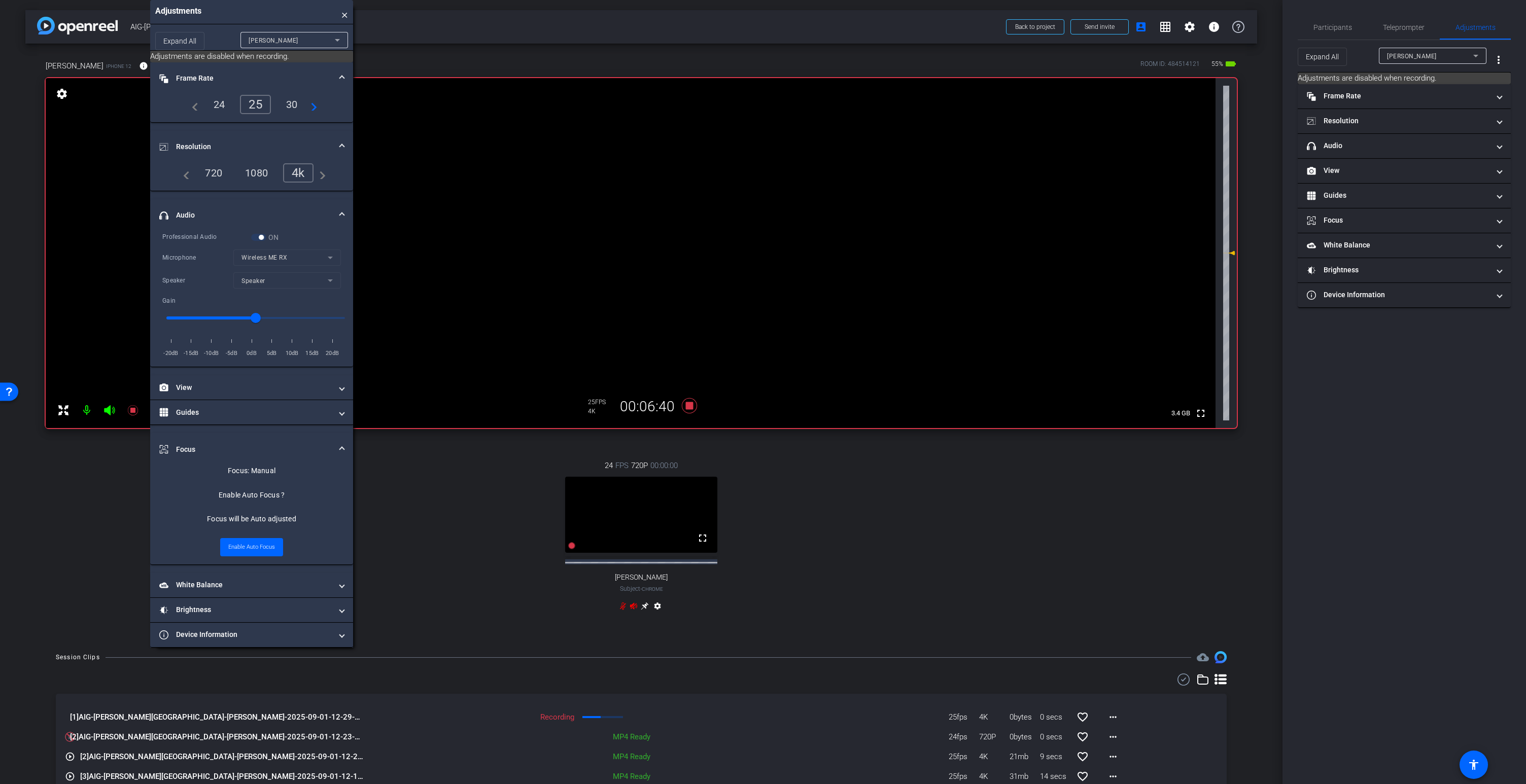
click at [635, 606] on icon at bounding box center [634, 606] width 8 height 8
click at [634, 606] on icon at bounding box center [634, 605] width 7 height 7
click at [633, 606] on icon at bounding box center [634, 606] width 8 height 8
click at [634, 606] on icon at bounding box center [634, 605] width 7 height 7
click at [633, 605] on icon at bounding box center [634, 605] width 7 height 7
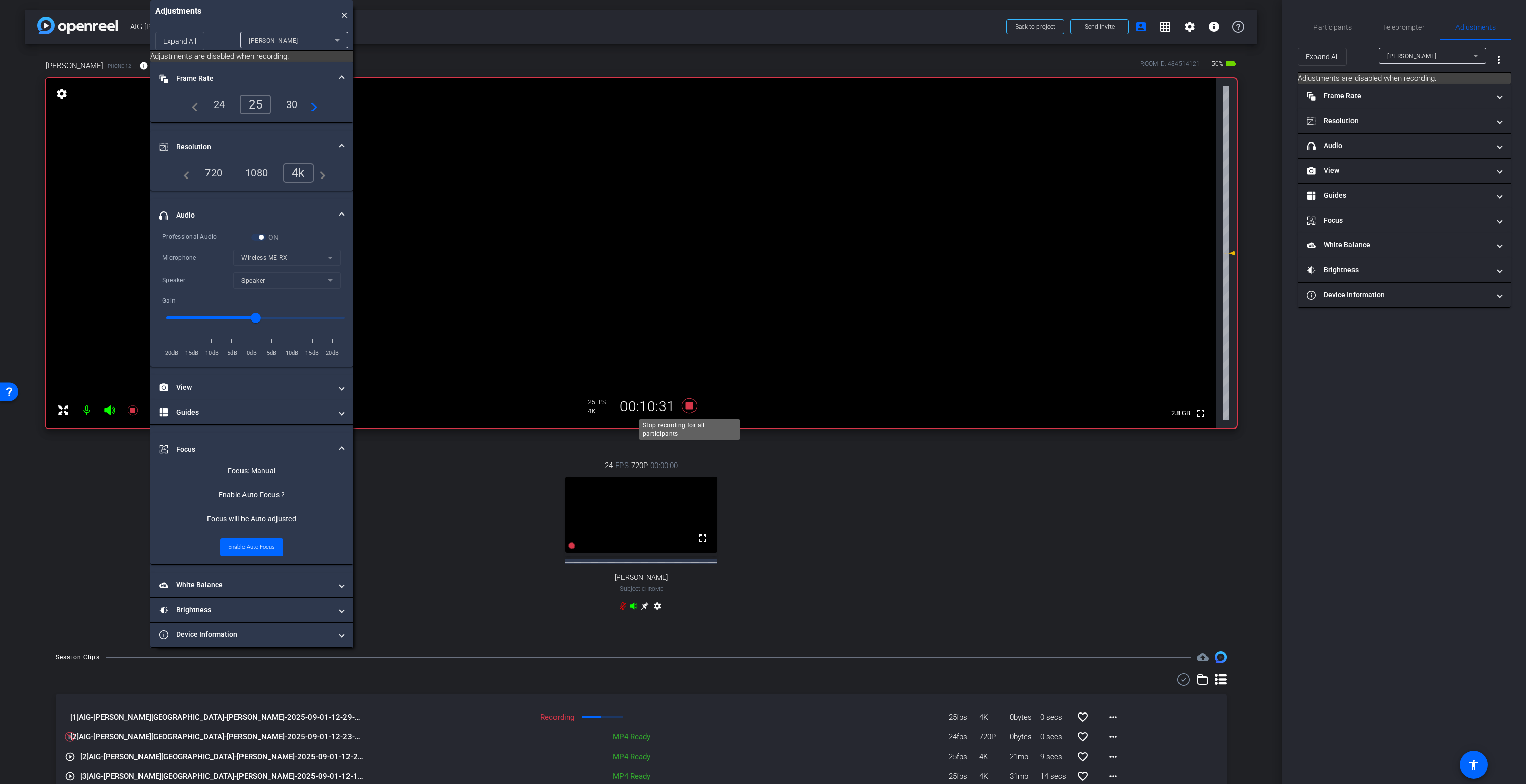
click at [690, 407] on icon at bounding box center [690, 406] width 15 height 15
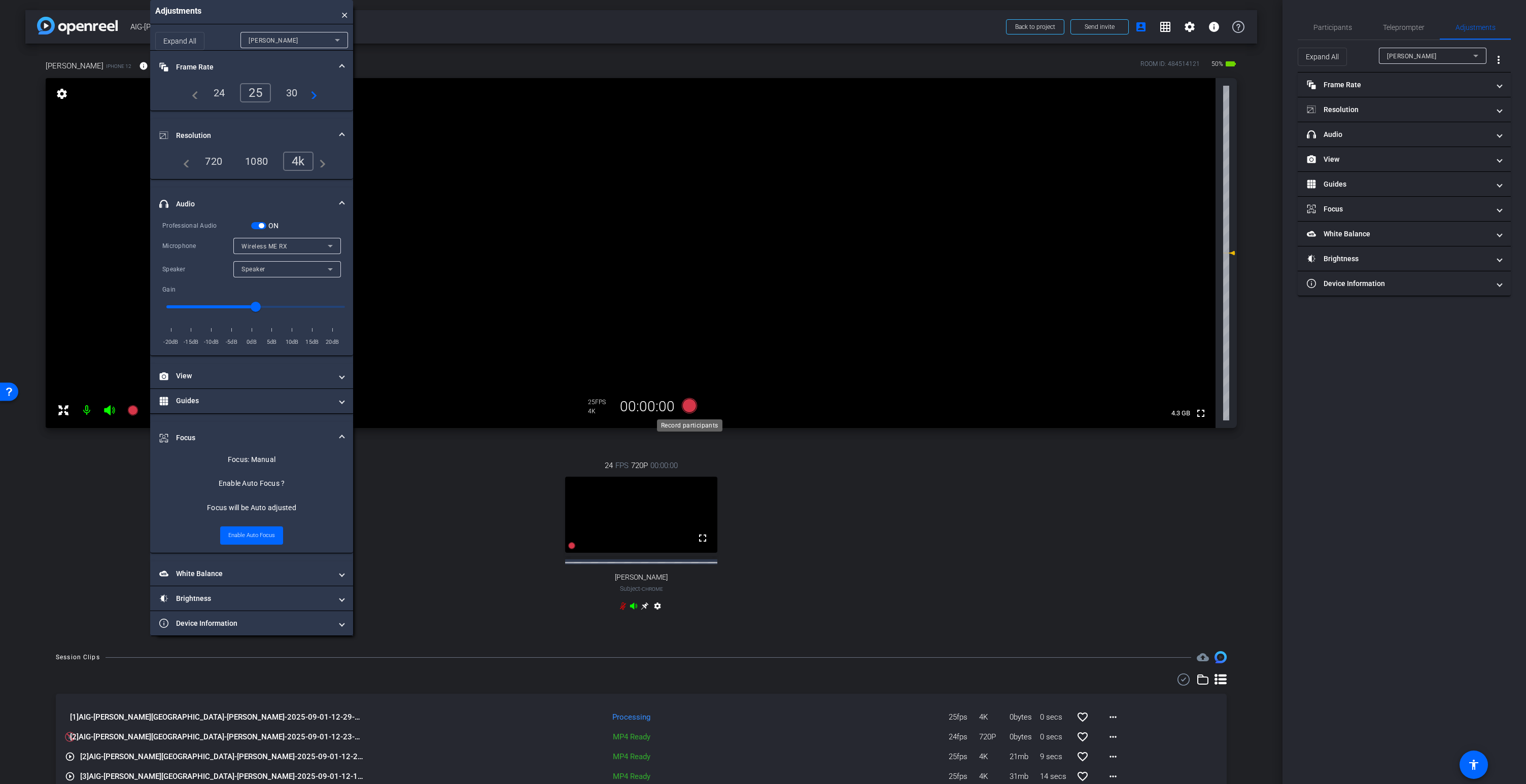
click at [691, 406] on icon at bounding box center [690, 406] width 15 height 15
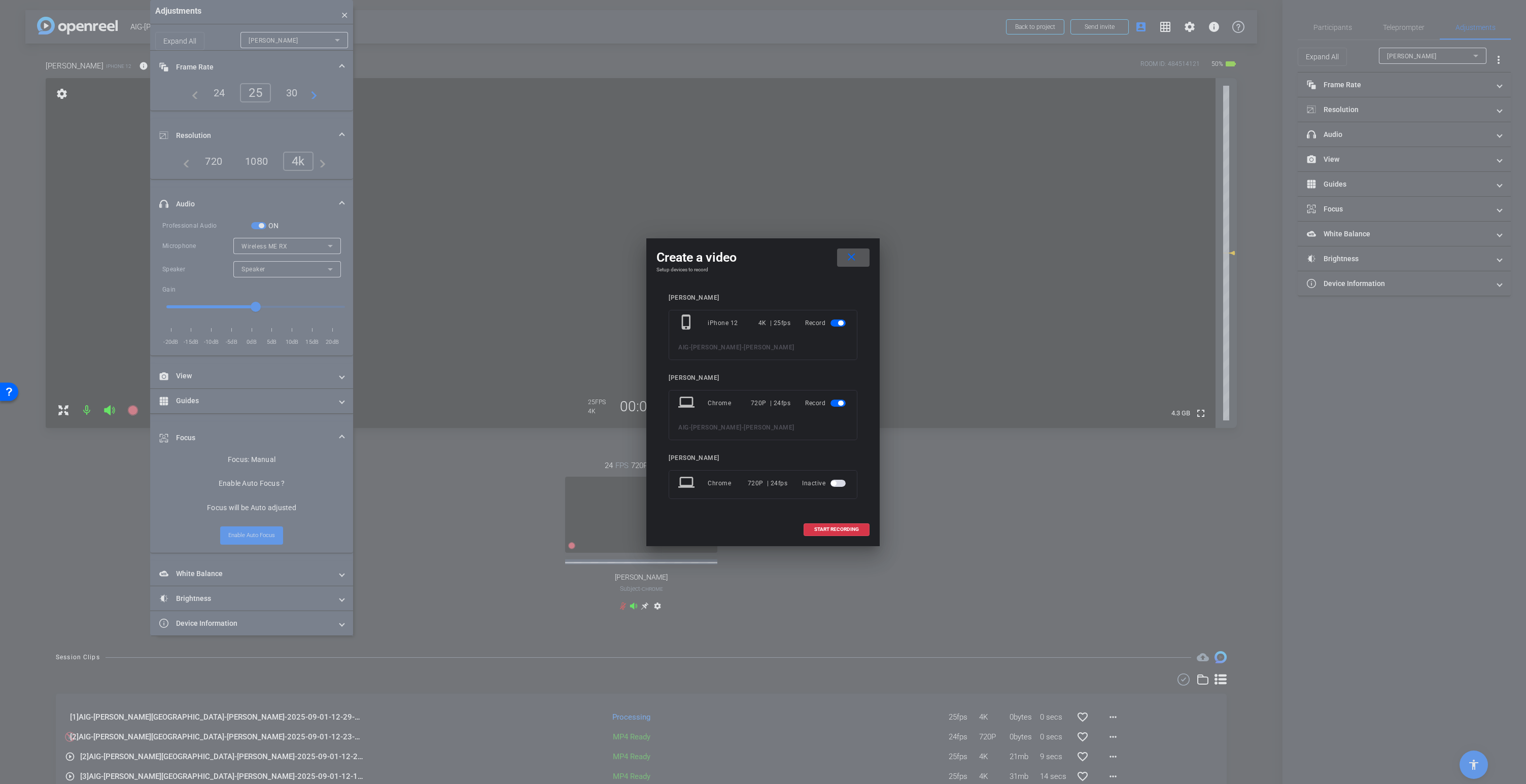
click at [839, 403] on span "button" at bounding box center [841, 403] width 5 height 5
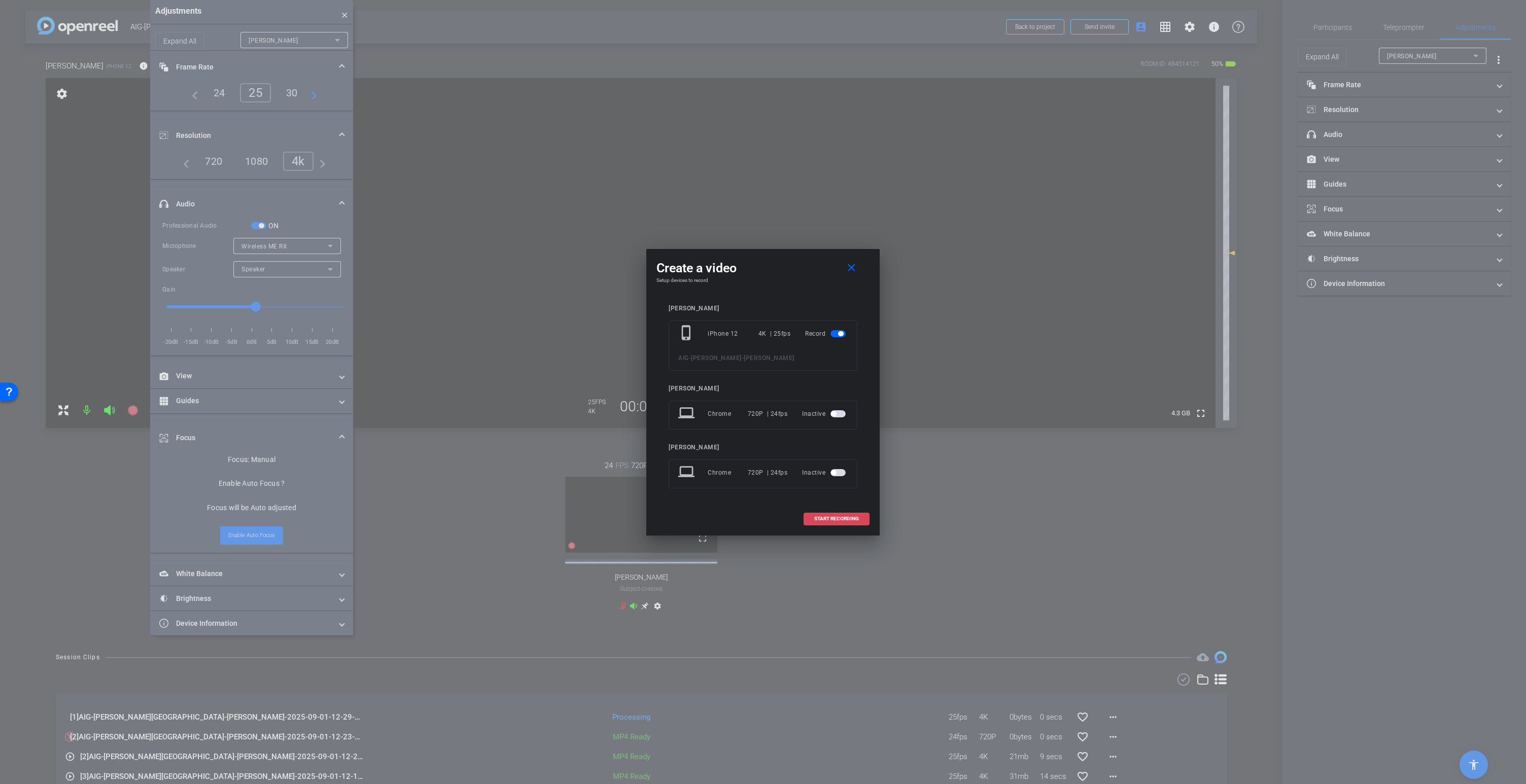
click at [838, 518] on span "START RECORDING" at bounding box center [836, 519] width 44 height 5
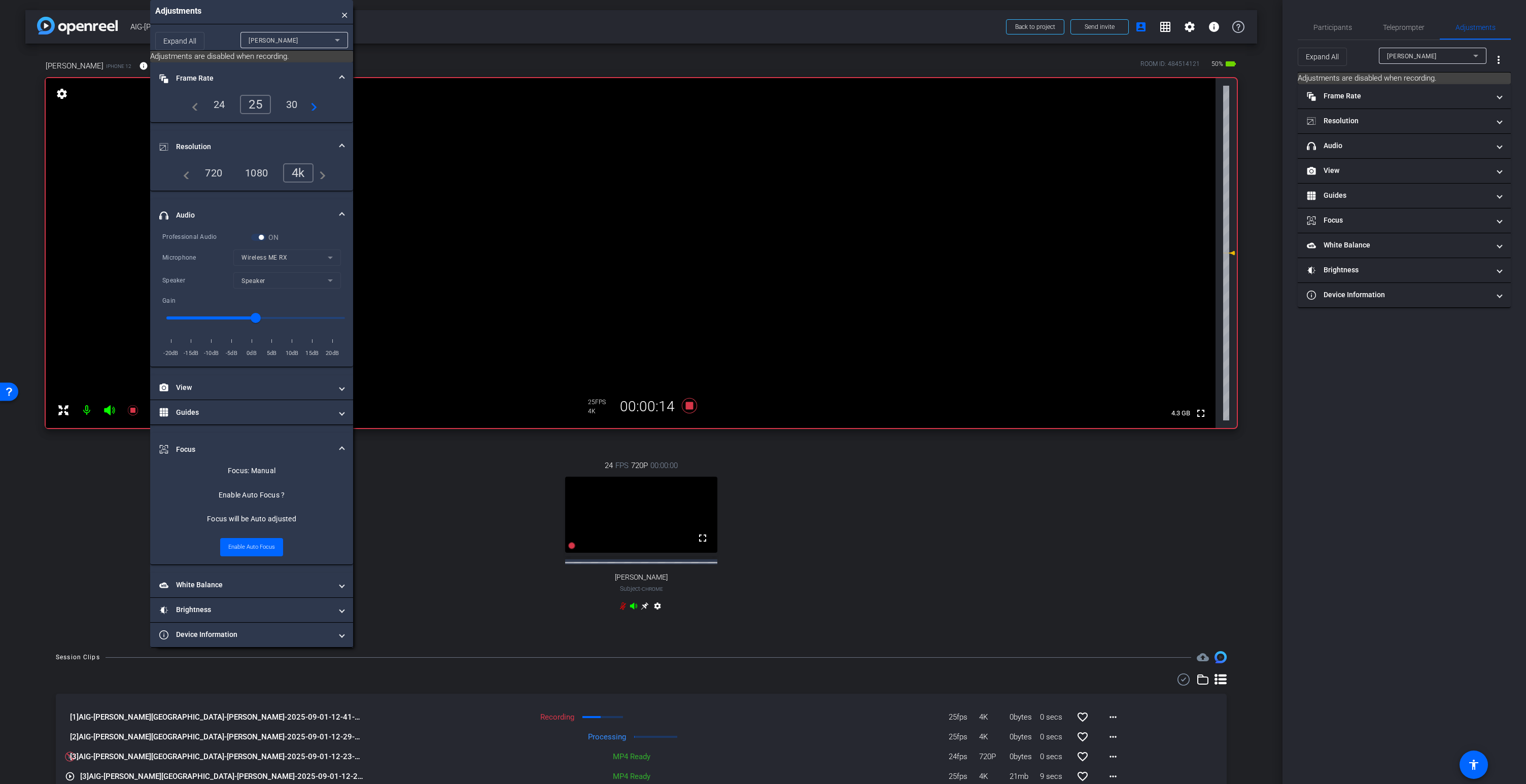
click at [631, 605] on icon at bounding box center [634, 605] width 7 height 7
click at [655, 213] on video at bounding box center [630, 253] width 1170 height 350
click at [634, 607] on icon at bounding box center [634, 606] width 8 height 8
click at [635, 605] on icon at bounding box center [634, 606] width 8 height 8
click at [265, 240] on div "ON" at bounding box center [265, 237] width 28 height 10
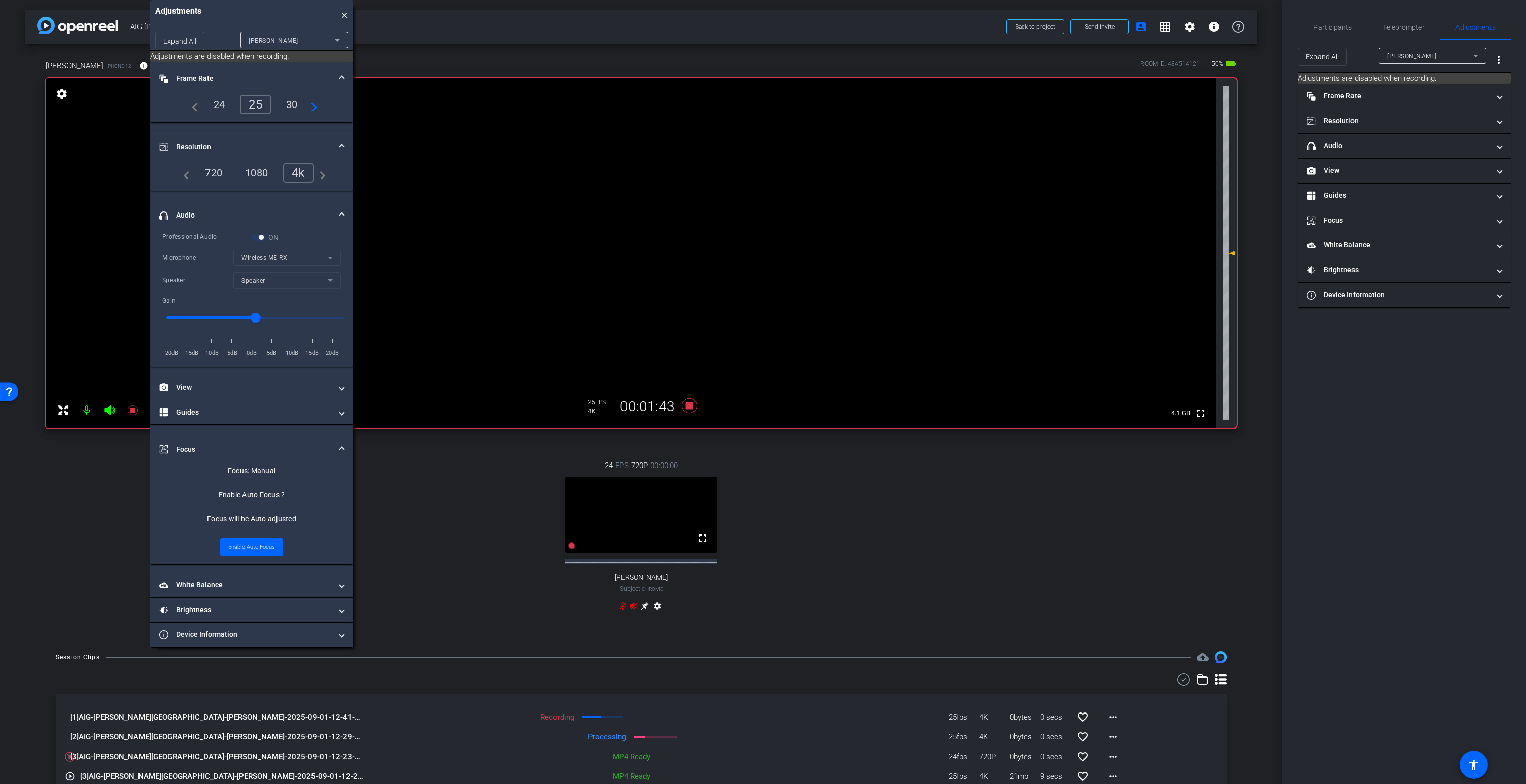
click at [634, 603] on icon at bounding box center [634, 606] width 8 height 8
click at [633, 606] on icon at bounding box center [634, 605] width 7 height 7
click at [690, 406] on icon at bounding box center [690, 406] width 15 height 15
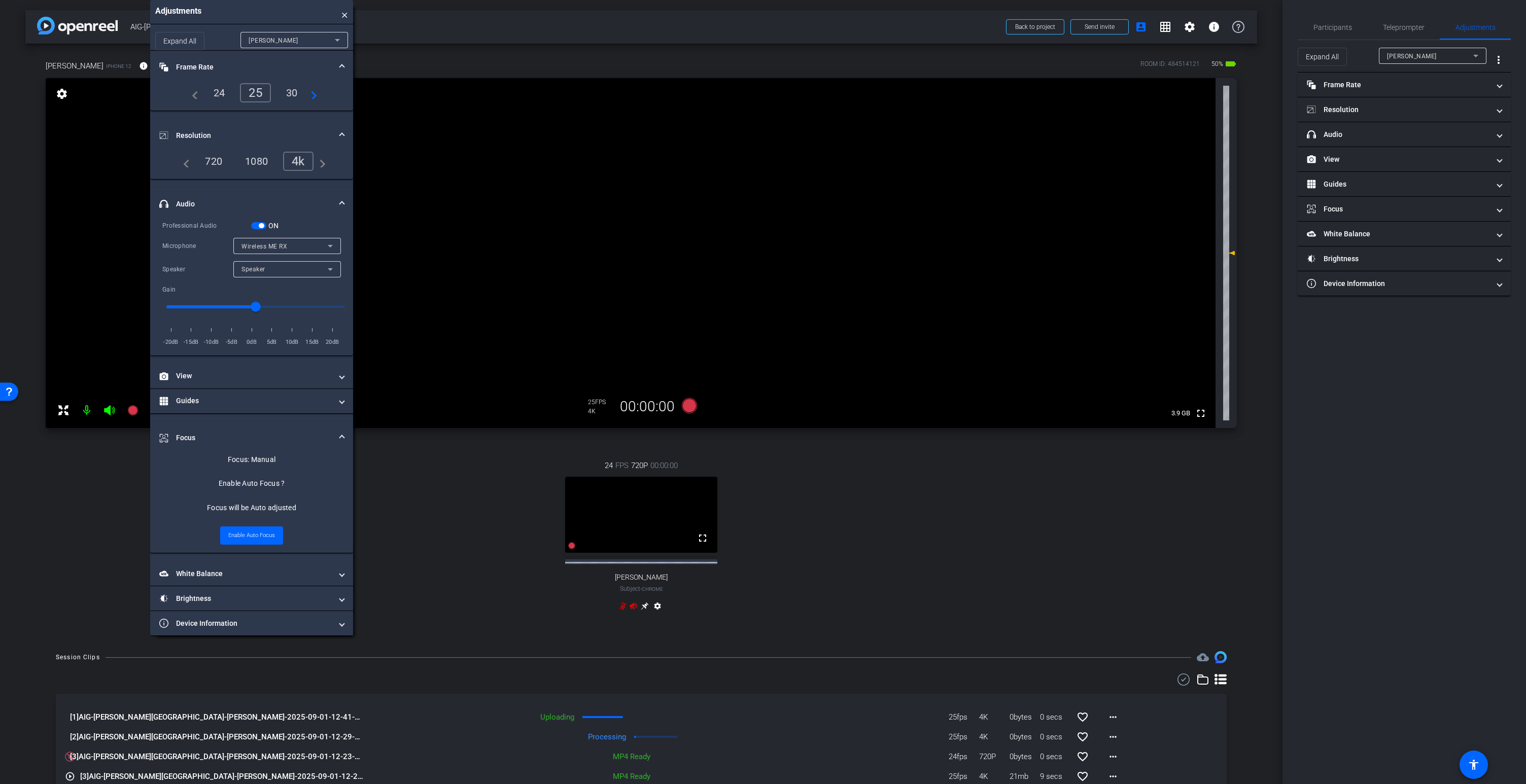
click at [258, 229] on span "button" at bounding box center [259, 226] width 15 height 7
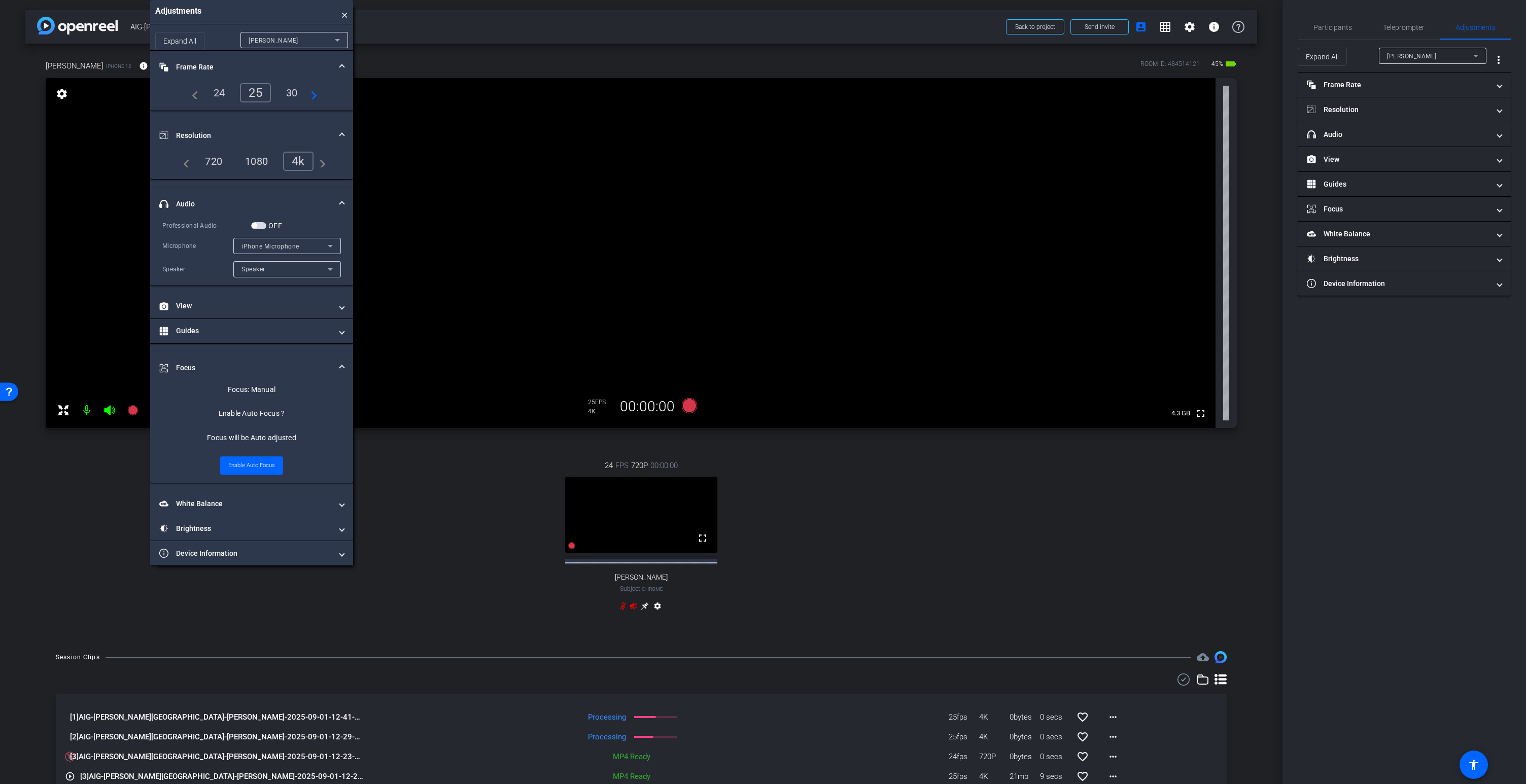
click at [634, 606] on icon at bounding box center [634, 606] width 8 height 8
click at [258, 224] on span "button" at bounding box center [259, 226] width 15 height 7
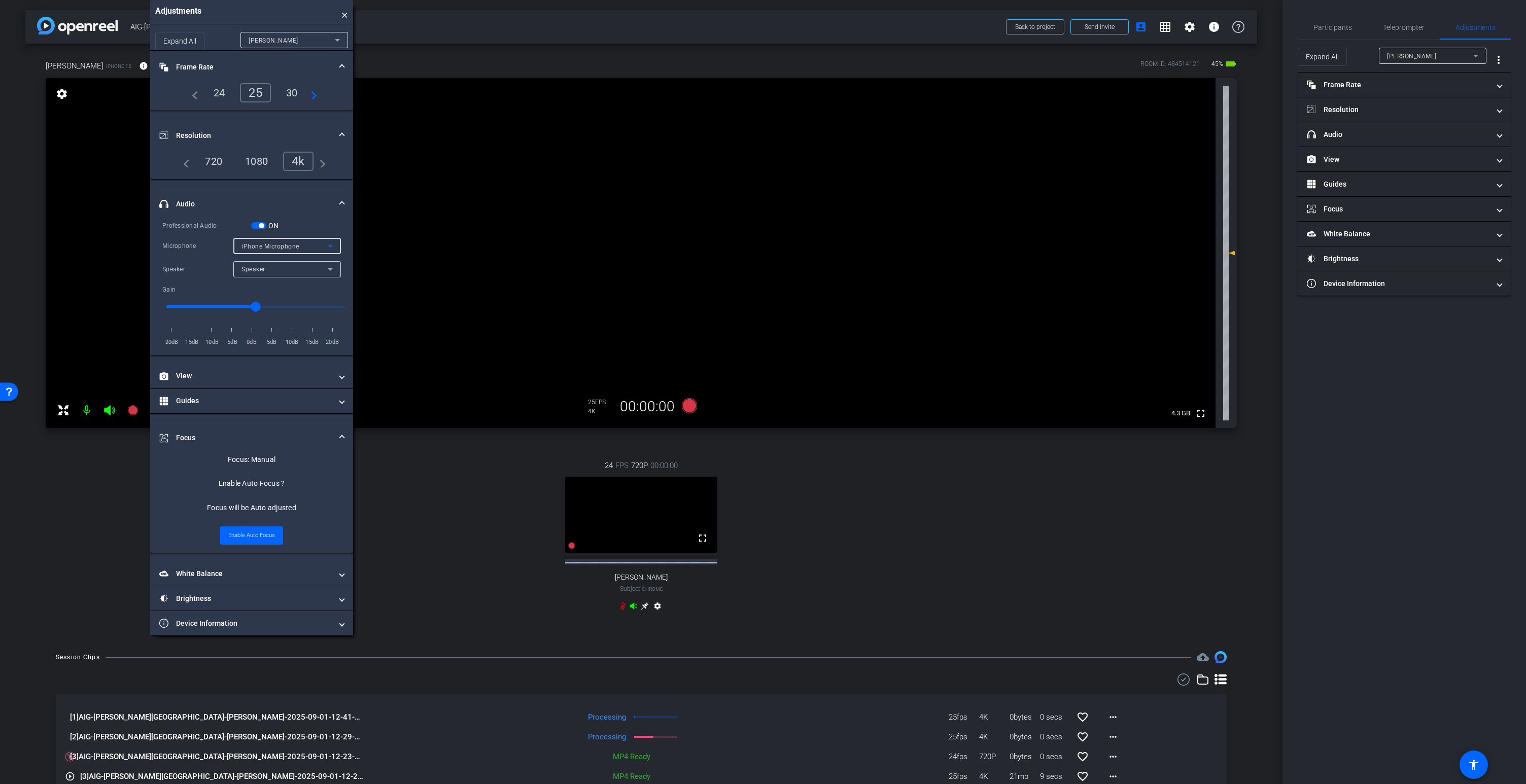
click at [277, 248] on span "iPhone Microphone" at bounding box center [271, 246] width 58 height 7
drag, startPoint x: 273, startPoint y: 275, endPoint x: 271, endPoint y: 284, distance: 9.2
click at [271, 284] on span "Wireless ME RX" at bounding box center [265, 282] width 48 height 12
click at [259, 226] on span "button" at bounding box center [261, 226] width 5 height 5
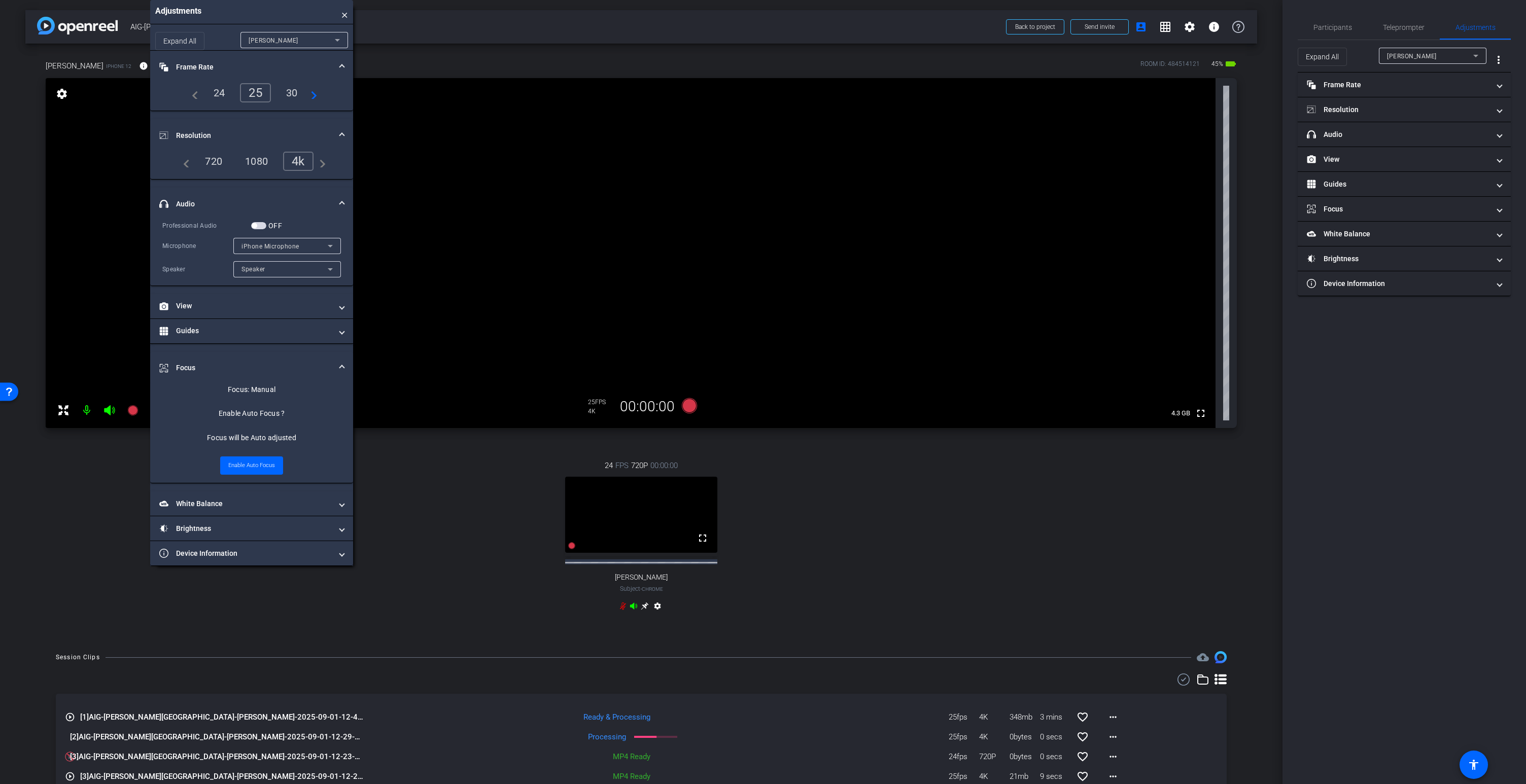
click at [259, 224] on span "button" at bounding box center [259, 226] width 15 height 7
click at [281, 246] on span "iPhone Microphone" at bounding box center [271, 246] width 58 height 7
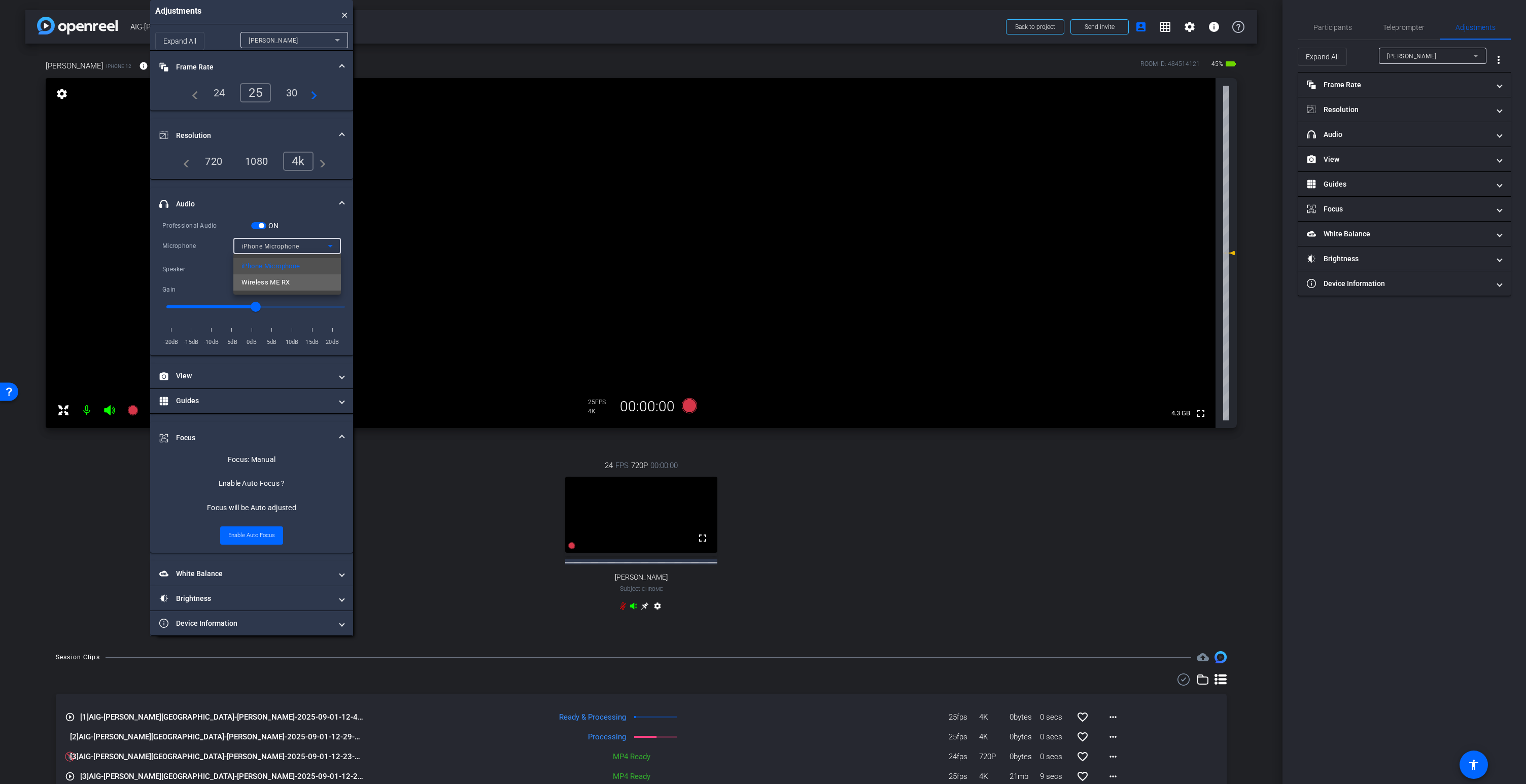
click at [266, 281] on span "Wireless ME RX" at bounding box center [265, 282] width 48 height 12
click at [685, 406] on icon at bounding box center [690, 406] width 15 height 15
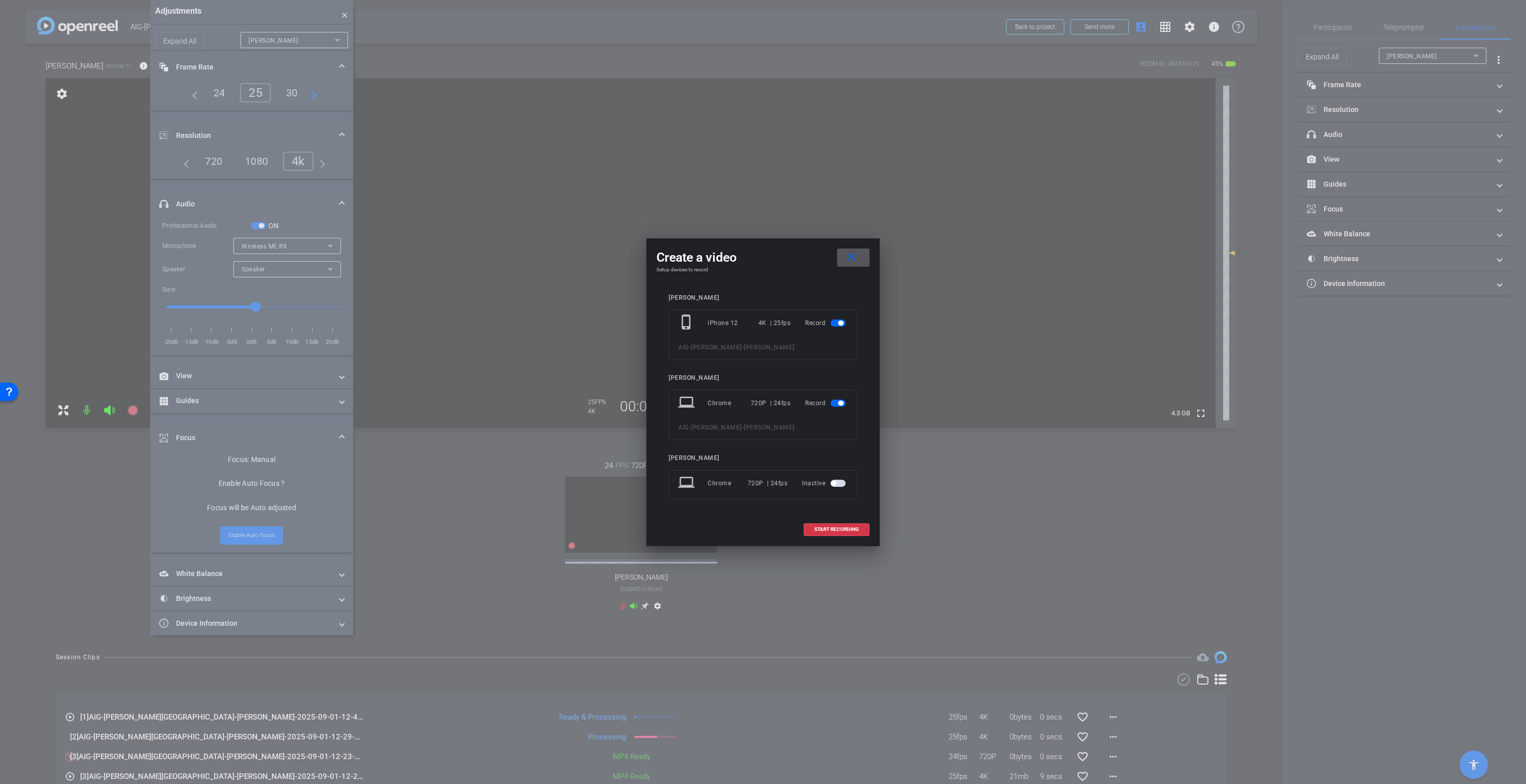
click at [832, 400] on button "button" at bounding box center [838, 403] width 15 height 7
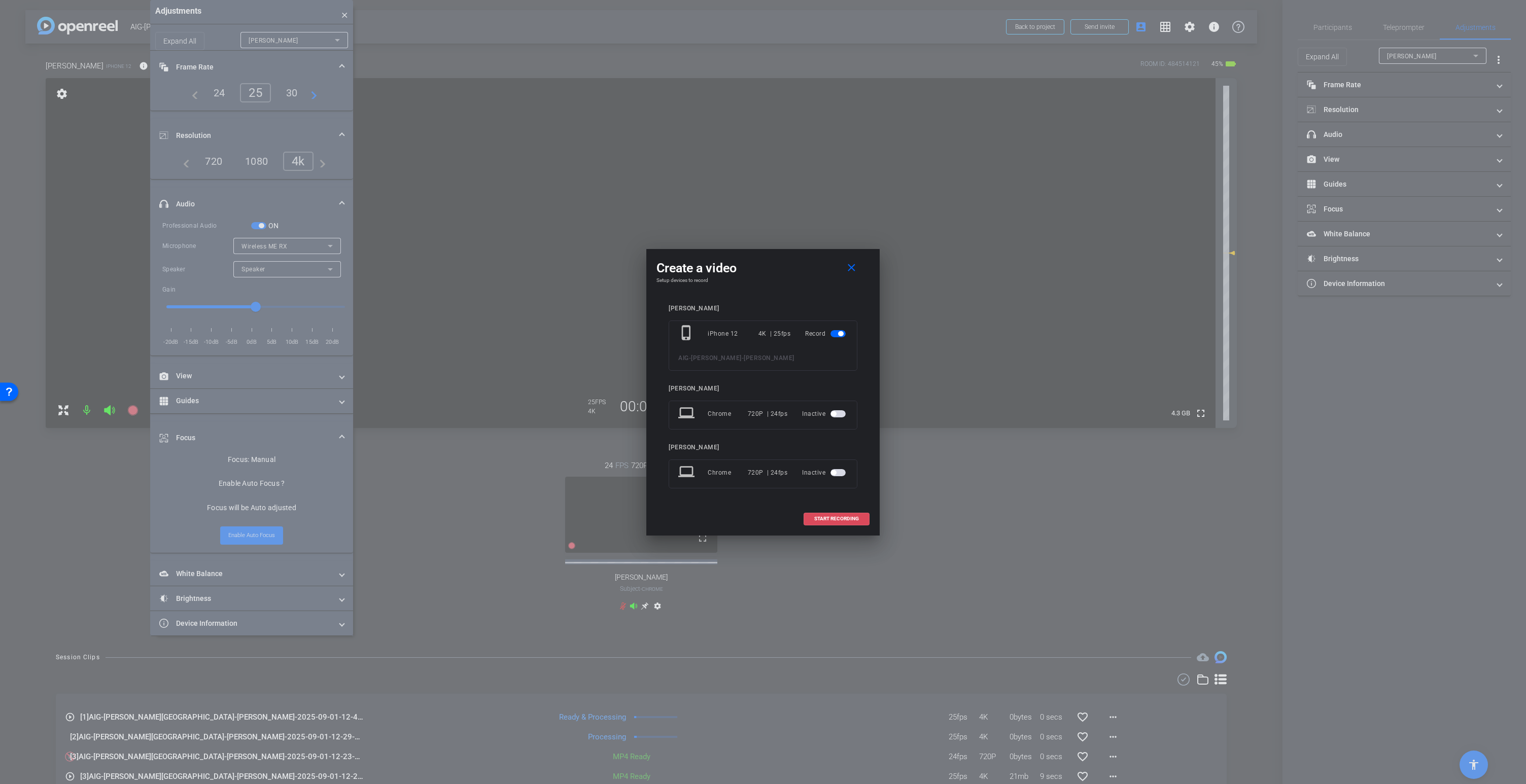
click at [835, 516] on span "START RECORDING" at bounding box center [836, 519] width 44 height 5
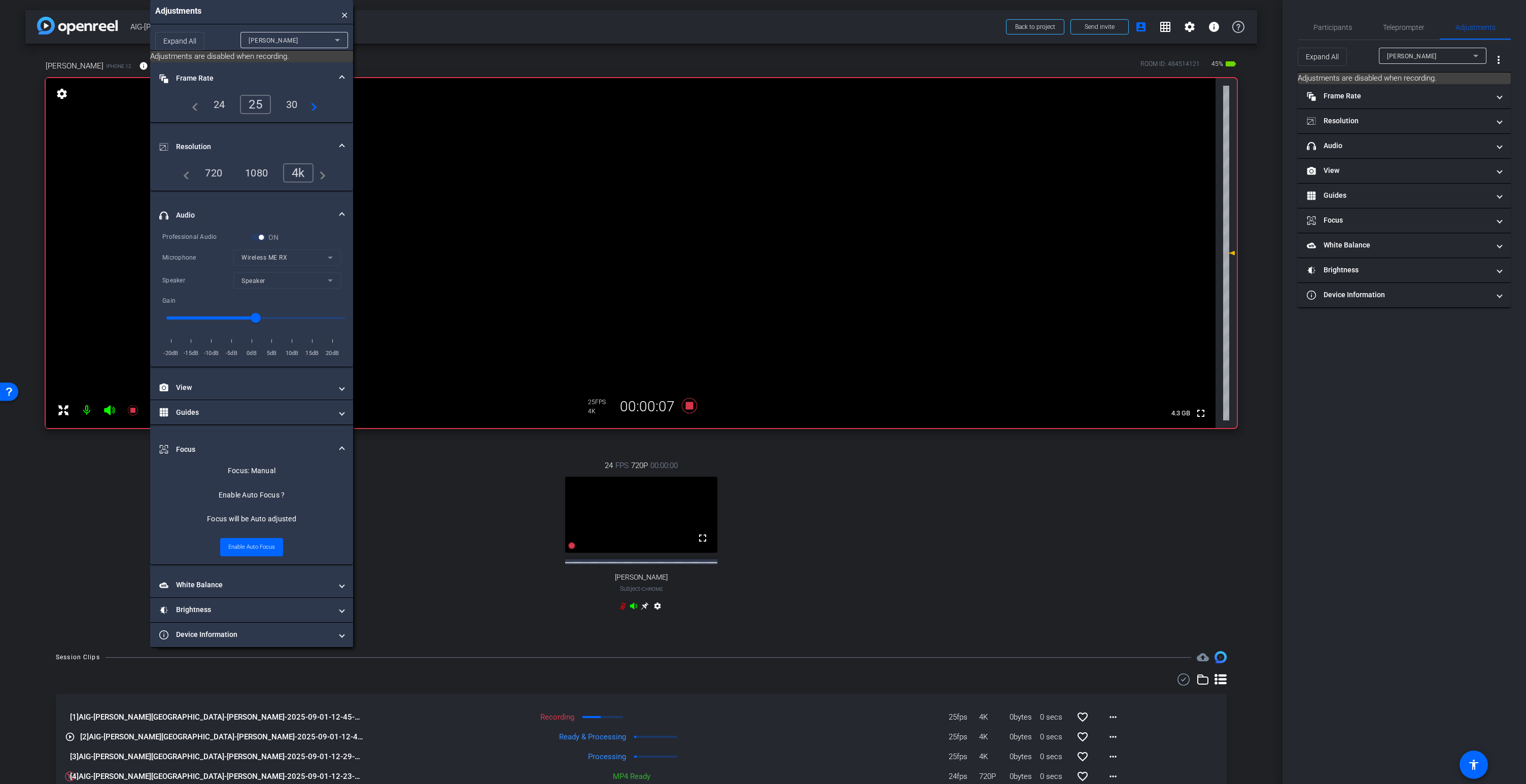
click at [634, 604] on icon at bounding box center [634, 606] width 8 height 8
click at [633, 606] on icon at bounding box center [634, 605] width 7 height 7
click at [634, 606] on icon at bounding box center [634, 605] width 7 height 7
click at [652, 213] on video at bounding box center [630, 253] width 1170 height 350
click at [634, 605] on icon at bounding box center [634, 606] width 8 height 8
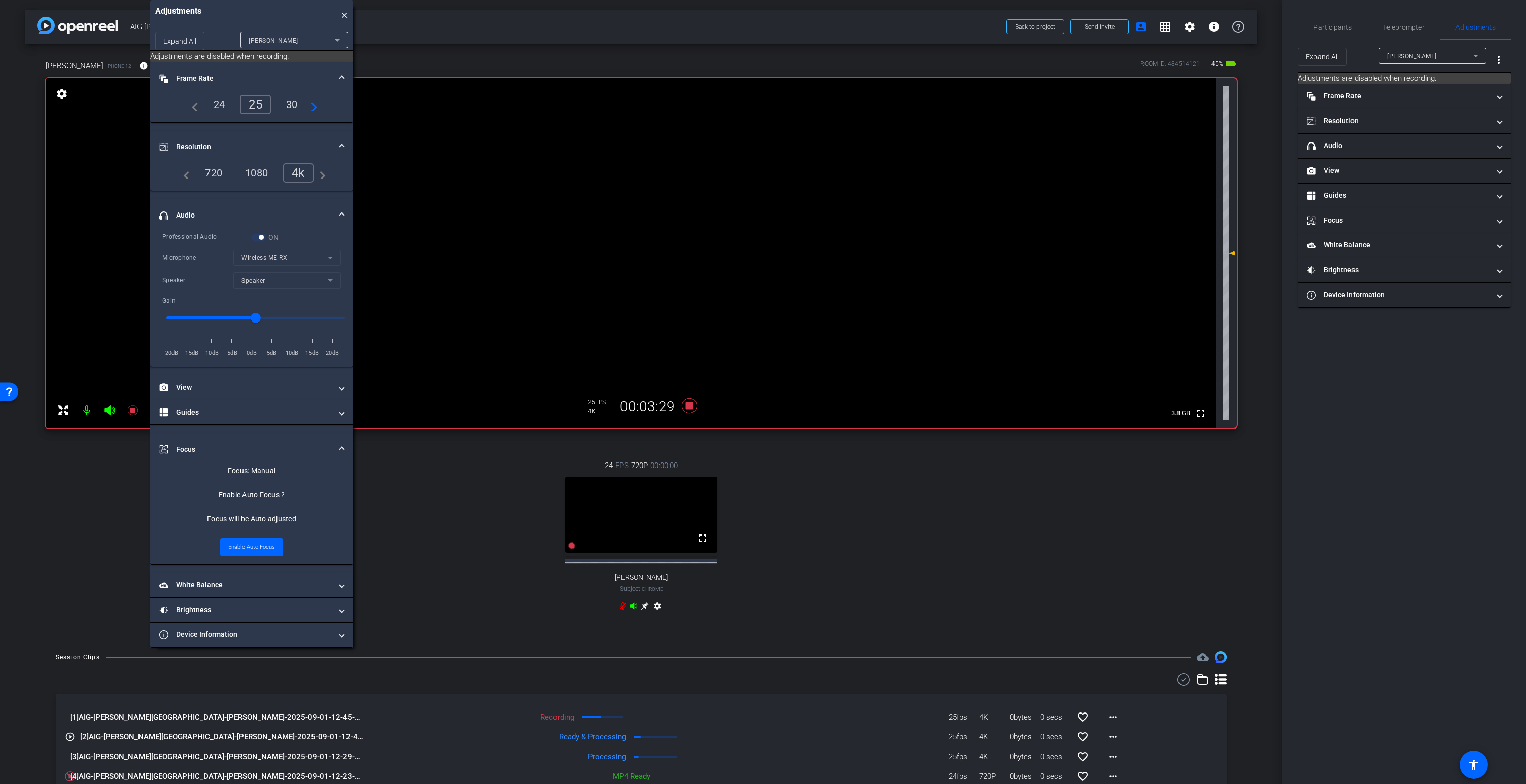
click at [633, 605] on icon at bounding box center [634, 605] width 7 height 7
click at [652, 220] on video at bounding box center [630, 253] width 1170 height 350
click at [634, 606] on icon at bounding box center [634, 606] width 8 height 8
click at [688, 405] on icon at bounding box center [690, 406] width 15 height 15
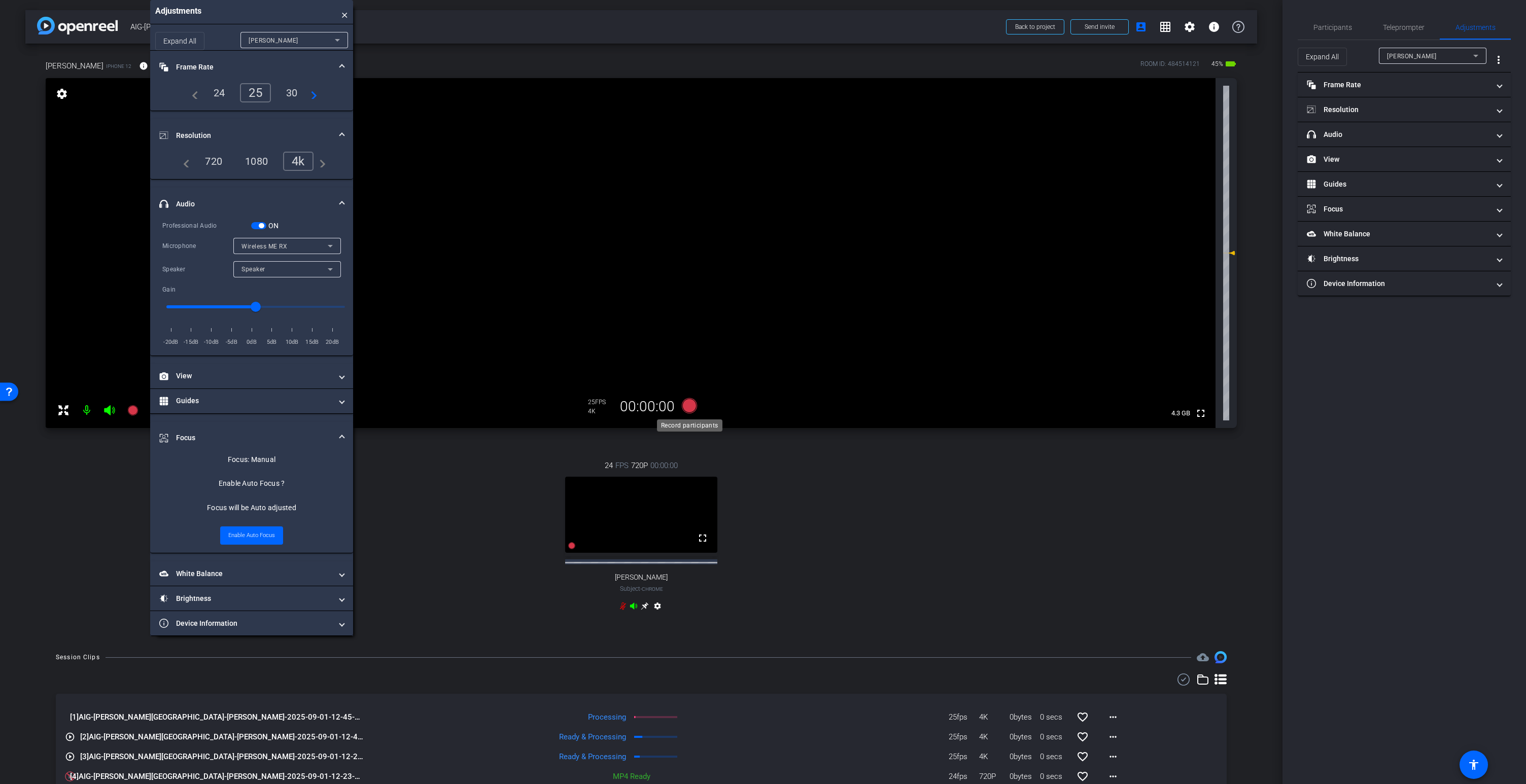
click at [693, 405] on icon at bounding box center [690, 406] width 15 height 15
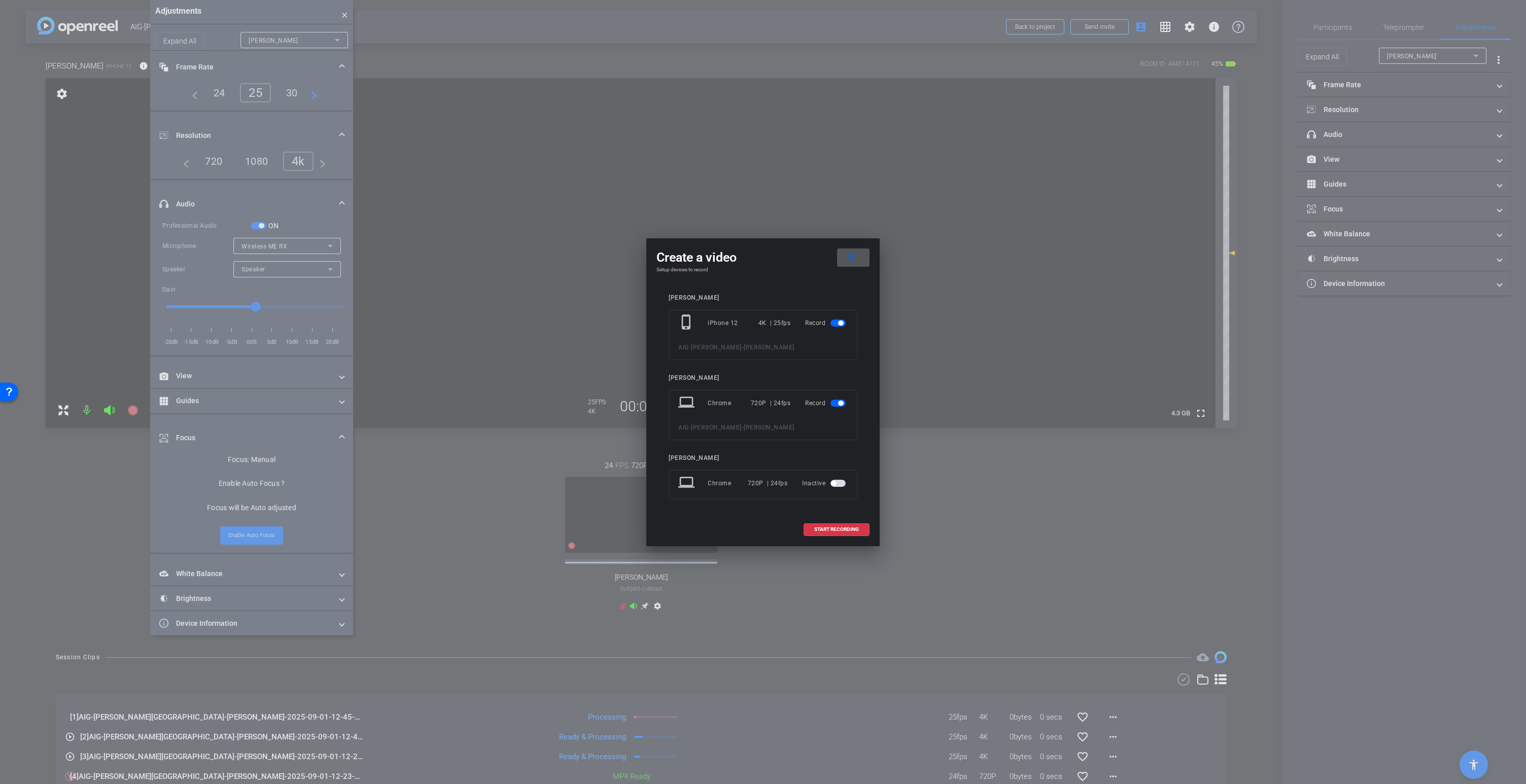
click at [837, 405] on span "button" at bounding box center [838, 403] width 15 height 7
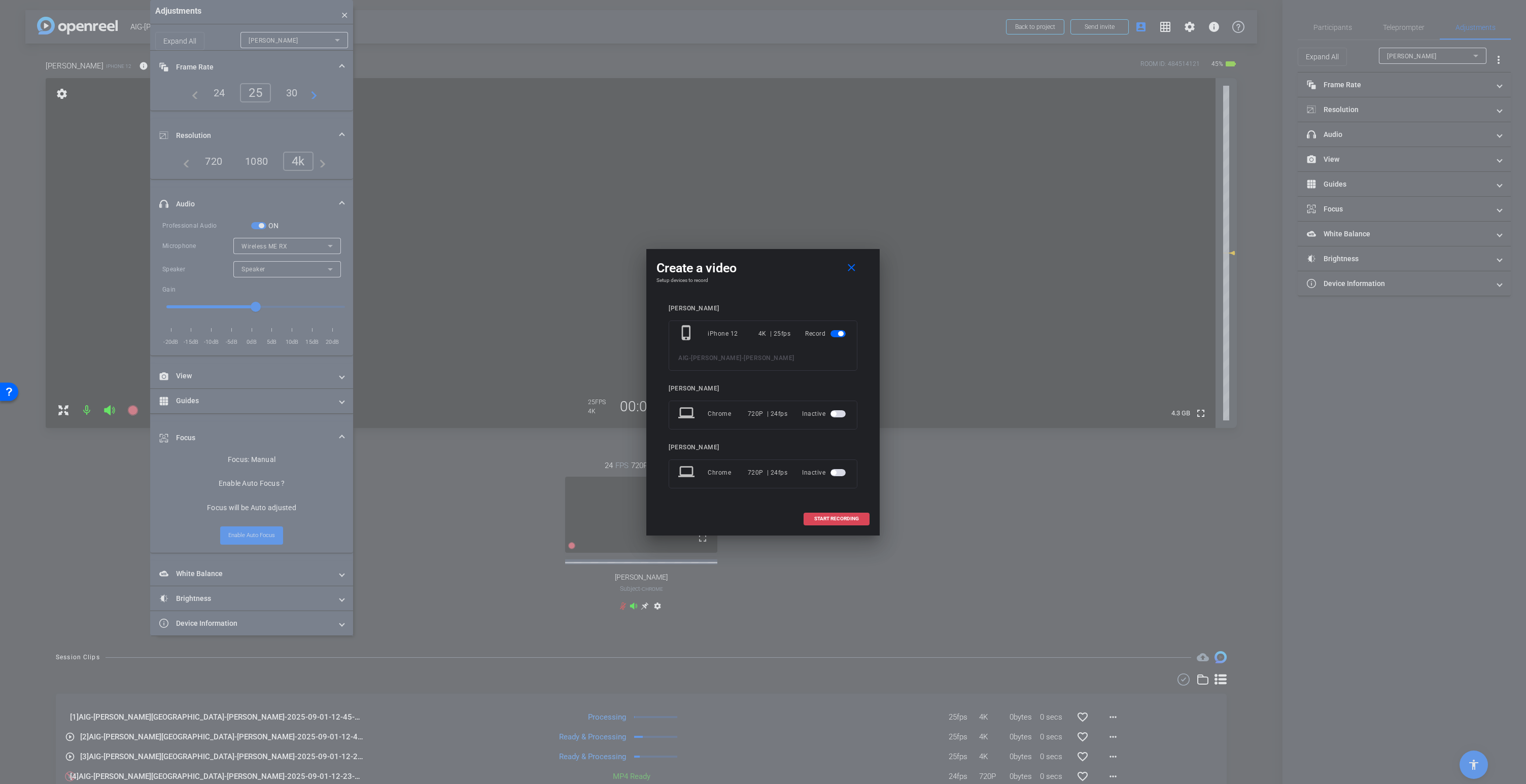
click at [835, 519] on span "START RECORDING" at bounding box center [836, 519] width 44 height 5
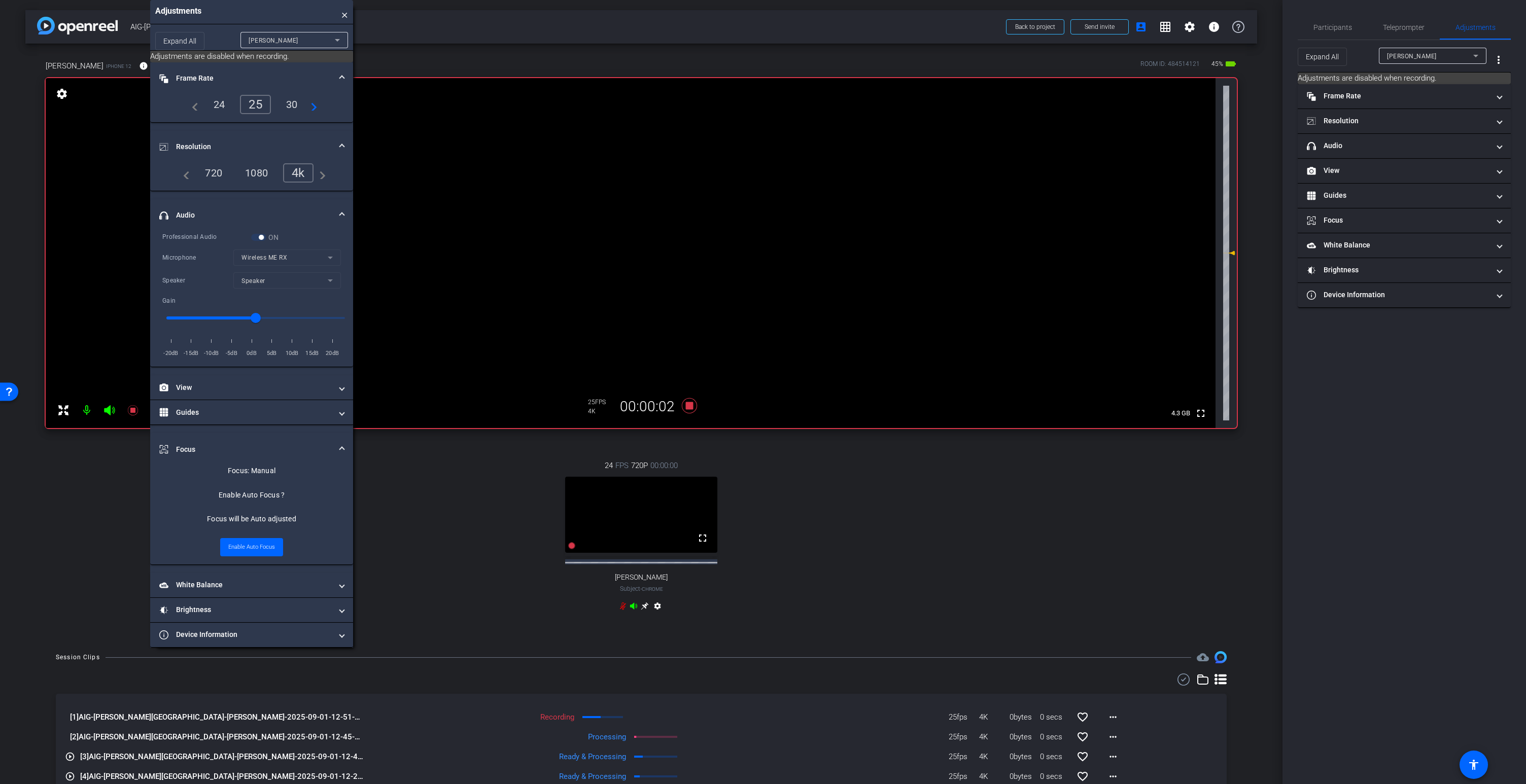
click at [633, 605] on icon at bounding box center [634, 605] width 7 height 7
click at [633, 606] on icon at bounding box center [634, 606] width 8 height 8
click at [691, 408] on icon at bounding box center [690, 406] width 15 height 15
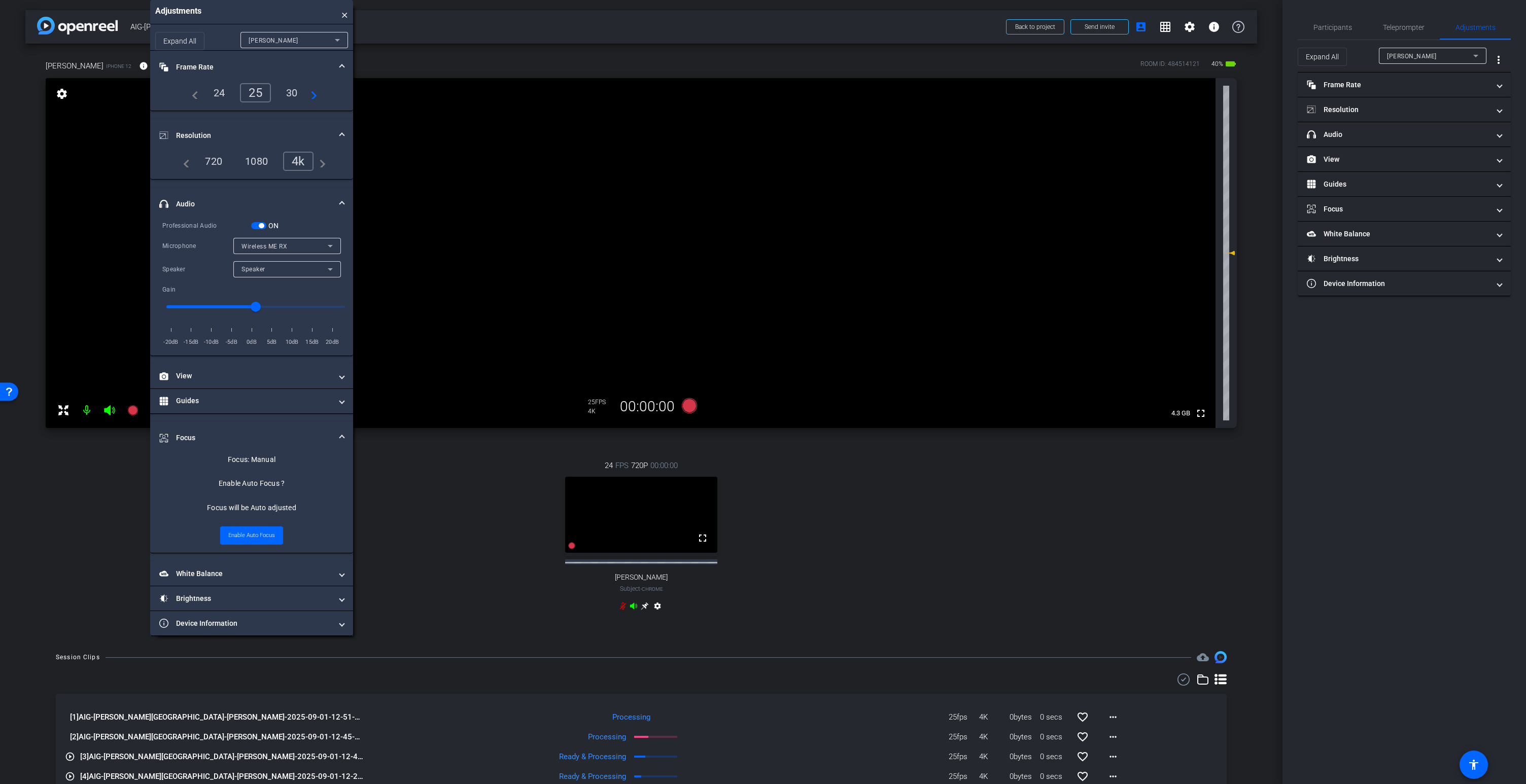
drag, startPoint x: 258, startPoint y: 225, endPoint x: 278, endPoint y: 237, distance: 23.3
click at [259, 226] on button "ON" at bounding box center [259, 226] width 15 height 7
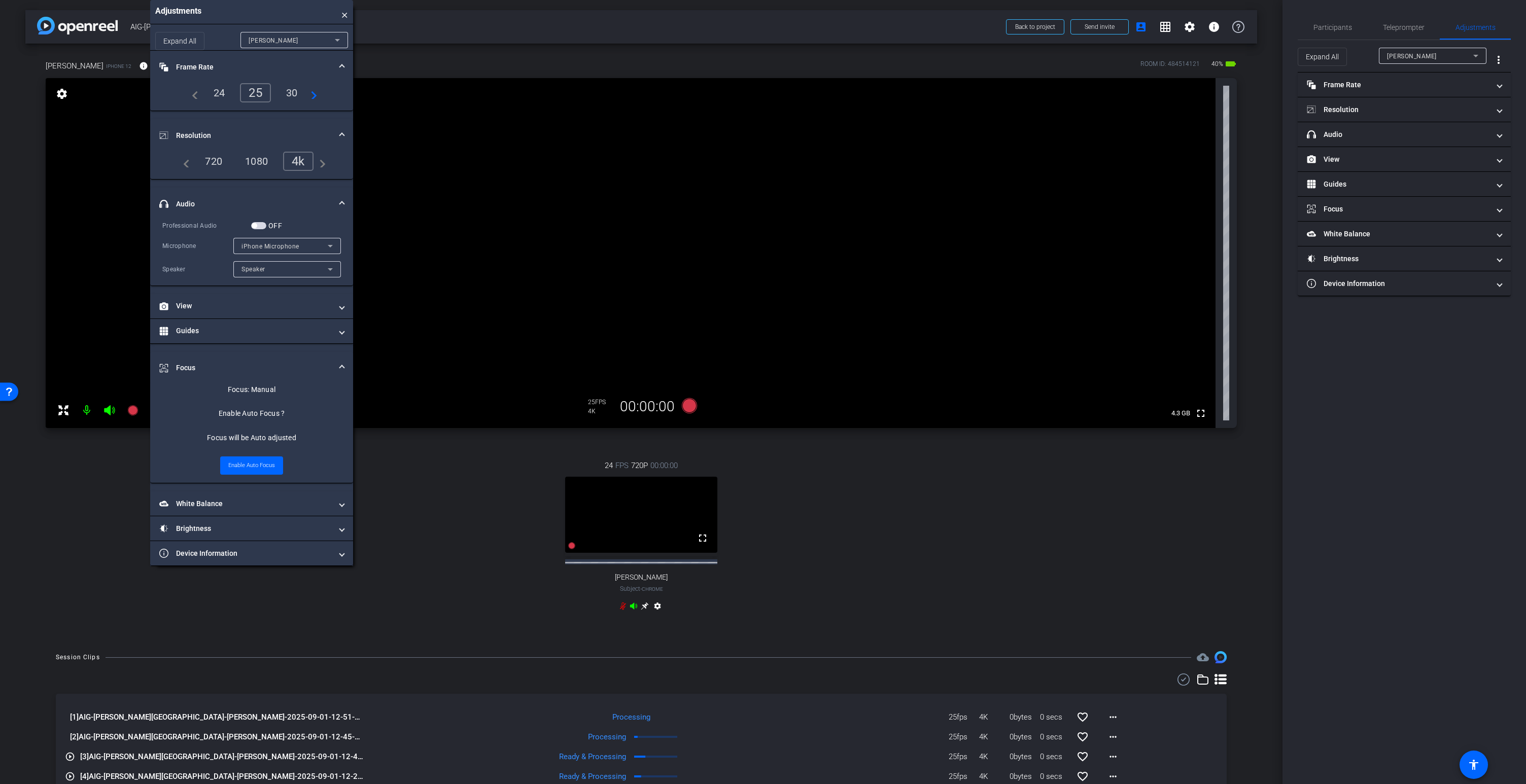
click at [636, 605] on icon at bounding box center [634, 605] width 7 height 7
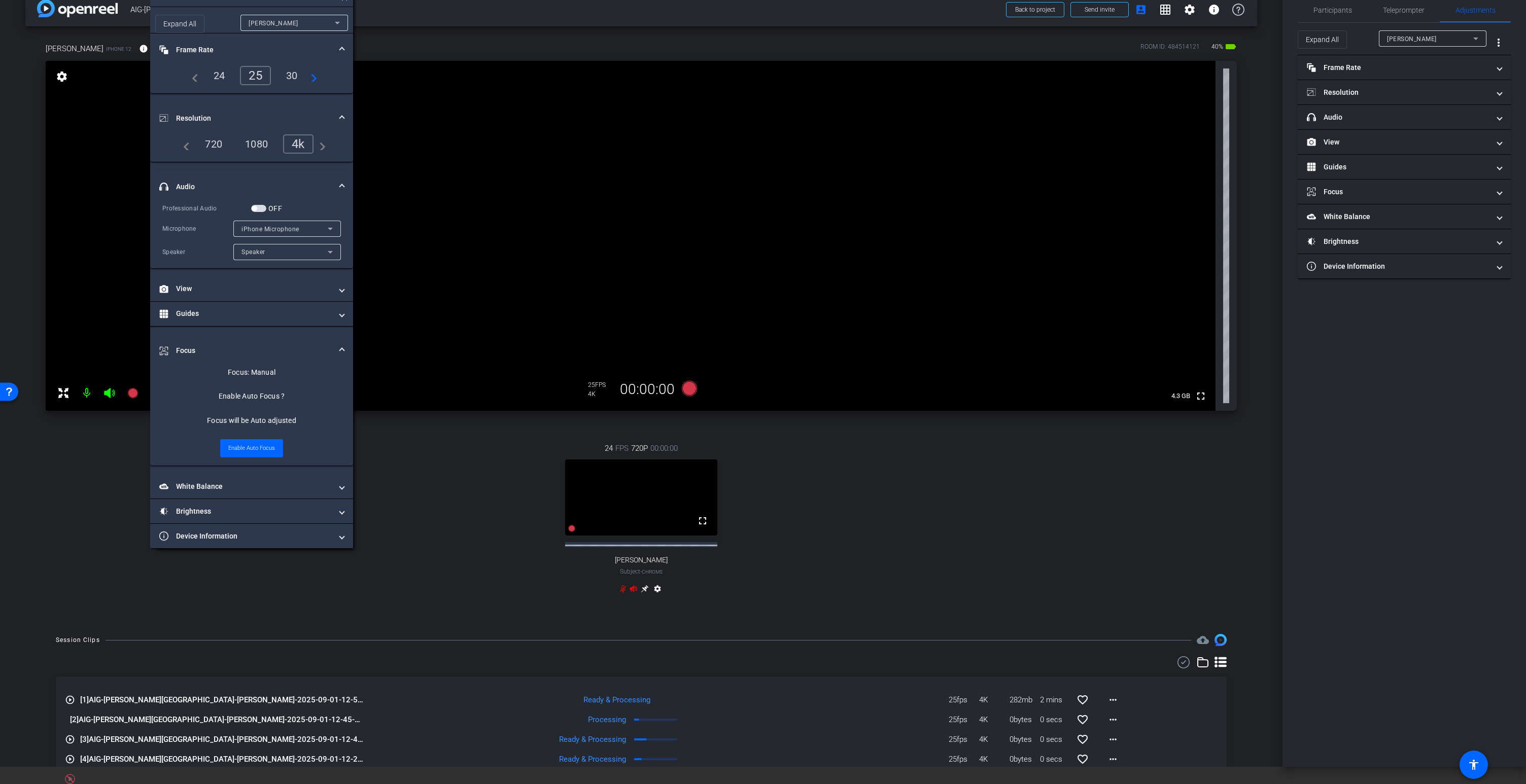
click at [109, 394] on icon at bounding box center [110, 393] width 11 height 10
drag, startPoint x: 216, startPoint y: 8, endPoint x: 137, endPoint y: 8, distance: 79.0
click at [135, 9] on div "arrow_back AIG-Marsh-Woolley Back to project Send invite account_box grid_on se…" at bounding box center [641, 375] width 1283 height 784
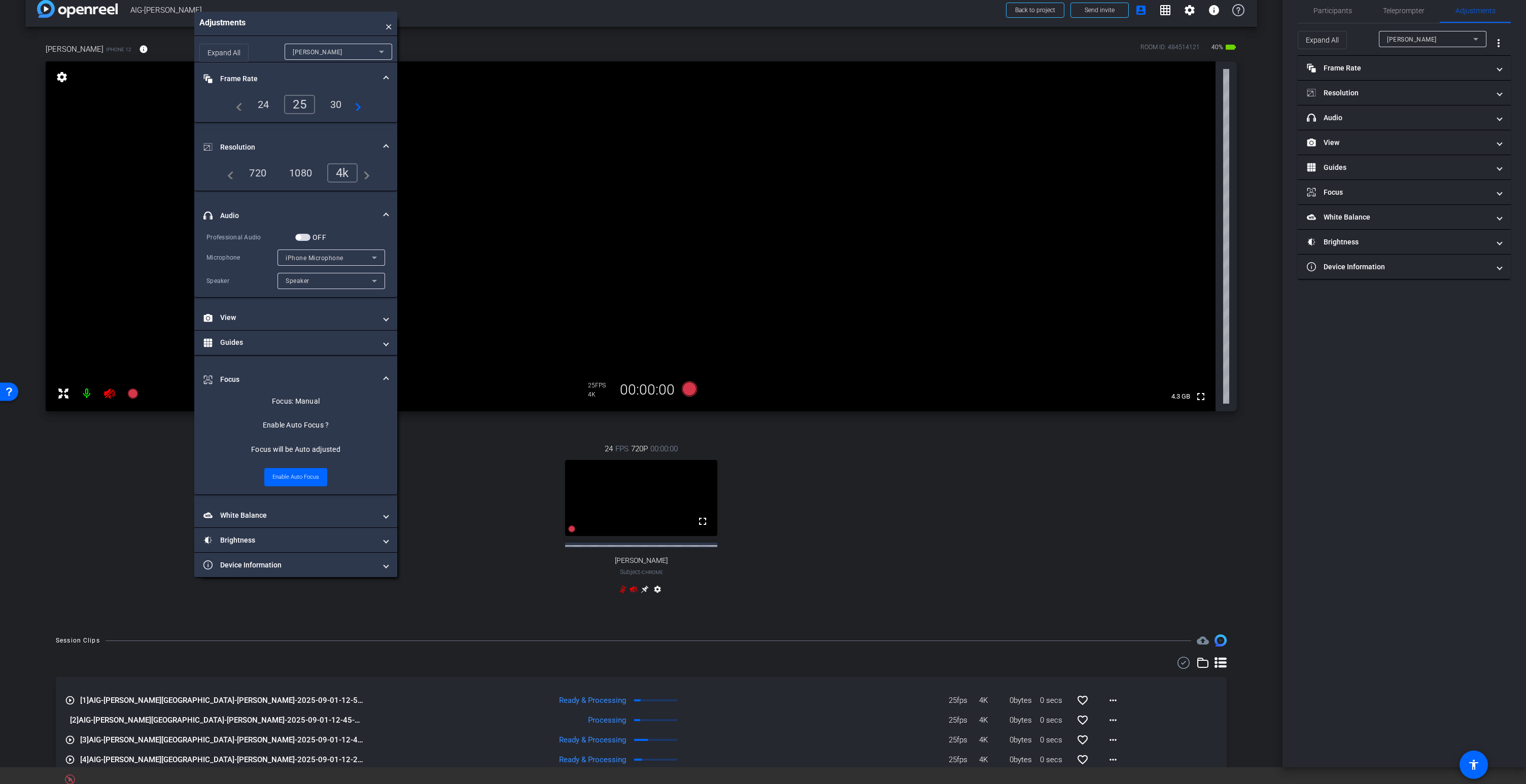
scroll to position [16, 0]
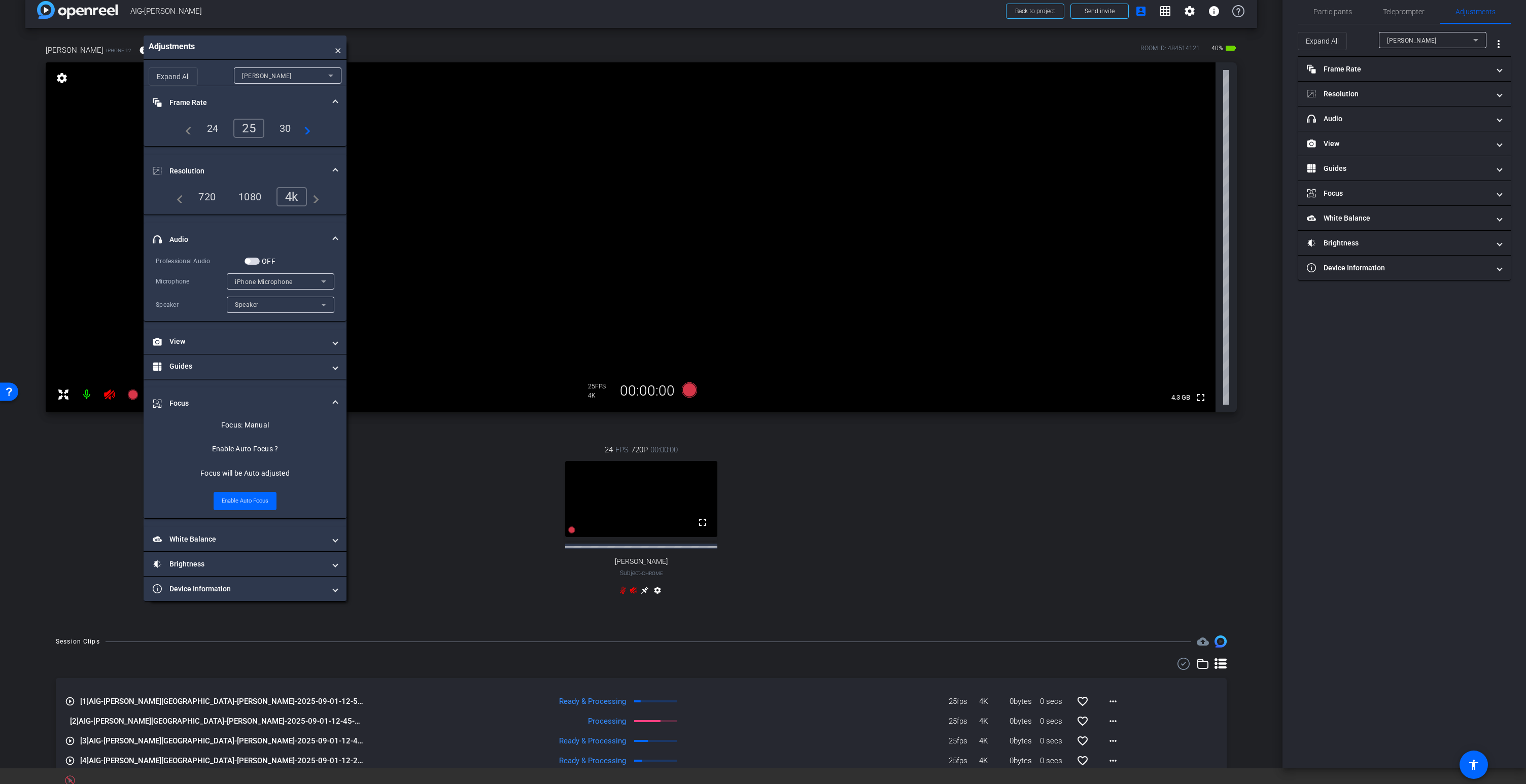
drag, startPoint x: 175, startPoint y: 5, endPoint x: 168, endPoint y: 57, distance: 52.5
click at [168, 57] on div "Adjustments ×" at bounding box center [245, 47] width 203 height 24
click at [1336, 11] on span "Participants" at bounding box center [1332, 11] width 39 height 7
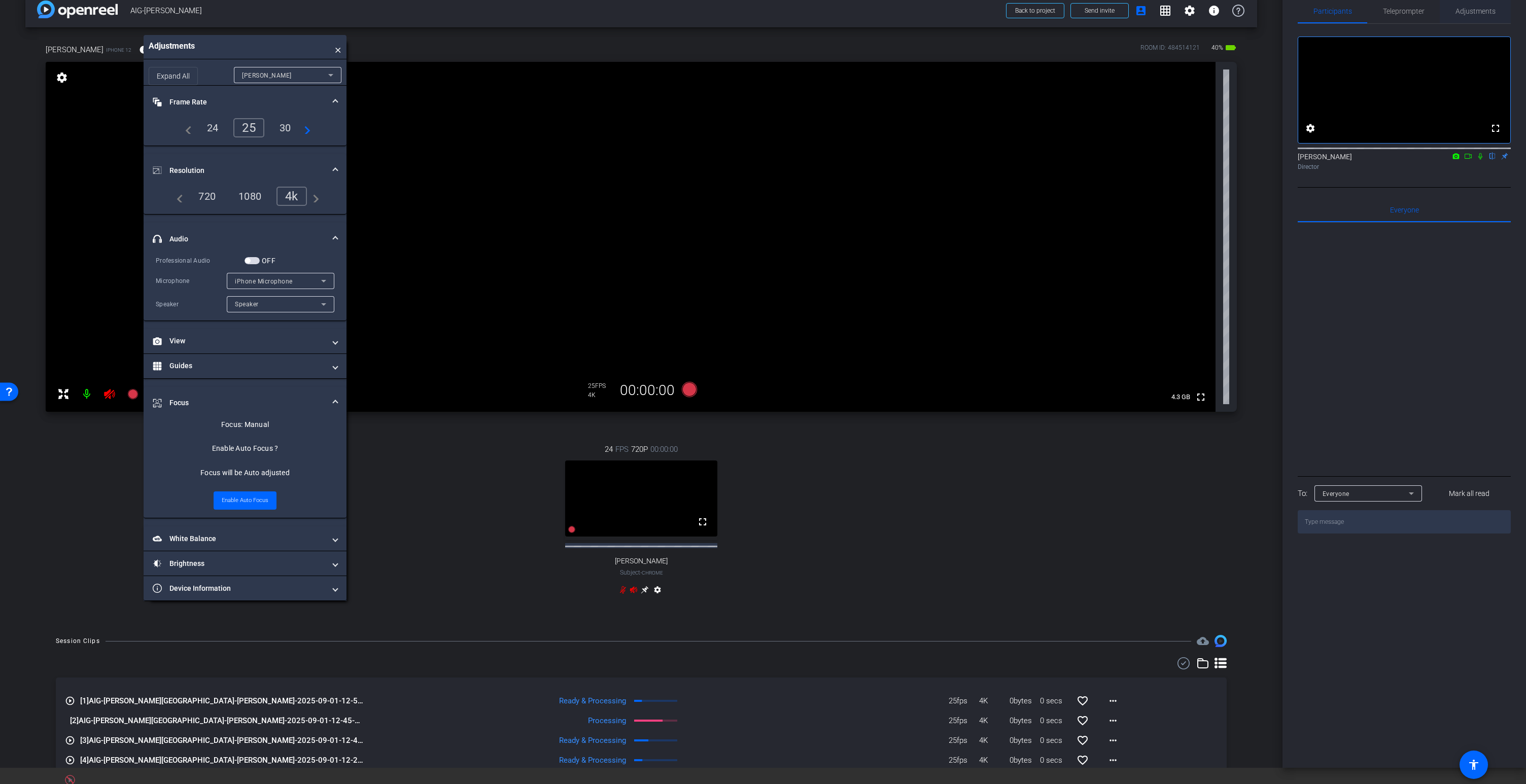
click at [1478, 11] on span "Adjustments" at bounding box center [1476, 11] width 40 height 7
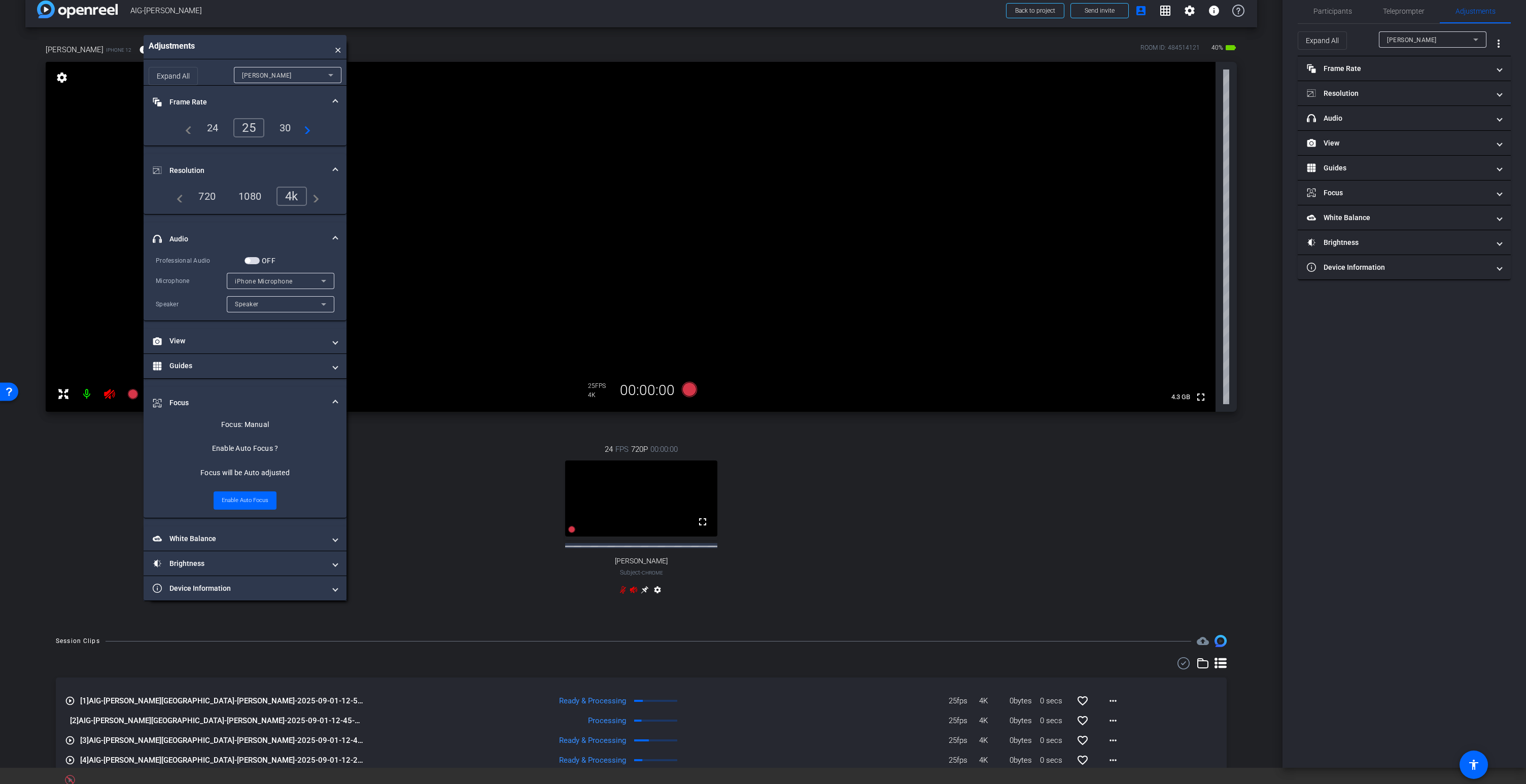
scroll to position [0, 0]
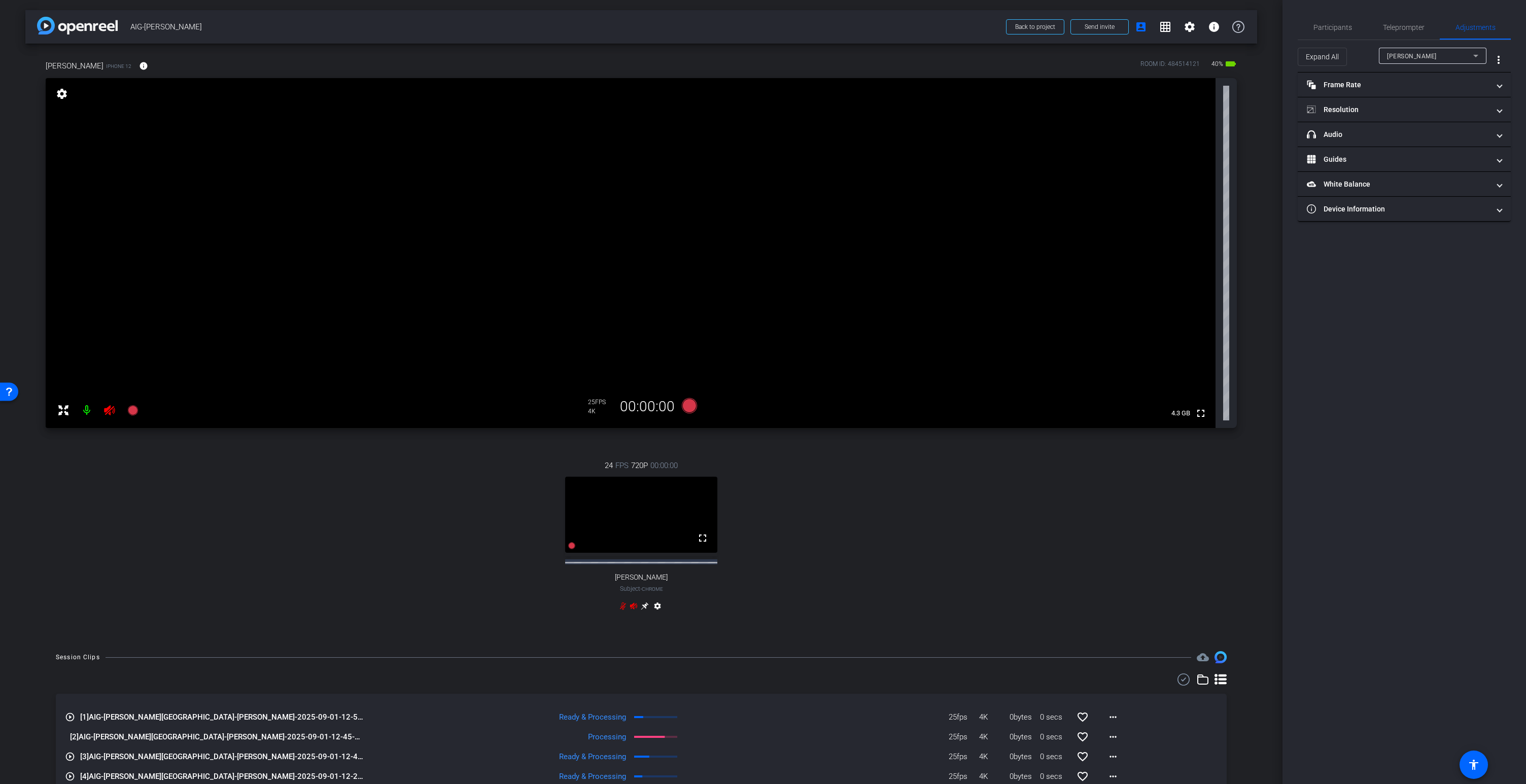
click at [108, 410] on icon at bounding box center [110, 410] width 12 height 12
type input "1000"
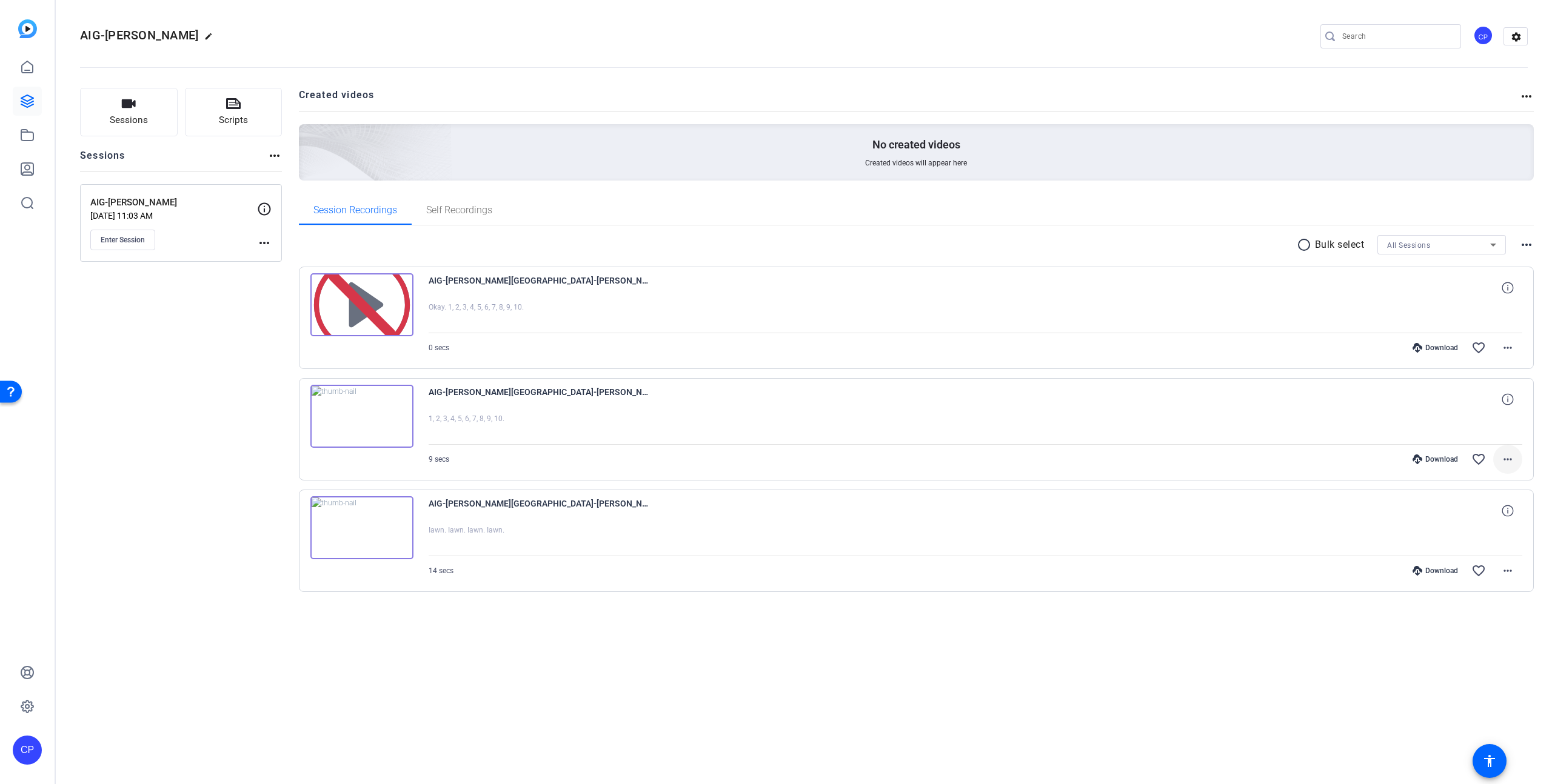
click at [1510, 458] on mat-icon "more_horiz" at bounding box center [1508, 459] width 15 height 15
click at [1466, 513] on span "Download MP4" at bounding box center [1476, 515] width 73 height 15
click at [1512, 457] on mat-icon "more_horiz" at bounding box center [1508, 459] width 15 height 15
click at [1490, 513] on span "Download MP4" at bounding box center [1476, 515] width 73 height 15
click at [1506, 570] on mat-icon "more_horiz" at bounding box center [1508, 570] width 15 height 15
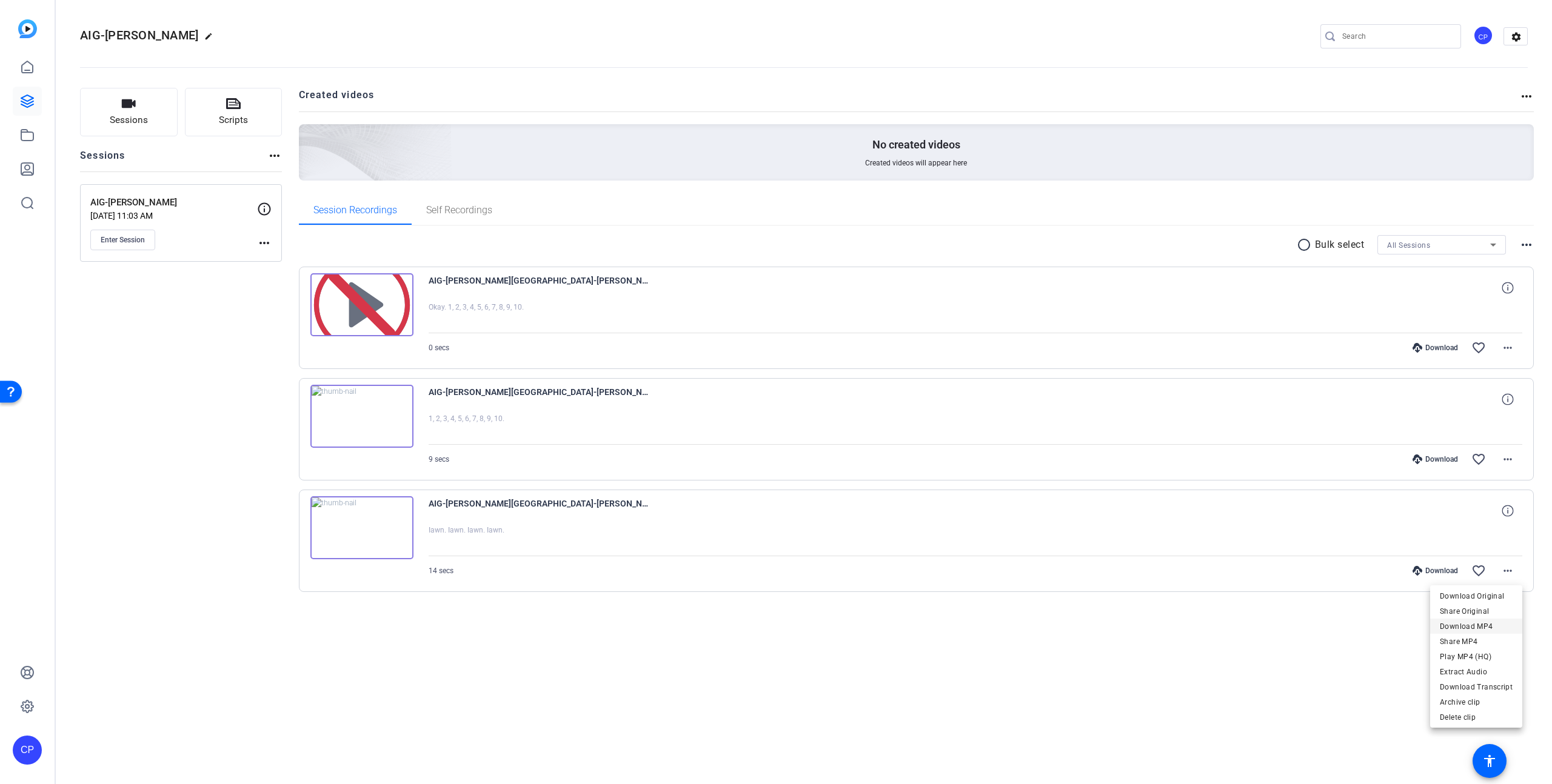
click at [1469, 628] on span "Download MP4" at bounding box center [1476, 626] width 73 height 15
